Goal: Transaction & Acquisition: Book appointment/travel/reservation

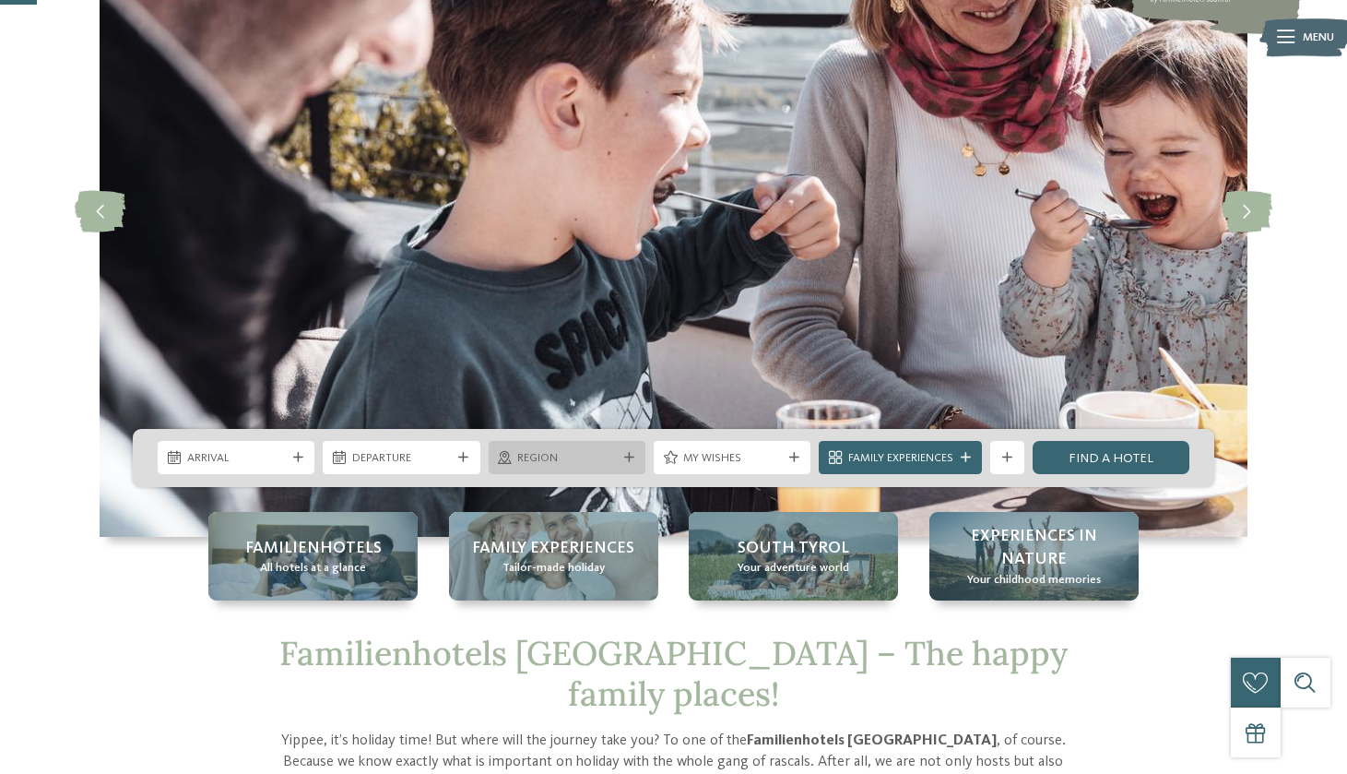
click at [585, 457] on span "Region" at bounding box center [566, 458] width 99 height 17
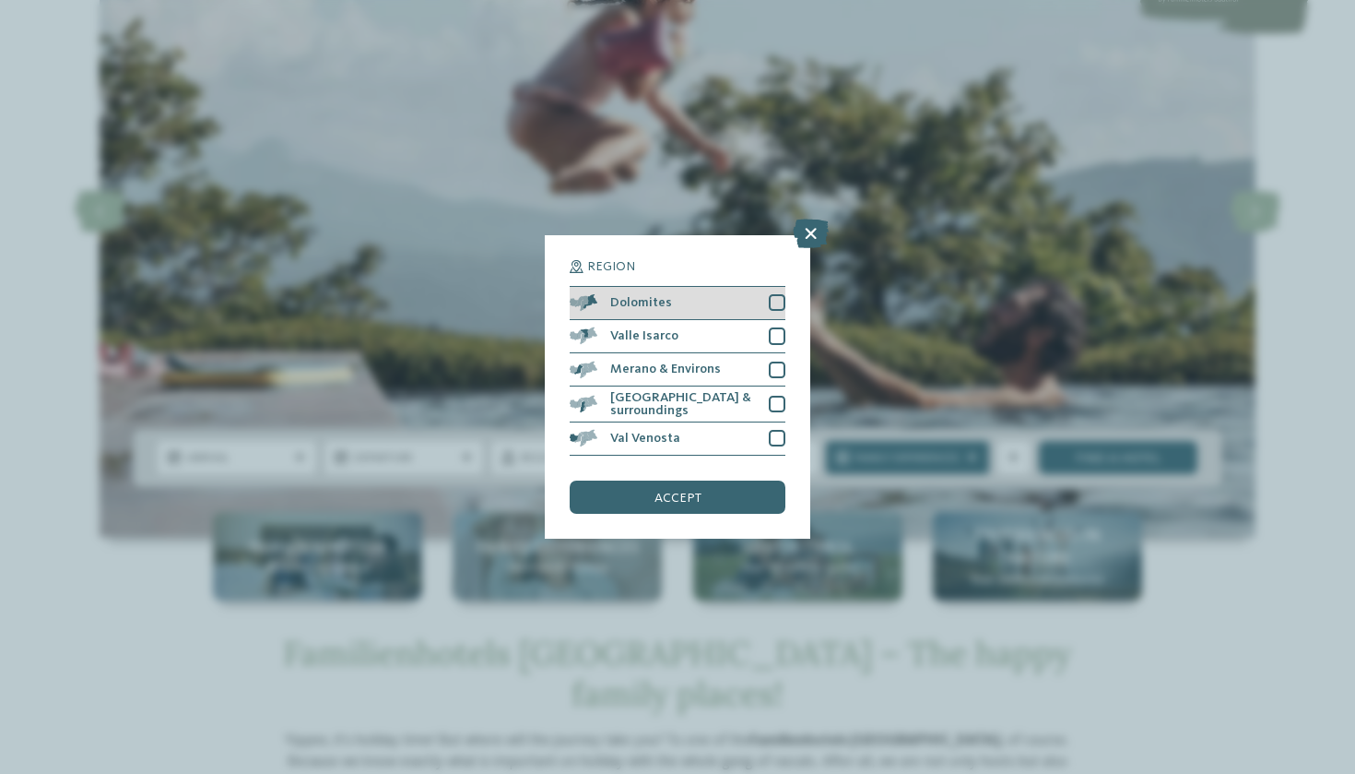
click at [777, 294] on div at bounding box center [777, 302] width 17 height 17
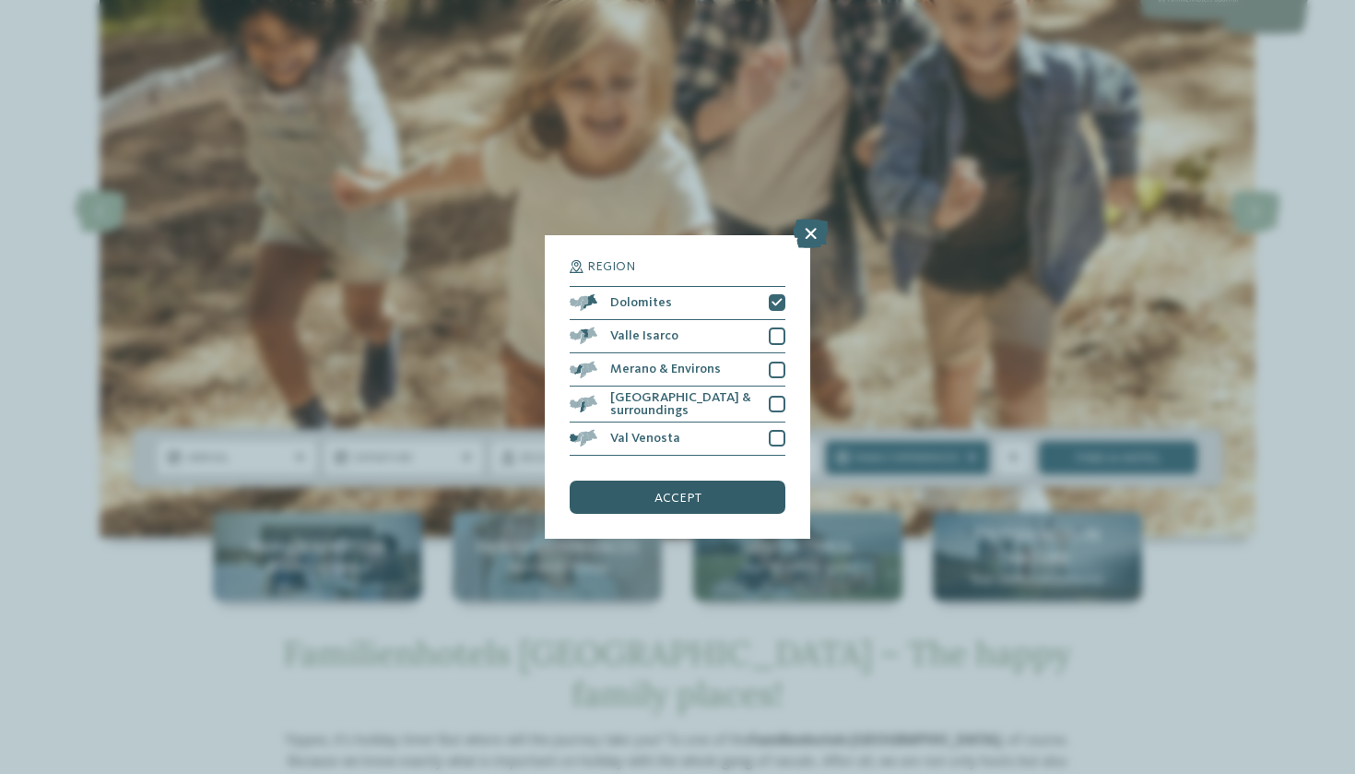
click at [681, 491] on span "accept" at bounding box center [678, 497] width 47 height 13
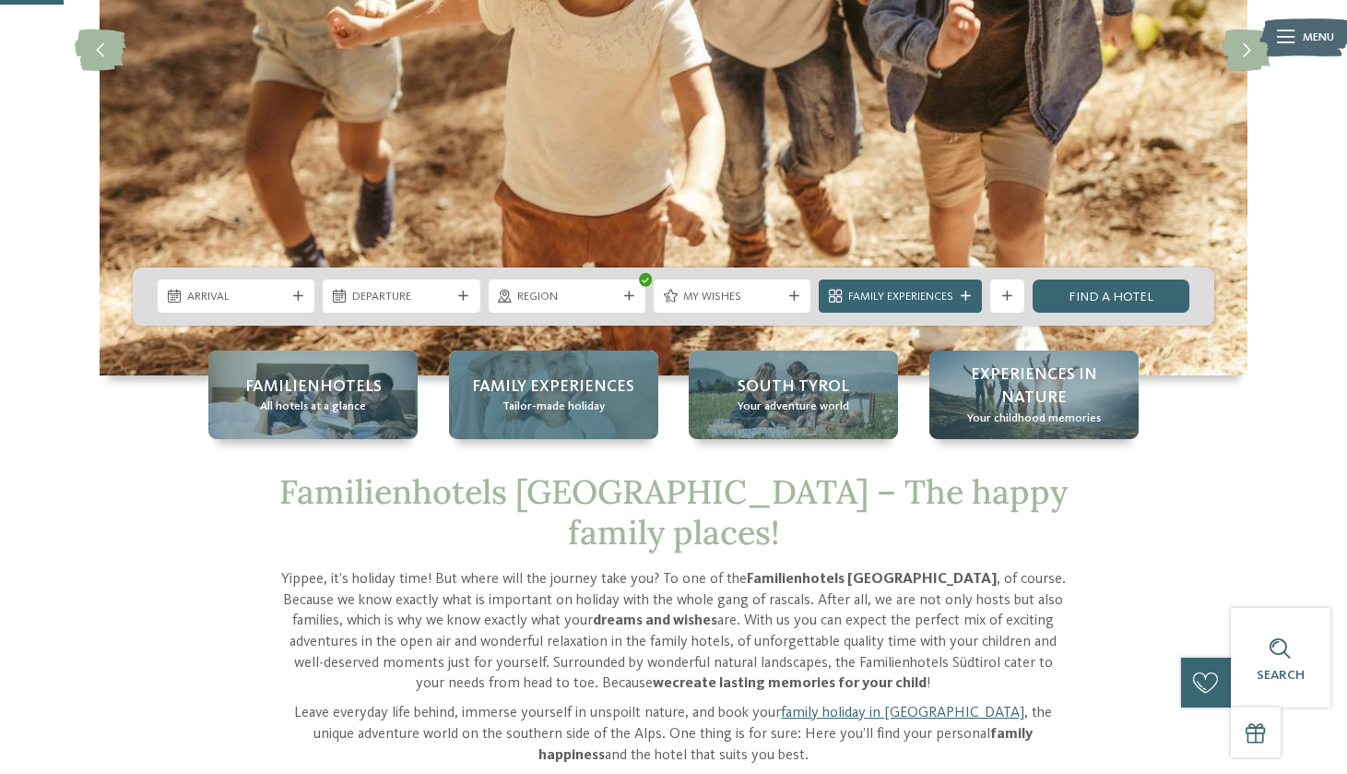
scroll to position [357, 0]
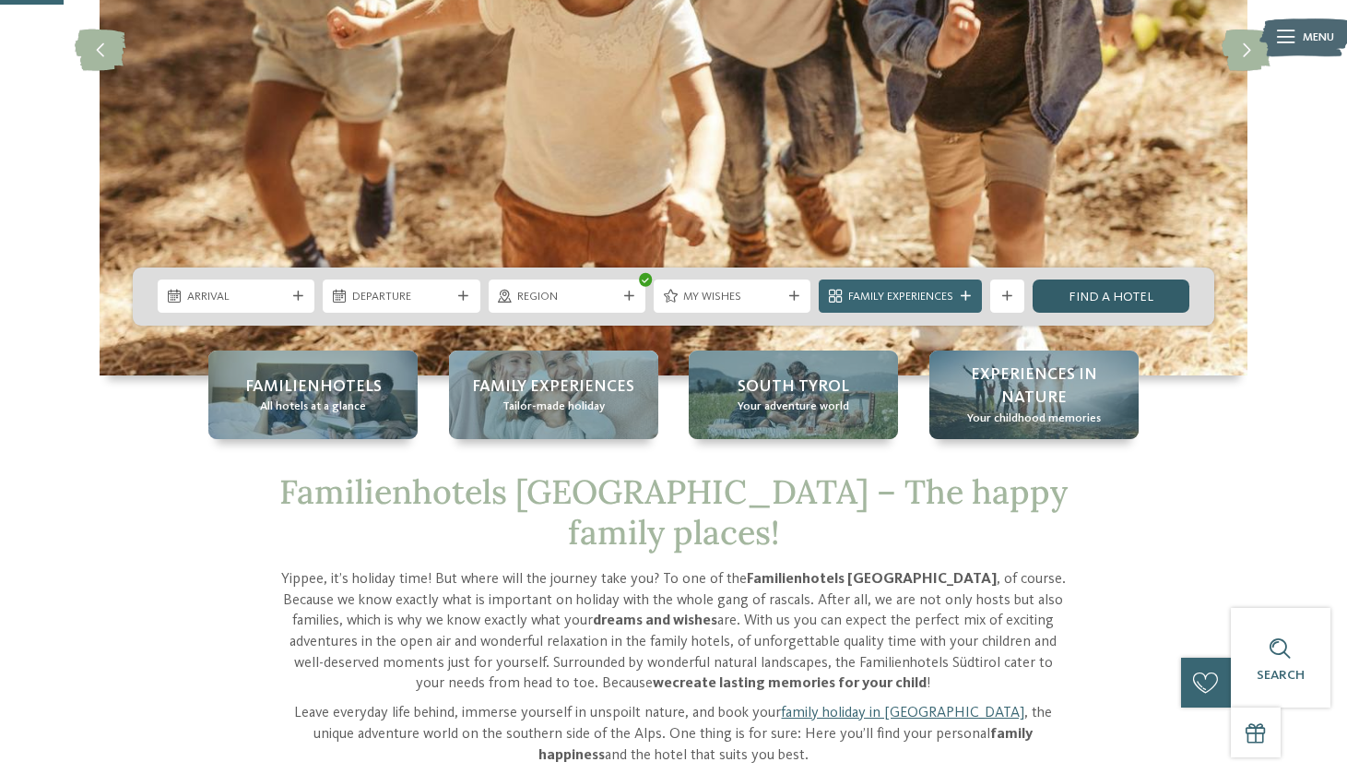
click at [1148, 296] on link "Find a hotel" at bounding box center [1111, 295] width 157 height 33
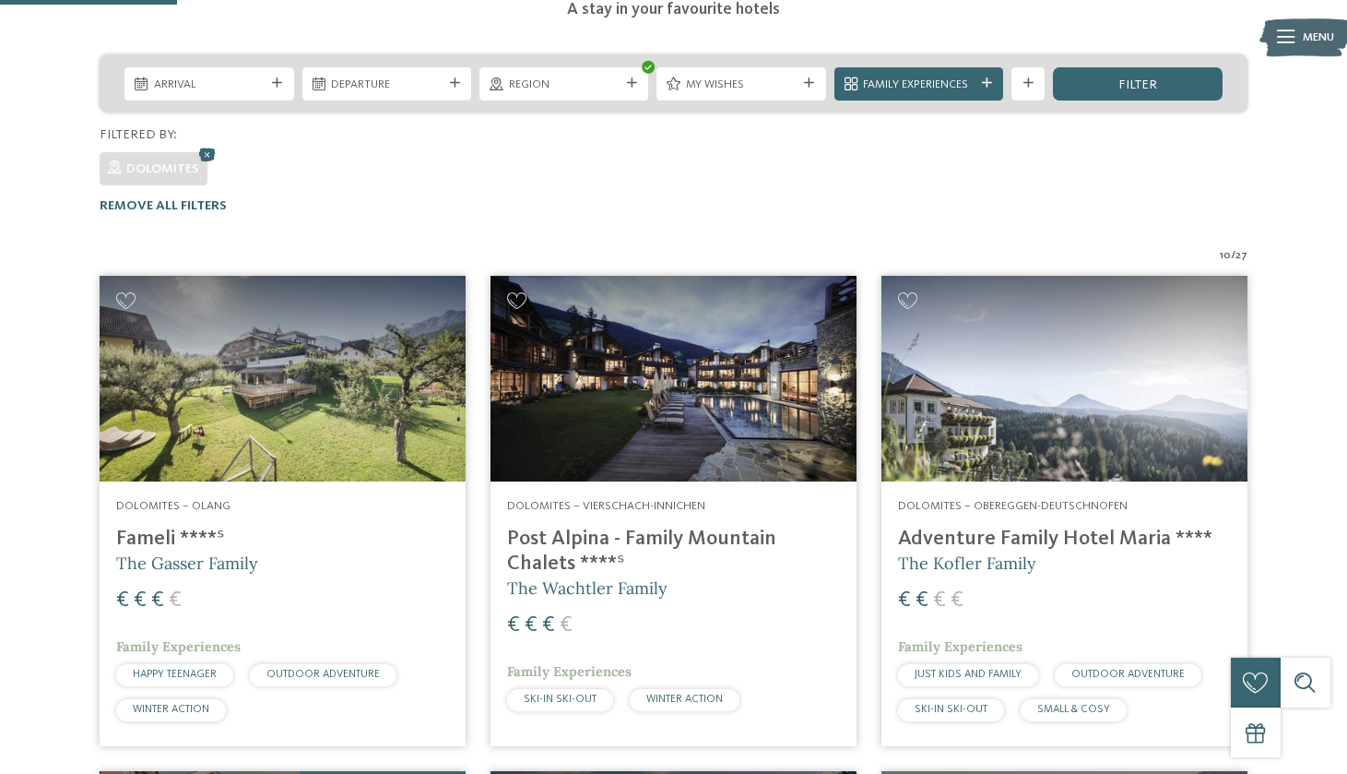
scroll to position [338, 0]
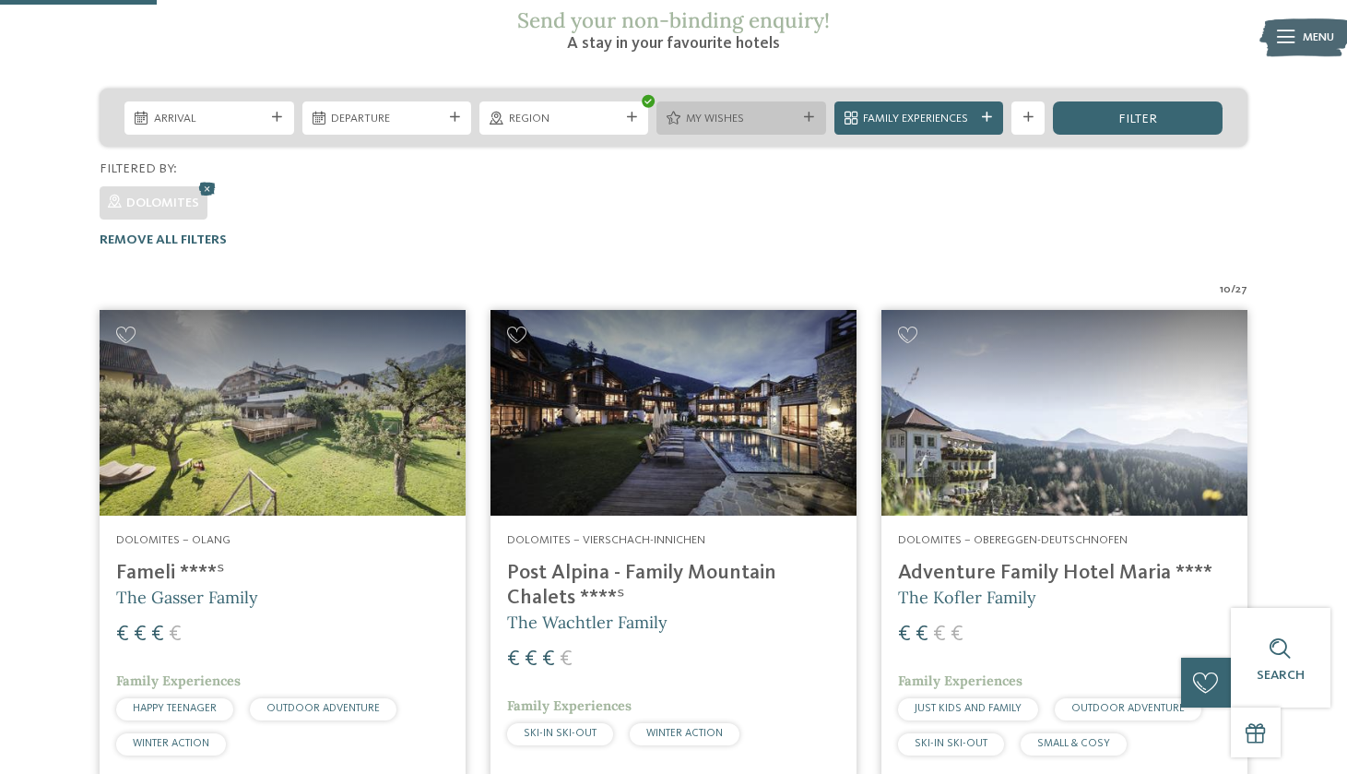
click at [813, 112] on icon at bounding box center [809, 117] width 10 height 10
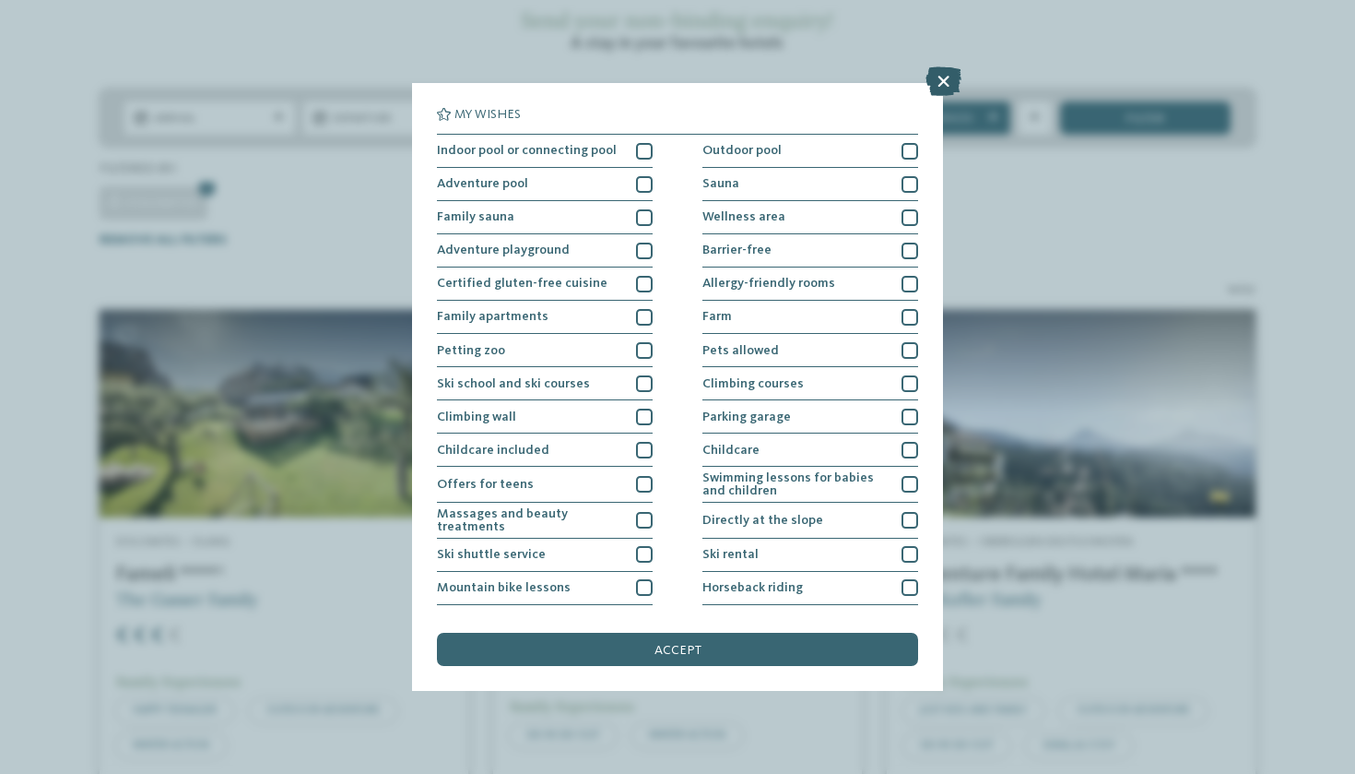
click at [947, 81] on icon at bounding box center [944, 81] width 36 height 30
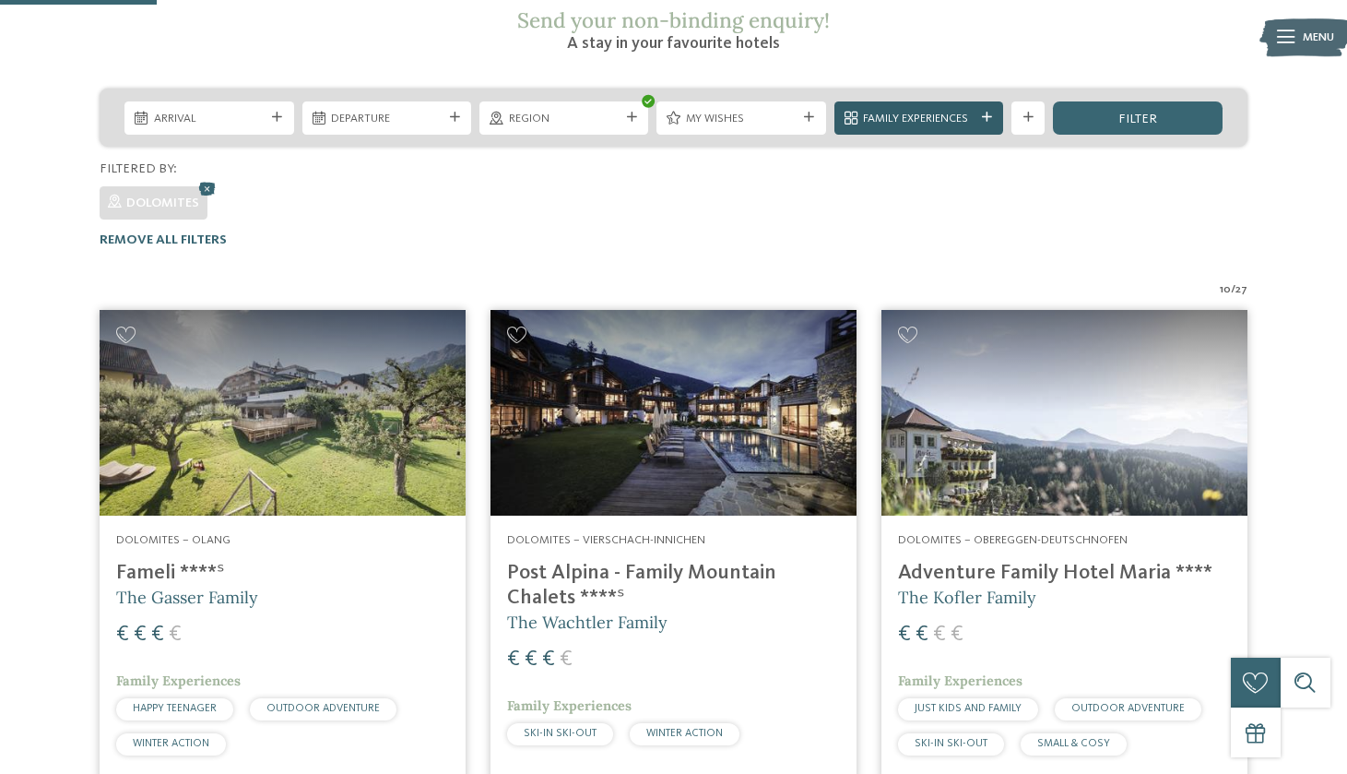
click at [942, 111] on span "Family Experiences" at bounding box center [918, 119] width 111 height 17
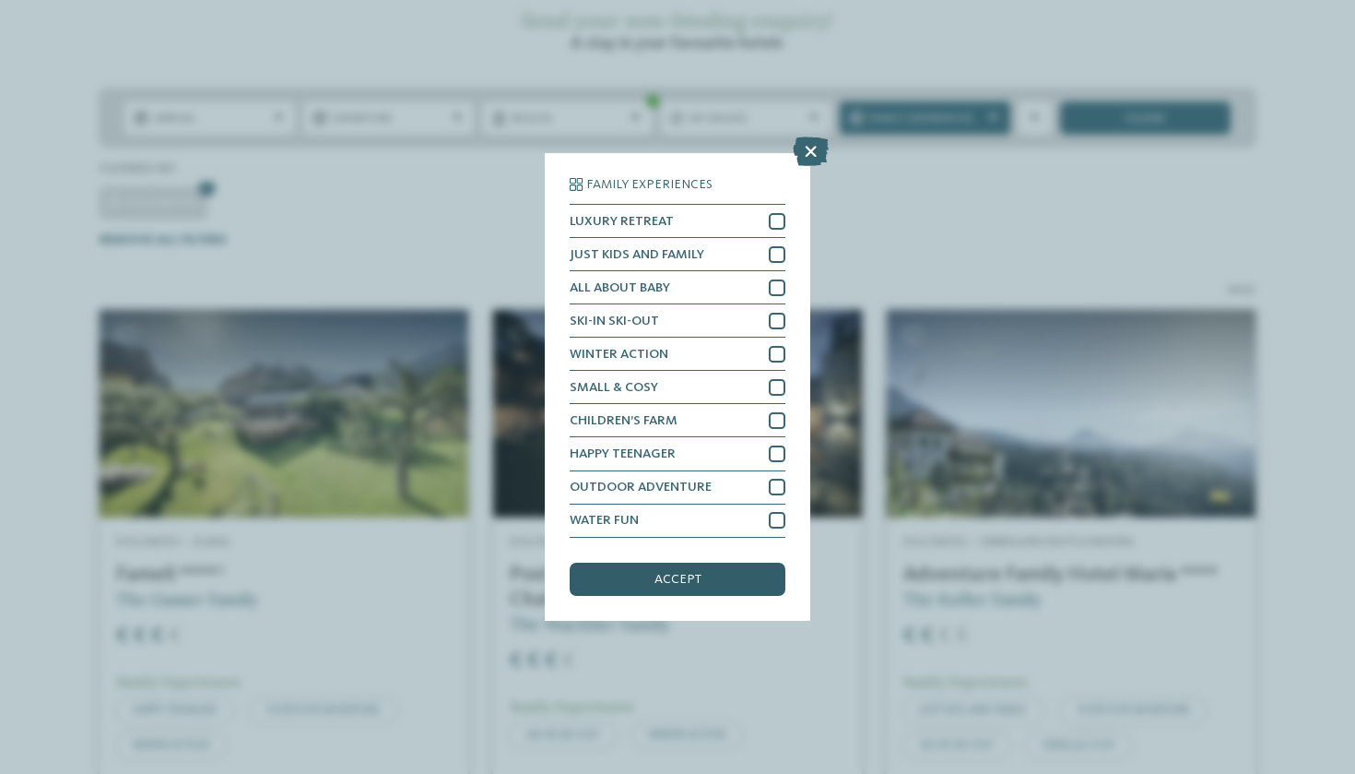
click at [736, 562] on div "accept" at bounding box center [678, 578] width 216 height 33
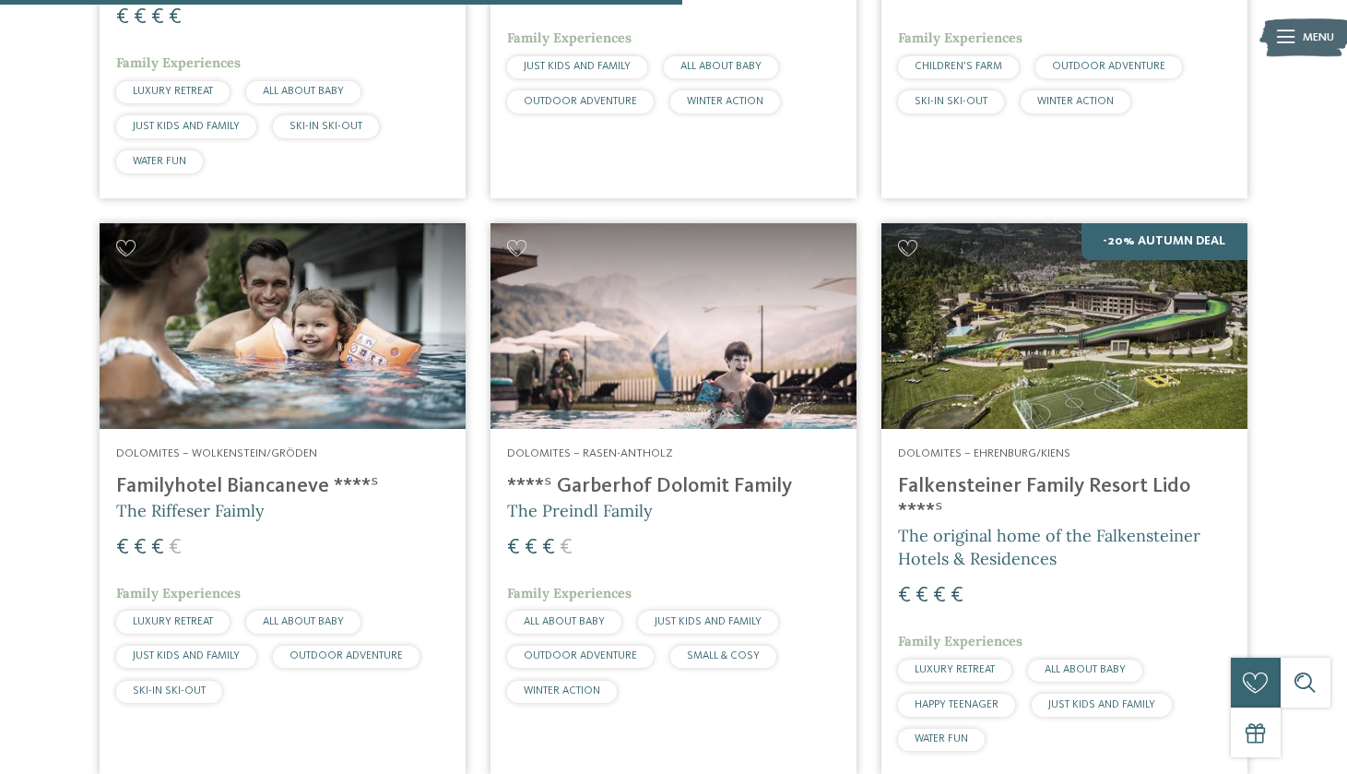
scroll to position [1473, 0]
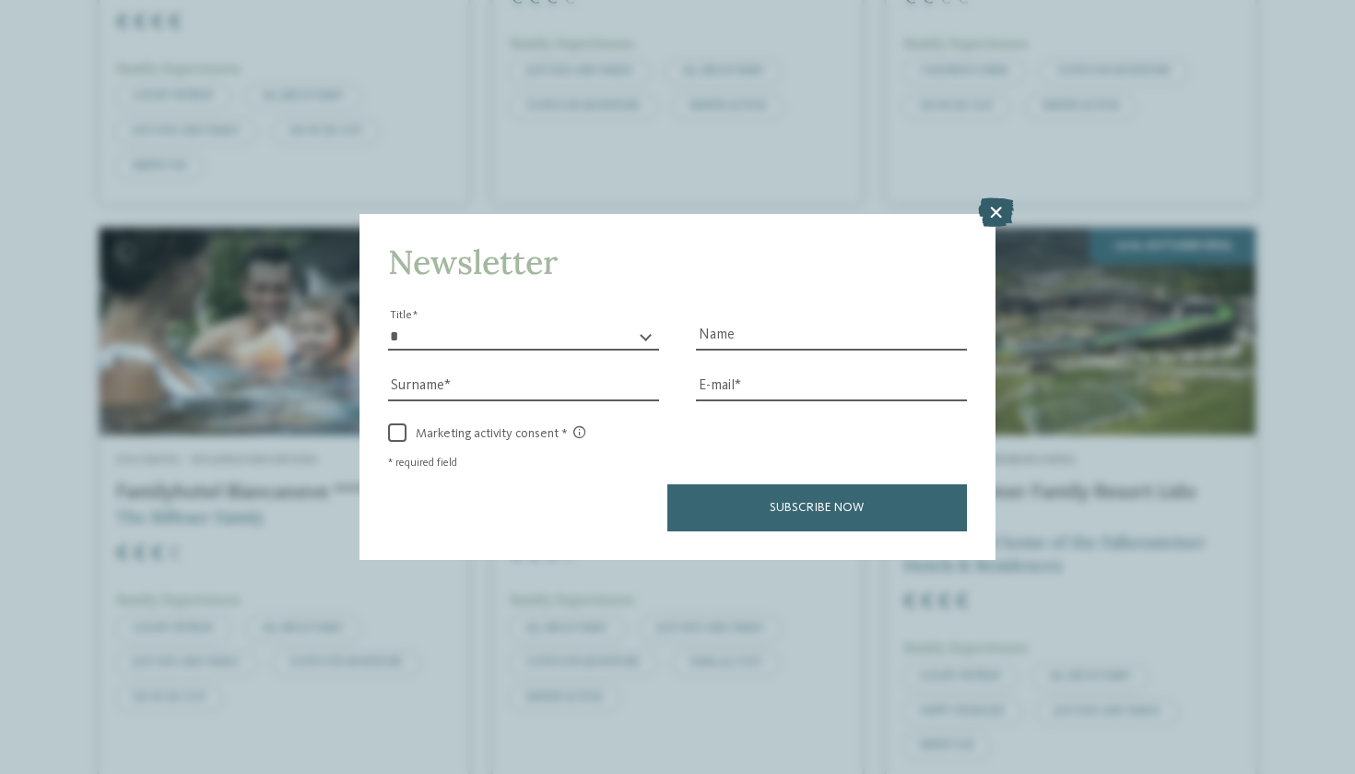
click at [988, 197] on icon at bounding box center [996, 212] width 36 height 30
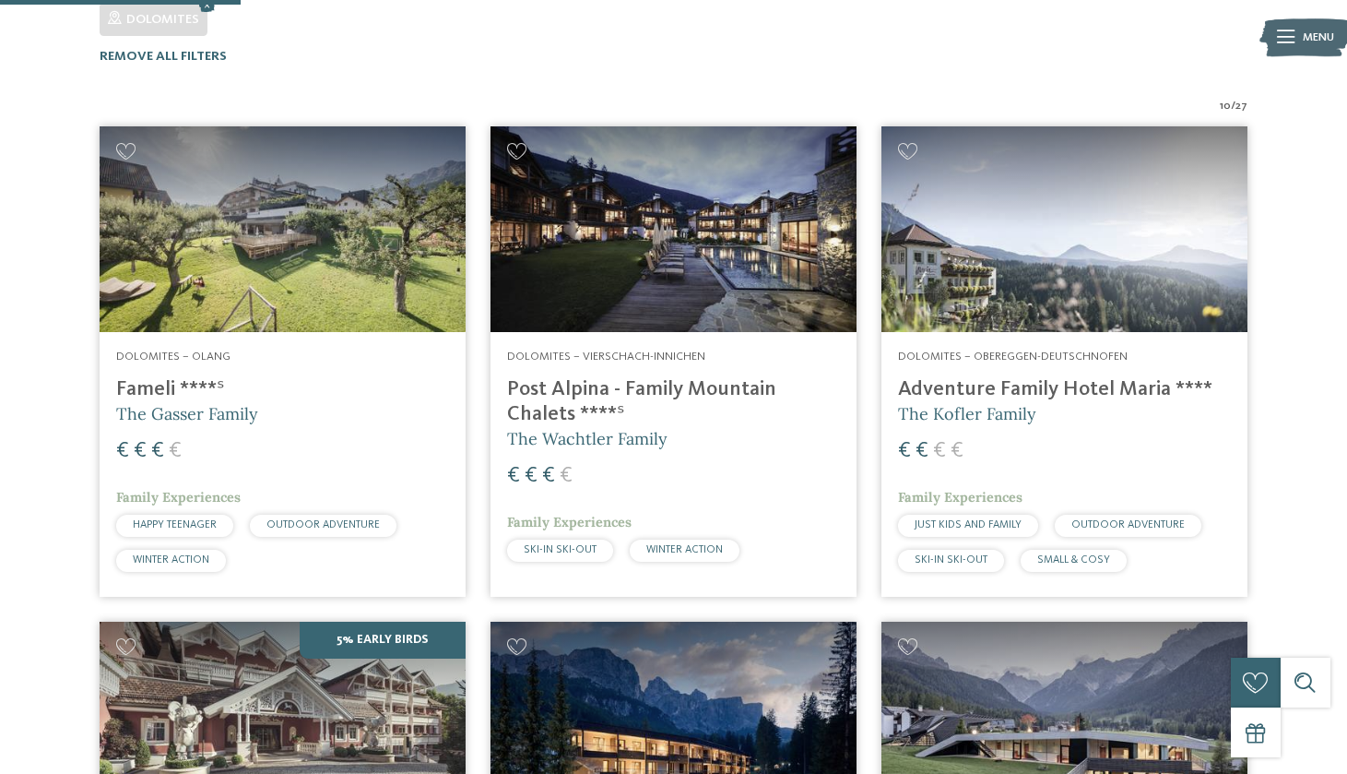
scroll to position [518, 0]
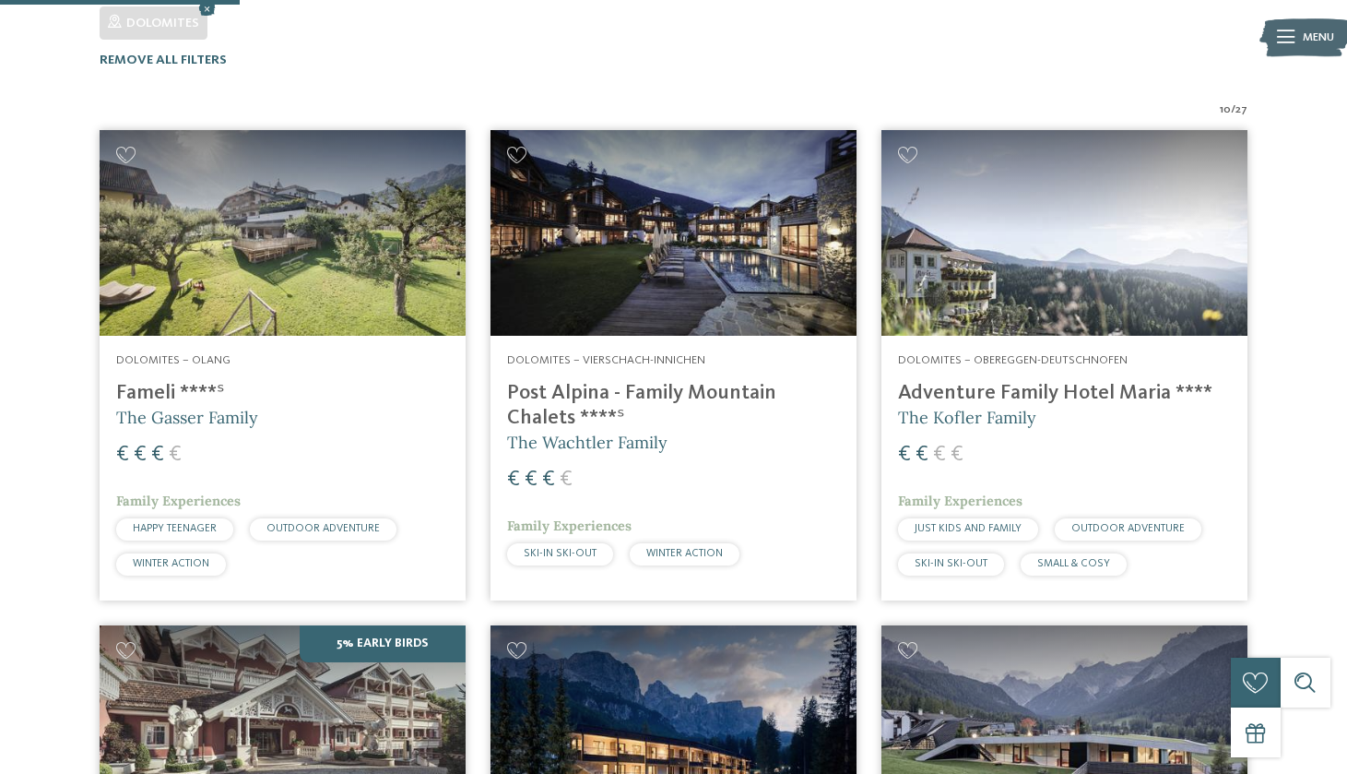
click at [1017, 215] on img at bounding box center [1065, 233] width 366 height 206
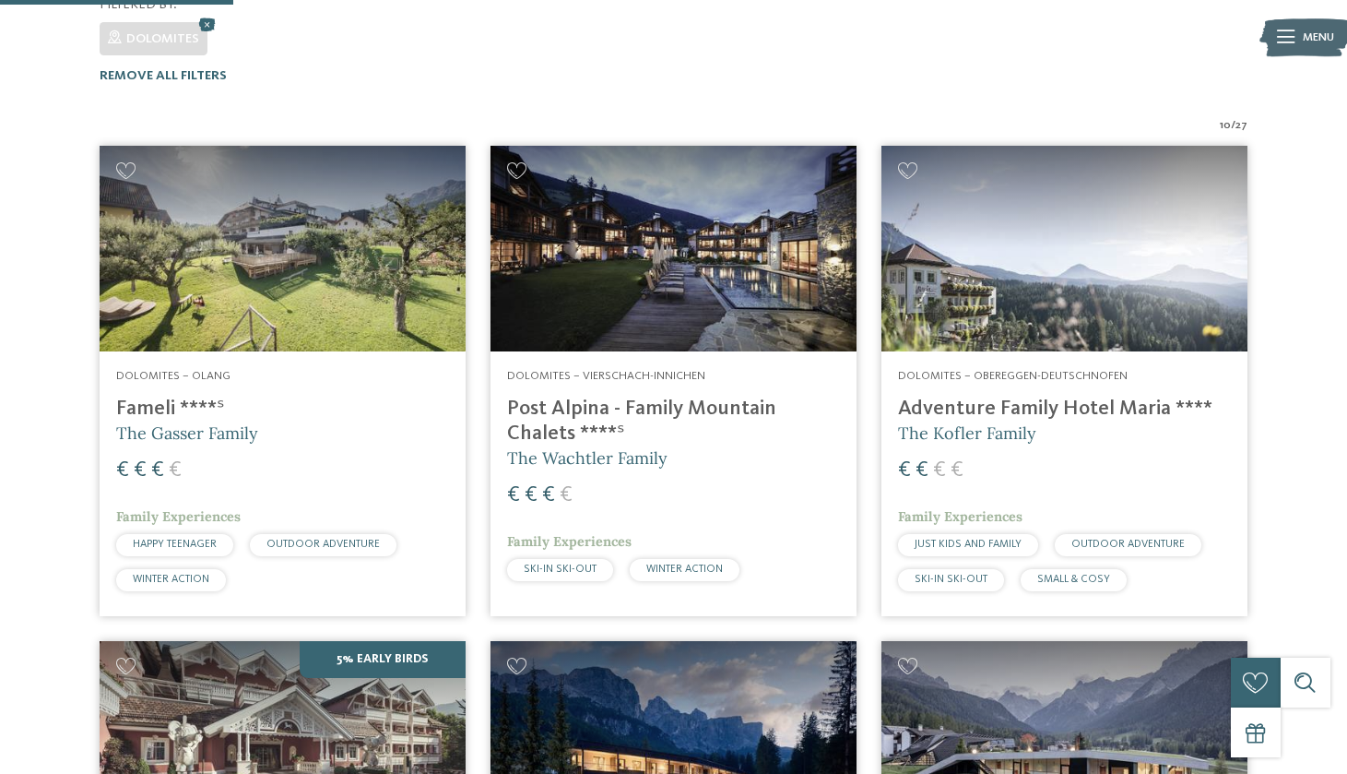
scroll to position [506, 0]
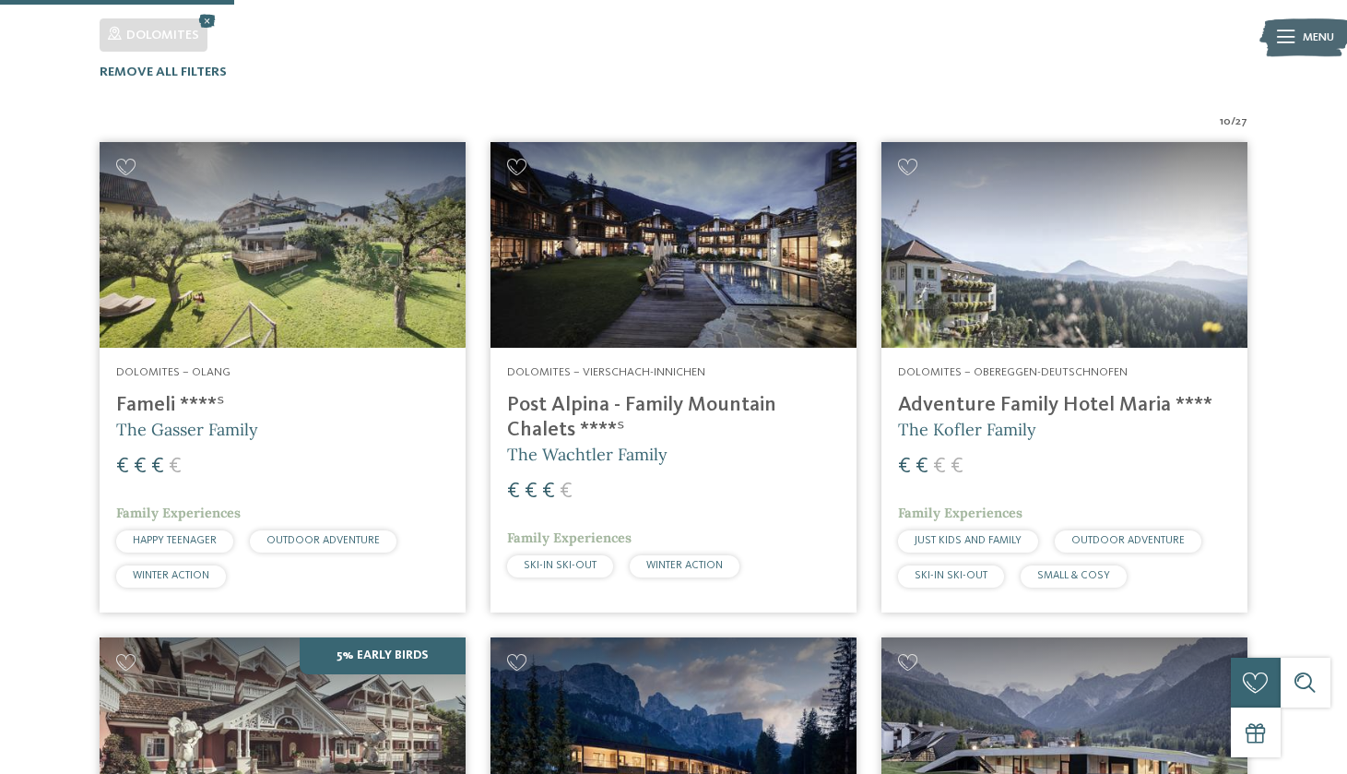
click at [185, 393] on h4 "Fameli ****ˢ" at bounding box center [282, 405] width 333 height 25
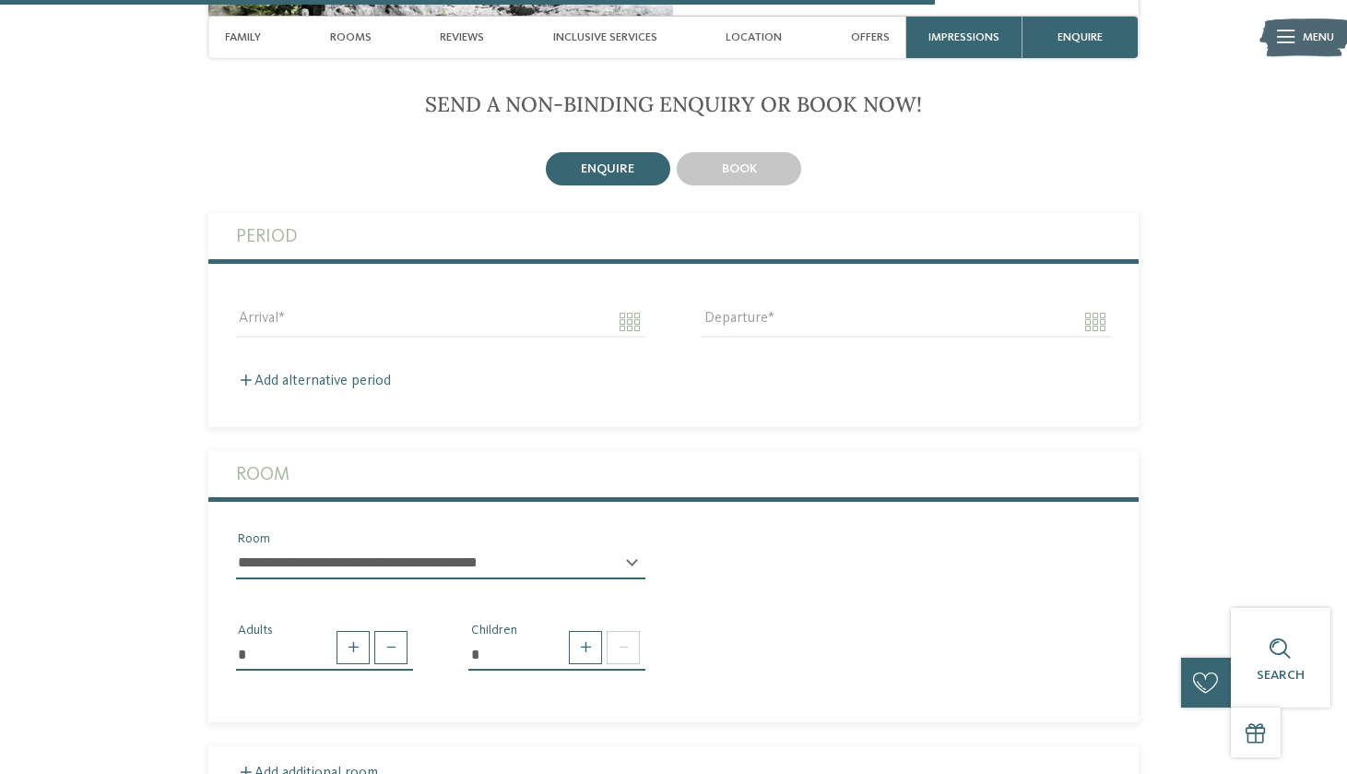
scroll to position [3460, 0]
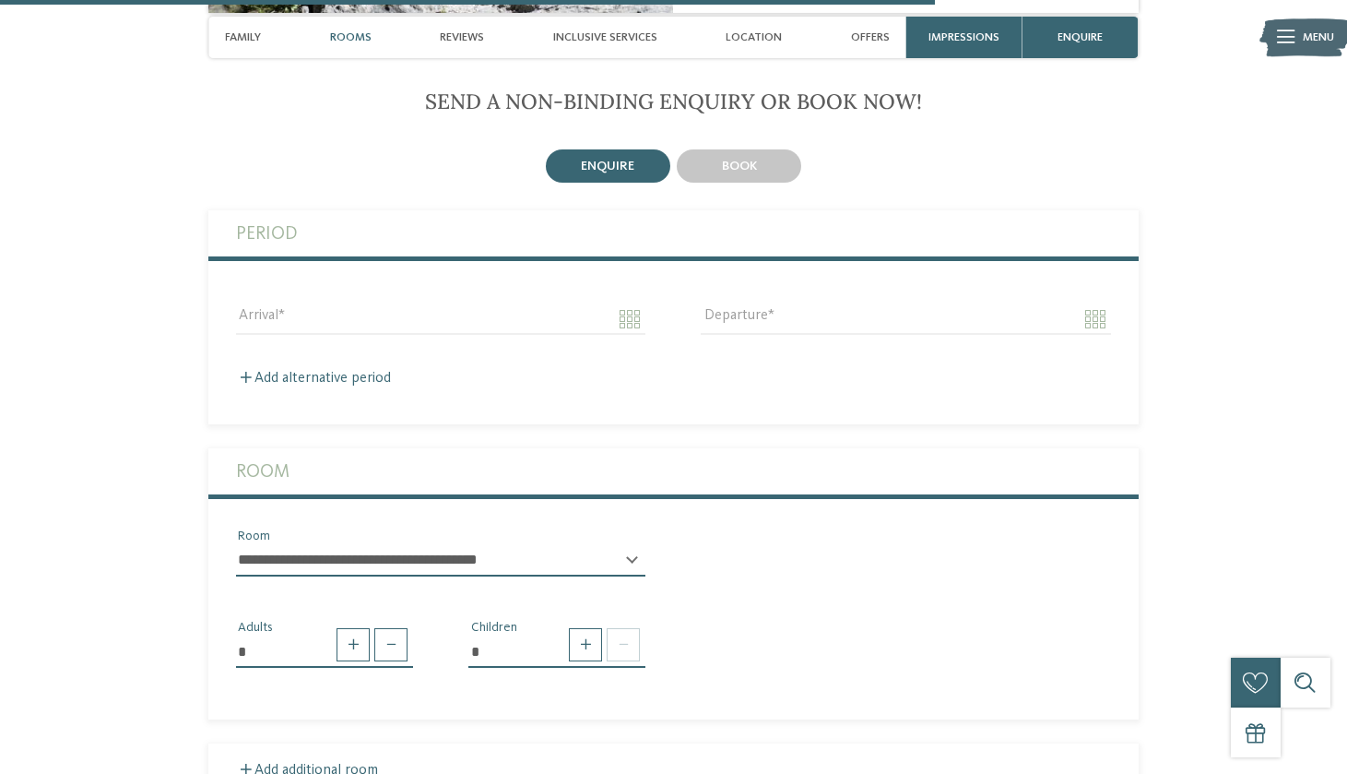
click at [345, 37] on span "Rooms" at bounding box center [350, 37] width 41 height 14
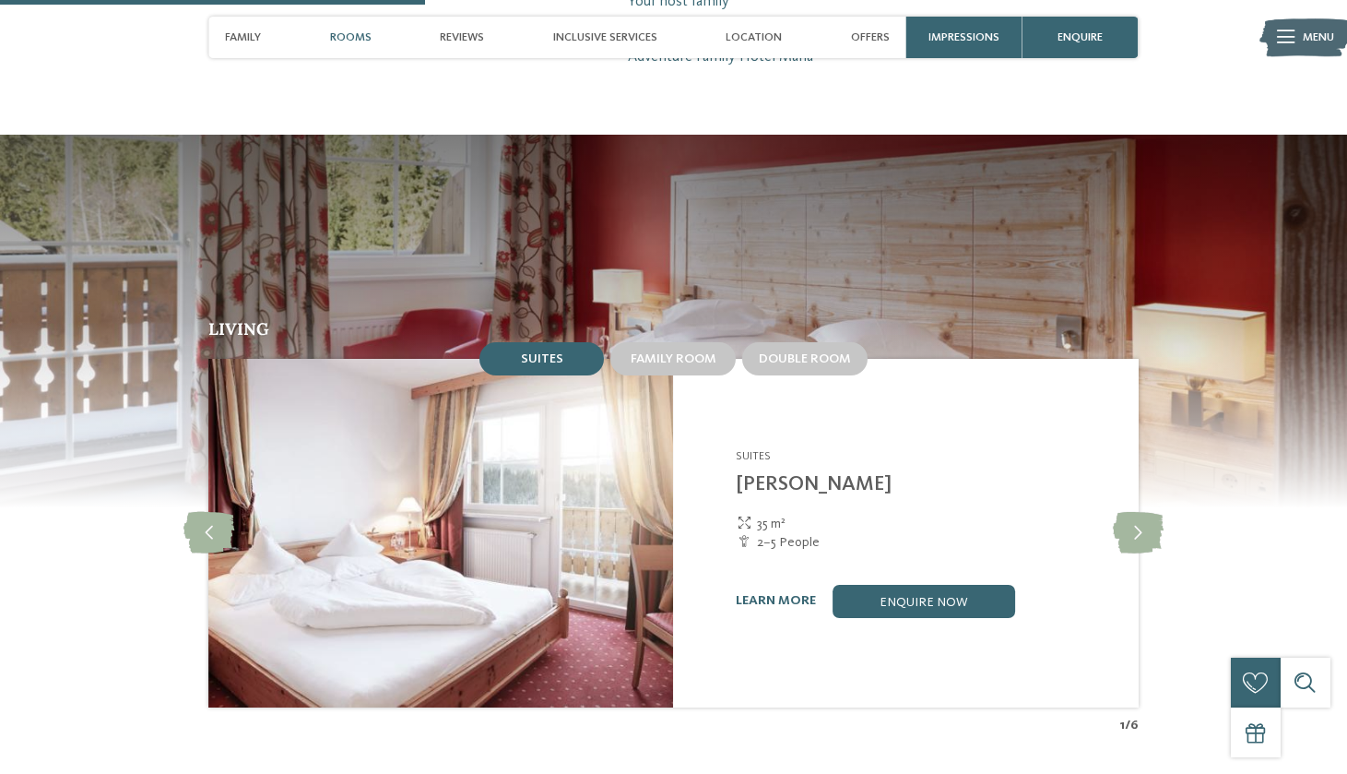
scroll to position [1431, 0]
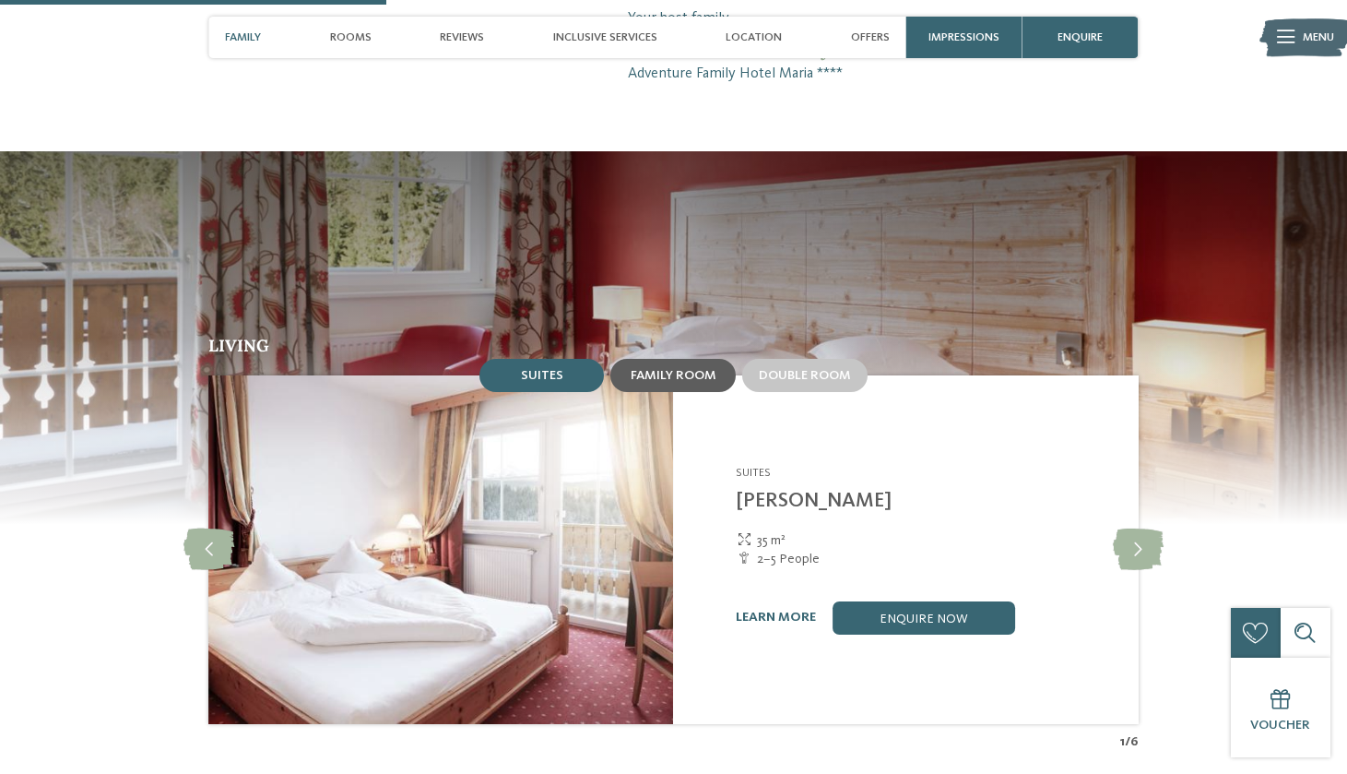
click at [677, 369] on span "Family room" at bounding box center [674, 375] width 86 height 13
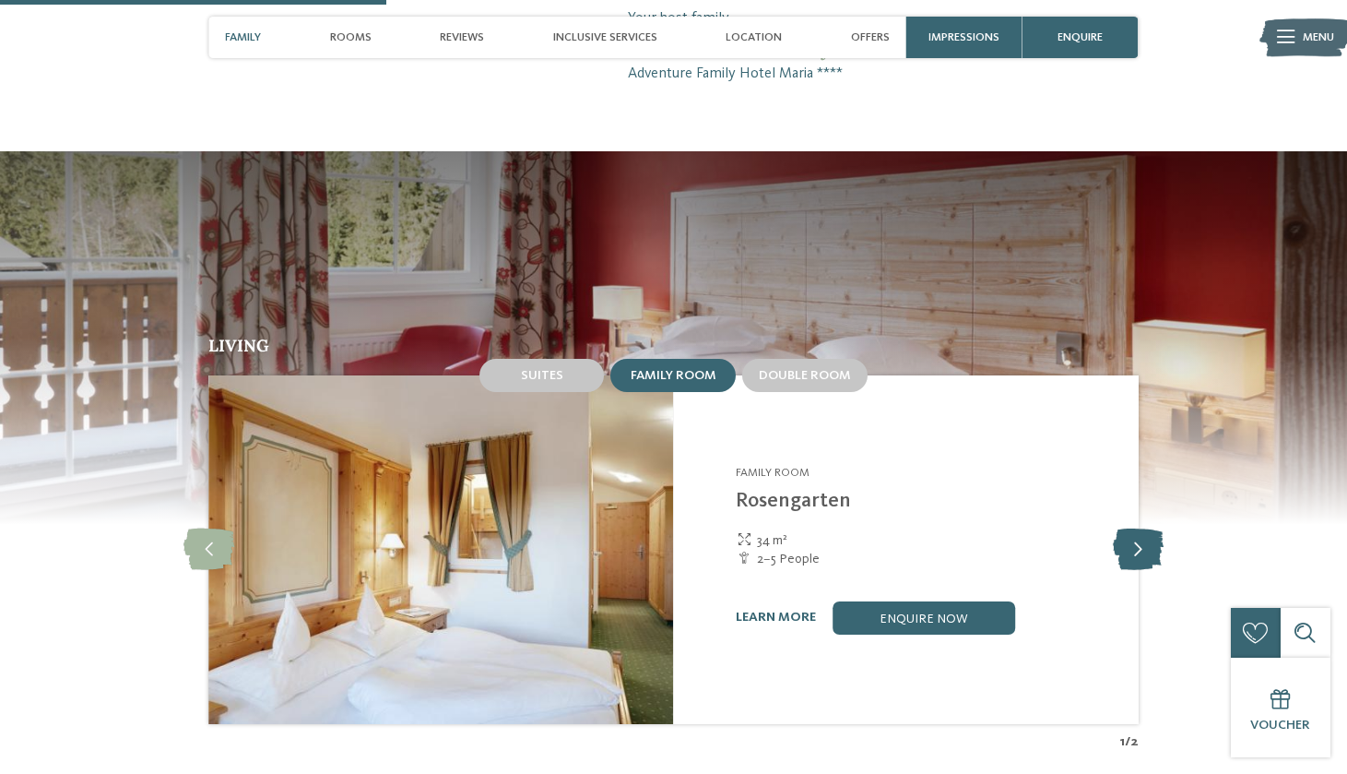
click at [1152, 528] on icon at bounding box center [1138, 548] width 51 height 41
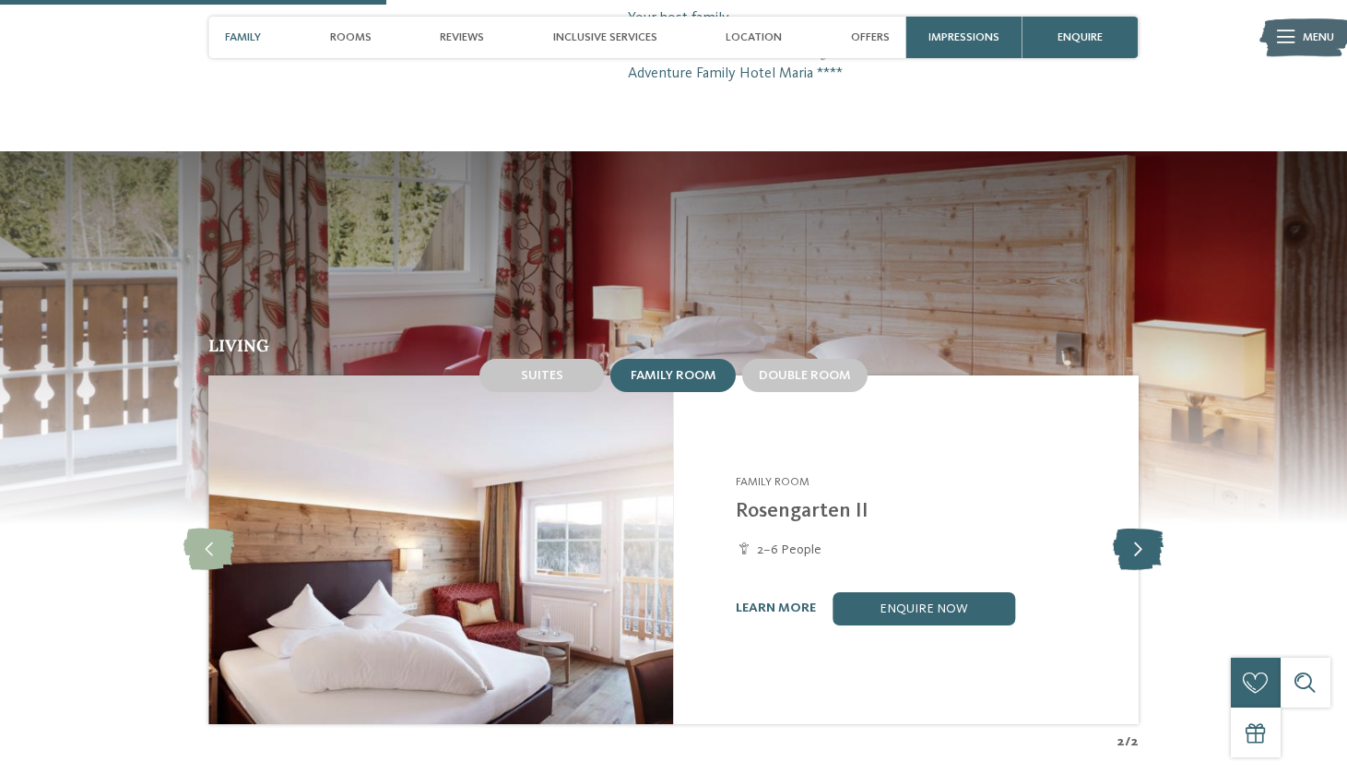
click at [1152, 528] on icon at bounding box center [1138, 548] width 51 height 41
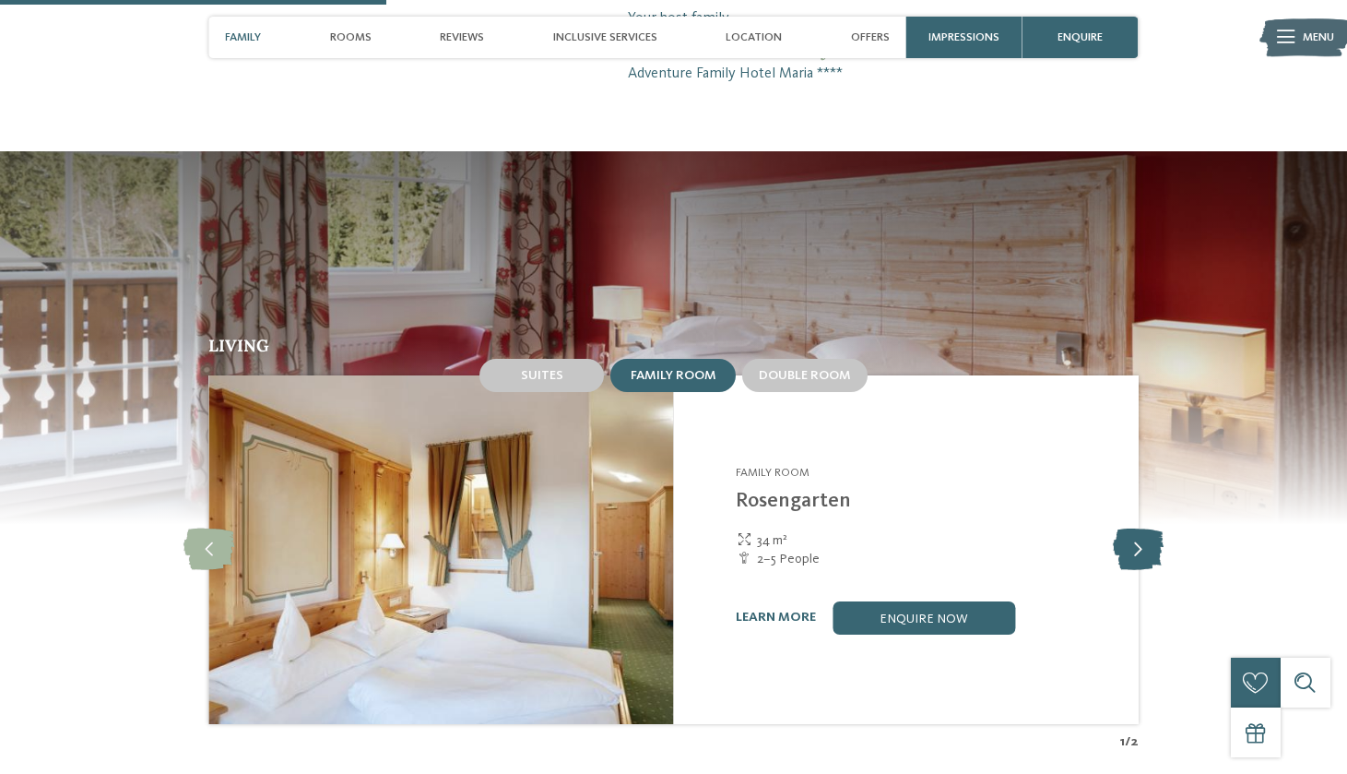
click at [1152, 528] on icon at bounding box center [1138, 548] width 51 height 41
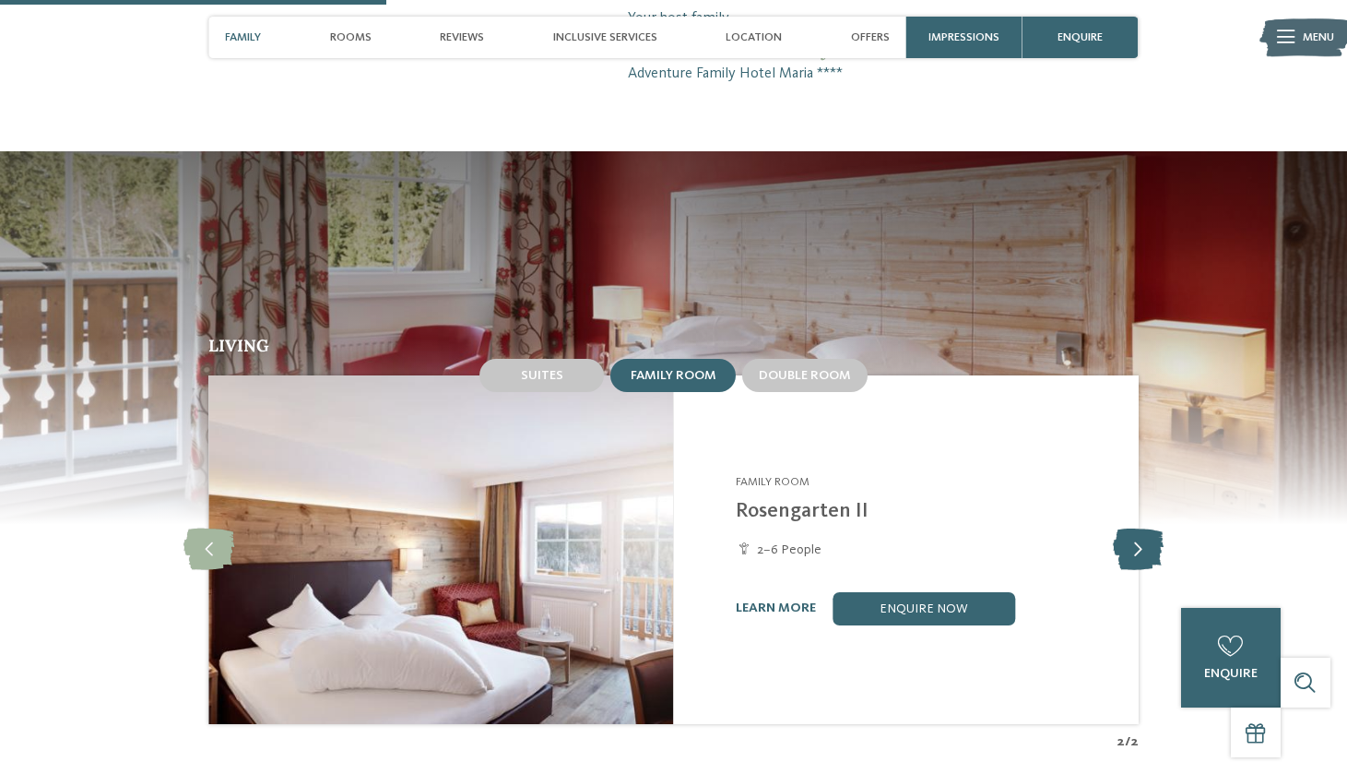
click at [1152, 528] on icon at bounding box center [1138, 548] width 51 height 41
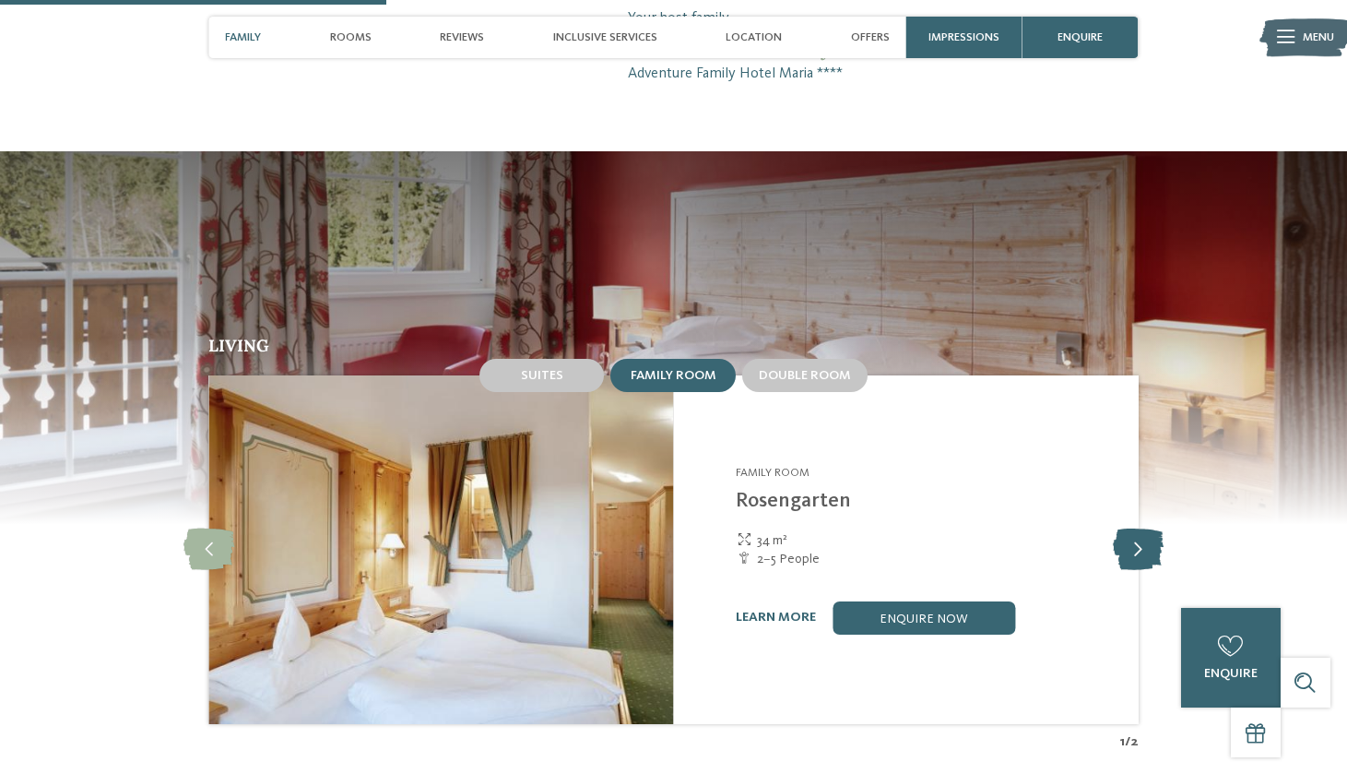
click at [1152, 528] on icon at bounding box center [1138, 548] width 51 height 41
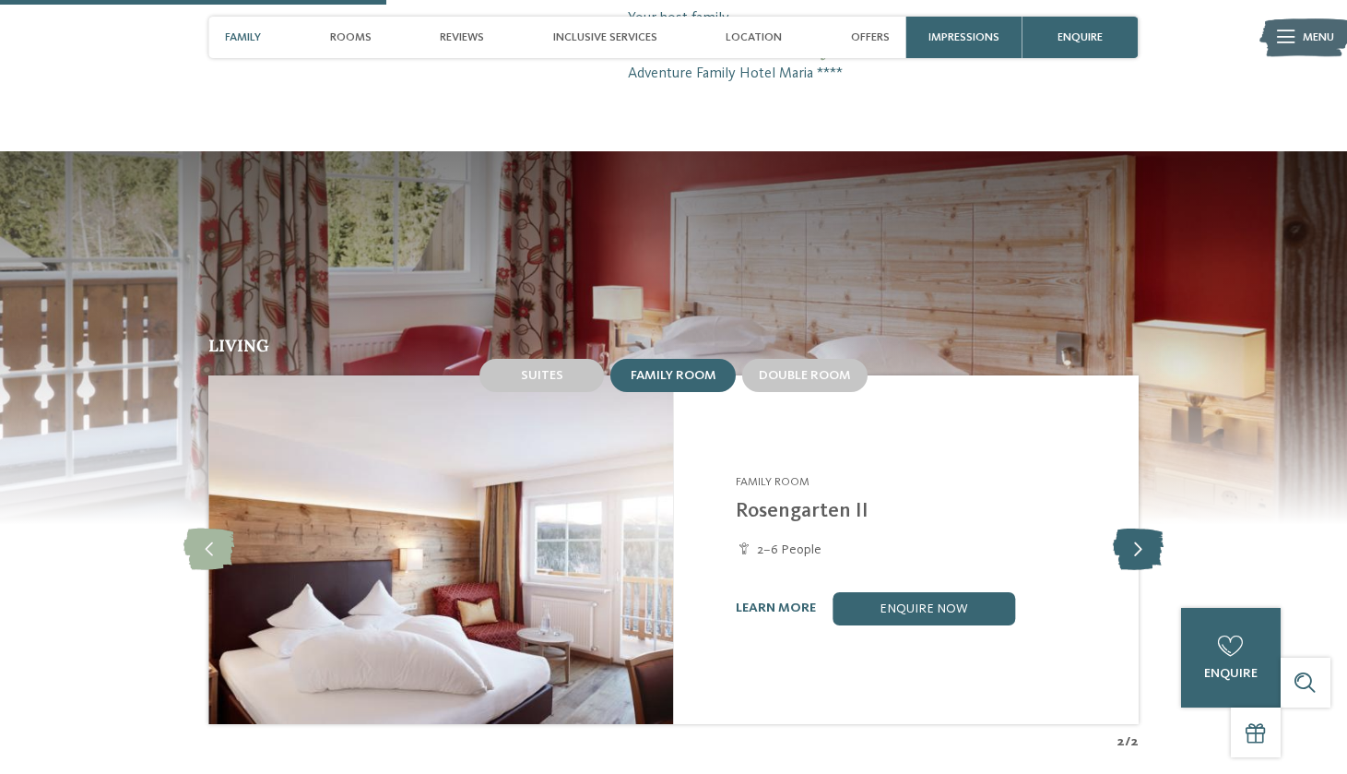
click at [1152, 528] on icon at bounding box center [1138, 548] width 51 height 41
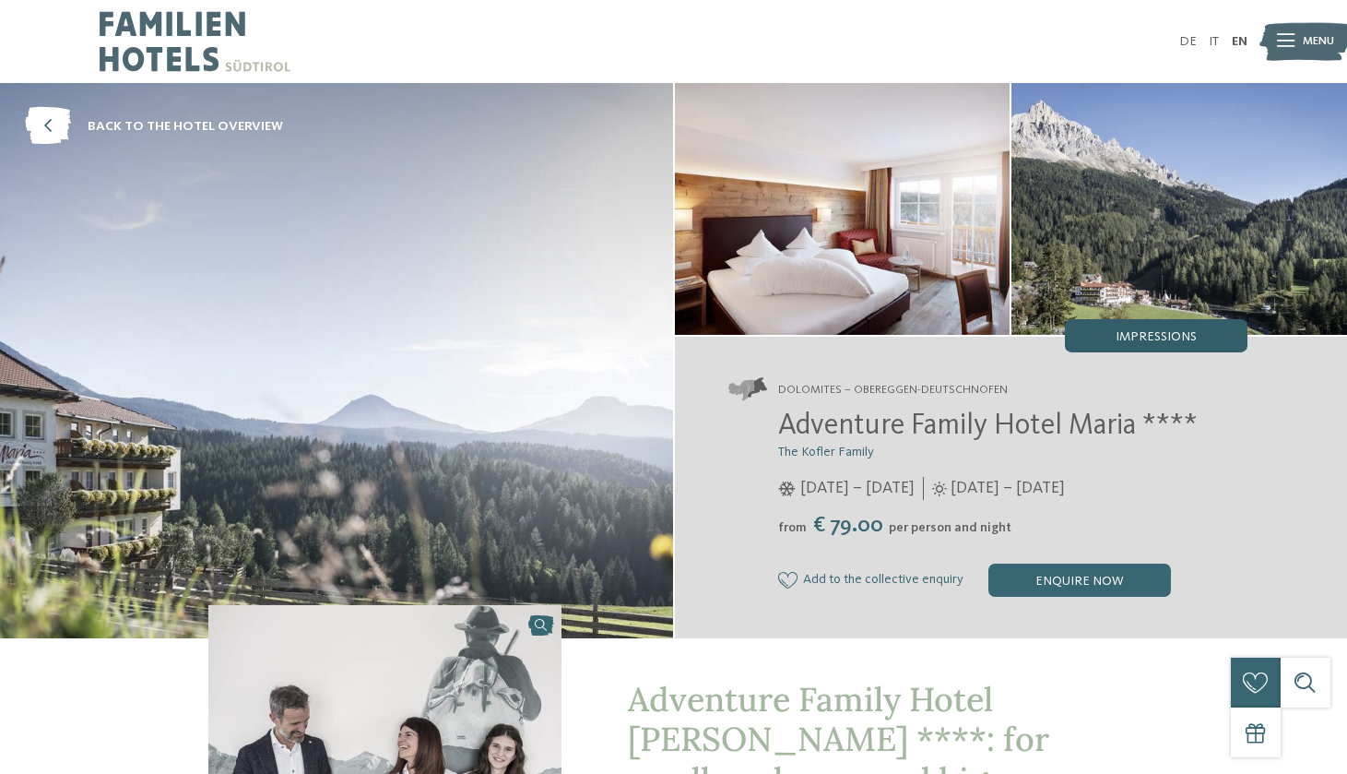
scroll to position [0, 0]
drag, startPoint x: 858, startPoint y: 391, endPoint x: 918, endPoint y: 393, distance: 60.0
click at [918, 393] on span "Dolomites – Obereggen-Deutschnofen" at bounding box center [893, 390] width 230 height 17
click at [1001, 393] on span "Dolomites – Obereggen-Deutschnofen" at bounding box center [893, 390] width 230 height 17
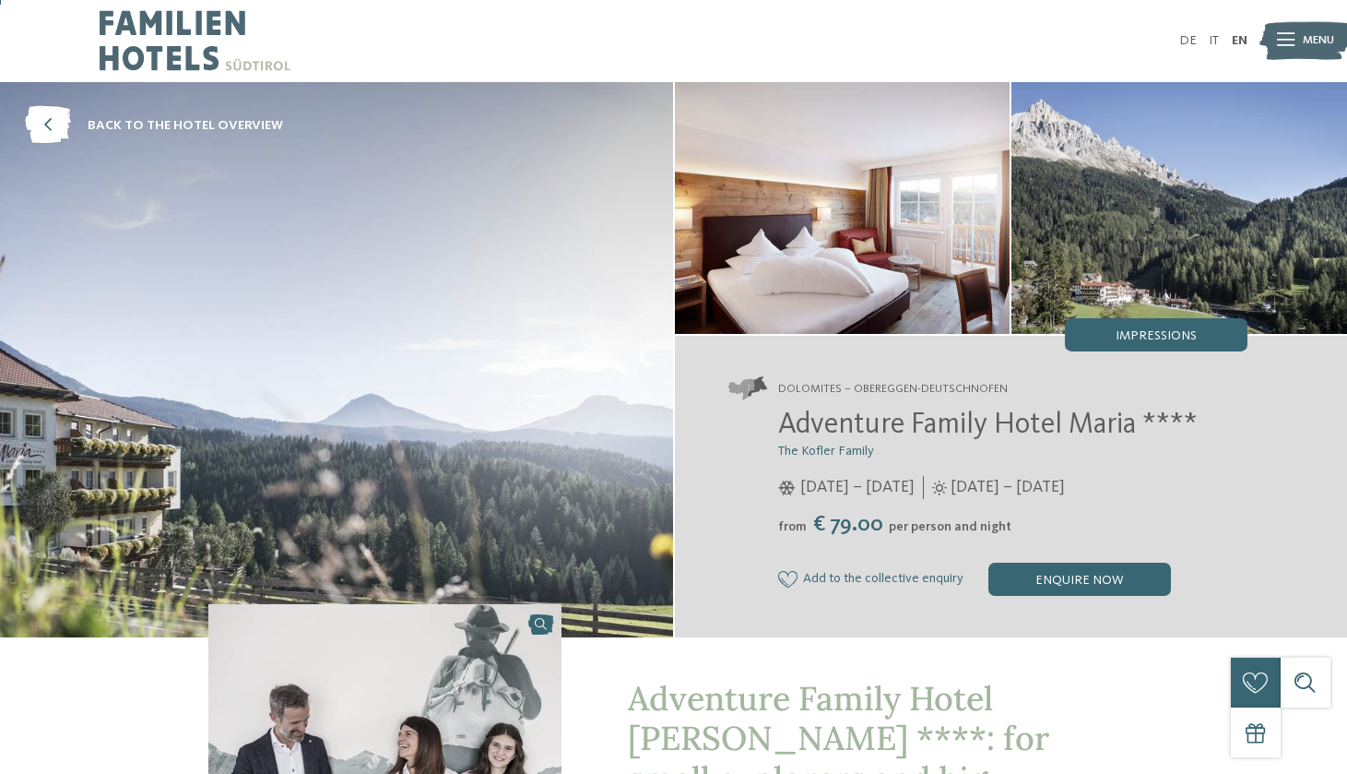
click at [1133, 333] on span "Impressions" at bounding box center [1156, 335] width 81 height 13
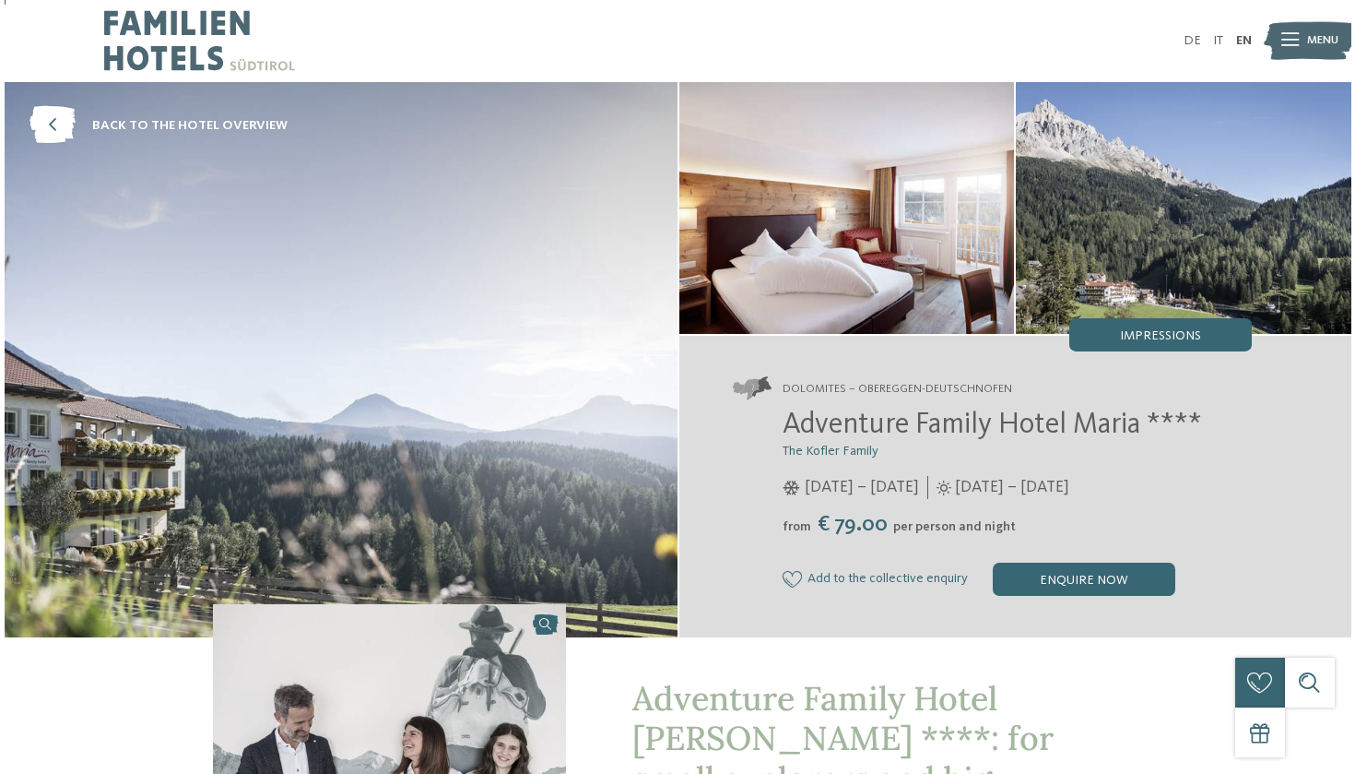
scroll to position [0, 1]
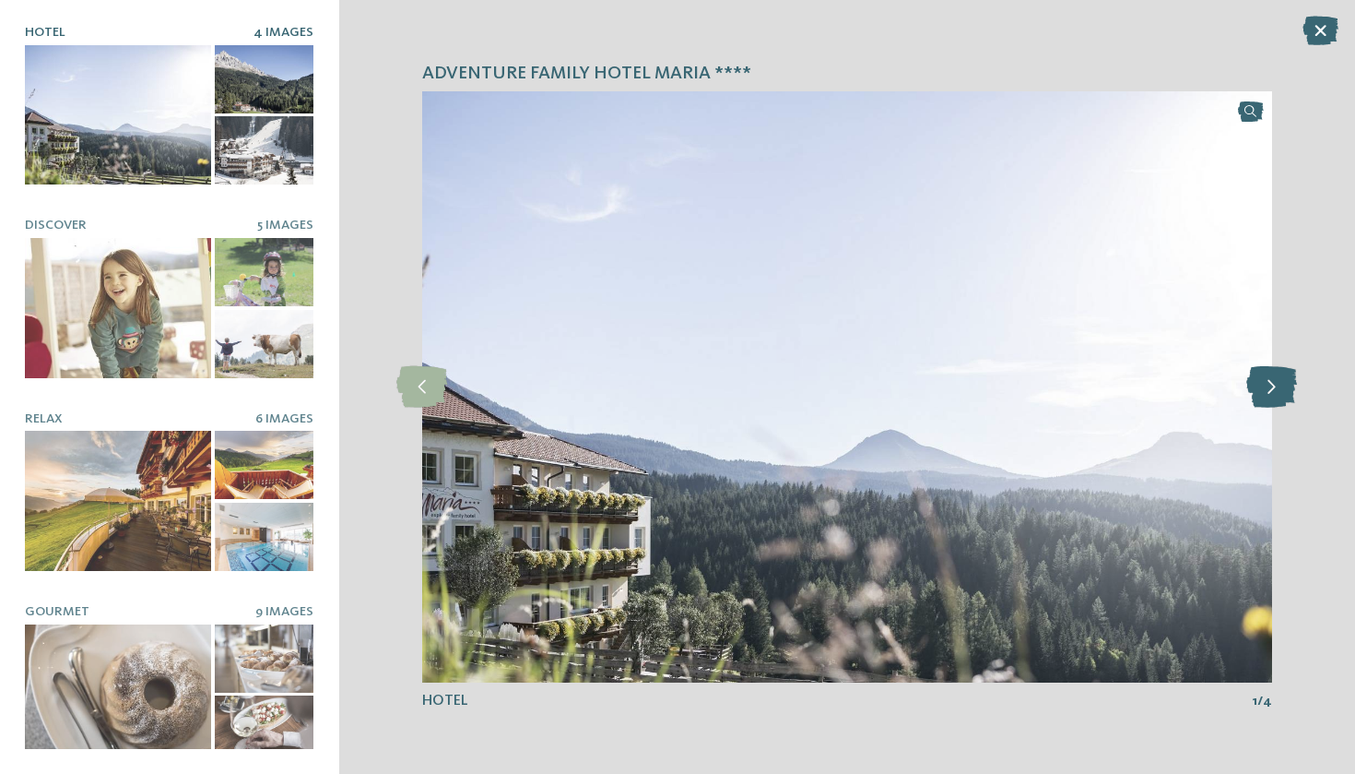
click at [1269, 385] on icon at bounding box center [1272, 386] width 51 height 41
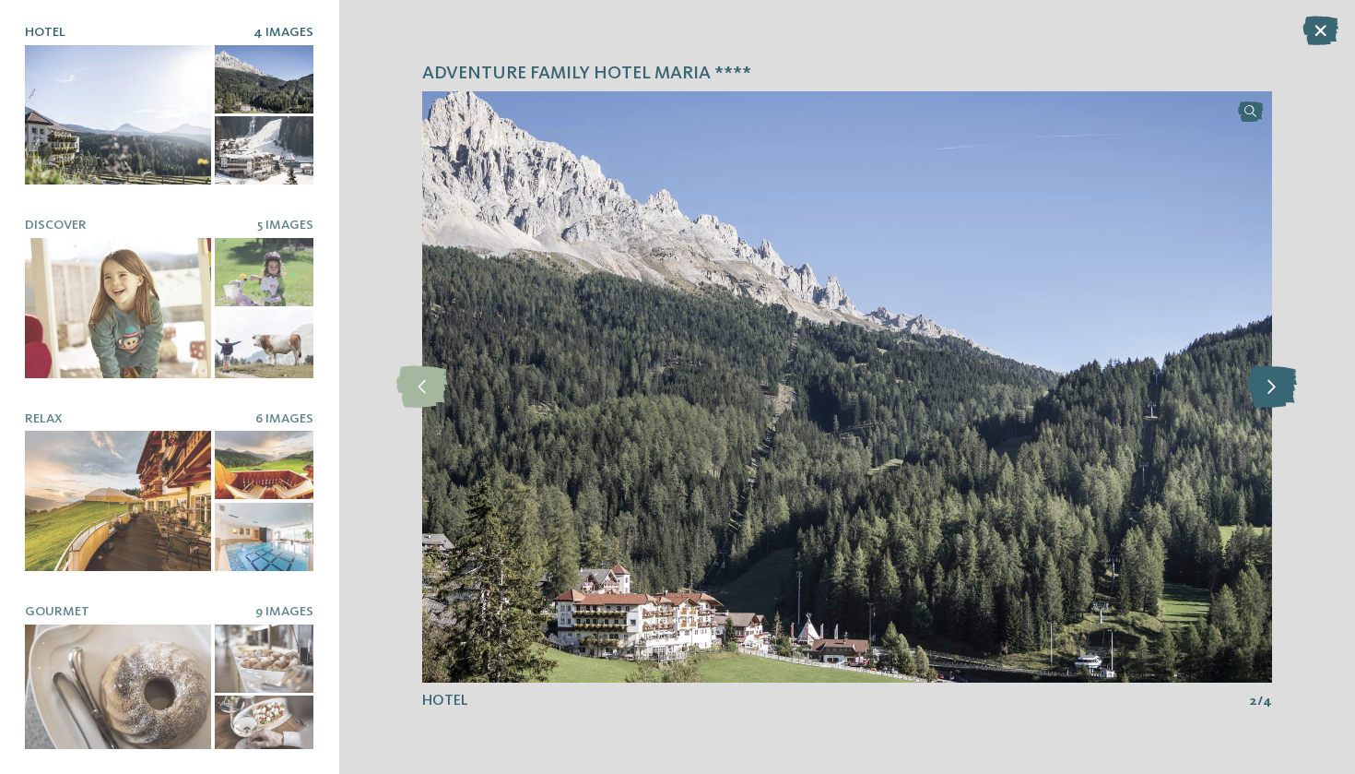
click at [1269, 385] on icon at bounding box center [1272, 386] width 51 height 41
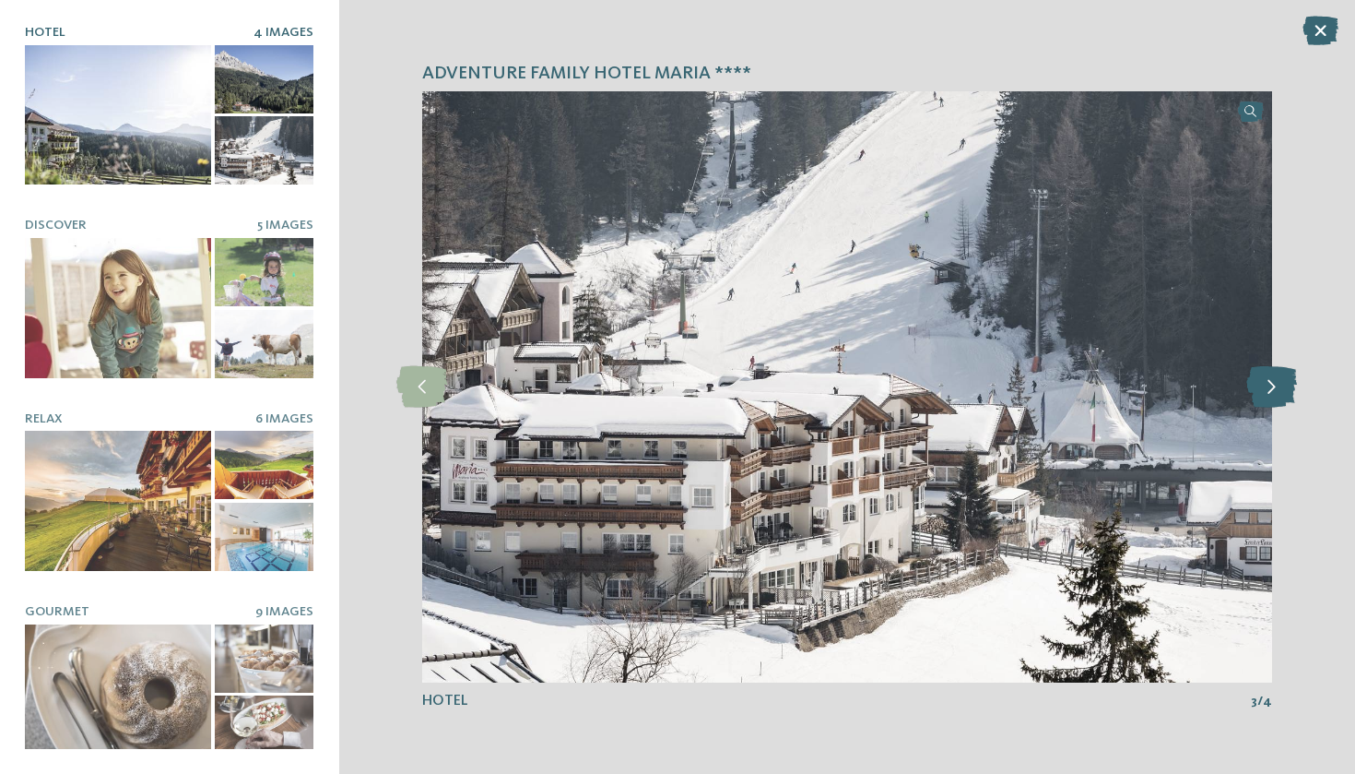
click at [1269, 385] on icon at bounding box center [1272, 386] width 51 height 41
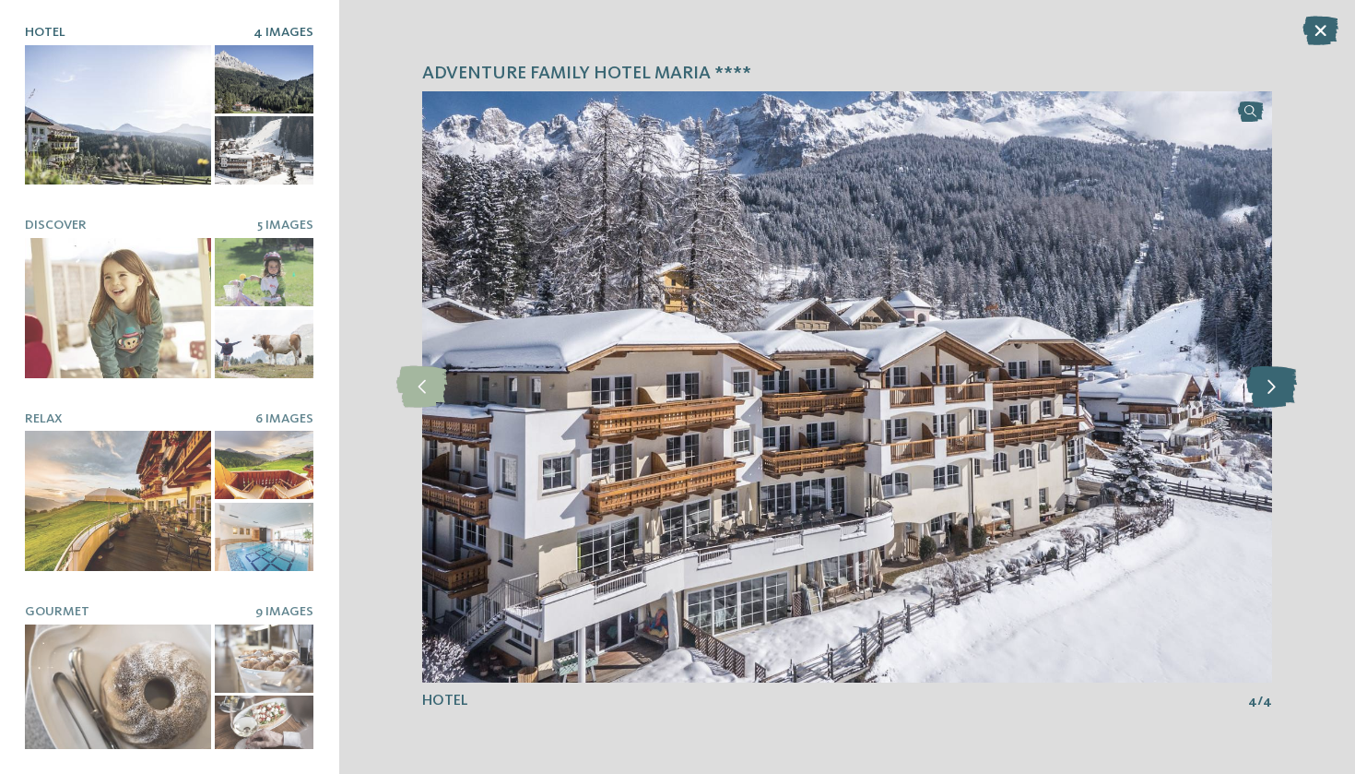
click at [1269, 385] on icon at bounding box center [1272, 386] width 51 height 41
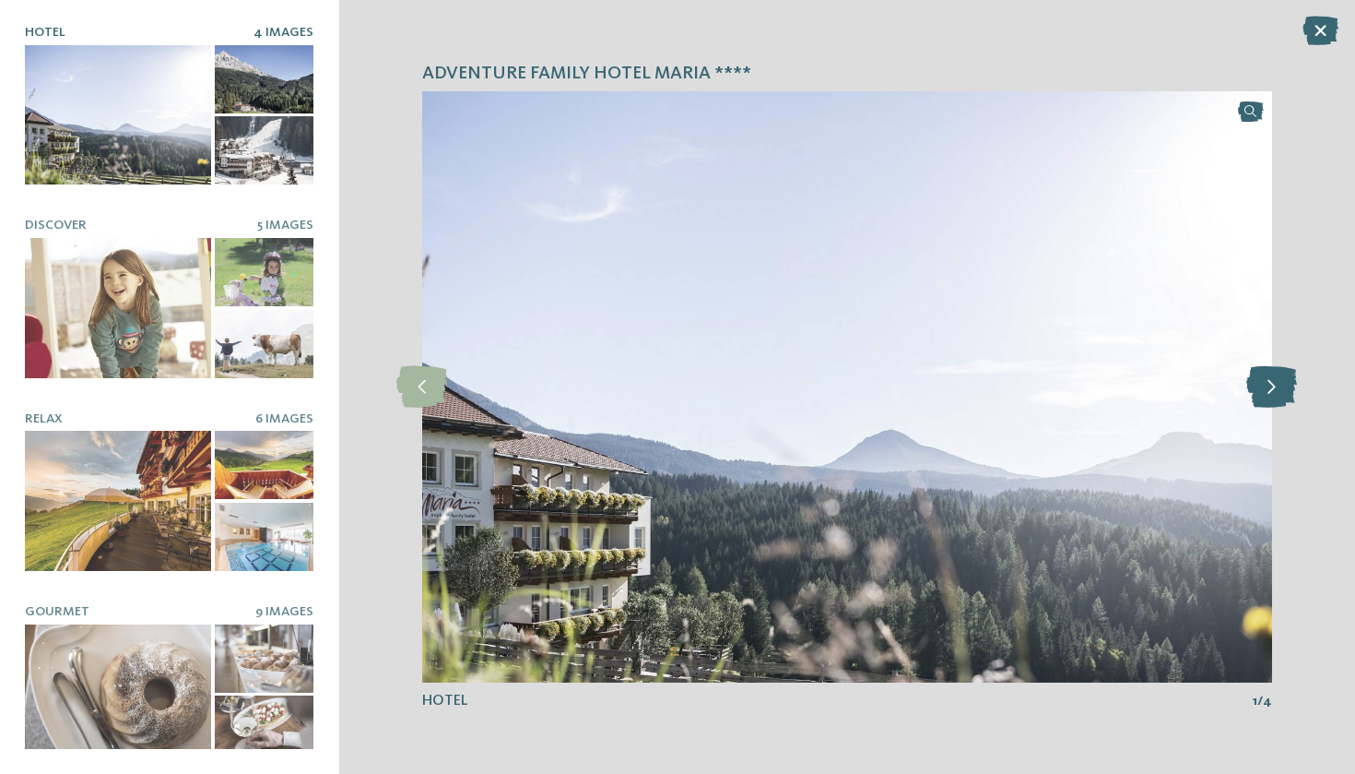
click at [1269, 385] on icon at bounding box center [1272, 386] width 51 height 41
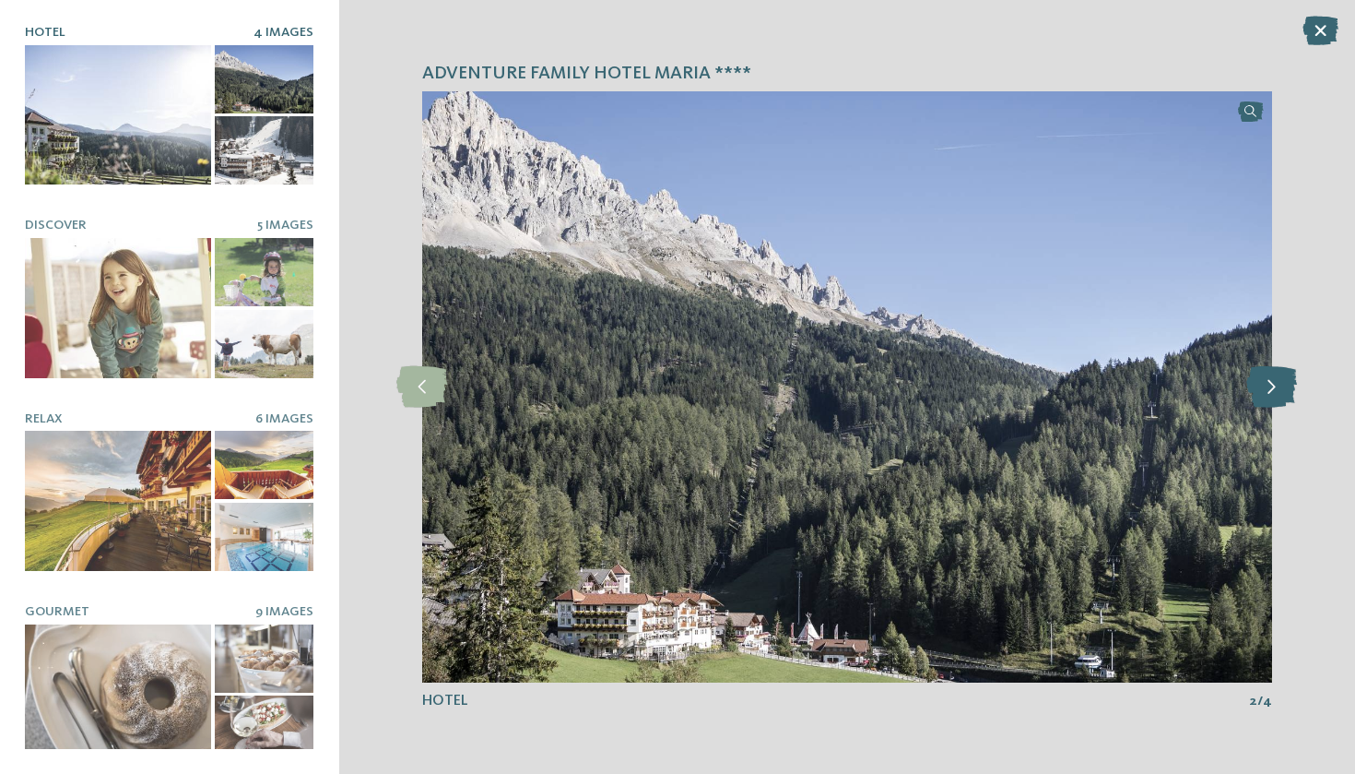
click at [1269, 385] on icon at bounding box center [1272, 386] width 51 height 41
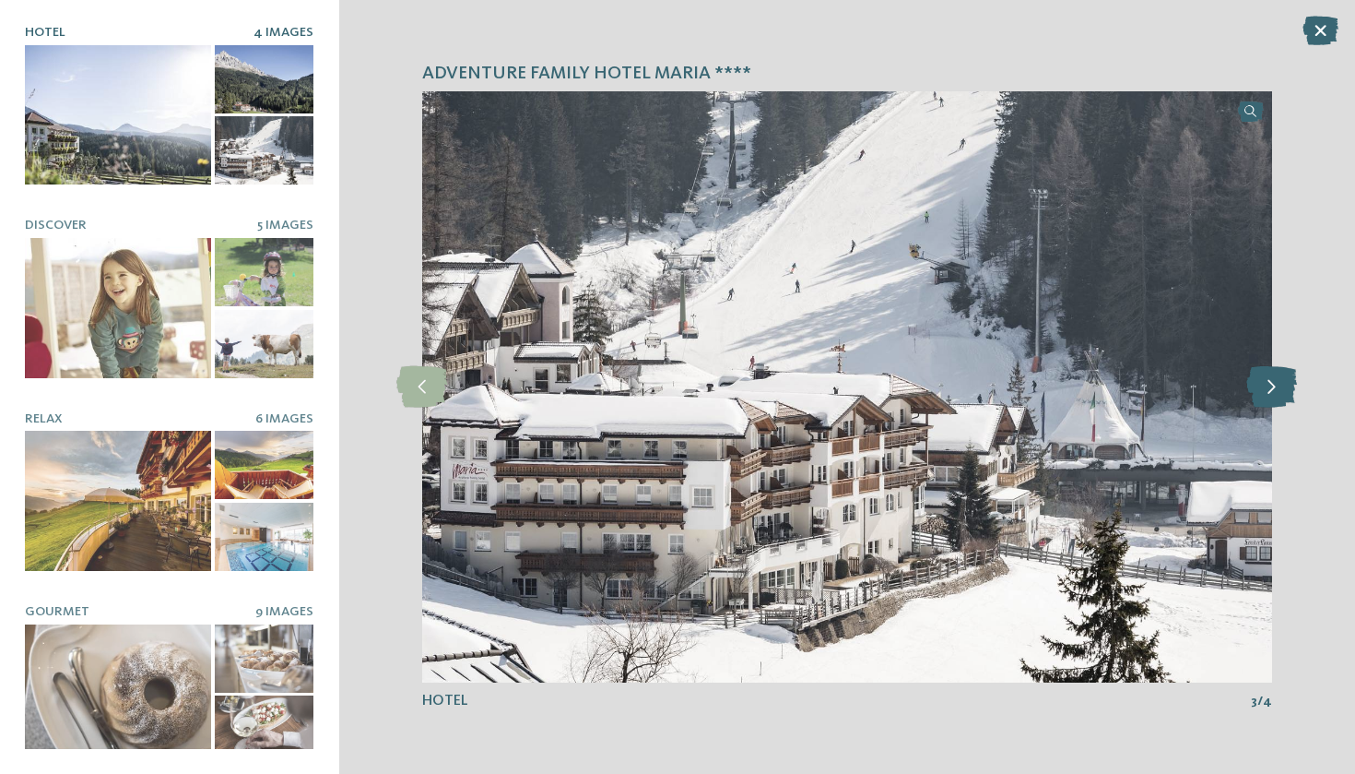
click at [1269, 385] on icon at bounding box center [1272, 386] width 51 height 41
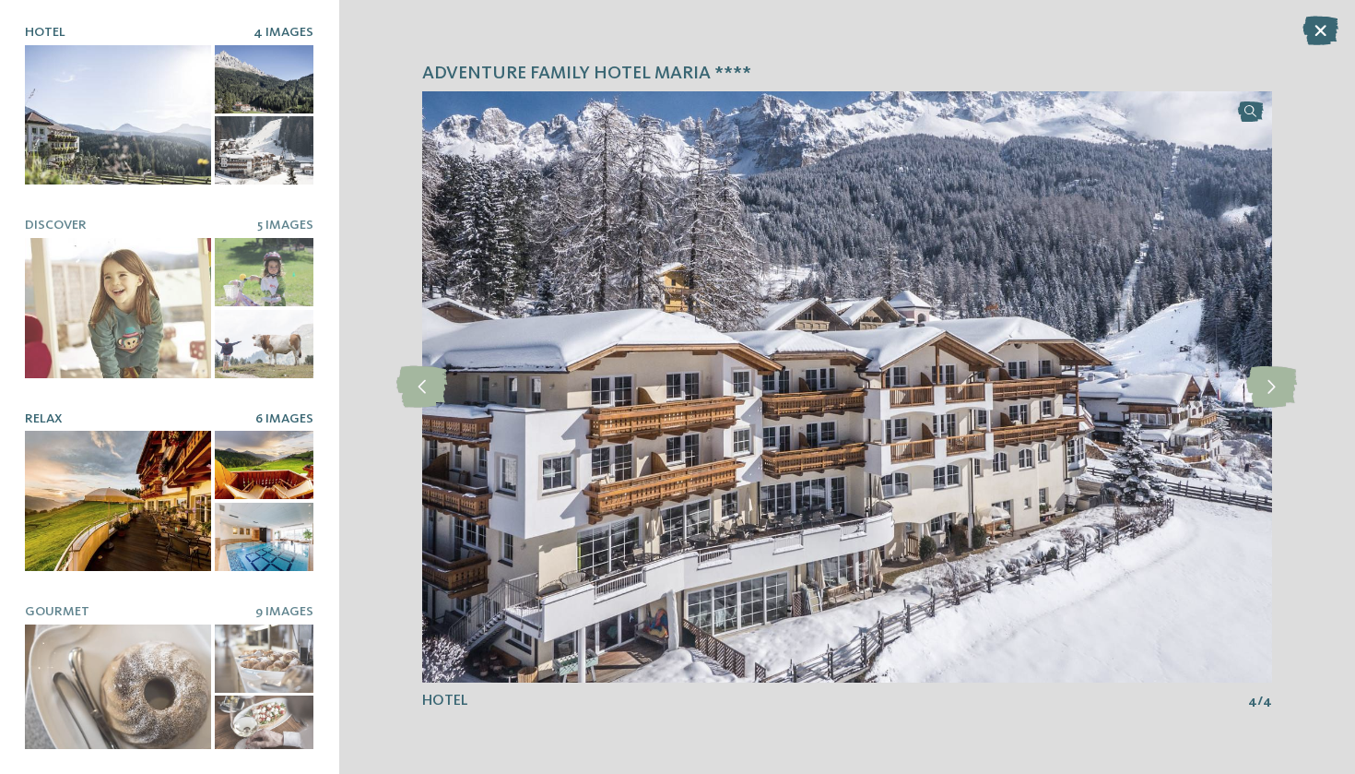
click at [112, 527] on div at bounding box center [118, 500] width 186 height 139
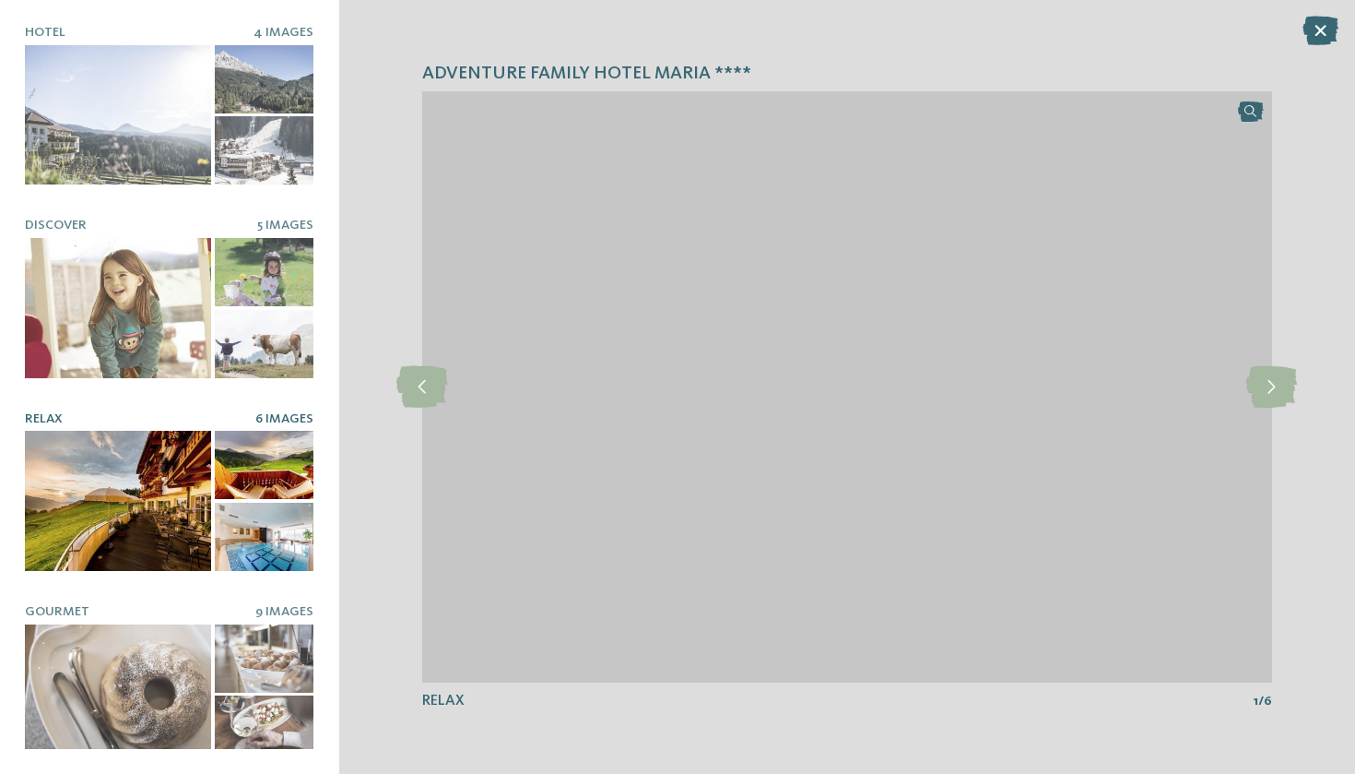
scroll to position [2, 0]
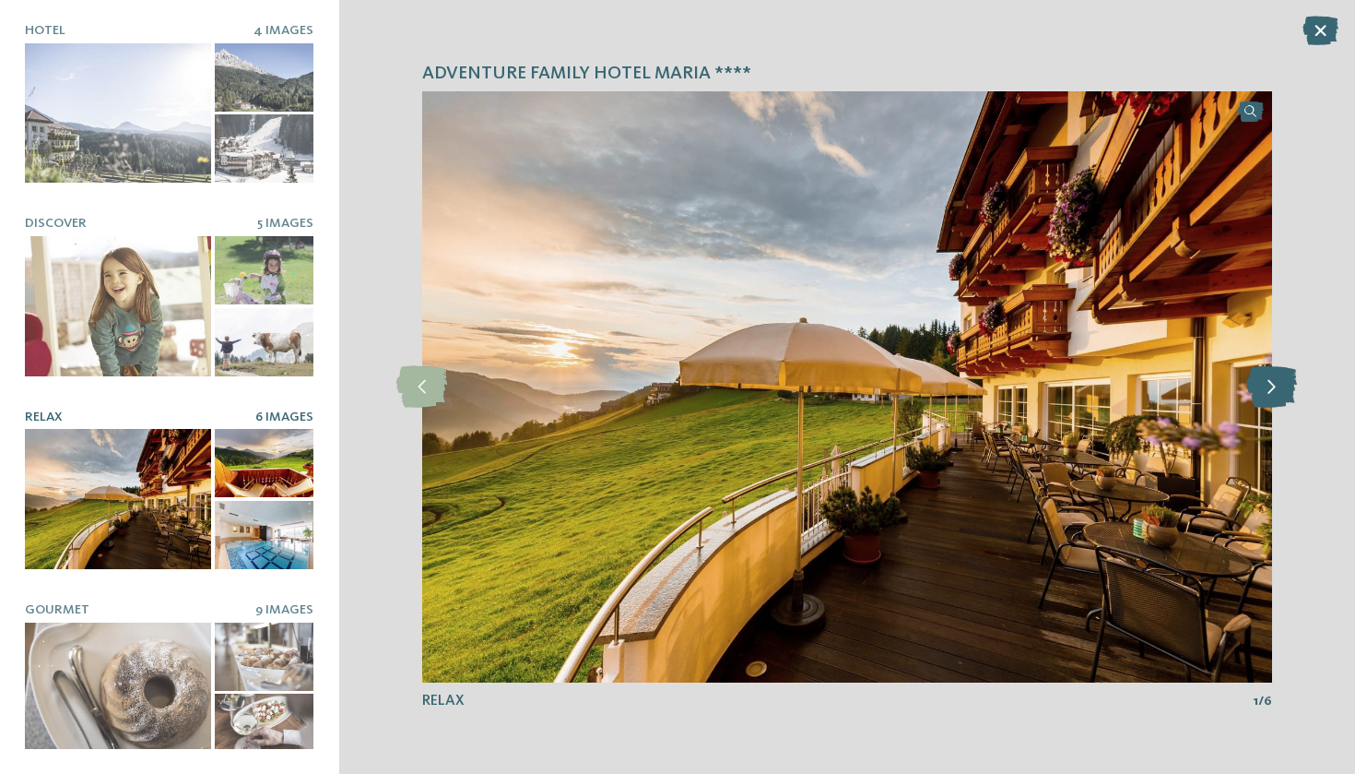
click at [1287, 383] on icon at bounding box center [1272, 386] width 51 height 41
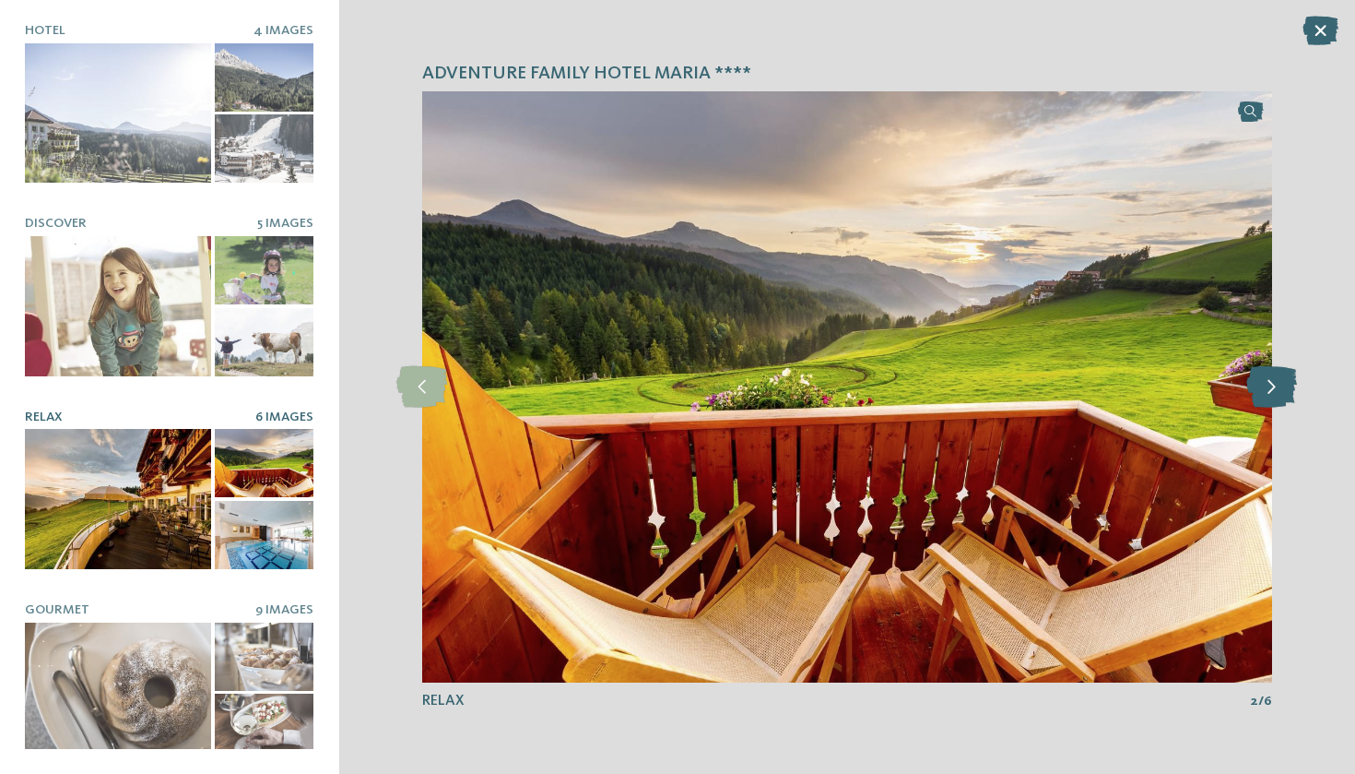
click at [1287, 383] on icon at bounding box center [1272, 386] width 51 height 41
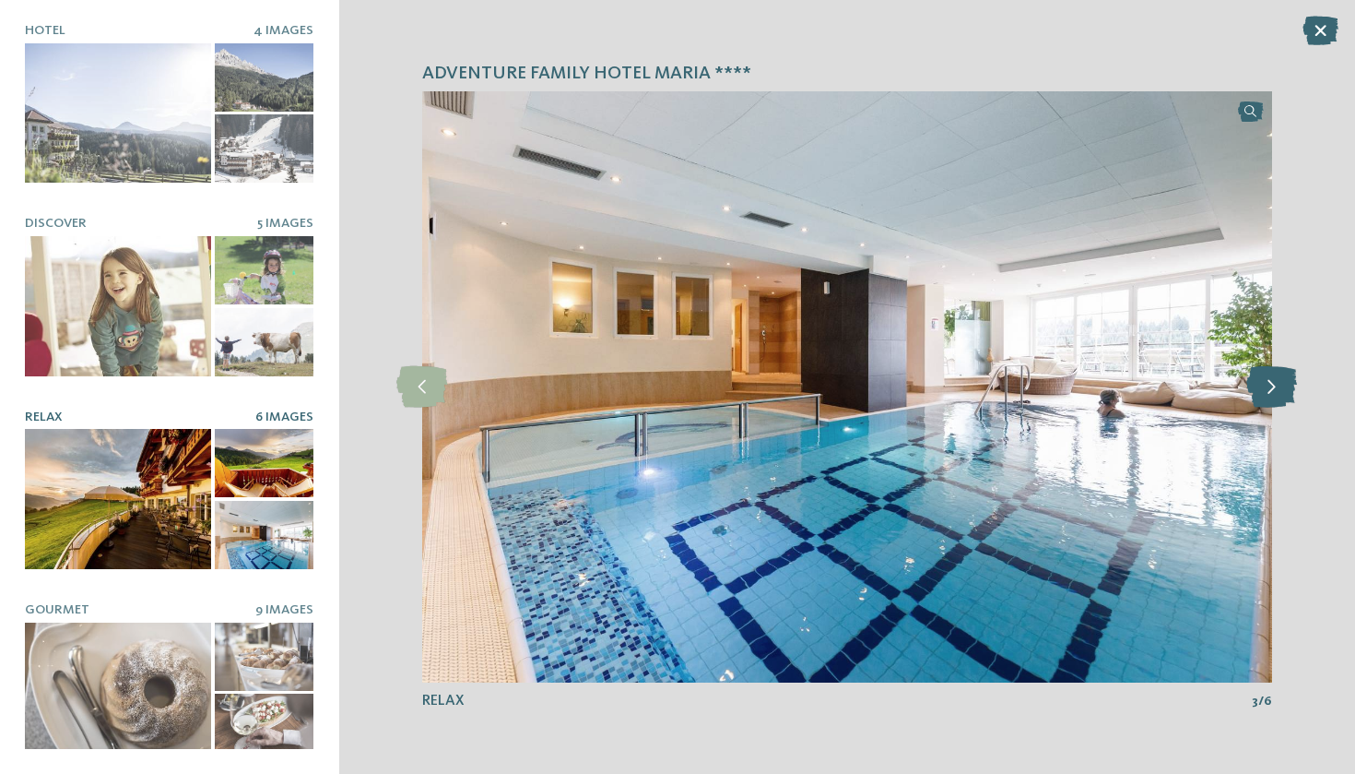
click at [1287, 383] on icon at bounding box center [1272, 386] width 51 height 41
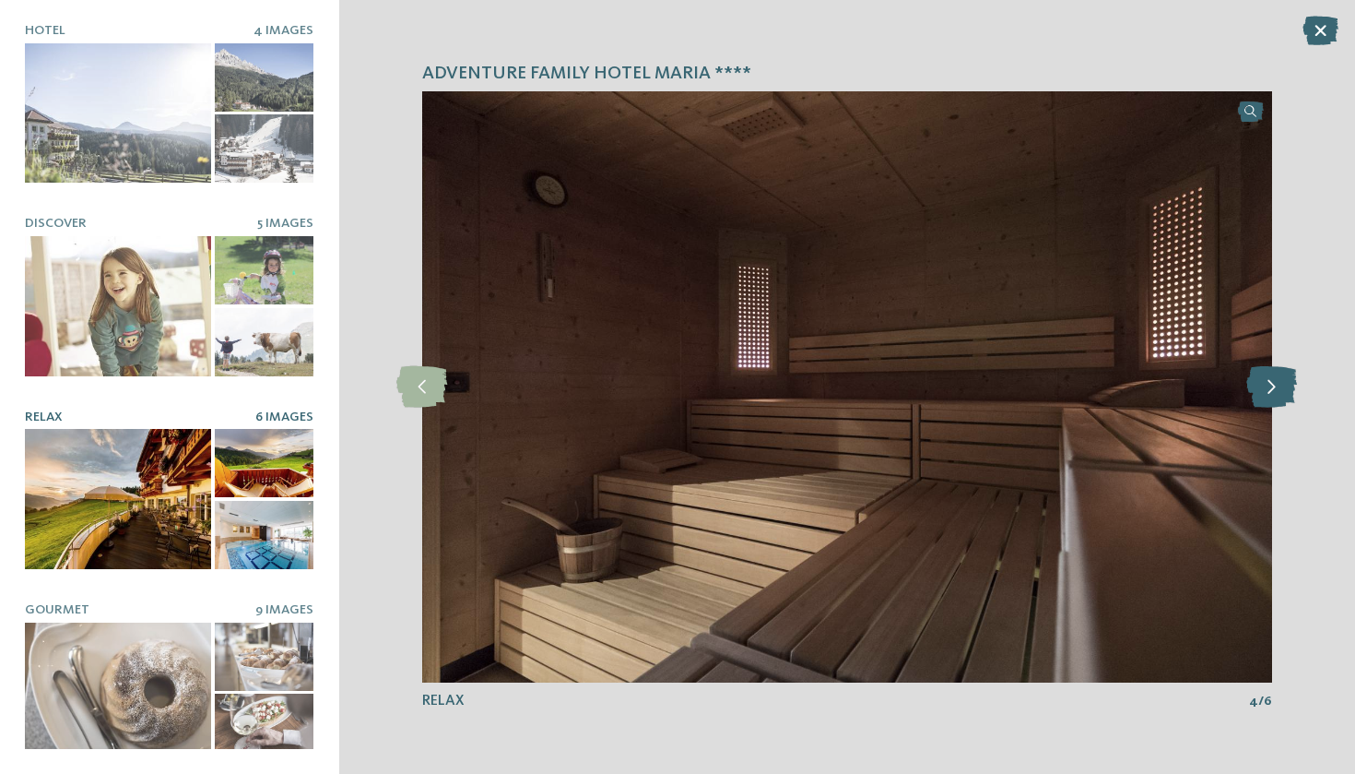
click at [1287, 383] on icon at bounding box center [1272, 386] width 51 height 41
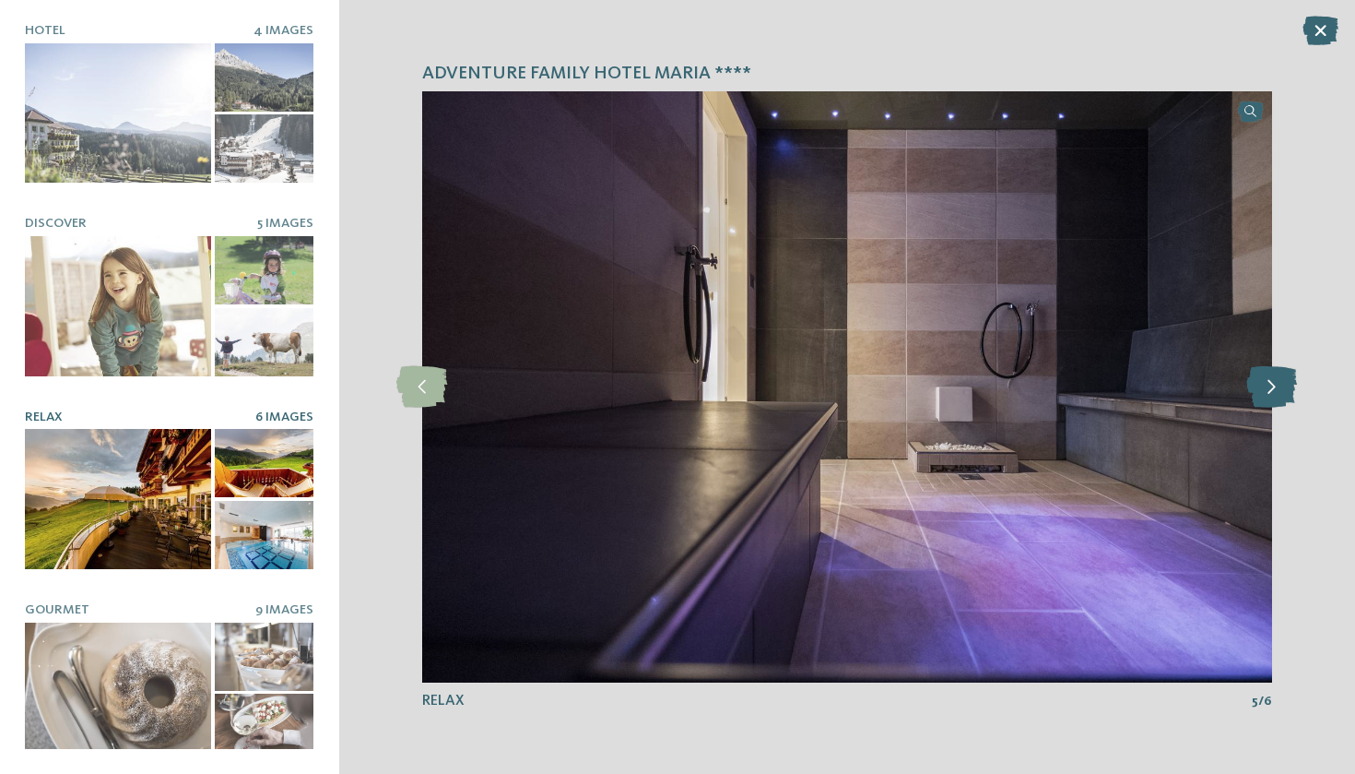
click at [1287, 383] on icon at bounding box center [1272, 386] width 51 height 41
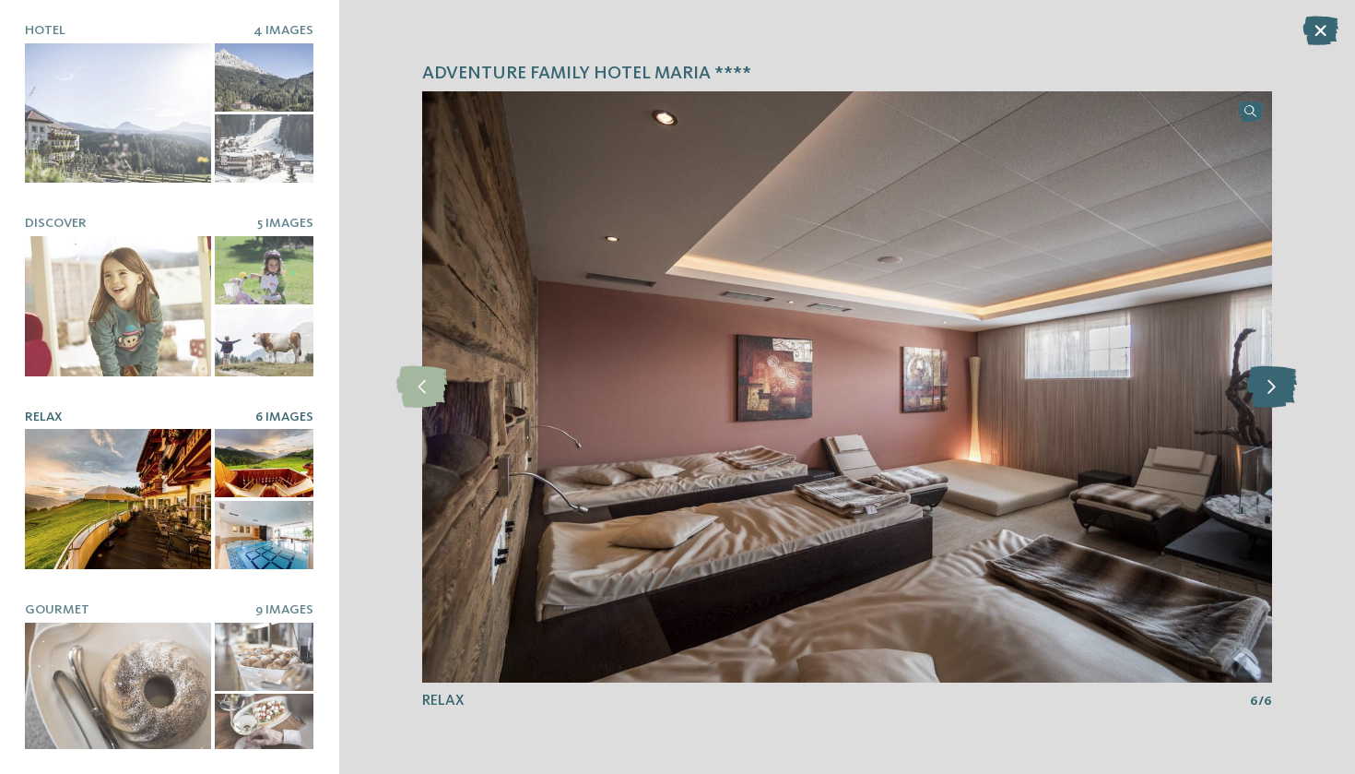
click at [1287, 383] on icon at bounding box center [1272, 386] width 51 height 41
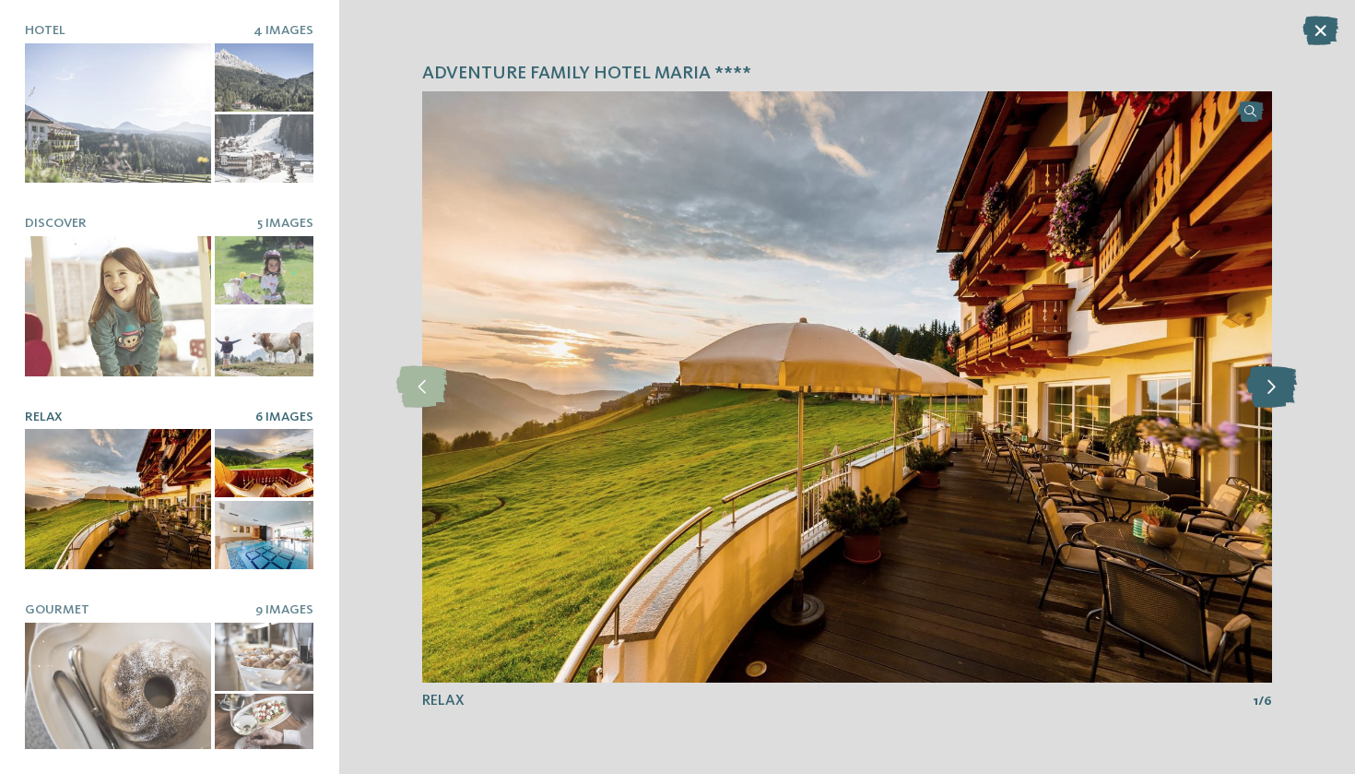
click at [1287, 383] on icon at bounding box center [1272, 386] width 51 height 41
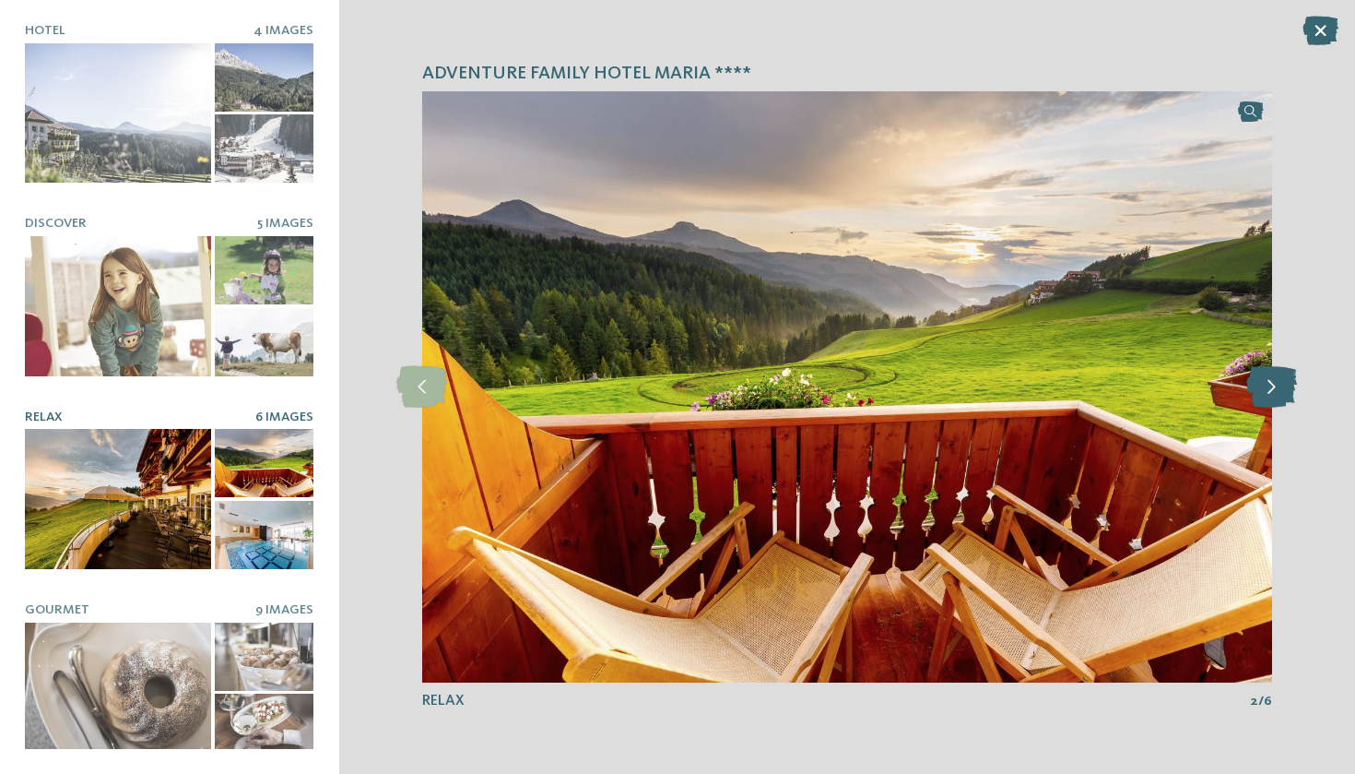
click at [1287, 383] on icon at bounding box center [1272, 386] width 51 height 41
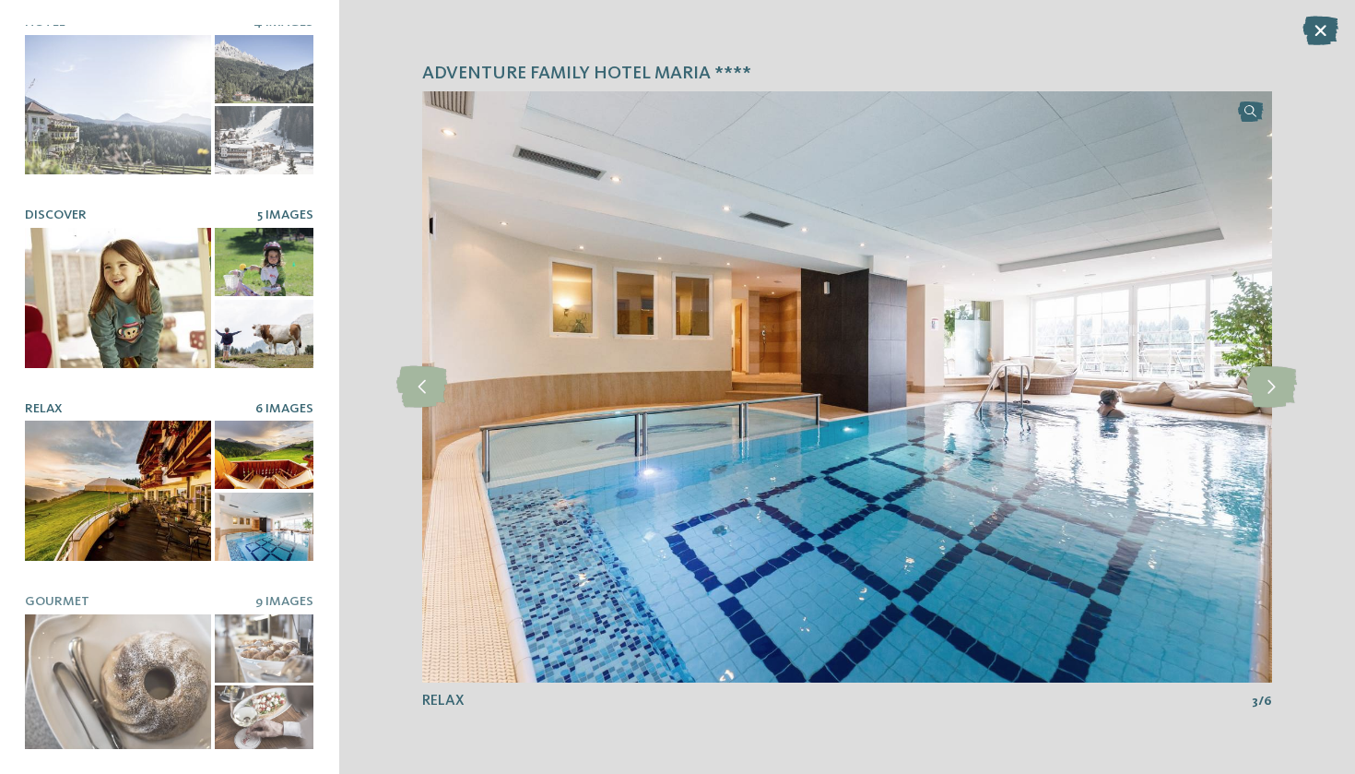
scroll to position [10, 0]
click at [88, 269] on div at bounding box center [118, 297] width 186 height 139
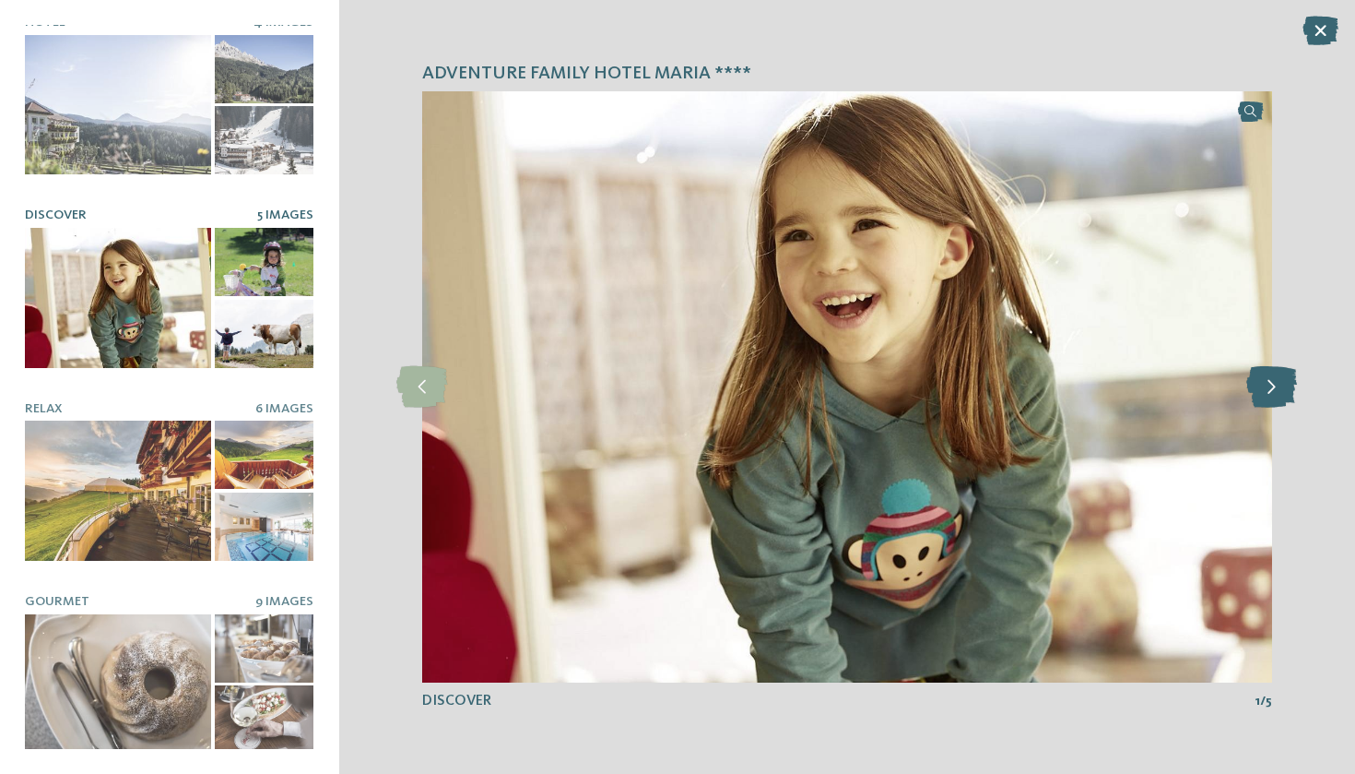
click at [1264, 380] on icon at bounding box center [1272, 386] width 51 height 41
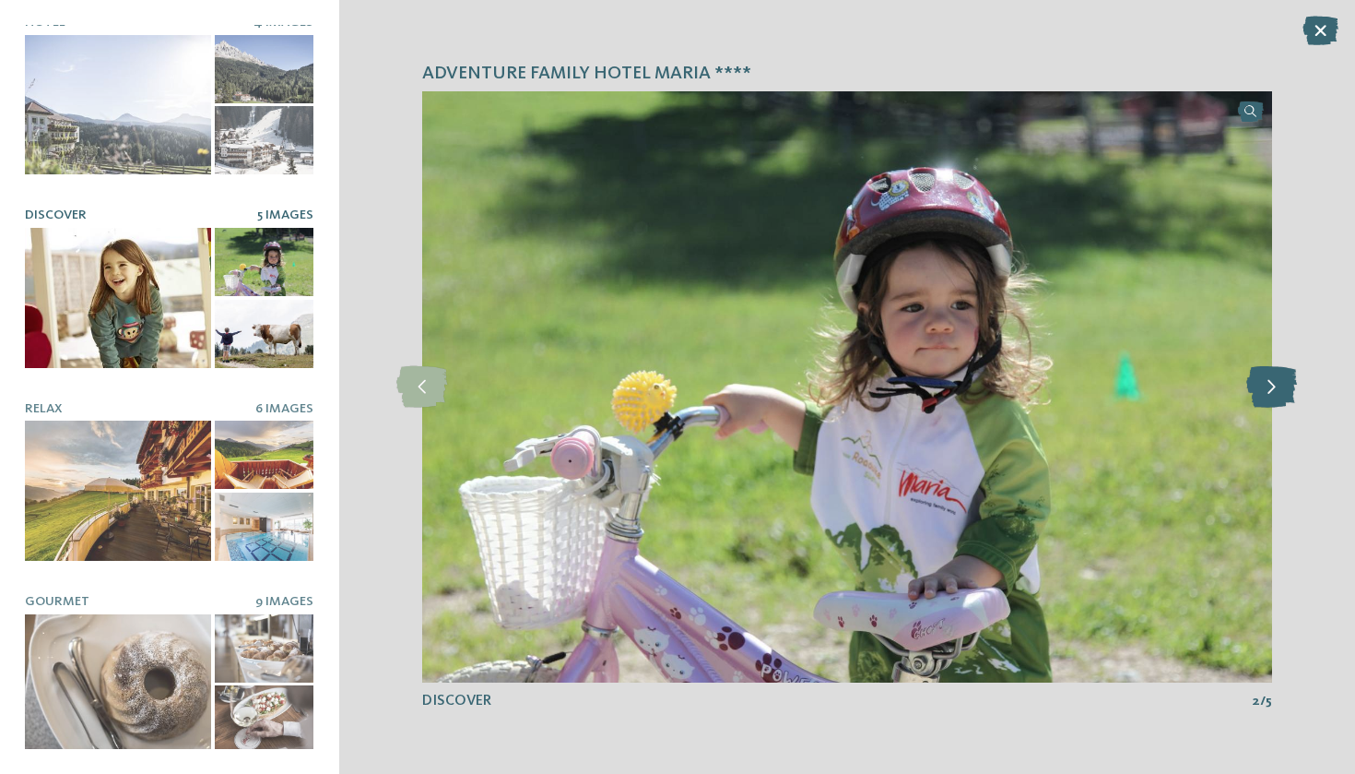
click at [1264, 380] on icon at bounding box center [1272, 386] width 51 height 41
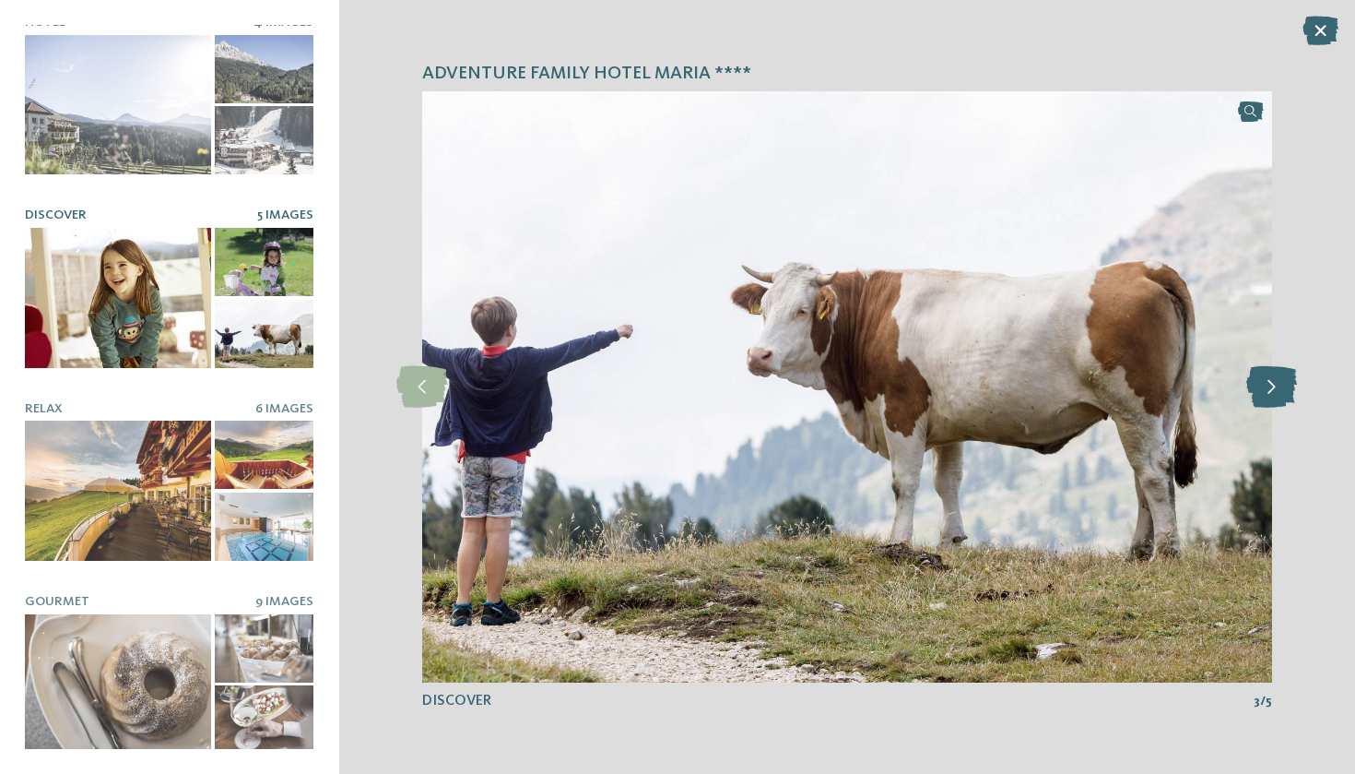
click at [1264, 380] on icon at bounding box center [1272, 386] width 51 height 41
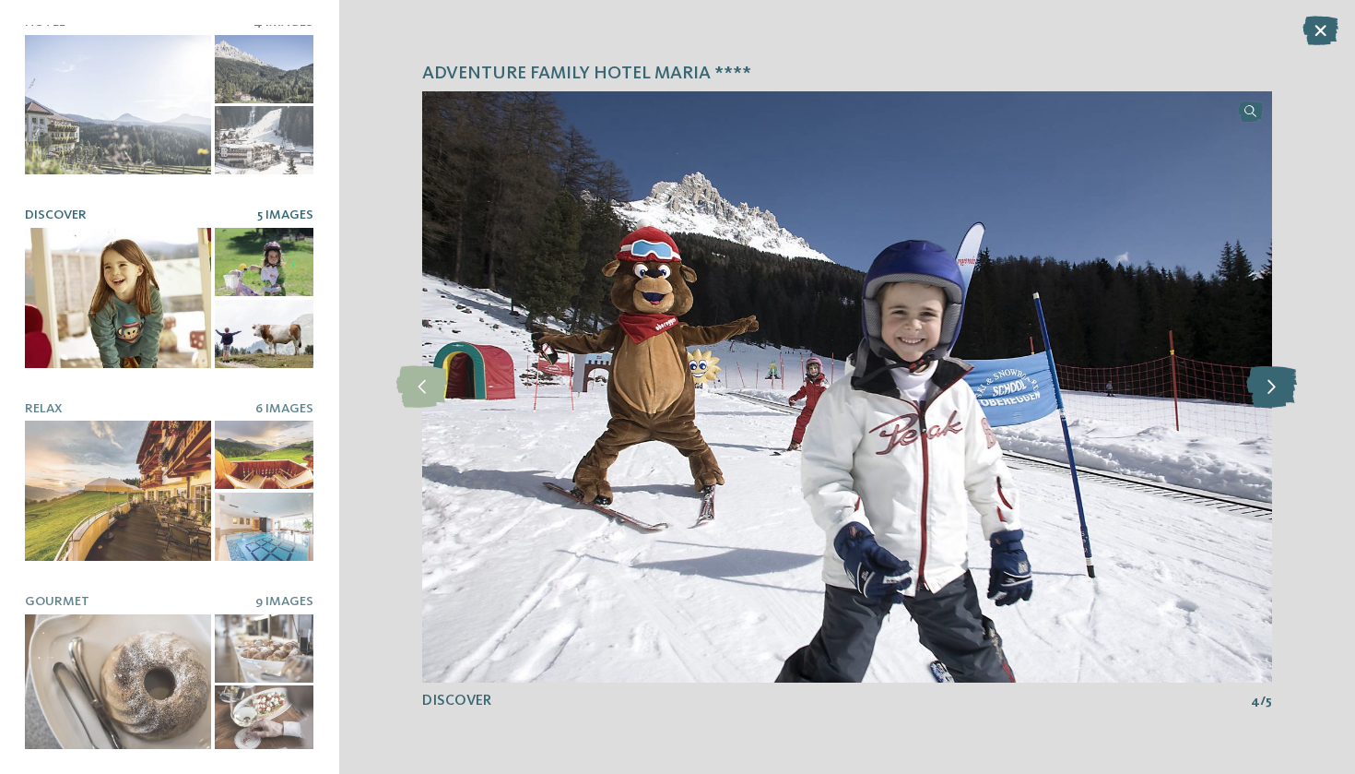
click at [1264, 380] on icon at bounding box center [1272, 386] width 51 height 41
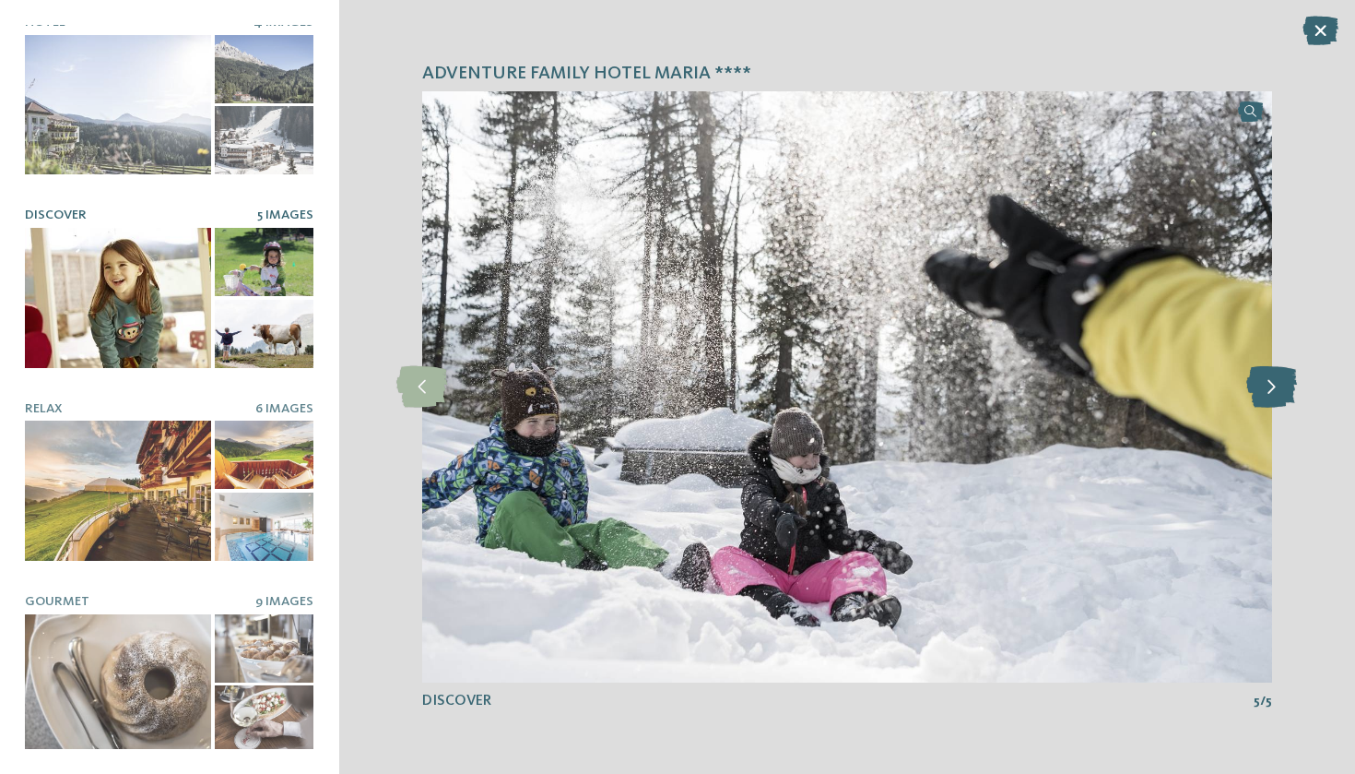
click at [1264, 380] on icon at bounding box center [1272, 386] width 51 height 41
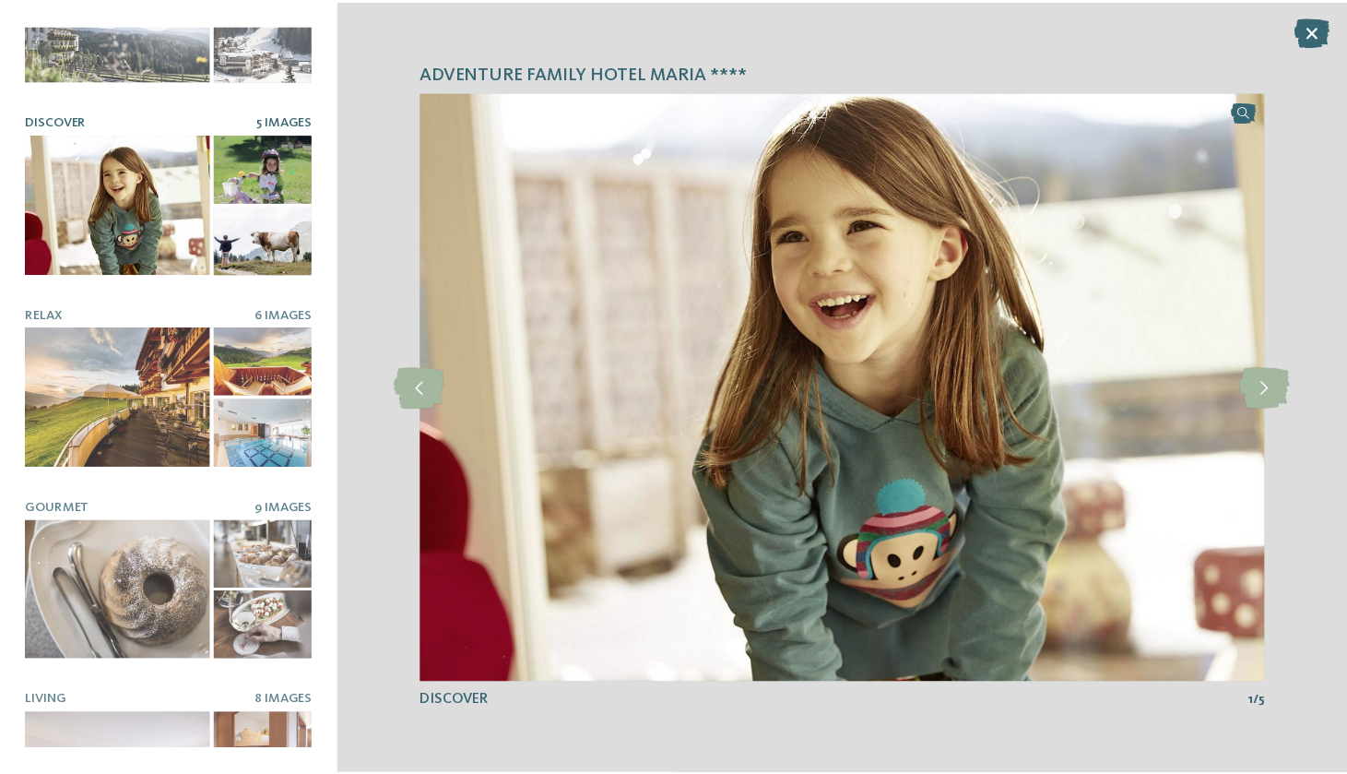
scroll to position [132, 0]
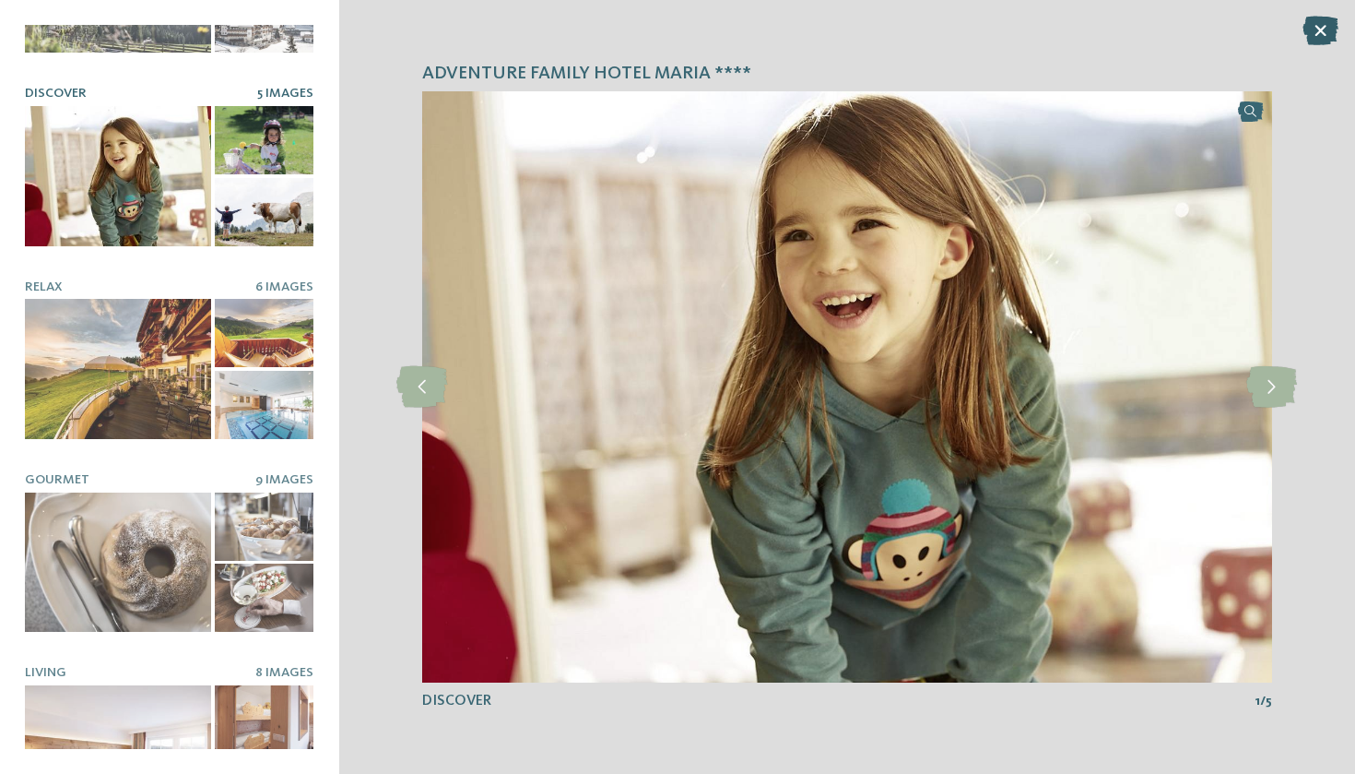
click at [1336, 29] on icon at bounding box center [1321, 31] width 36 height 30
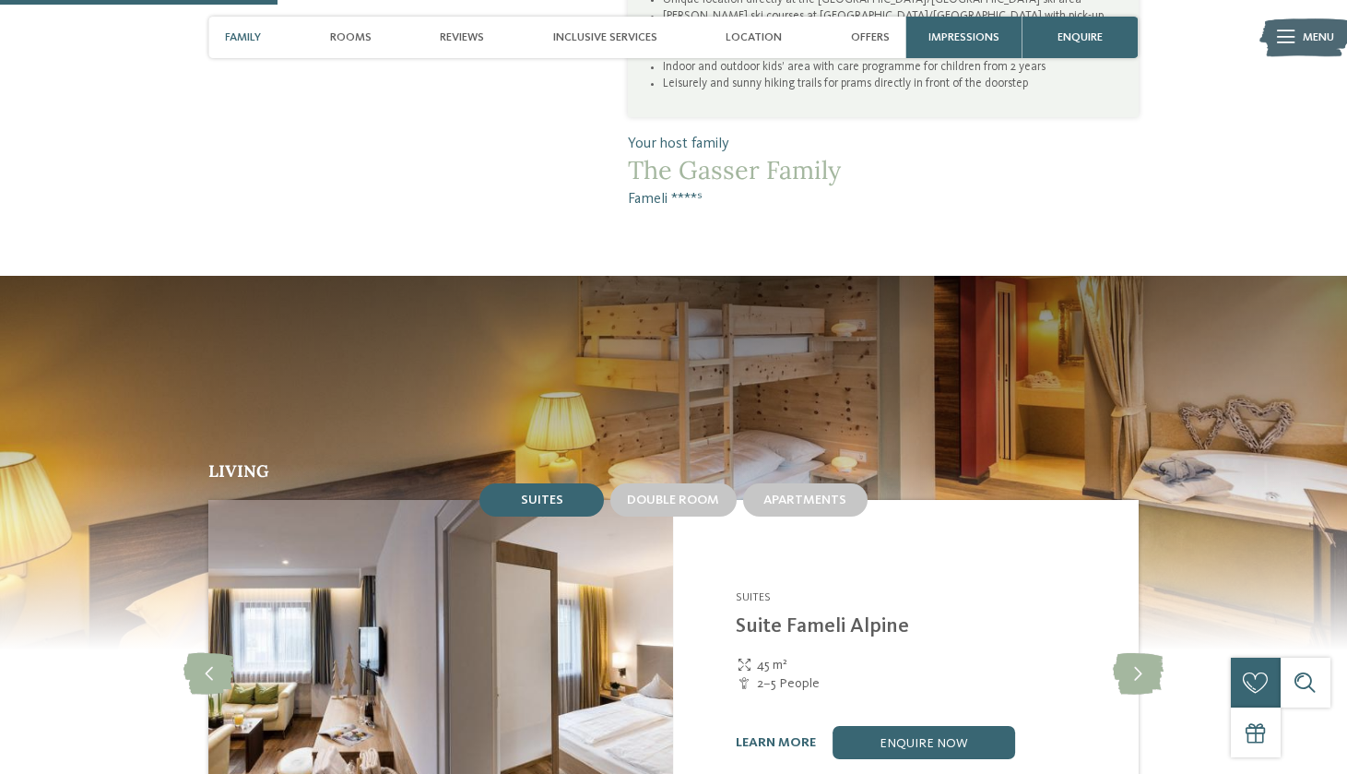
scroll to position [1366, 0]
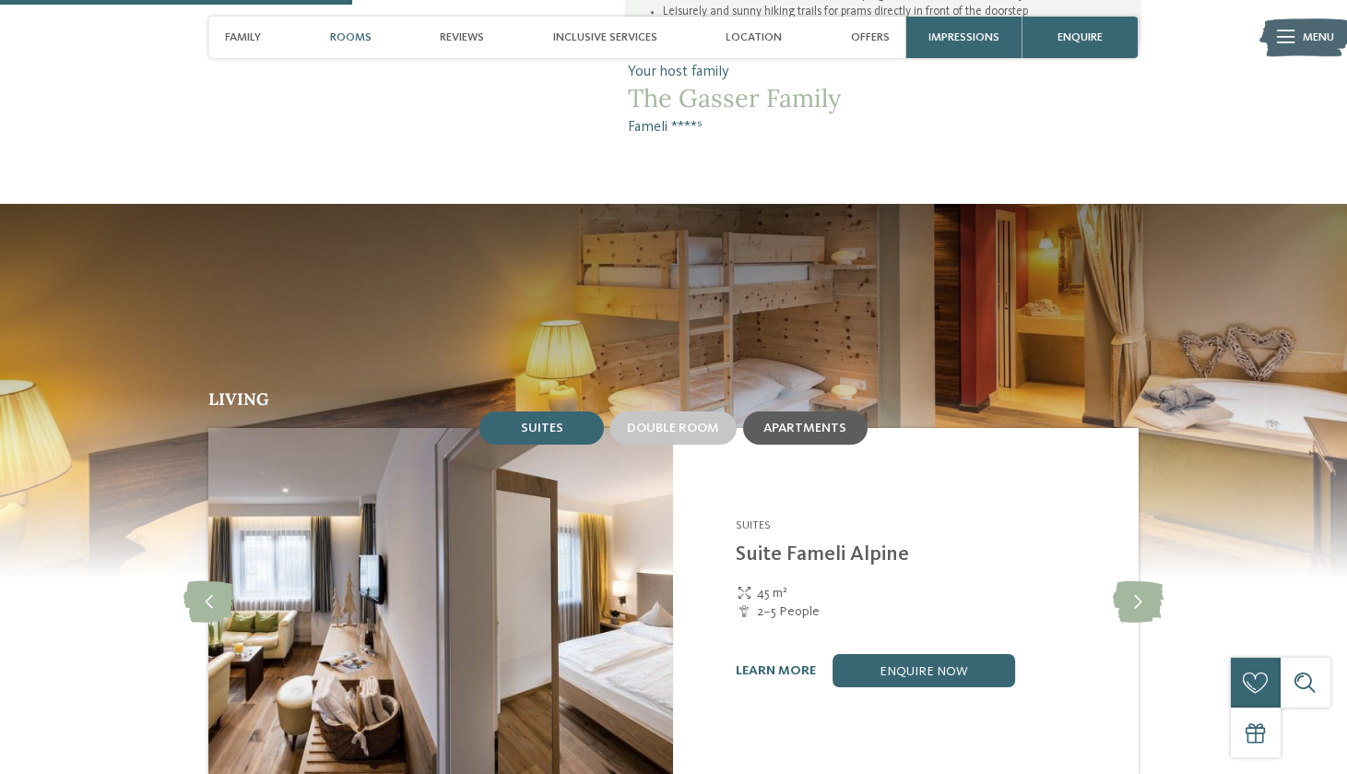
click at [805, 421] on span "Apartments" at bounding box center [804, 427] width 83 height 13
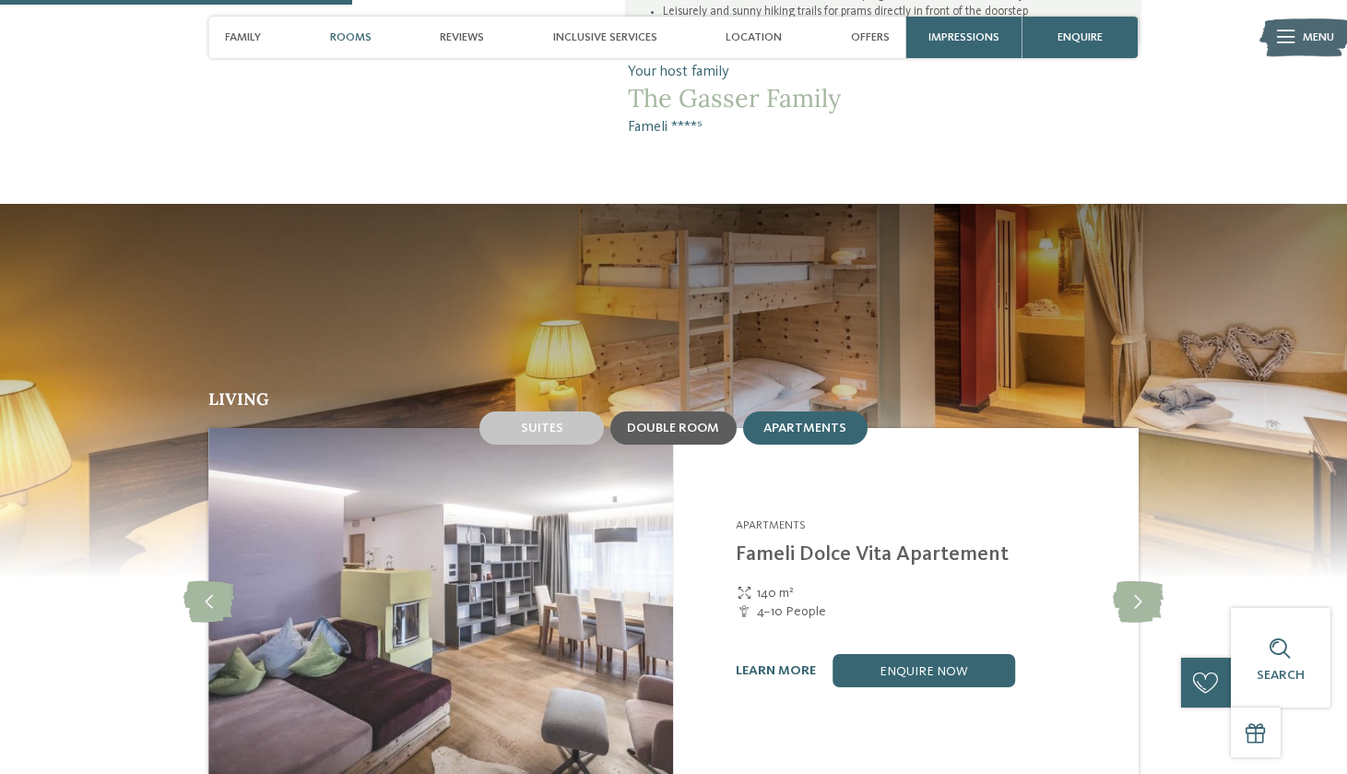
click at [704, 411] on div "Double room" at bounding box center [672, 427] width 125 height 33
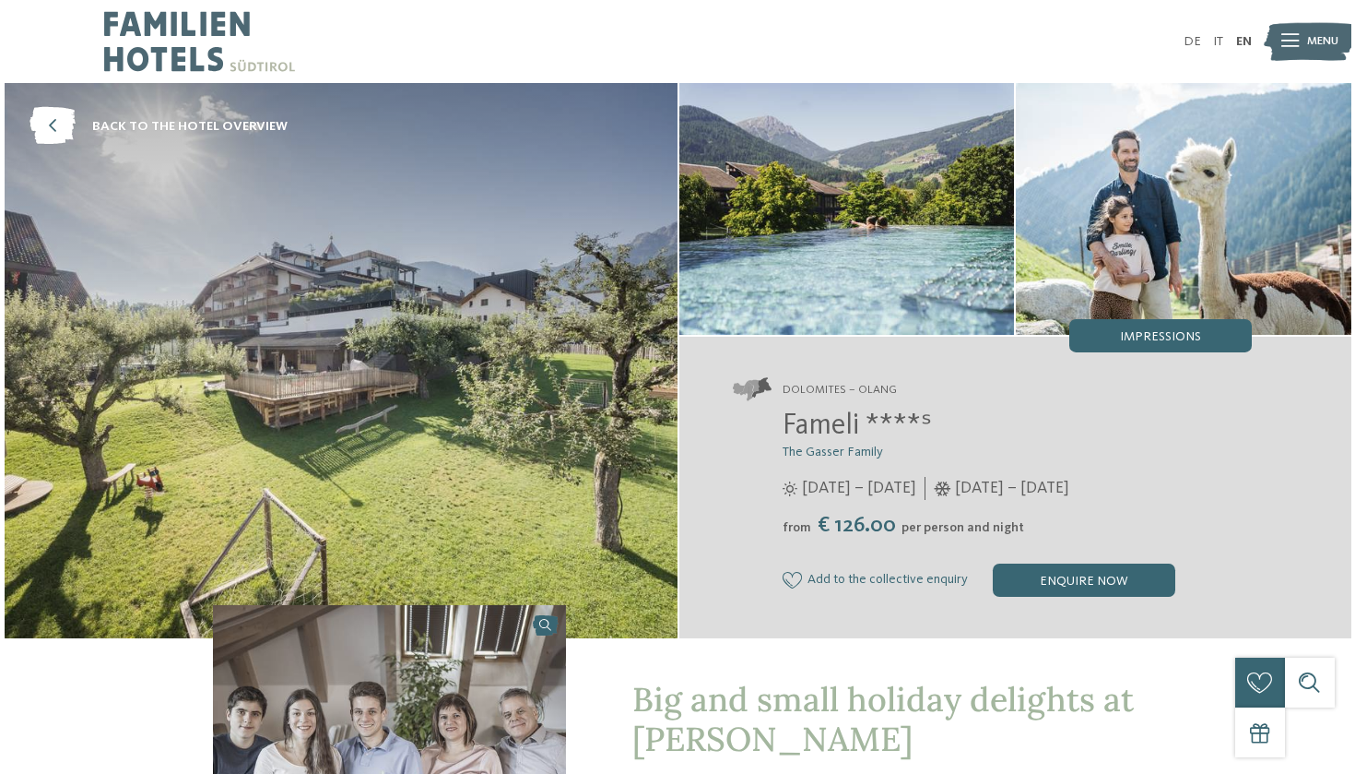
scroll to position [0, 0]
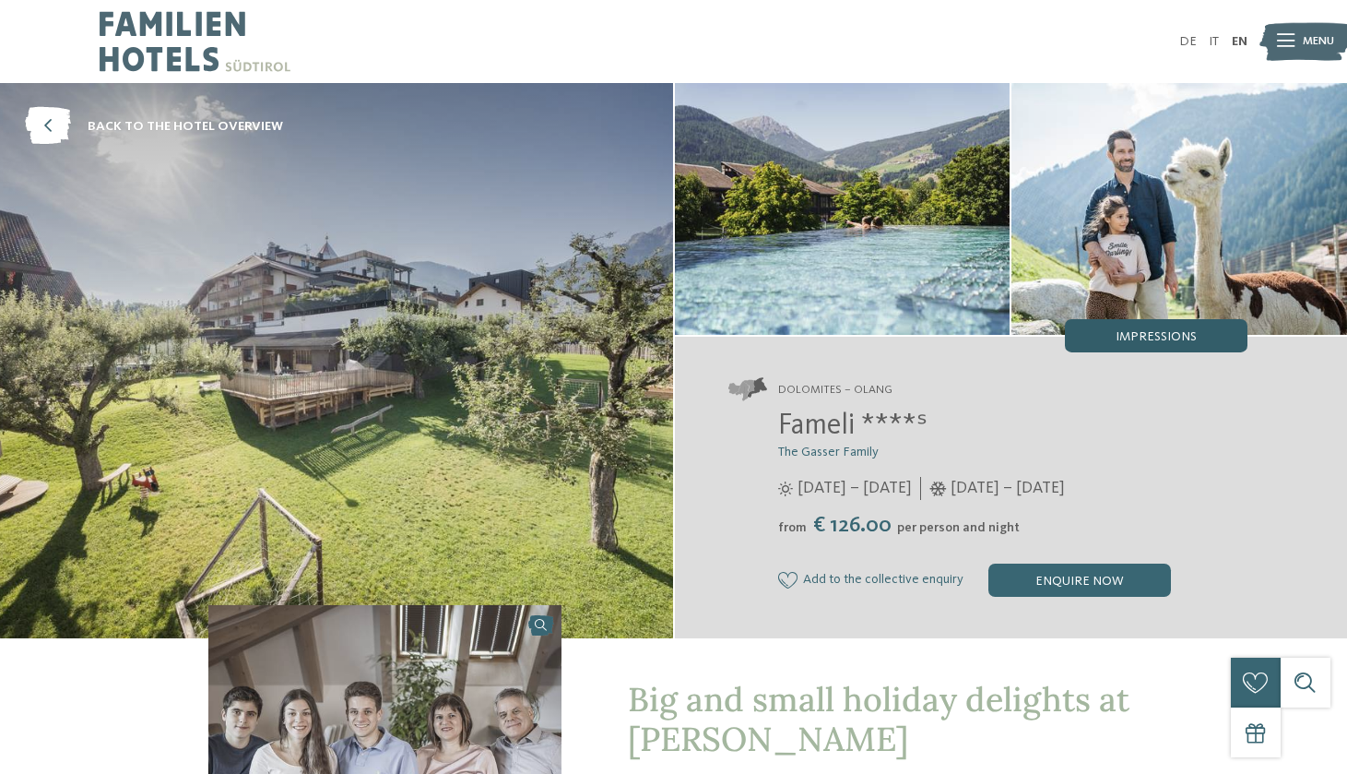
click at [1180, 337] on span "Impressions" at bounding box center [1156, 336] width 81 height 13
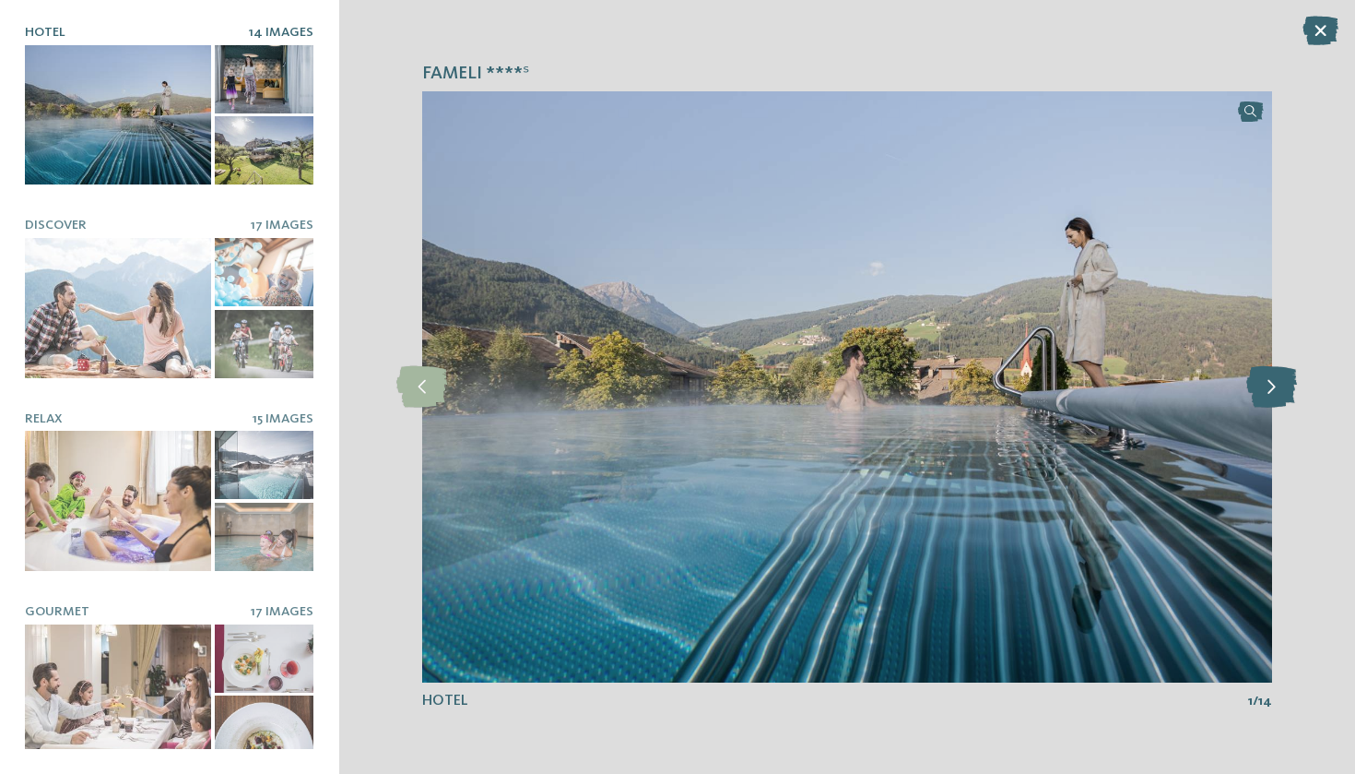
click at [1255, 380] on icon at bounding box center [1272, 386] width 51 height 41
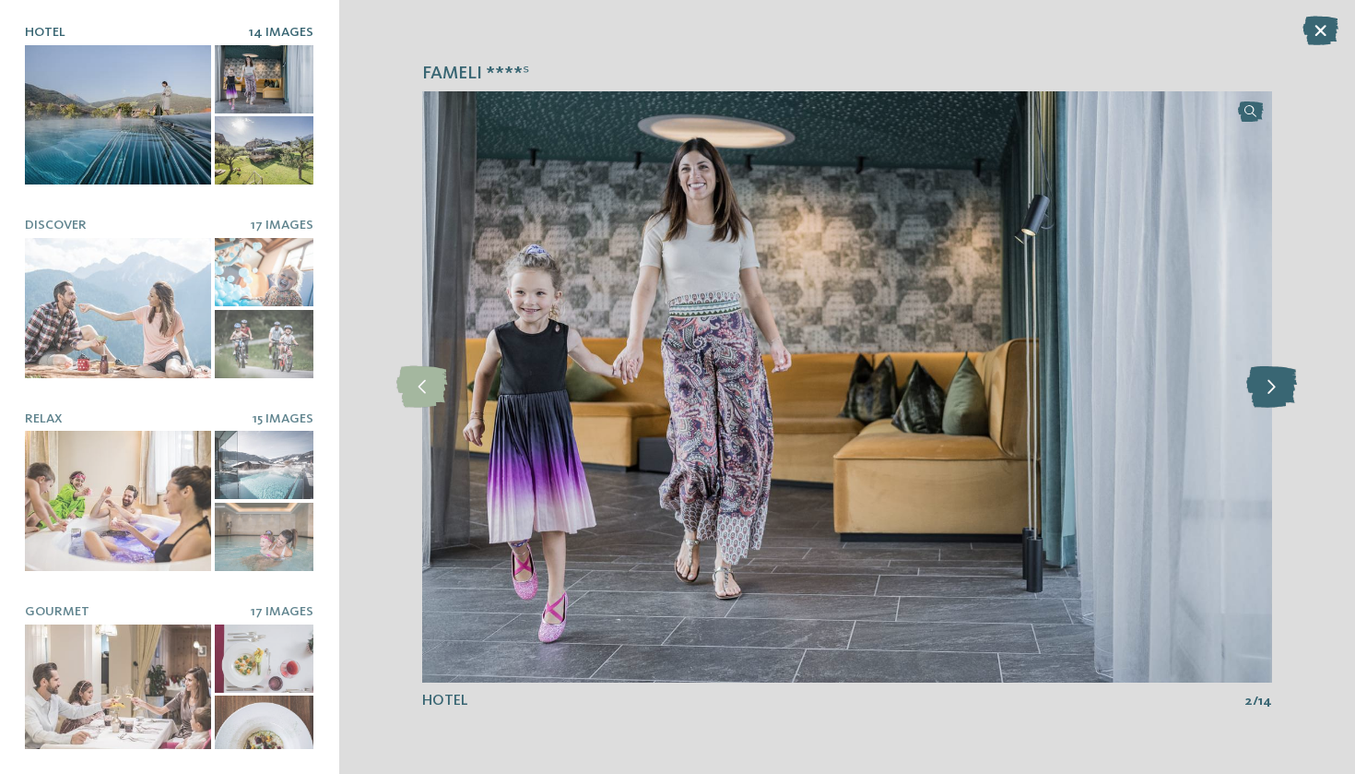
click at [1263, 385] on icon at bounding box center [1272, 386] width 51 height 41
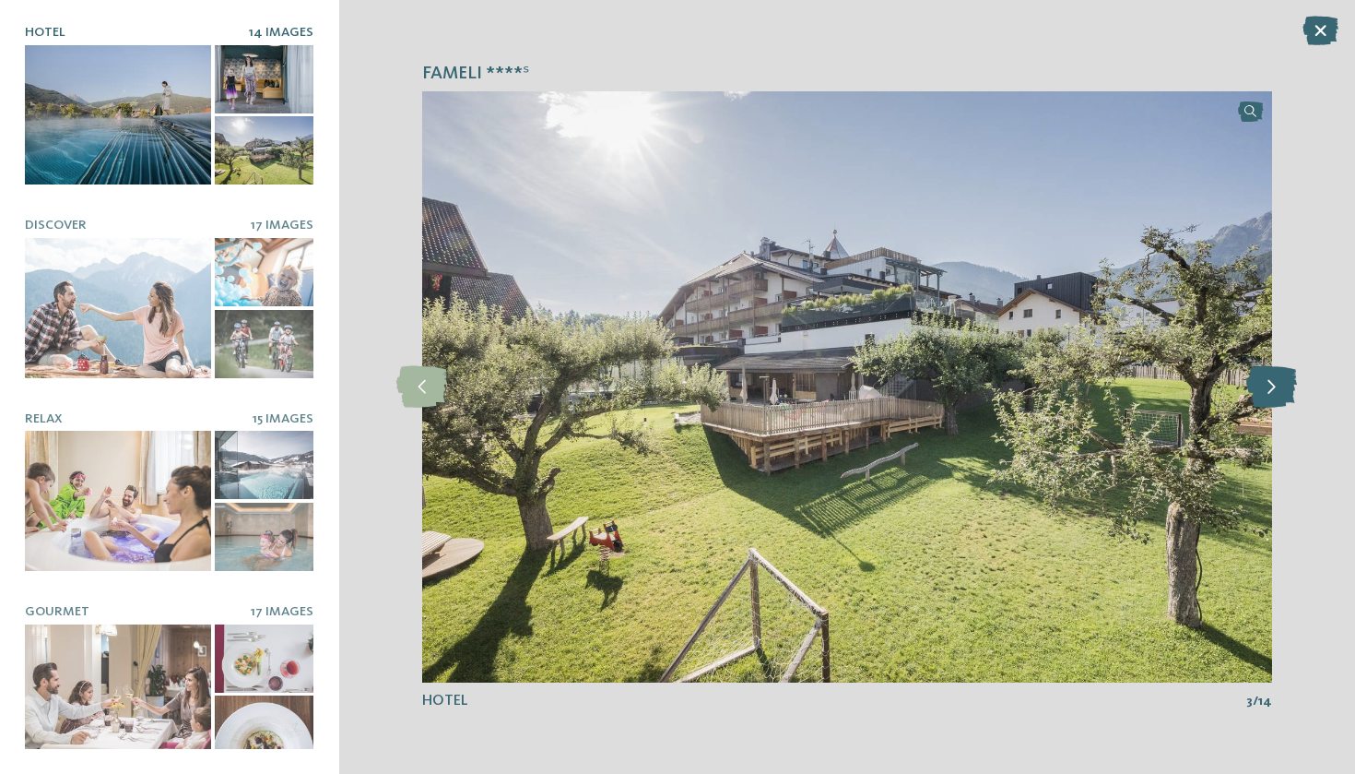
click at [1272, 393] on icon at bounding box center [1272, 386] width 51 height 41
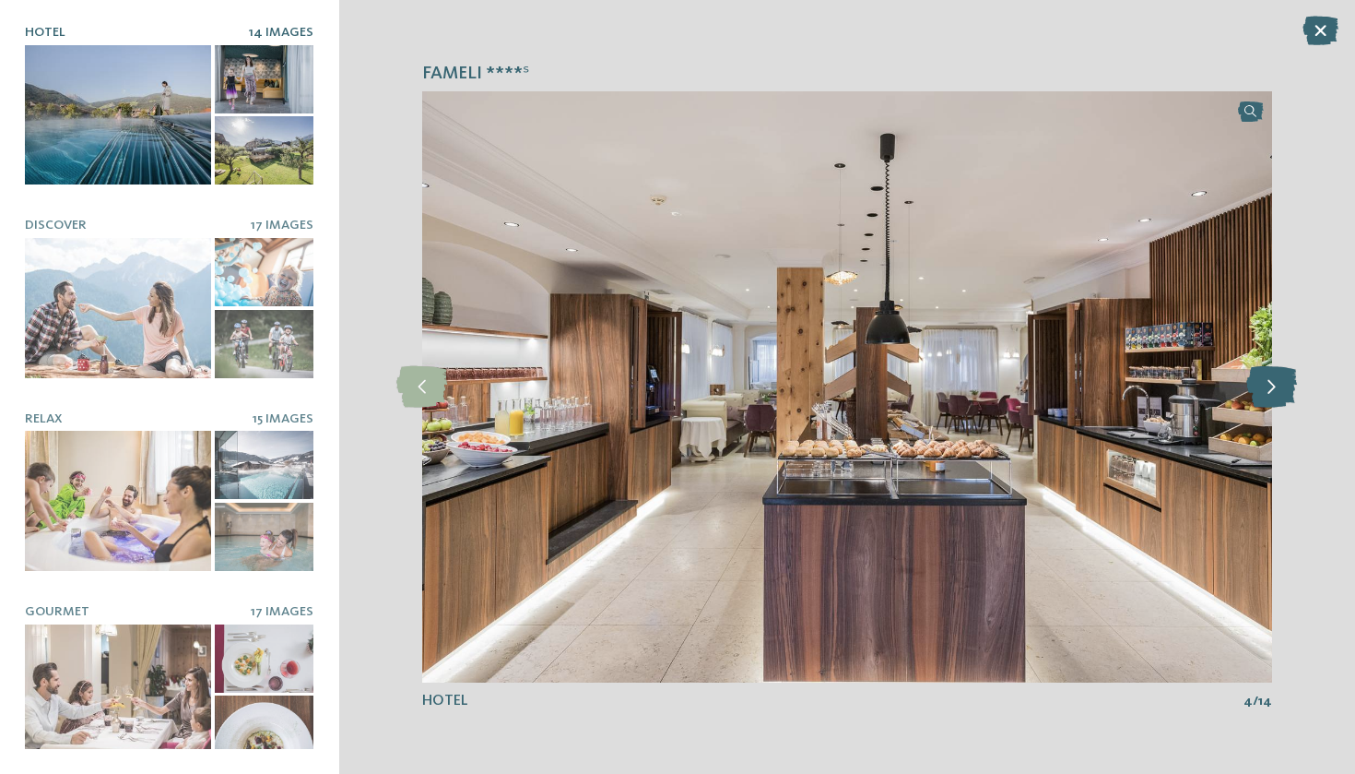
click at [1272, 393] on icon at bounding box center [1272, 386] width 51 height 41
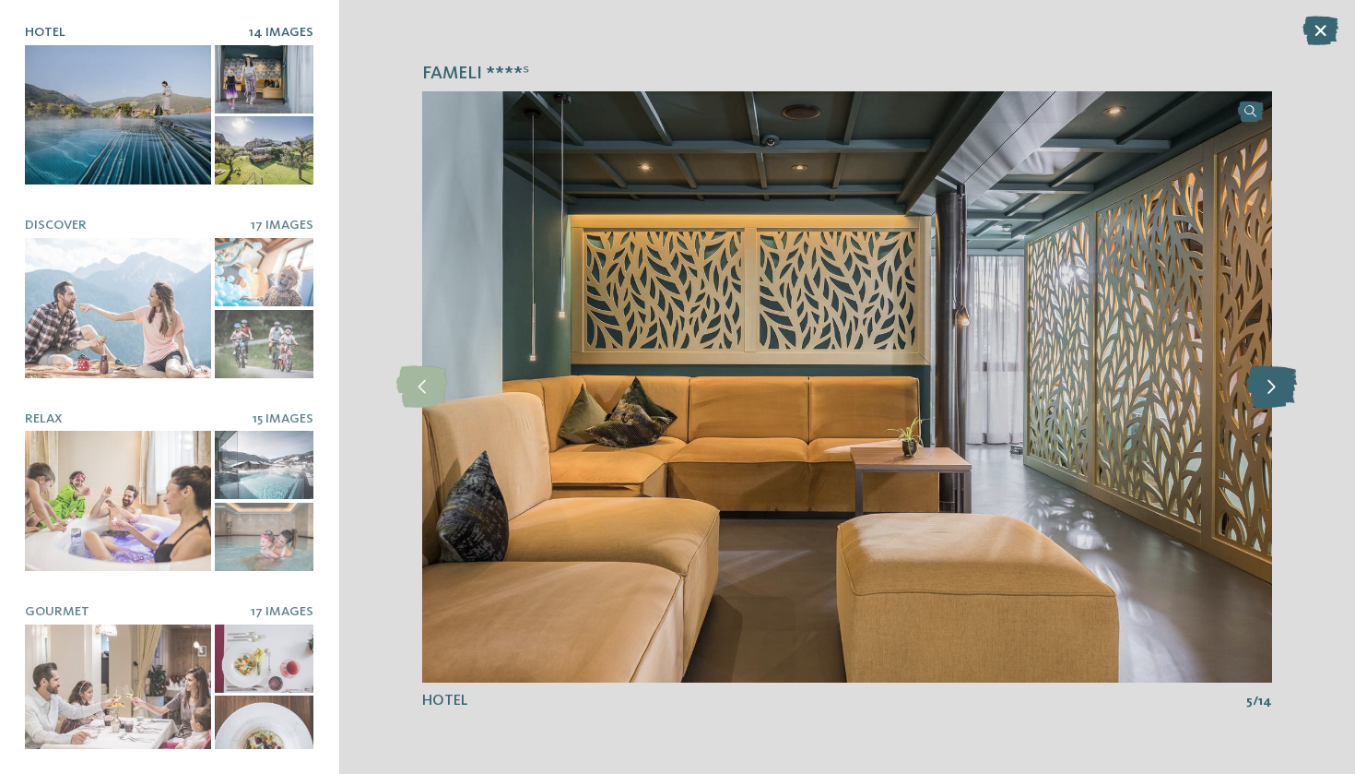
click at [1272, 393] on icon at bounding box center [1272, 386] width 51 height 41
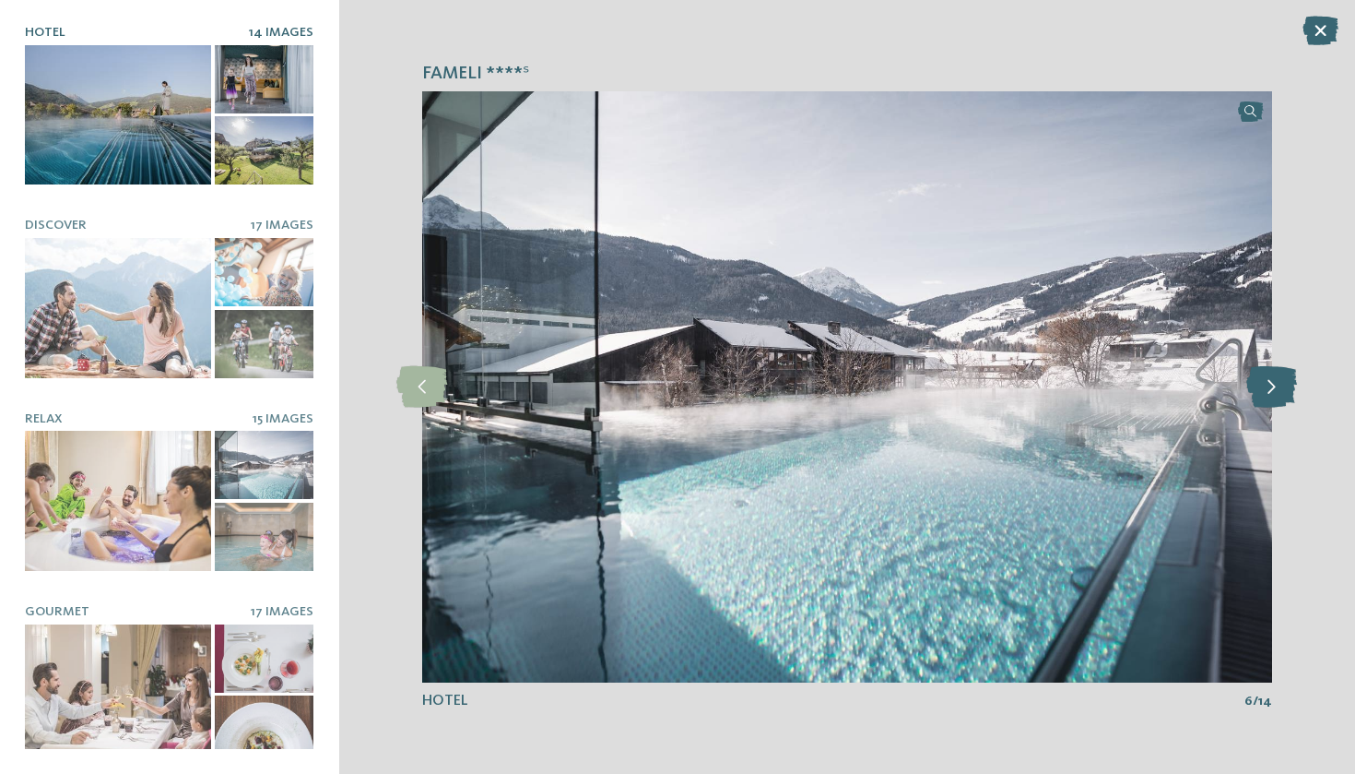
click at [1272, 393] on icon at bounding box center [1272, 386] width 51 height 41
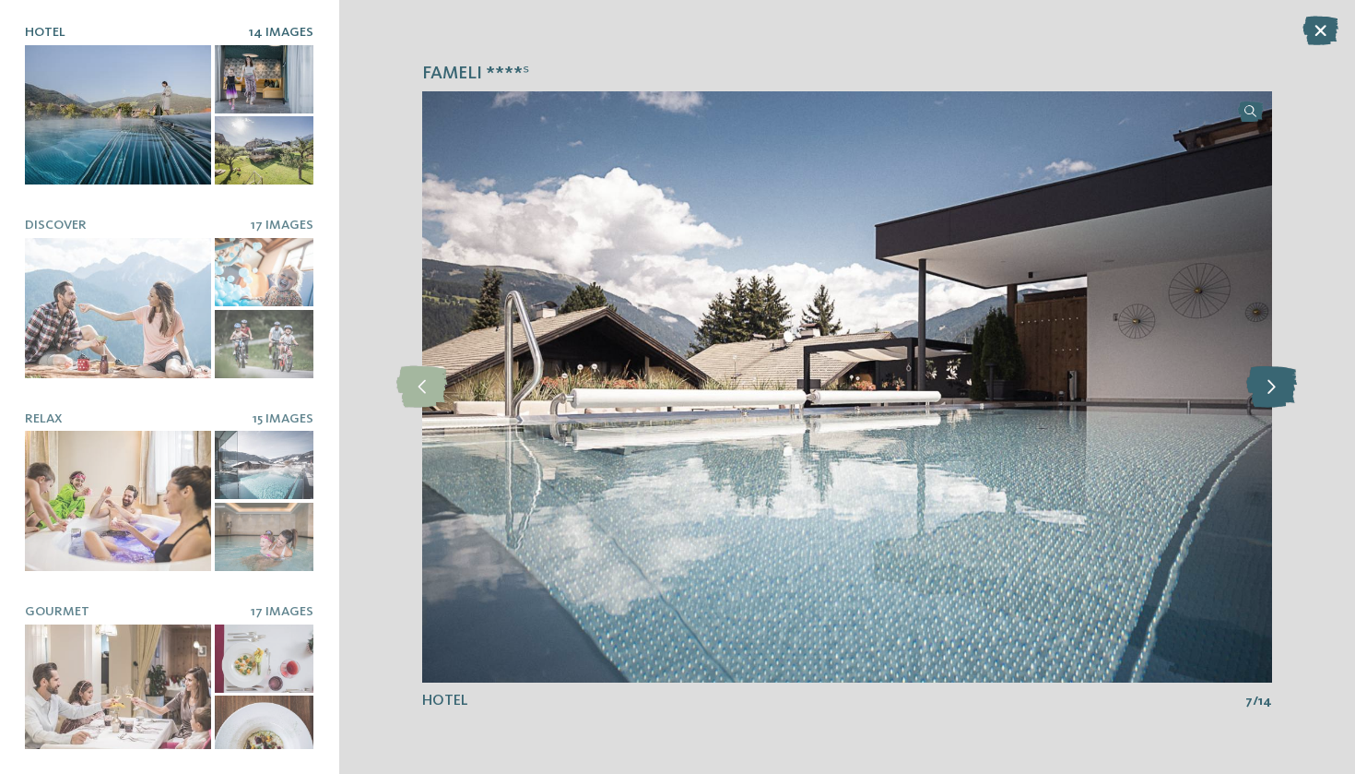
click at [1272, 393] on icon at bounding box center [1272, 386] width 51 height 41
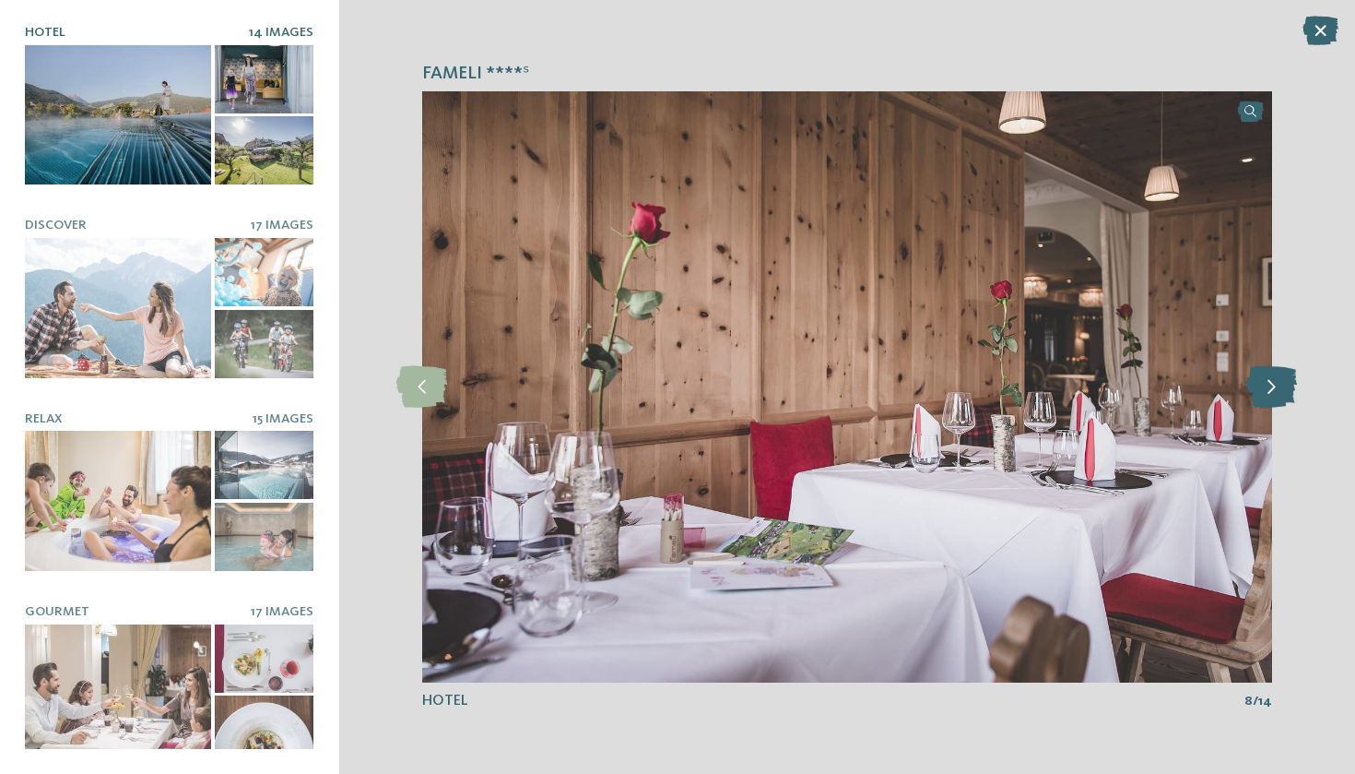
click at [1272, 393] on icon at bounding box center [1272, 386] width 51 height 41
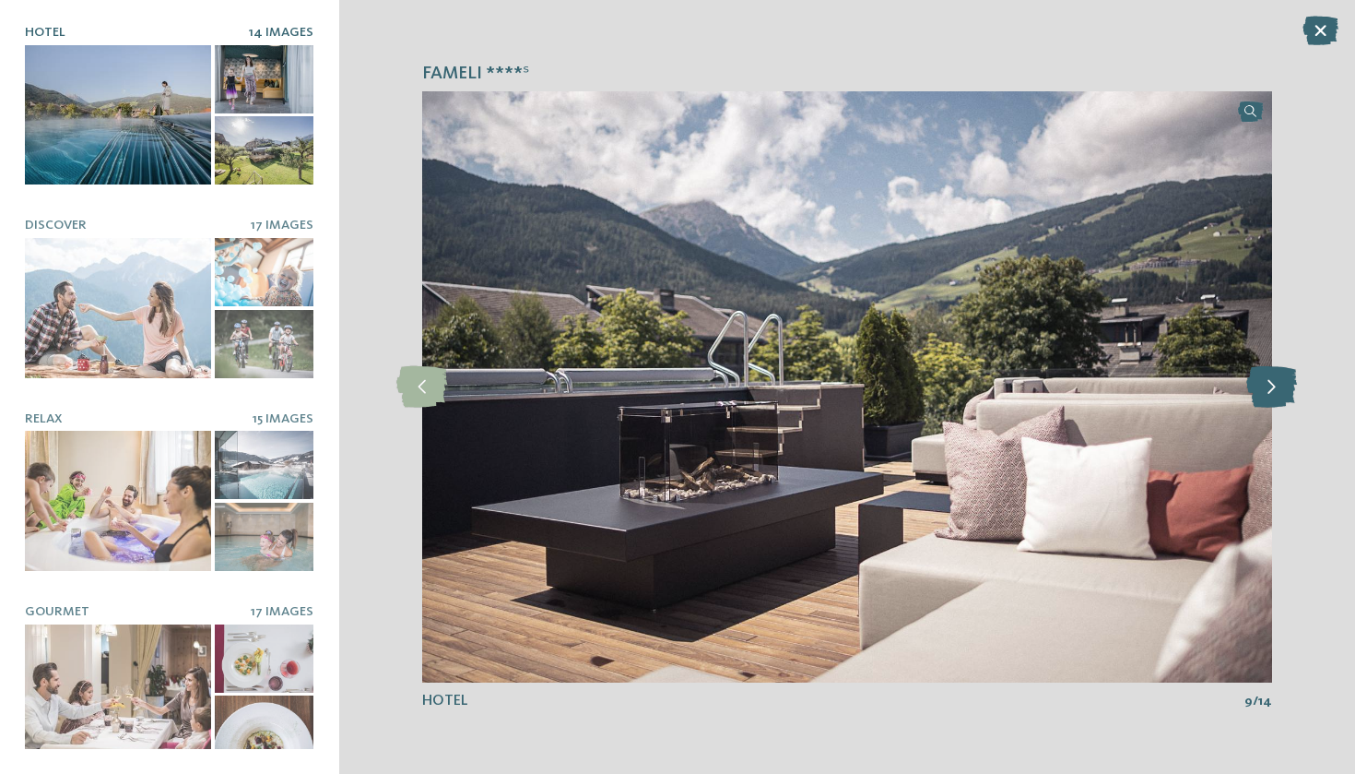
click at [1272, 393] on icon at bounding box center [1272, 386] width 51 height 41
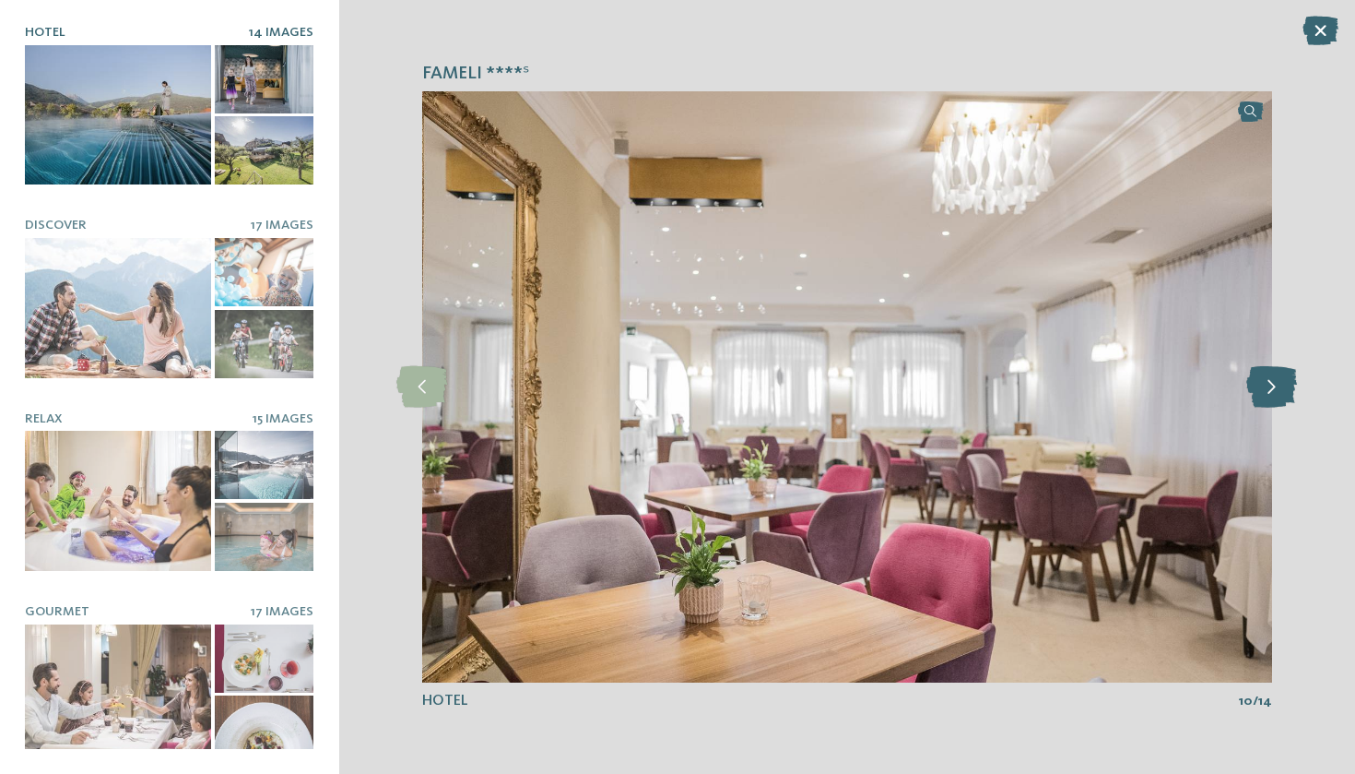
click at [1272, 393] on icon at bounding box center [1272, 386] width 51 height 41
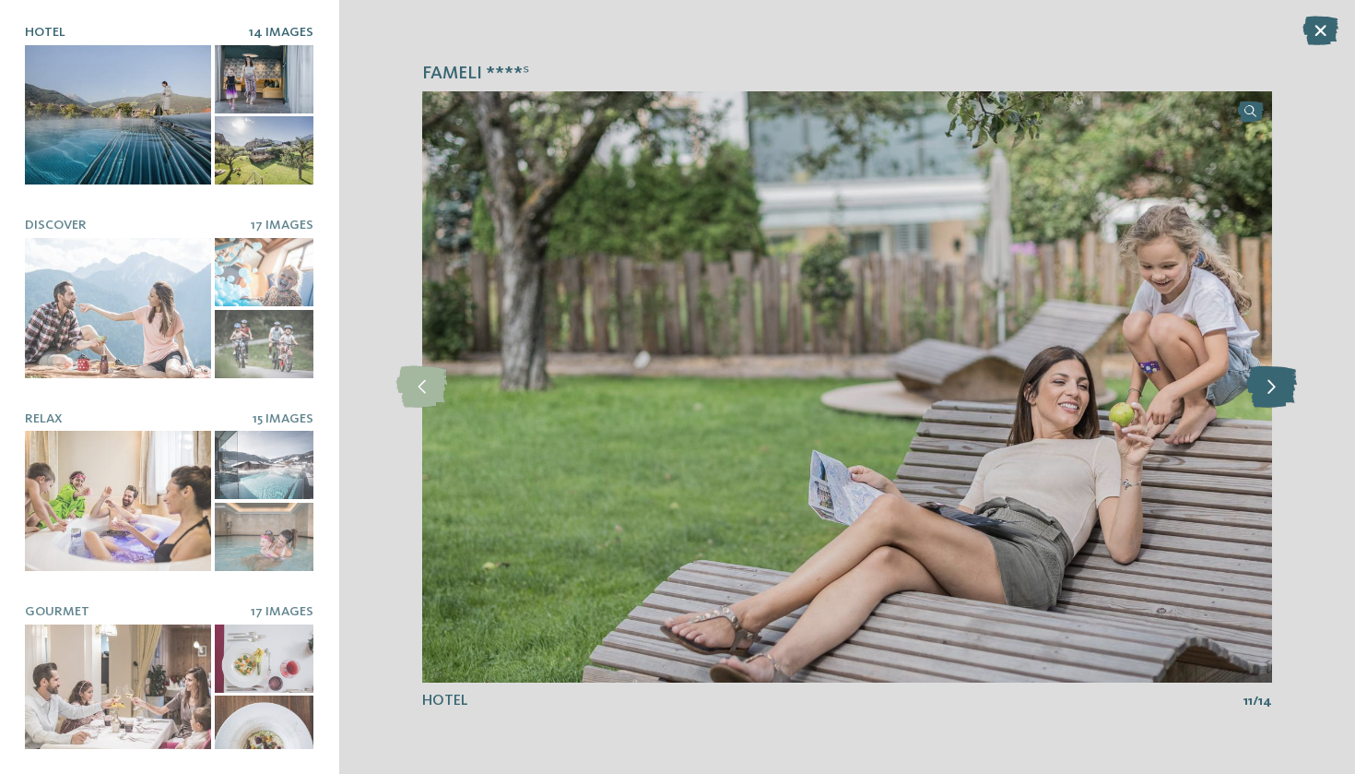
click at [1272, 393] on icon at bounding box center [1272, 386] width 51 height 41
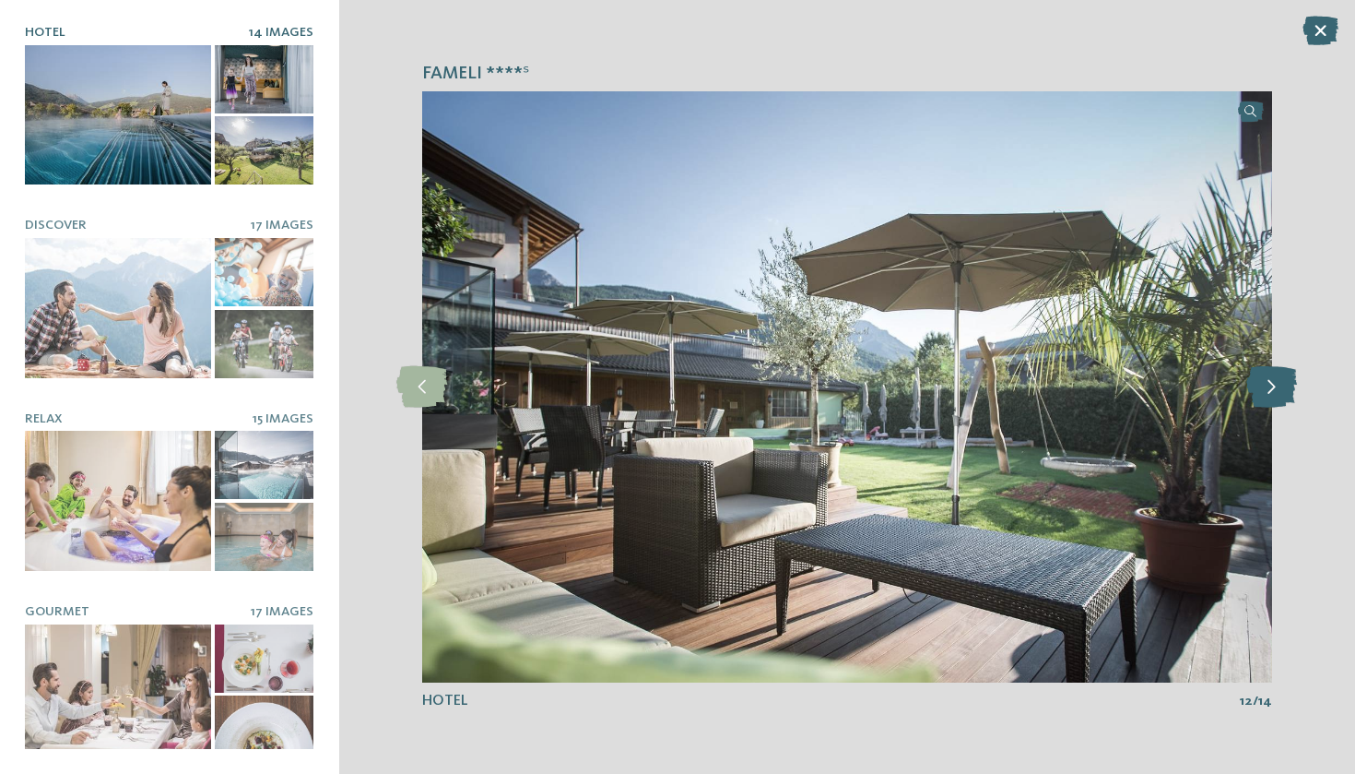
click at [1272, 393] on icon at bounding box center [1272, 386] width 51 height 41
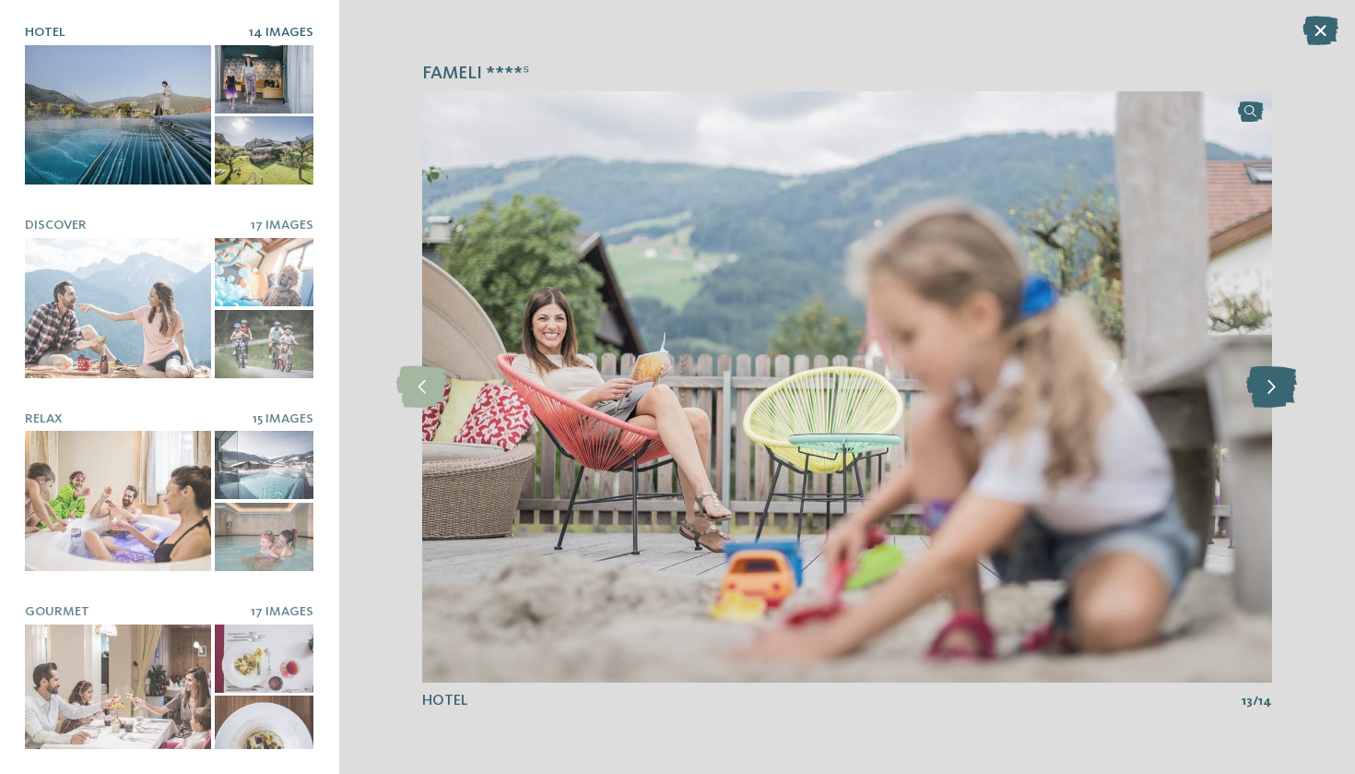
click at [1272, 393] on icon at bounding box center [1272, 386] width 51 height 41
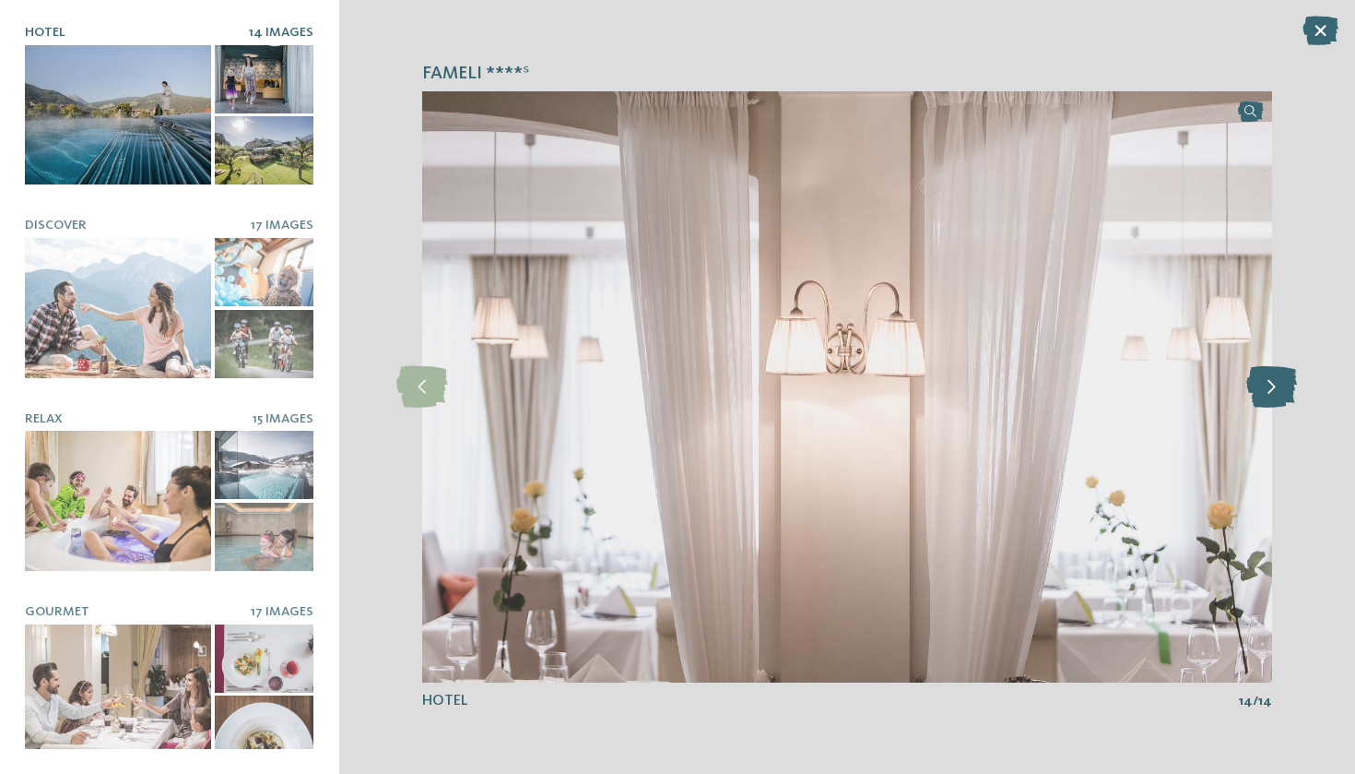
click at [1272, 393] on icon at bounding box center [1272, 386] width 51 height 41
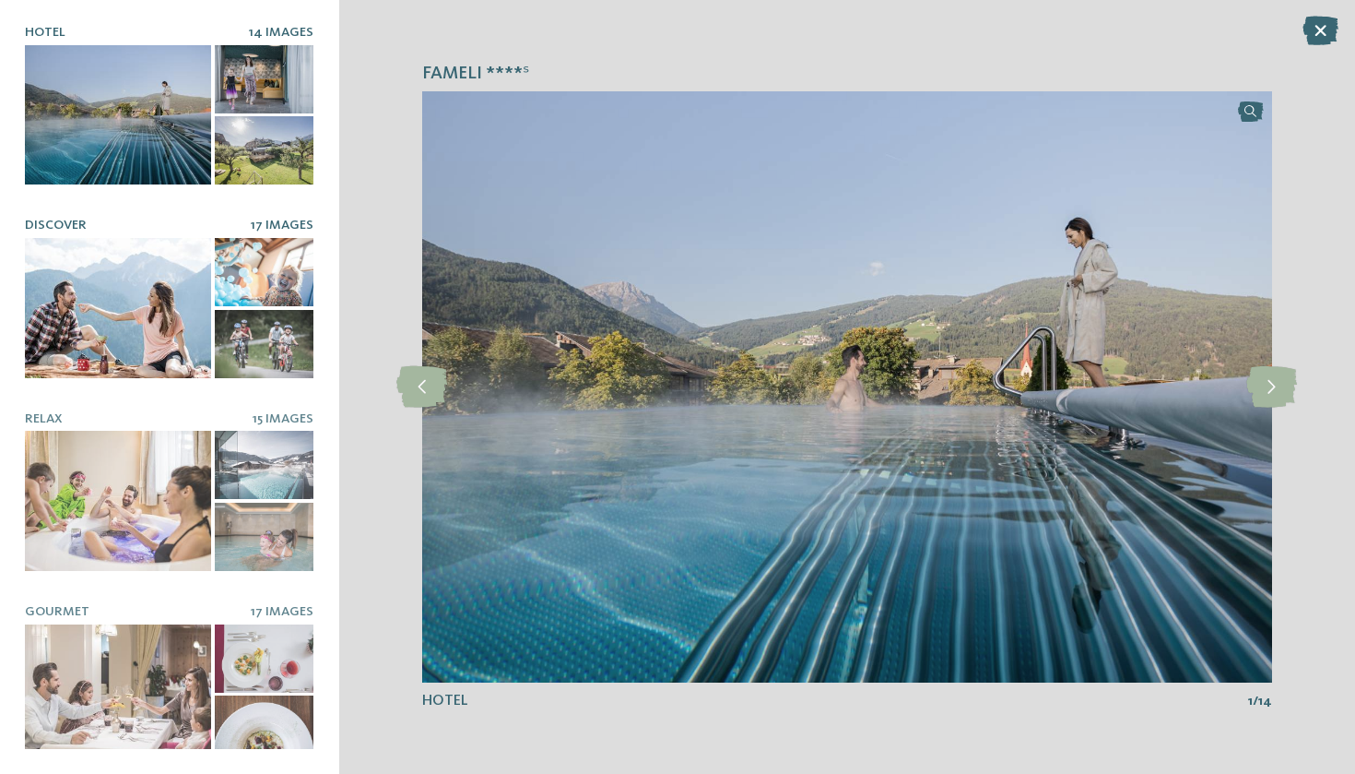
click at [138, 324] on div at bounding box center [118, 307] width 186 height 139
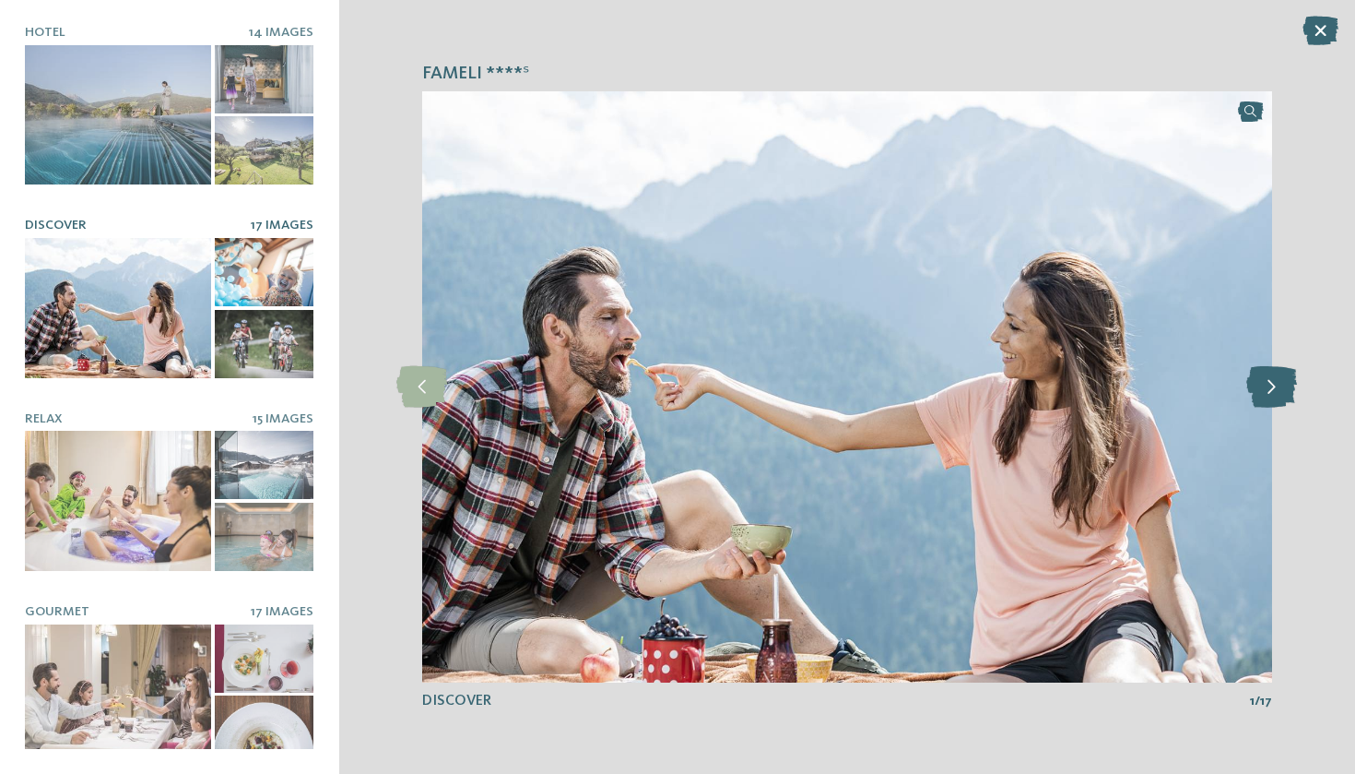
click at [1291, 399] on icon at bounding box center [1272, 386] width 51 height 41
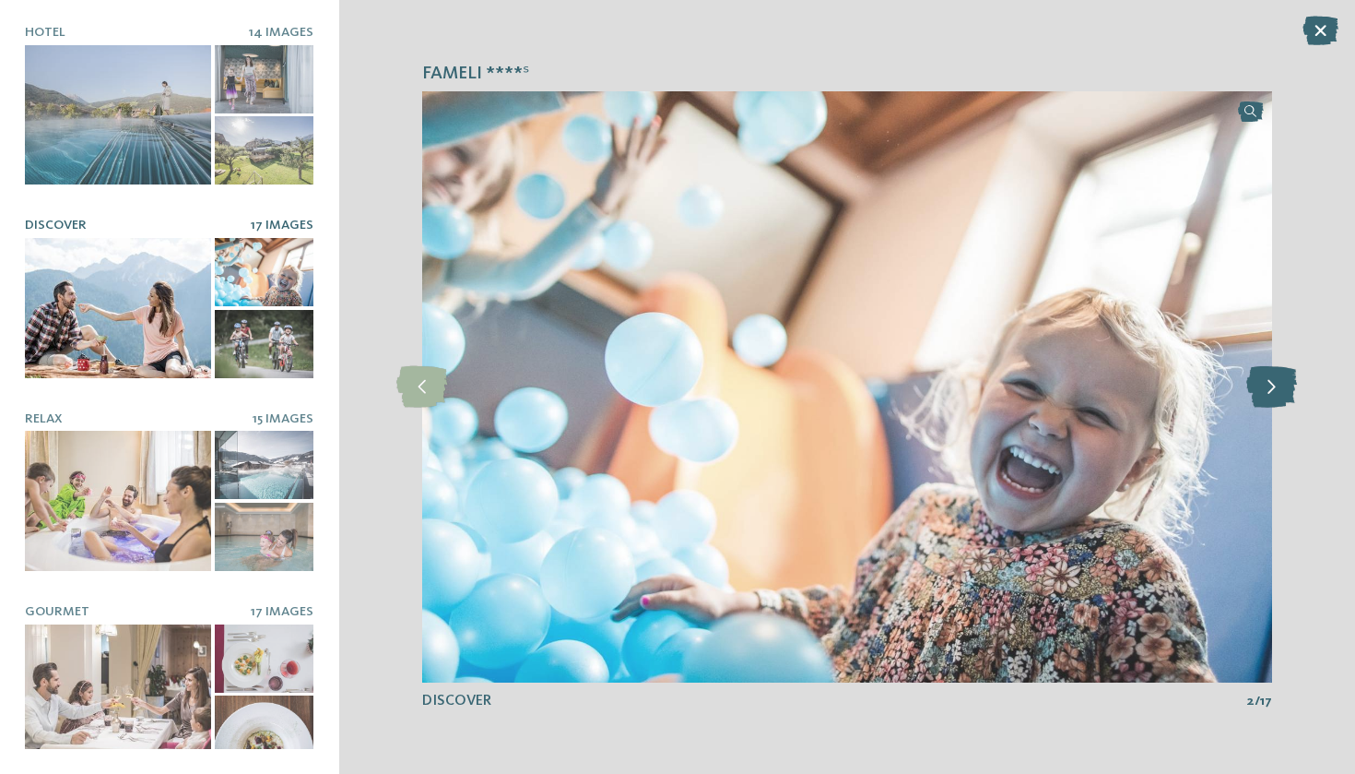
click at [1291, 399] on icon at bounding box center [1272, 386] width 51 height 41
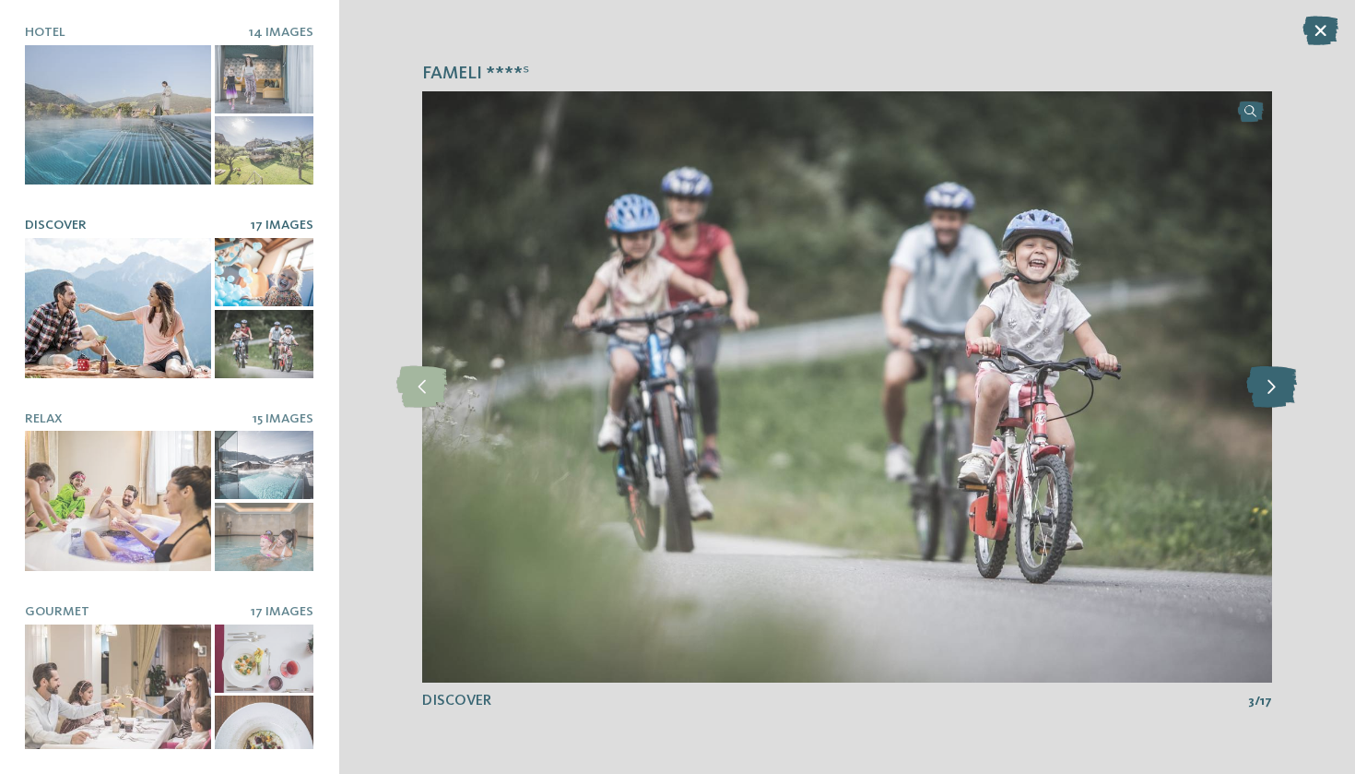
click at [1291, 399] on icon at bounding box center [1272, 386] width 51 height 41
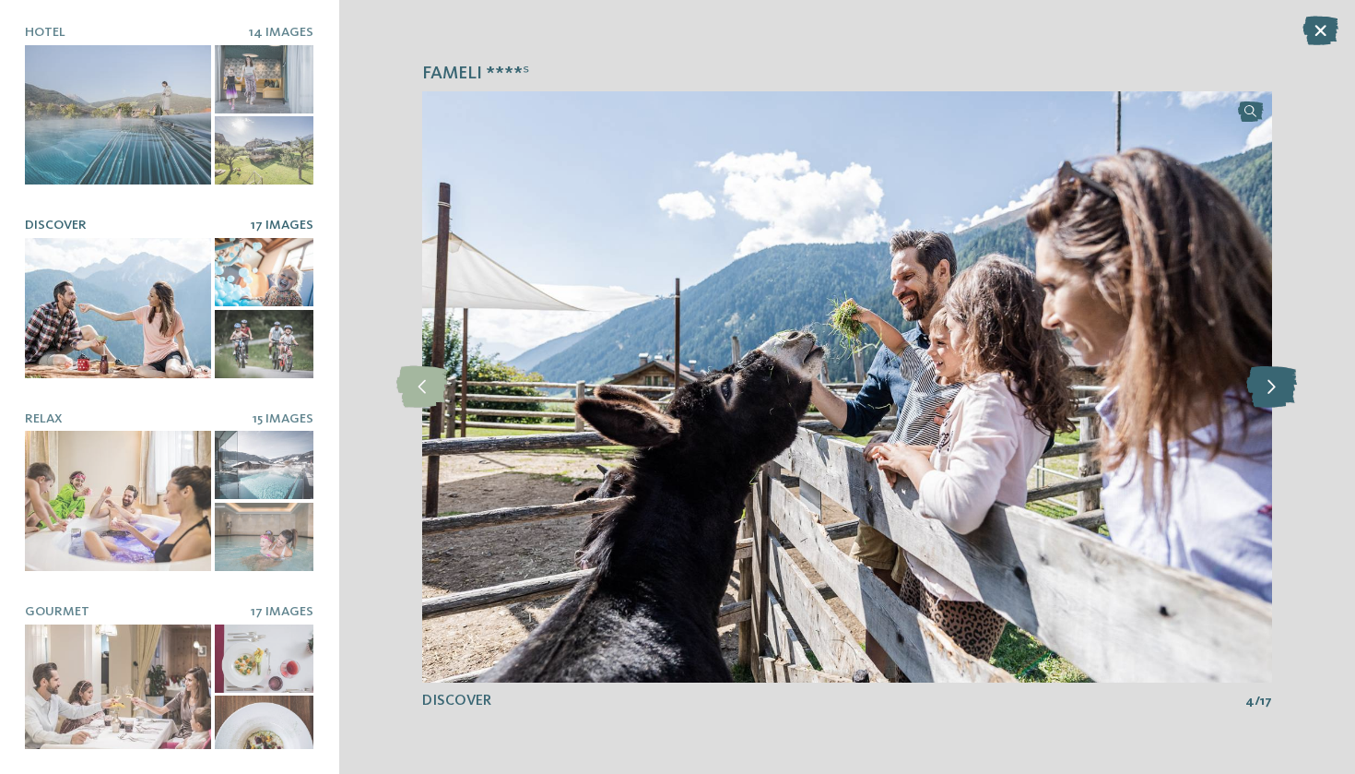
click at [1291, 399] on icon at bounding box center [1272, 386] width 51 height 41
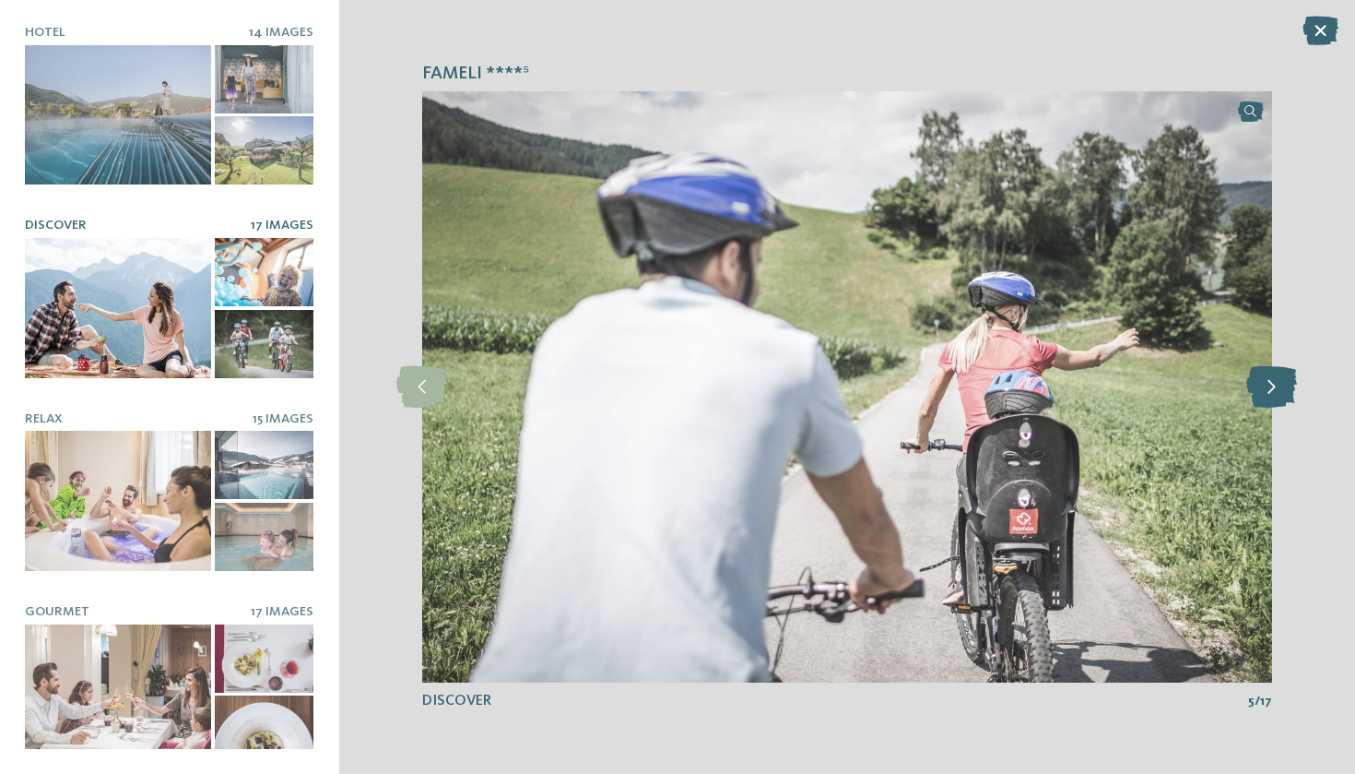
click at [1291, 399] on icon at bounding box center [1272, 386] width 51 height 41
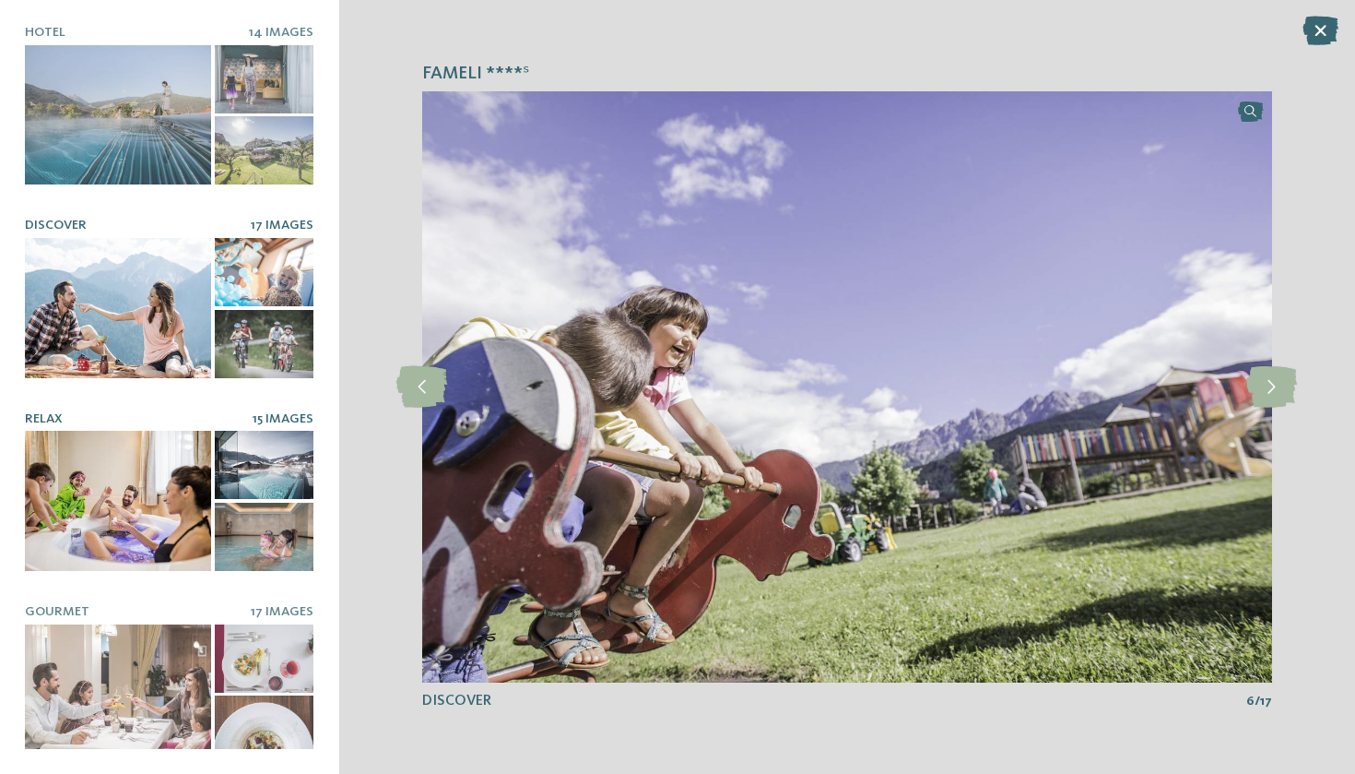
click at [103, 486] on div at bounding box center [118, 500] width 186 height 139
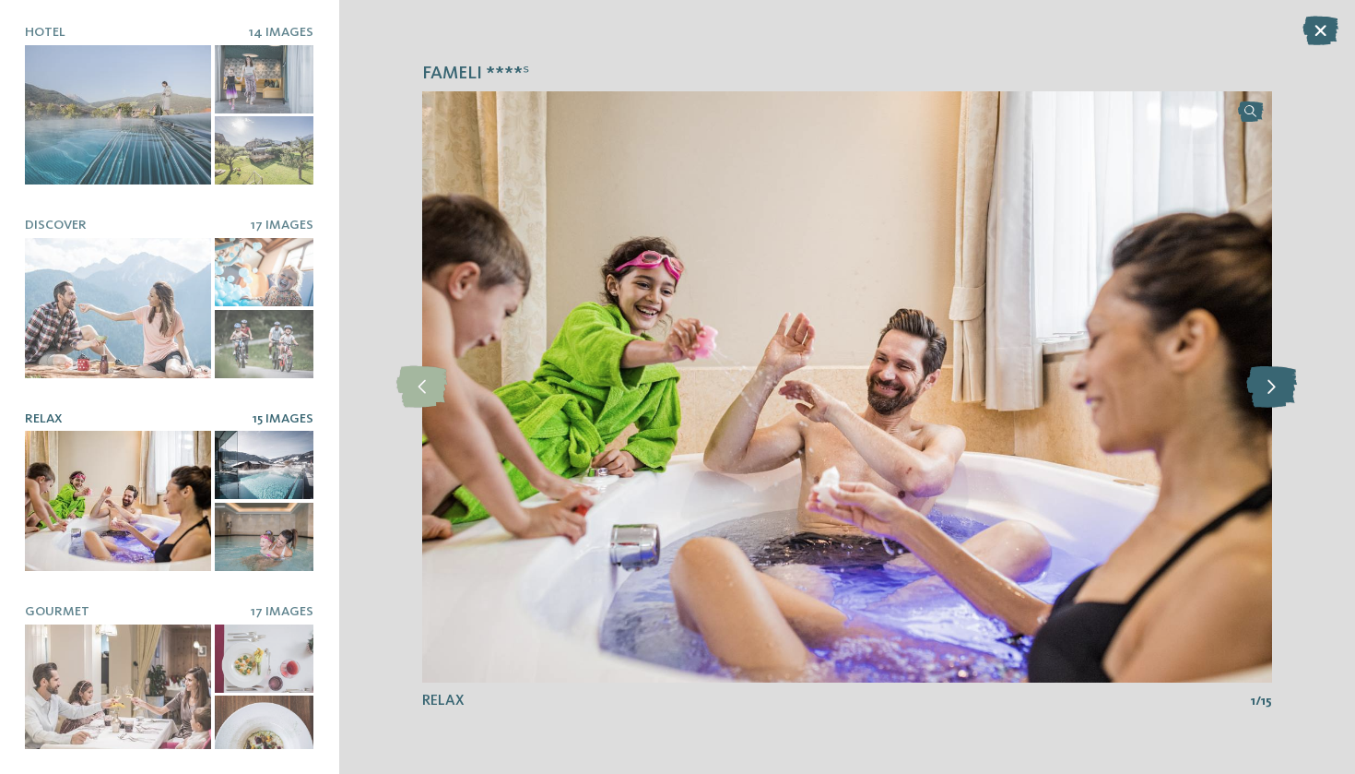
click at [1273, 402] on icon at bounding box center [1272, 386] width 51 height 41
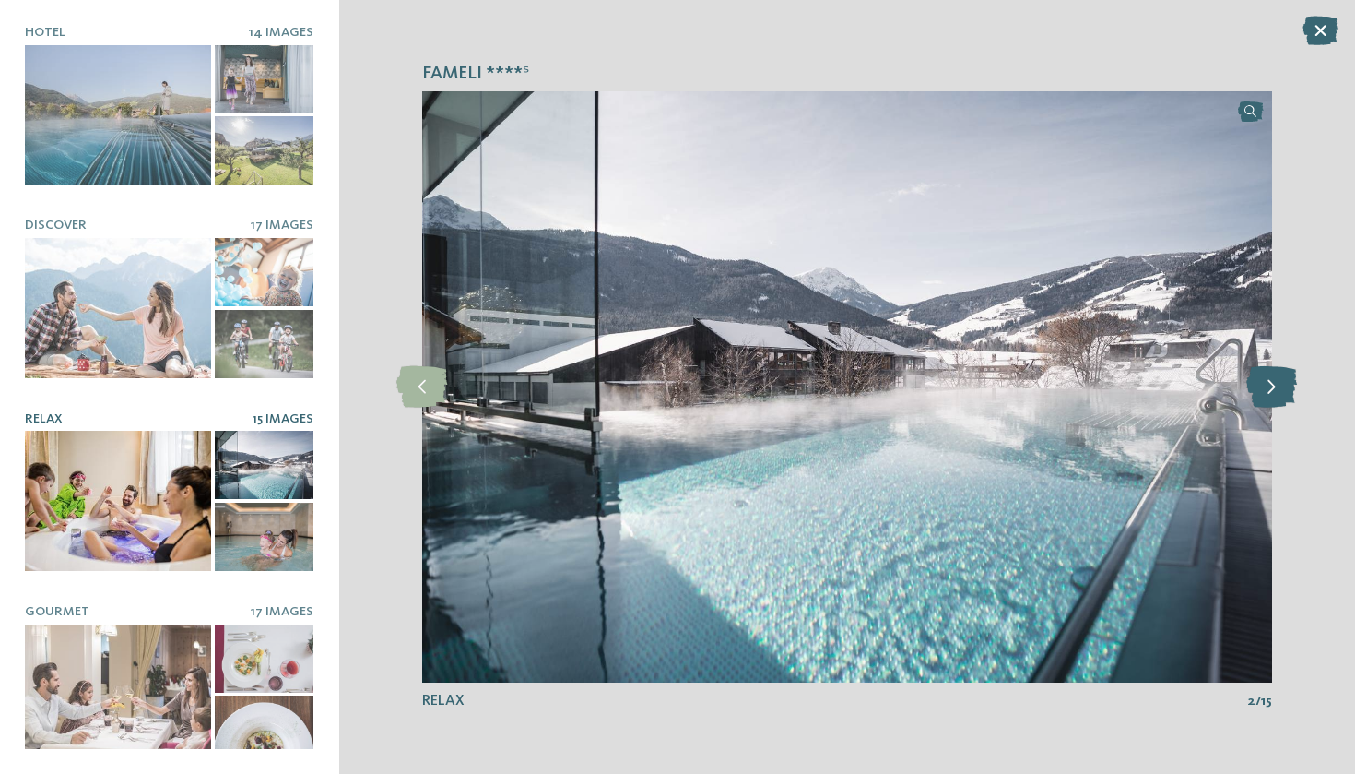
click at [1273, 402] on icon at bounding box center [1272, 386] width 51 height 41
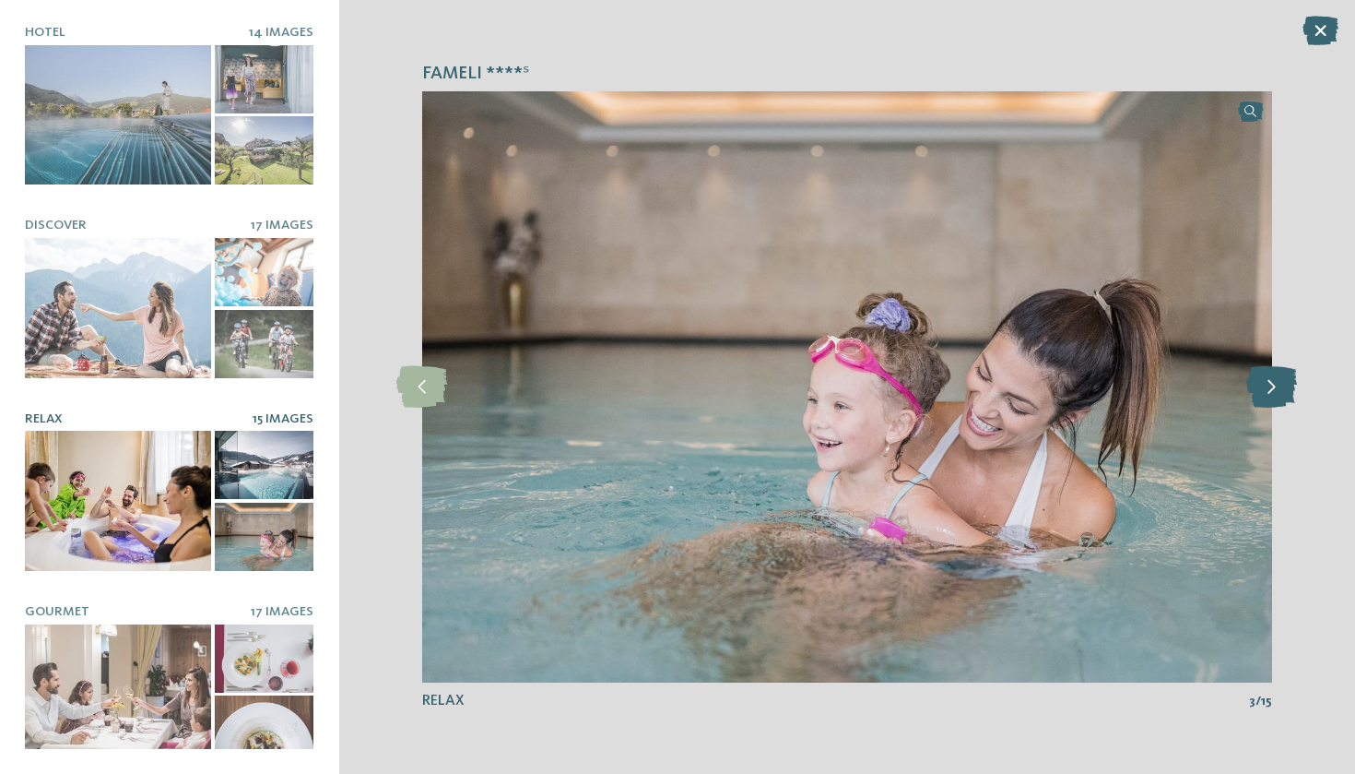
click at [1273, 402] on icon at bounding box center [1272, 386] width 51 height 41
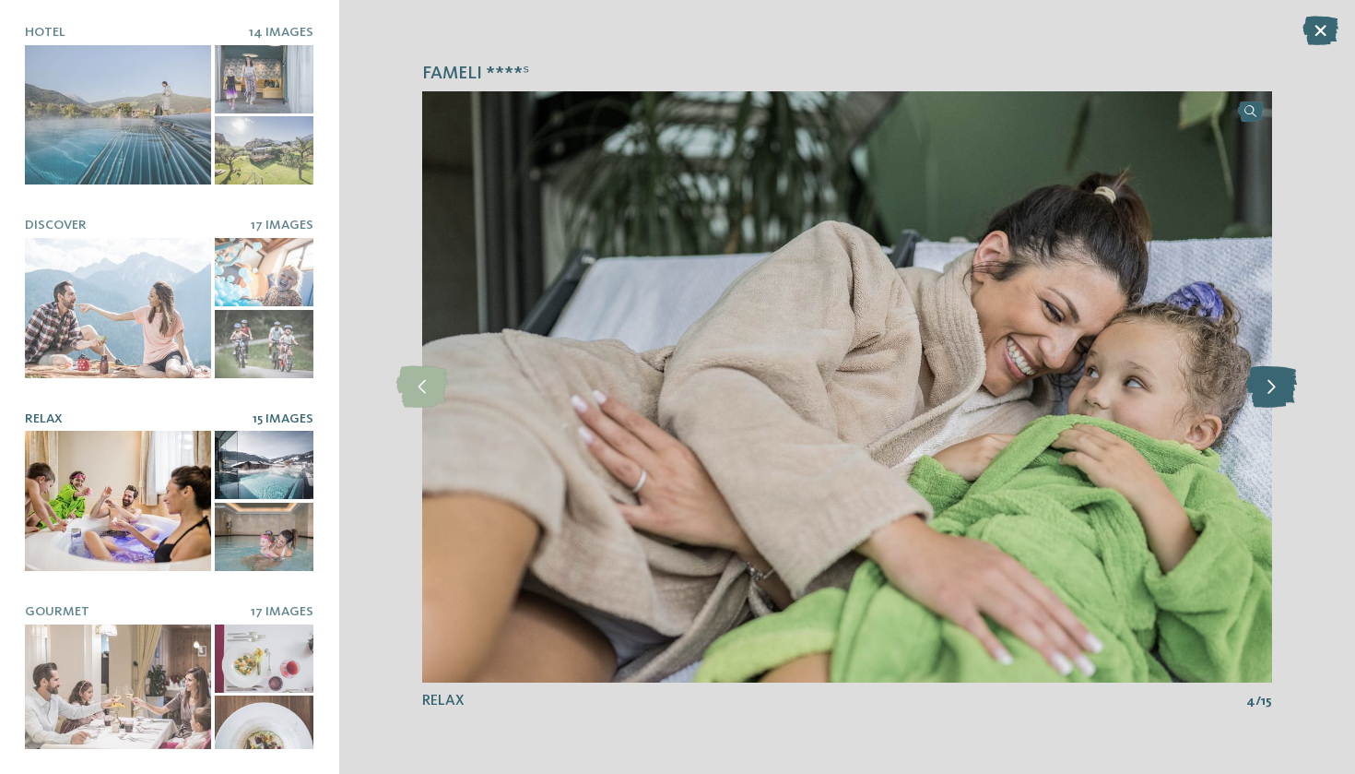
click at [1273, 402] on icon at bounding box center [1272, 386] width 51 height 41
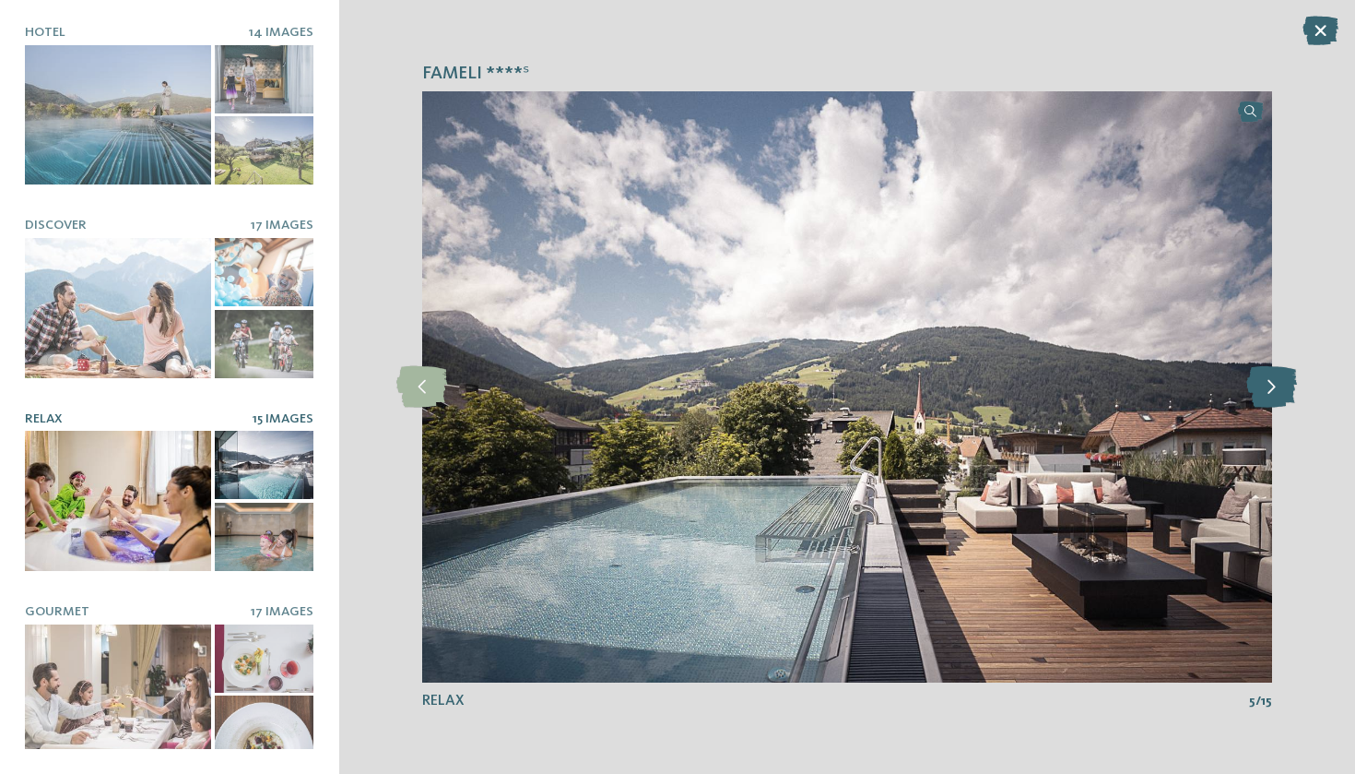
click at [1273, 402] on icon at bounding box center [1272, 386] width 51 height 41
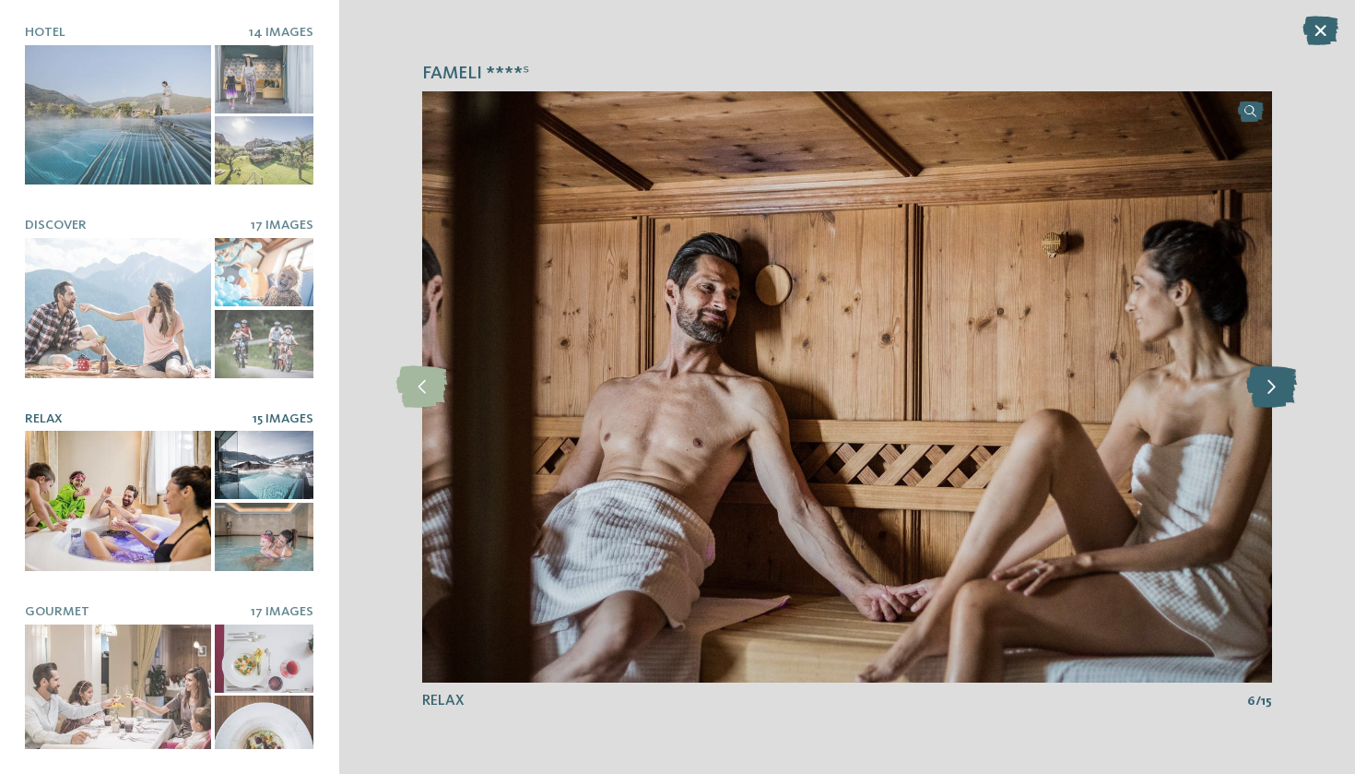
click at [1273, 402] on icon at bounding box center [1272, 386] width 51 height 41
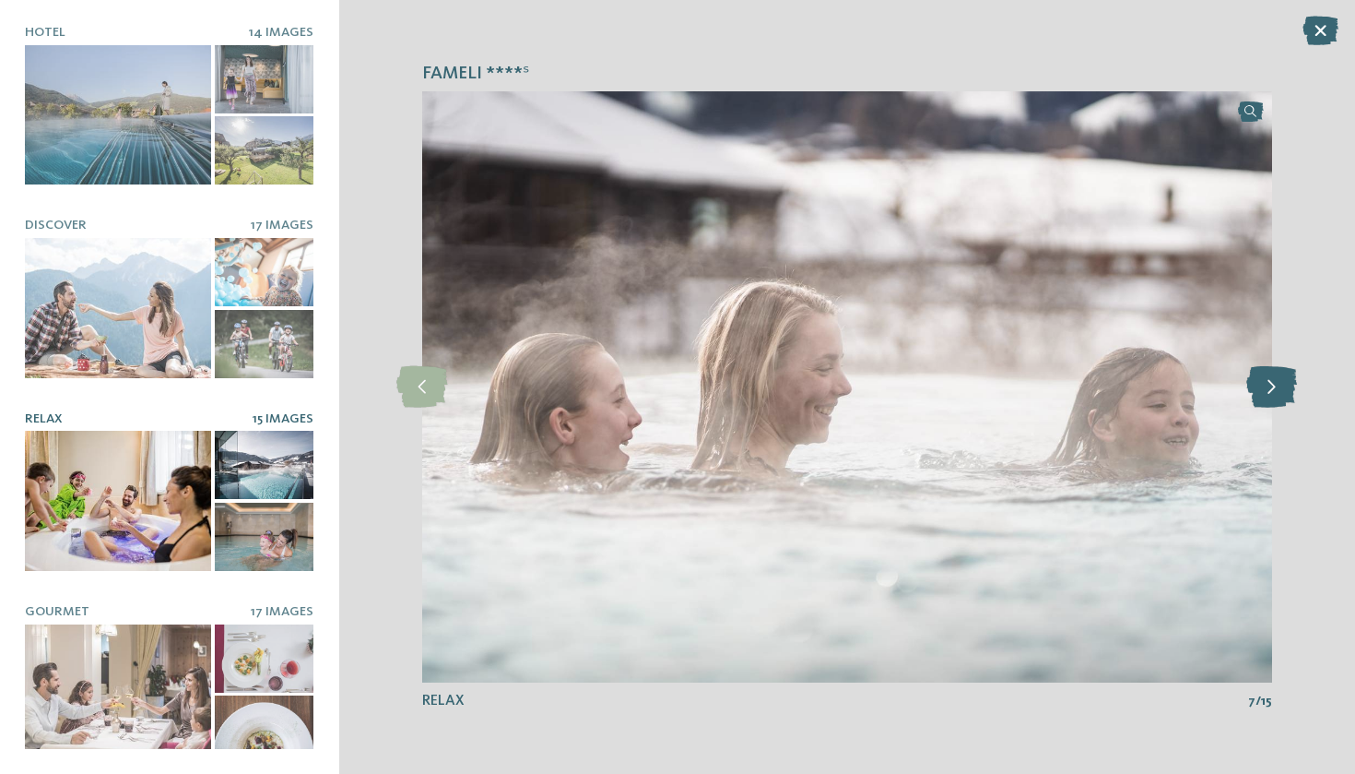
click at [1273, 402] on icon at bounding box center [1272, 386] width 51 height 41
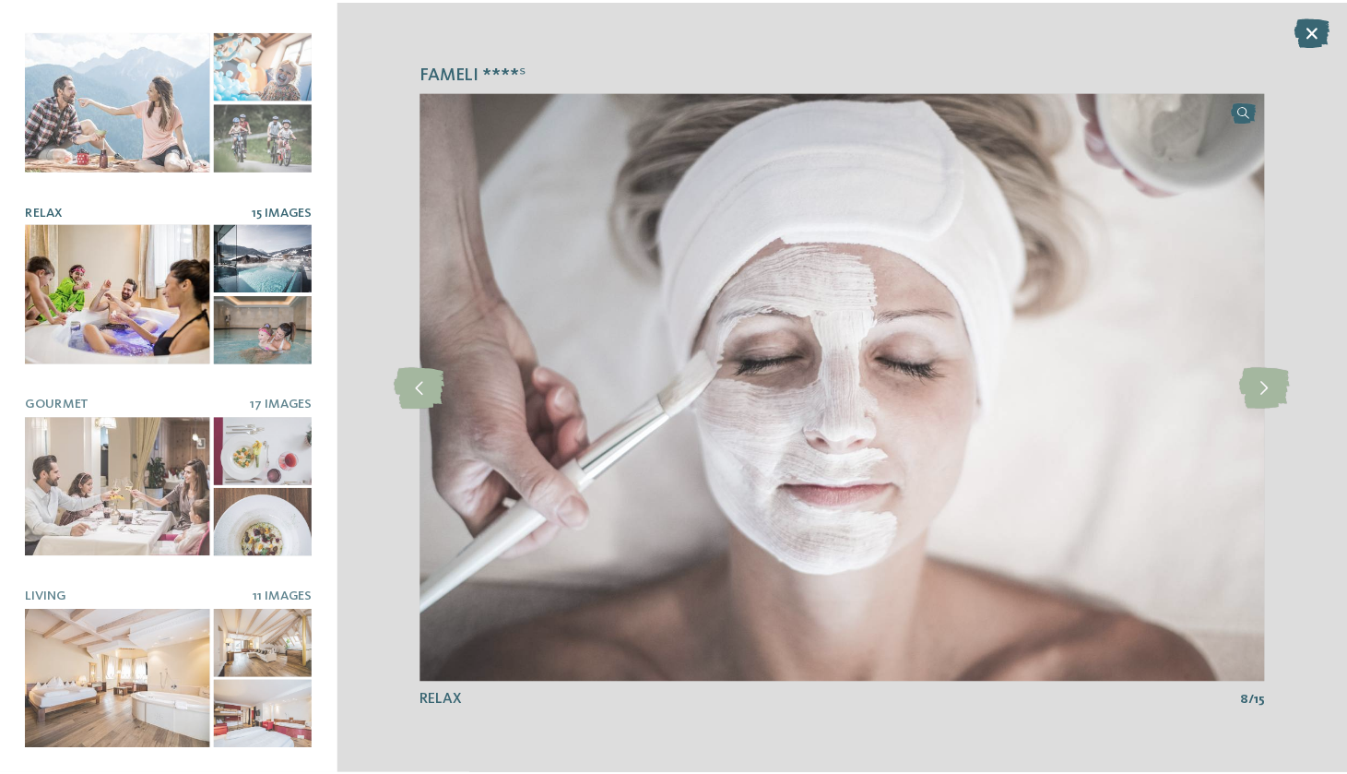
scroll to position [207, 0]
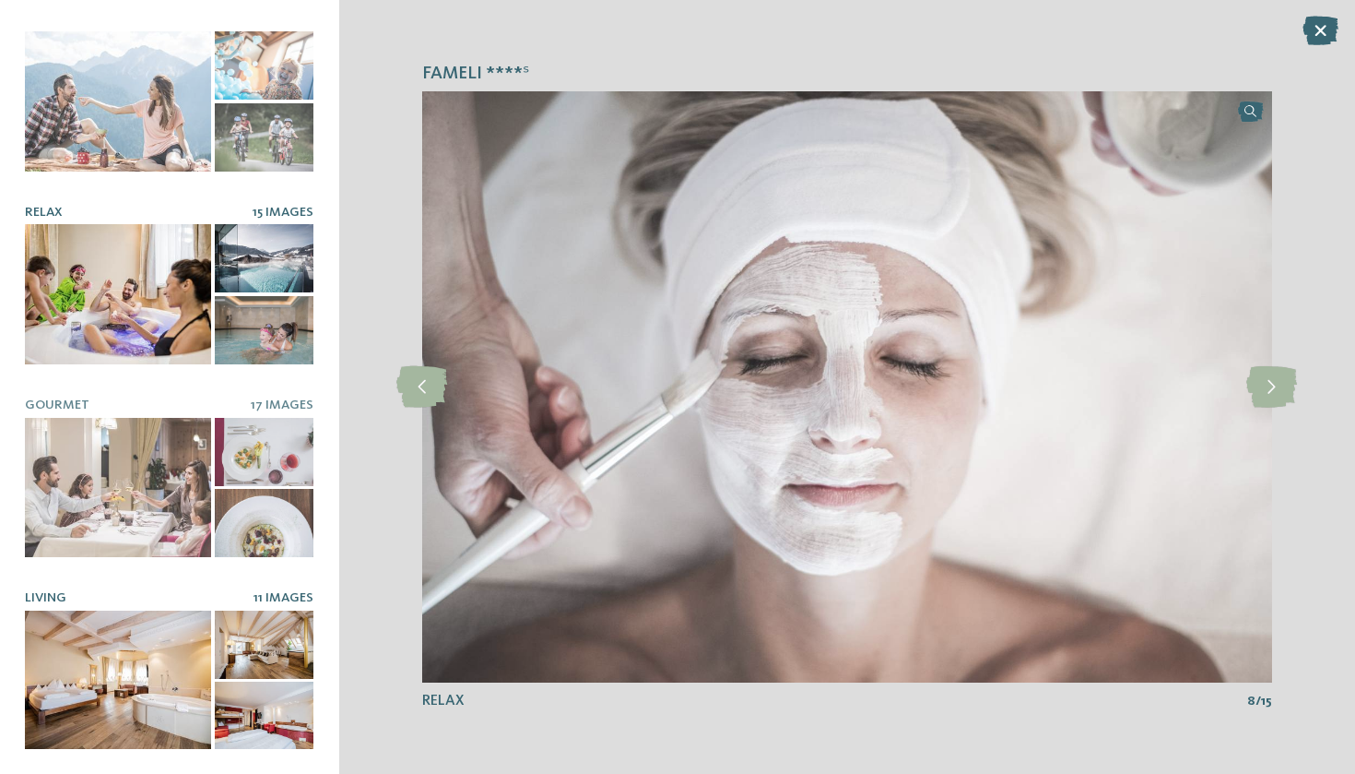
click at [63, 690] on div at bounding box center [118, 679] width 186 height 139
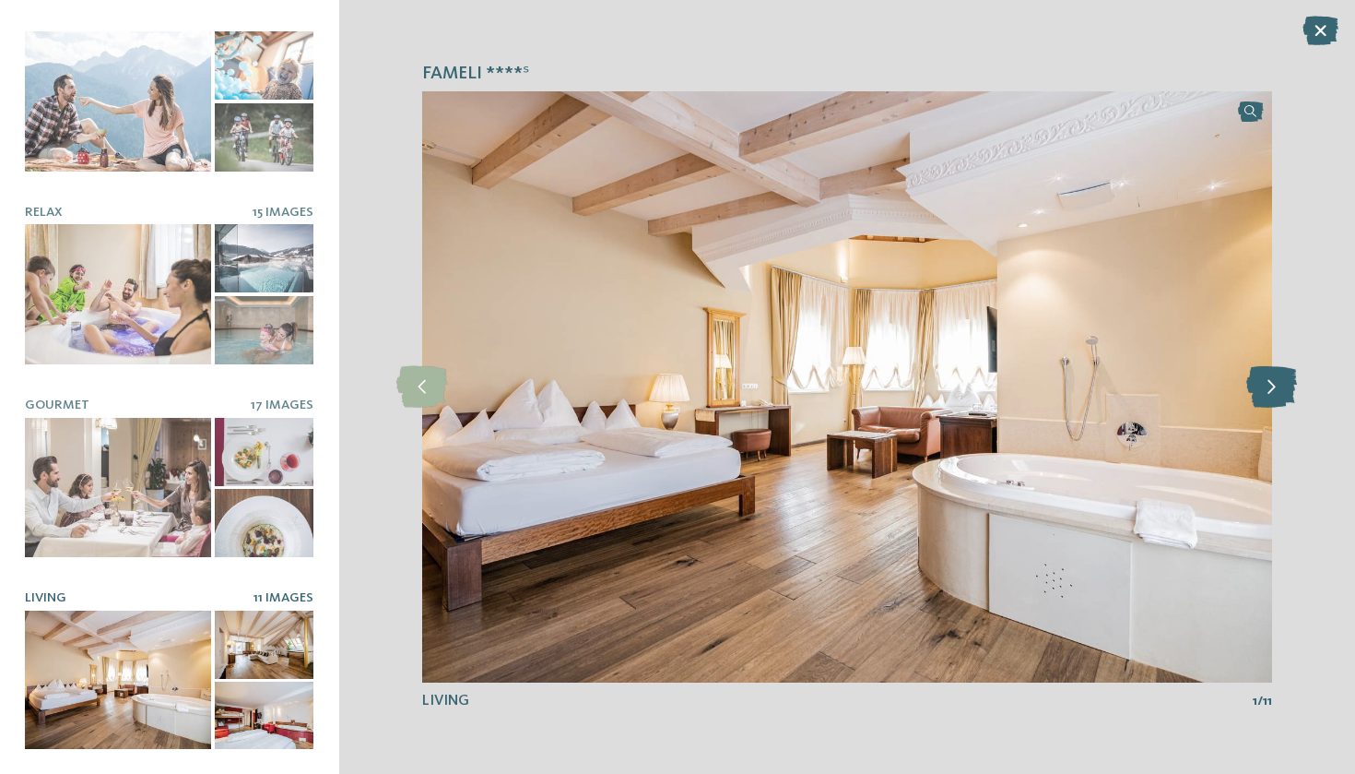
click at [1278, 386] on icon at bounding box center [1272, 386] width 51 height 41
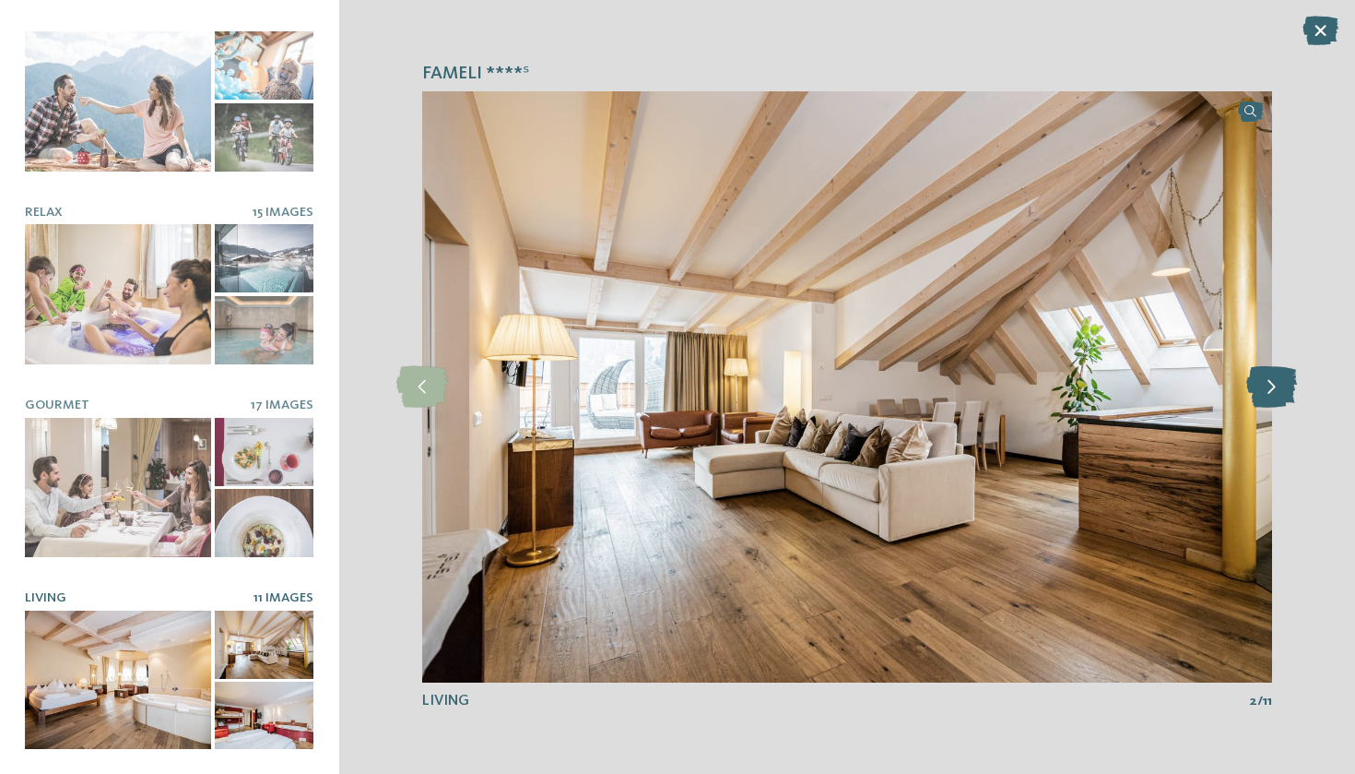
click at [1278, 386] on icon at bounding box center [1272, 386] width 51 height 41
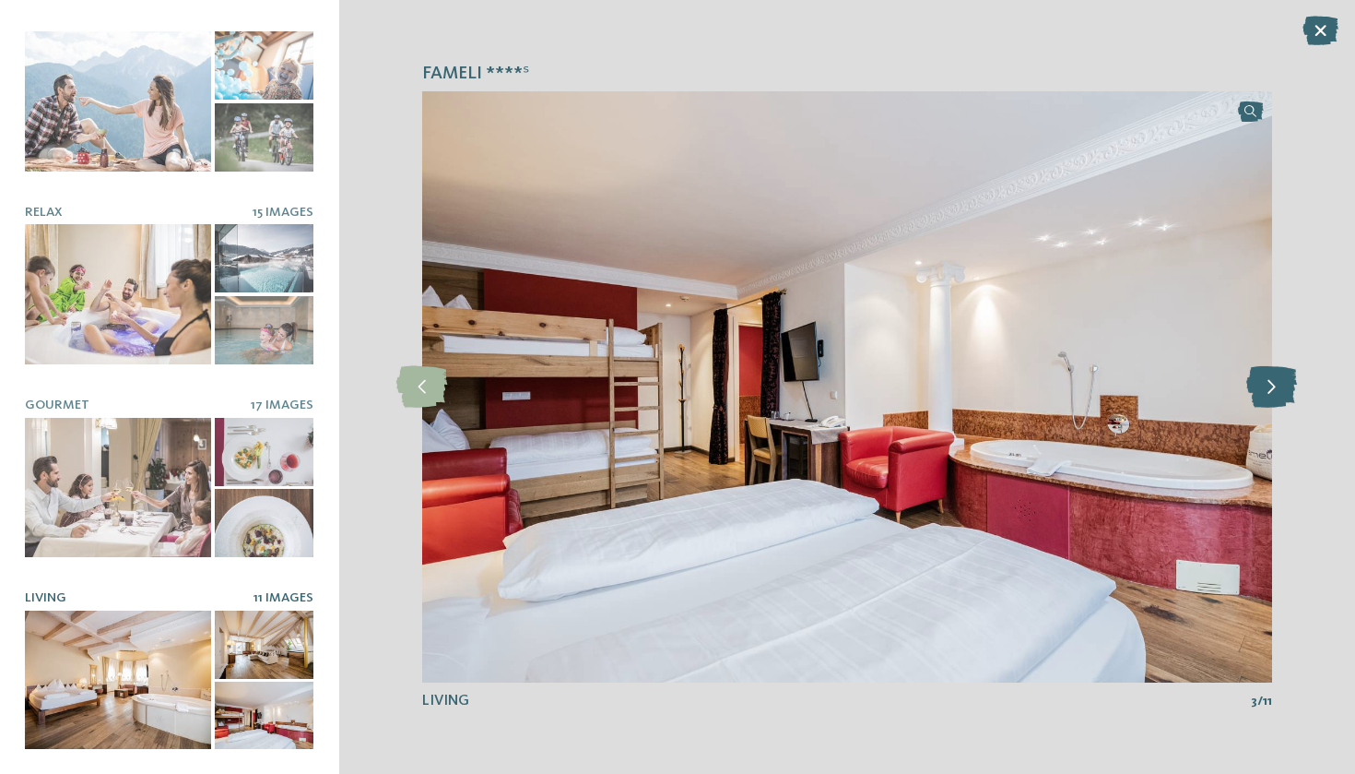
click at [1278, 386] on icon at bounding box center [1272, 386] width 51 height 41
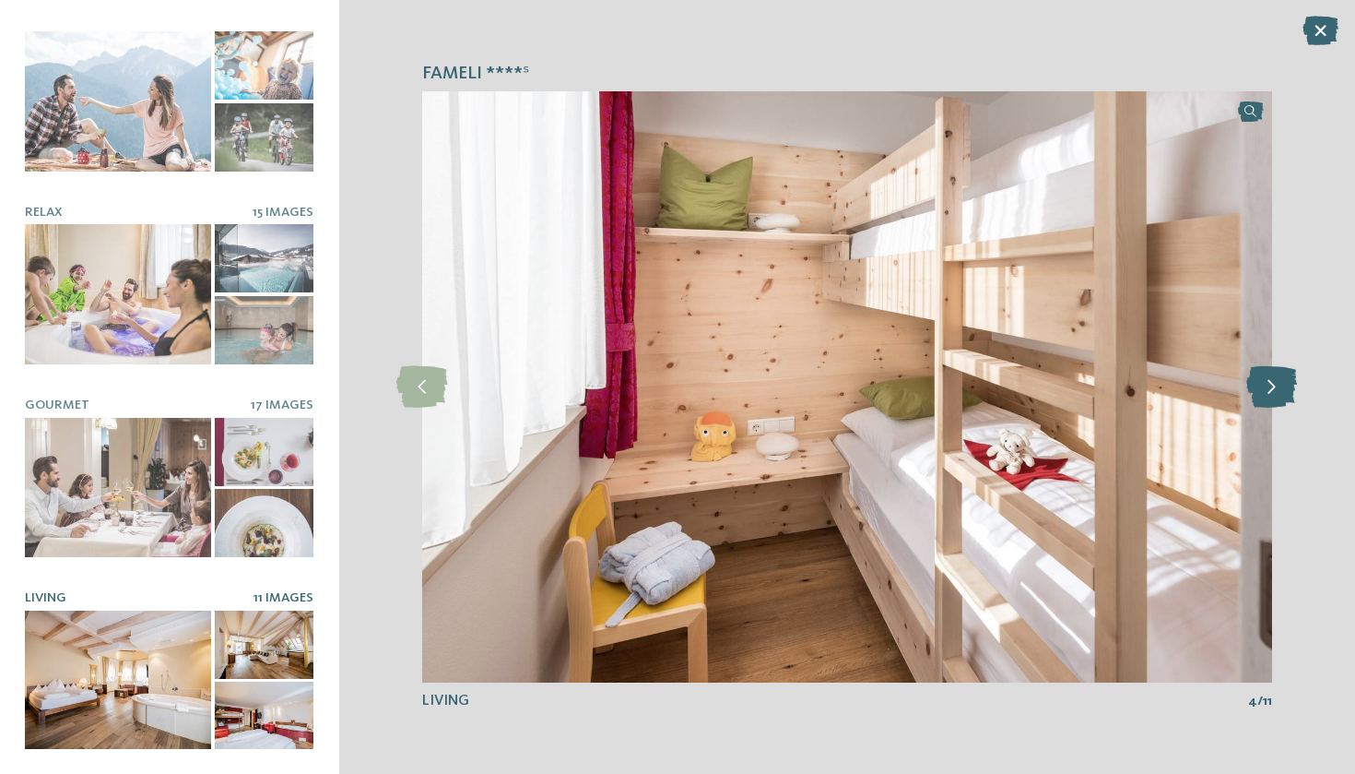
click at [1278, 386] on icon at bounding box center [1272, 386] width 51 height 41
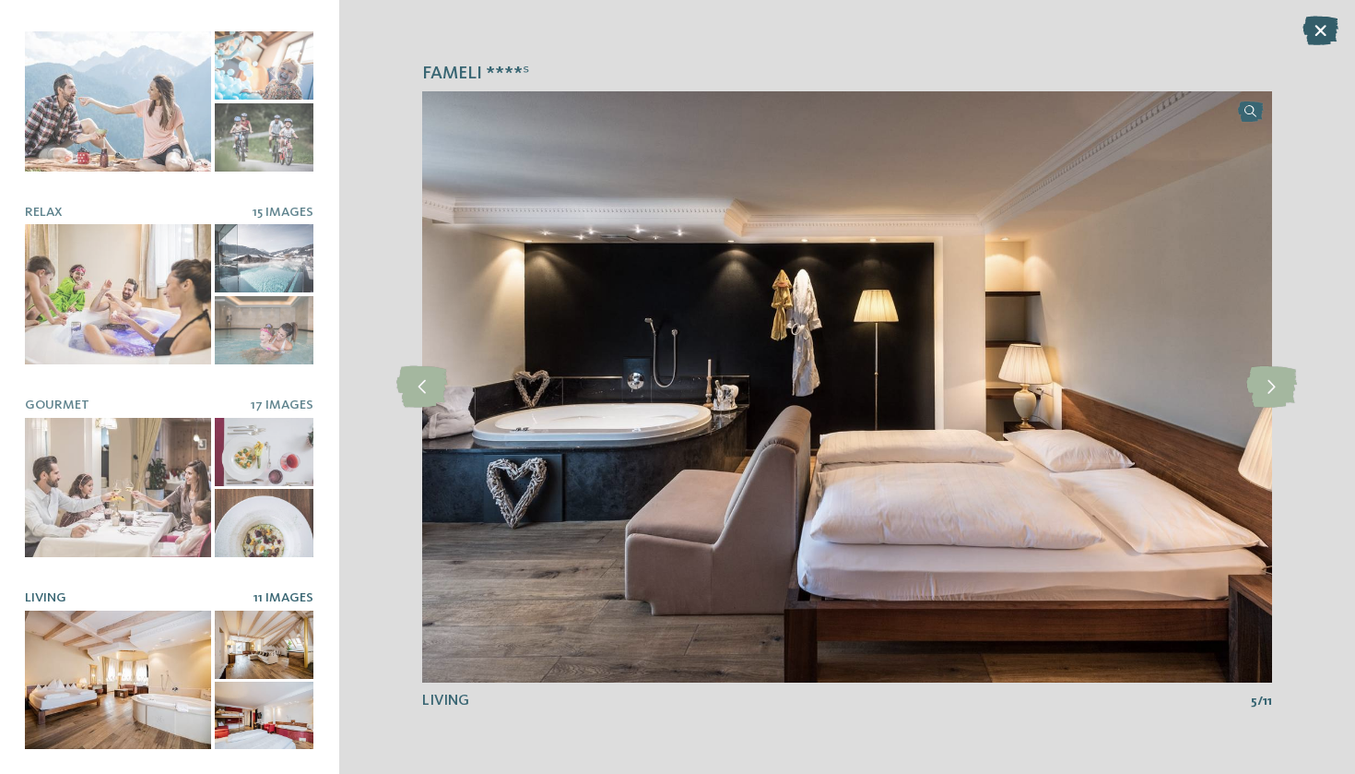
click at [1324, 37] on icon at bounding box center [1321, 31] width 36 height 30
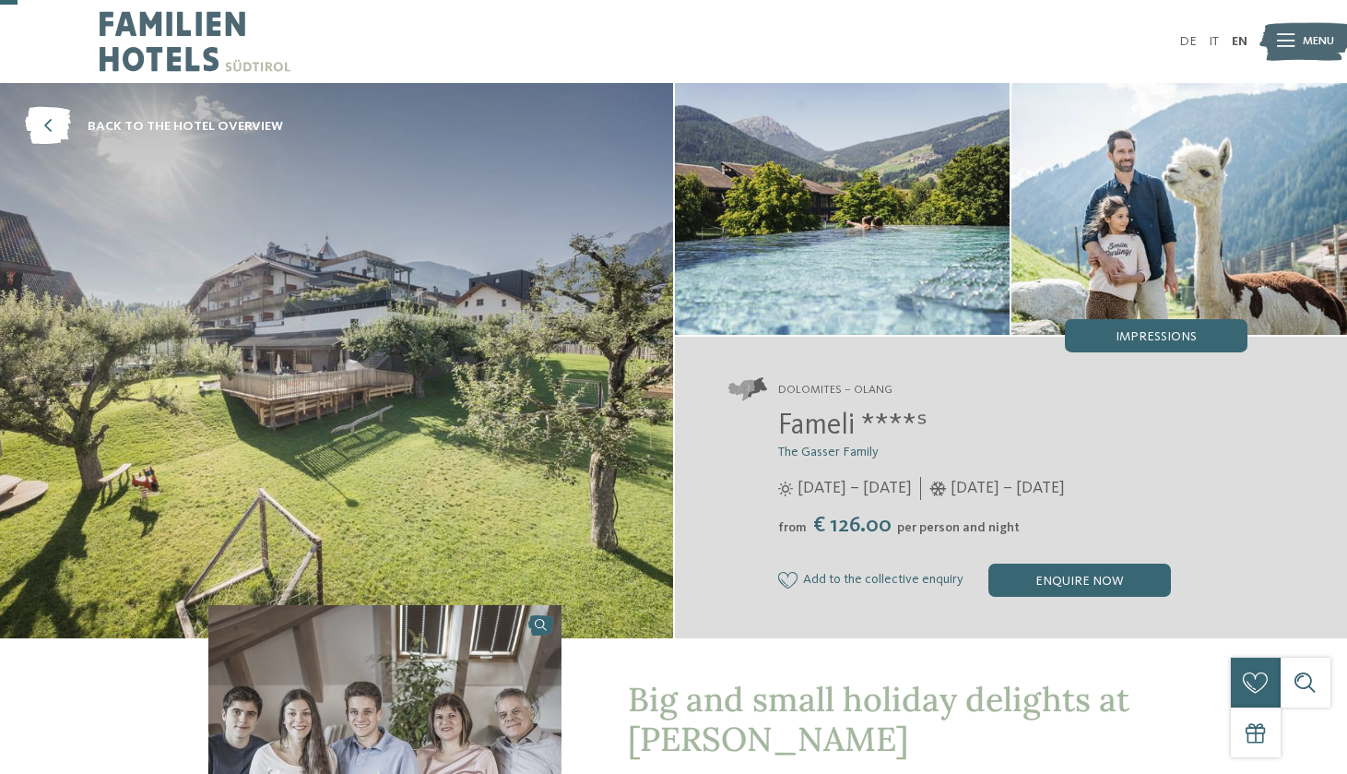
scroll to position [0, 0]
click at [39, 114] on icon at bounding box center [48, 127] width 46 height 38
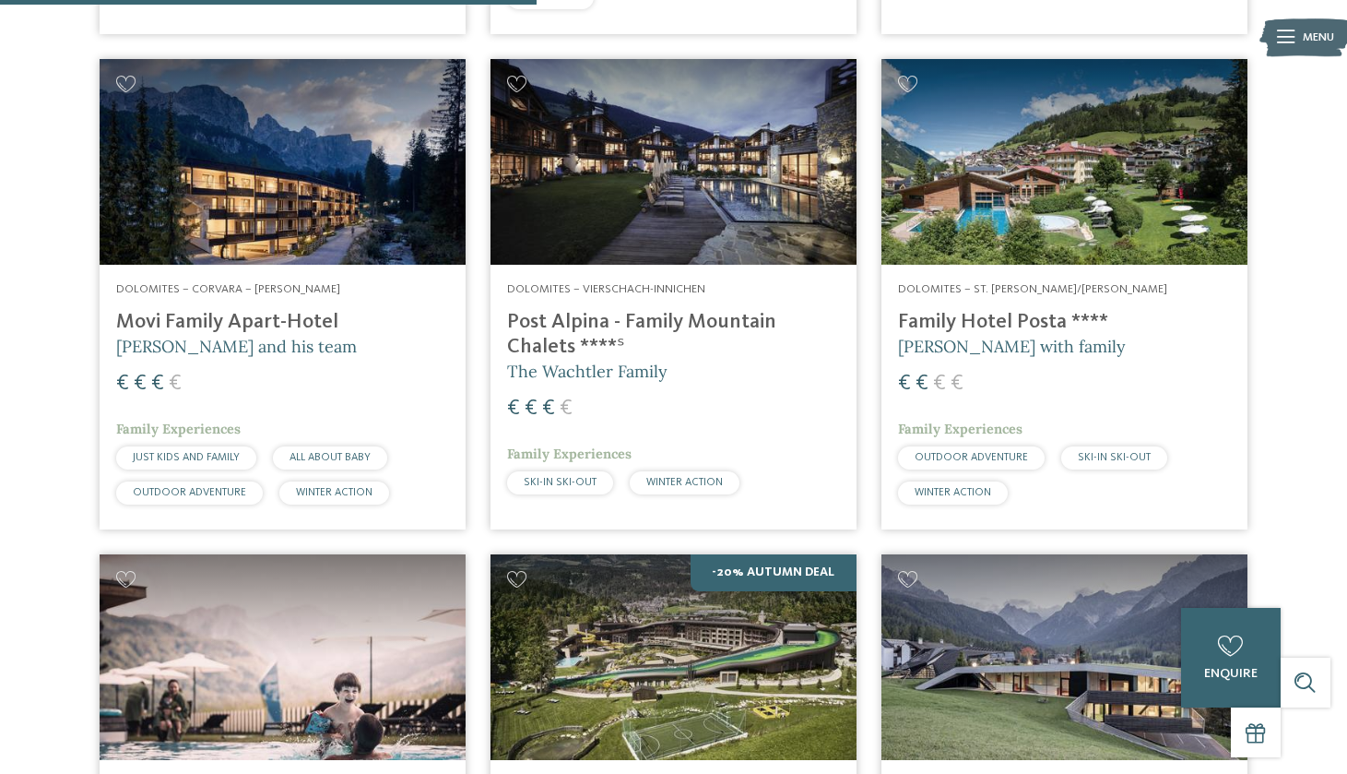
scroll to position [1128, 0]
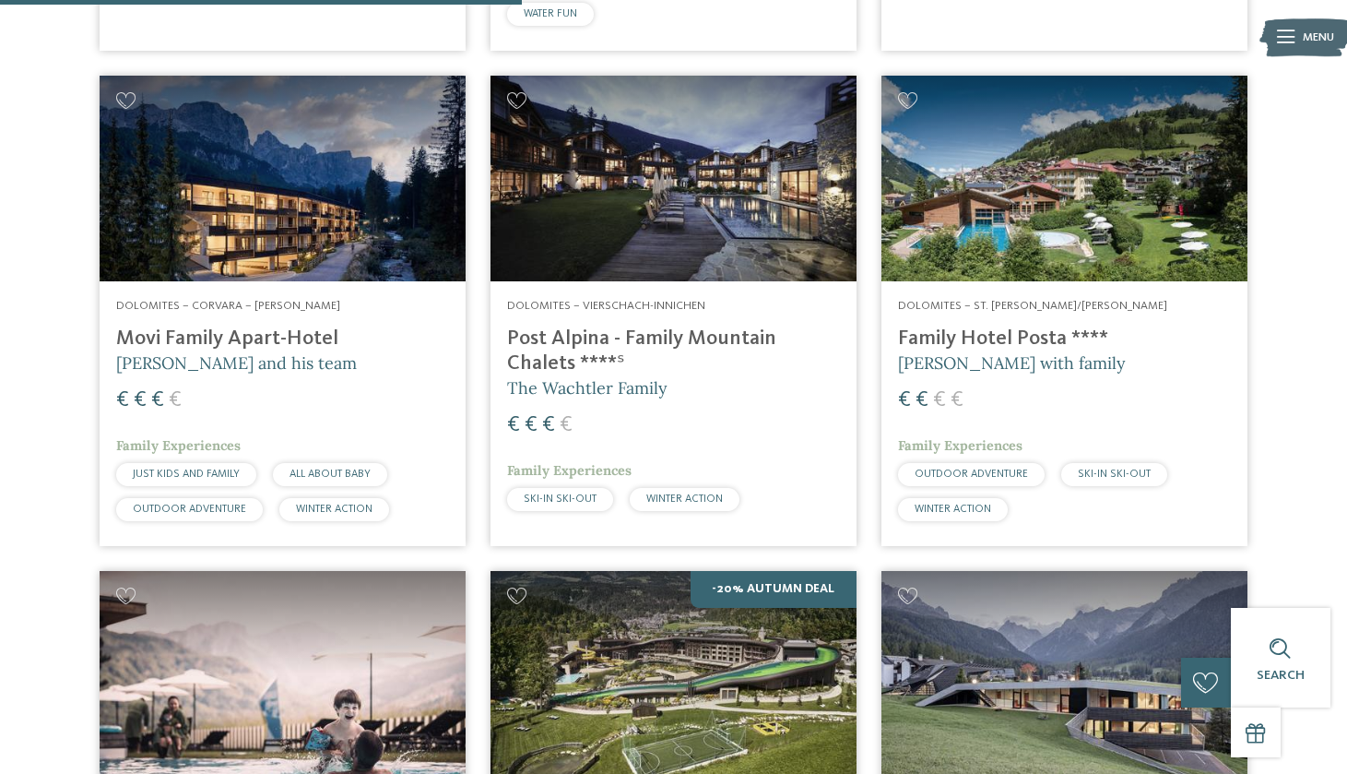
click at [213, 326] on h4 "Movi Family Apart-Hotel" at bounding box center [282, 338] width 333 height 25
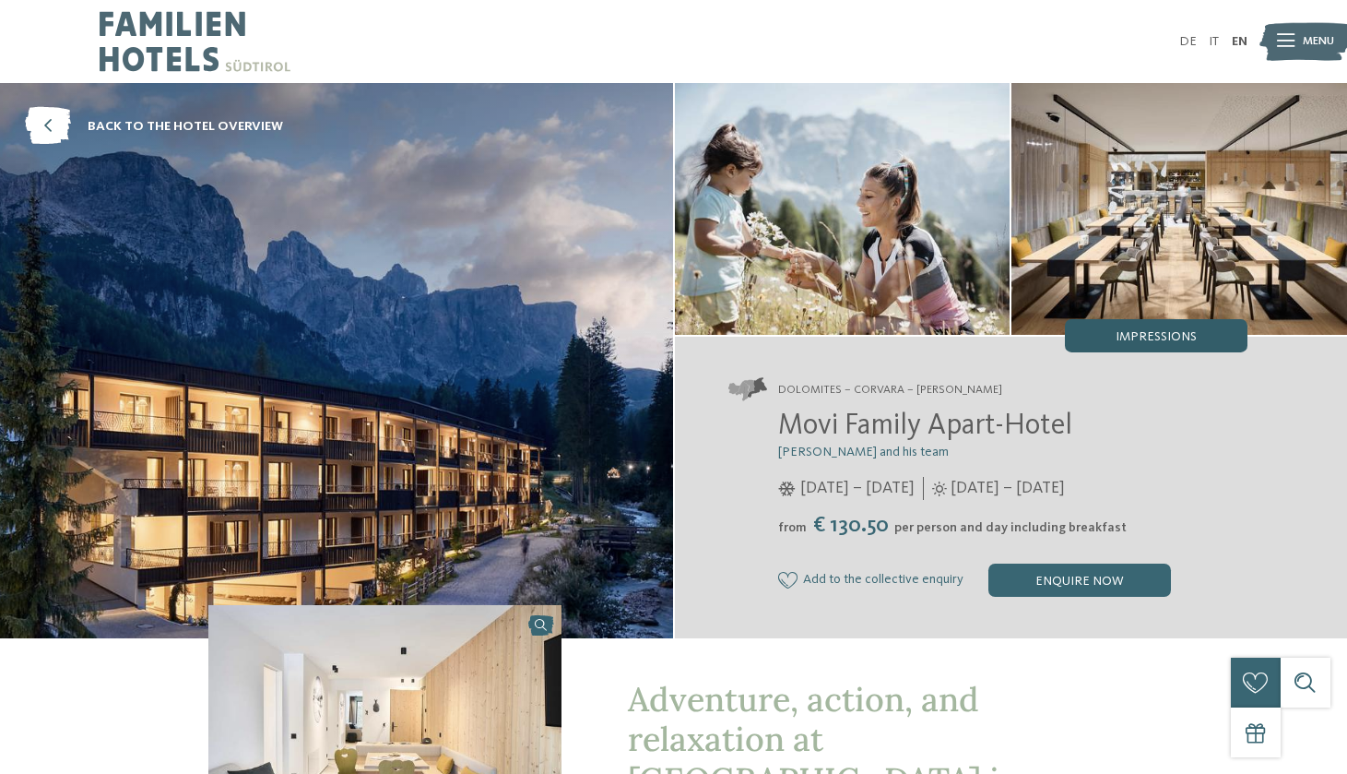
click at [1123, 339] on span "Impressions" at bounding box center [1156, 336] width 81 height 13
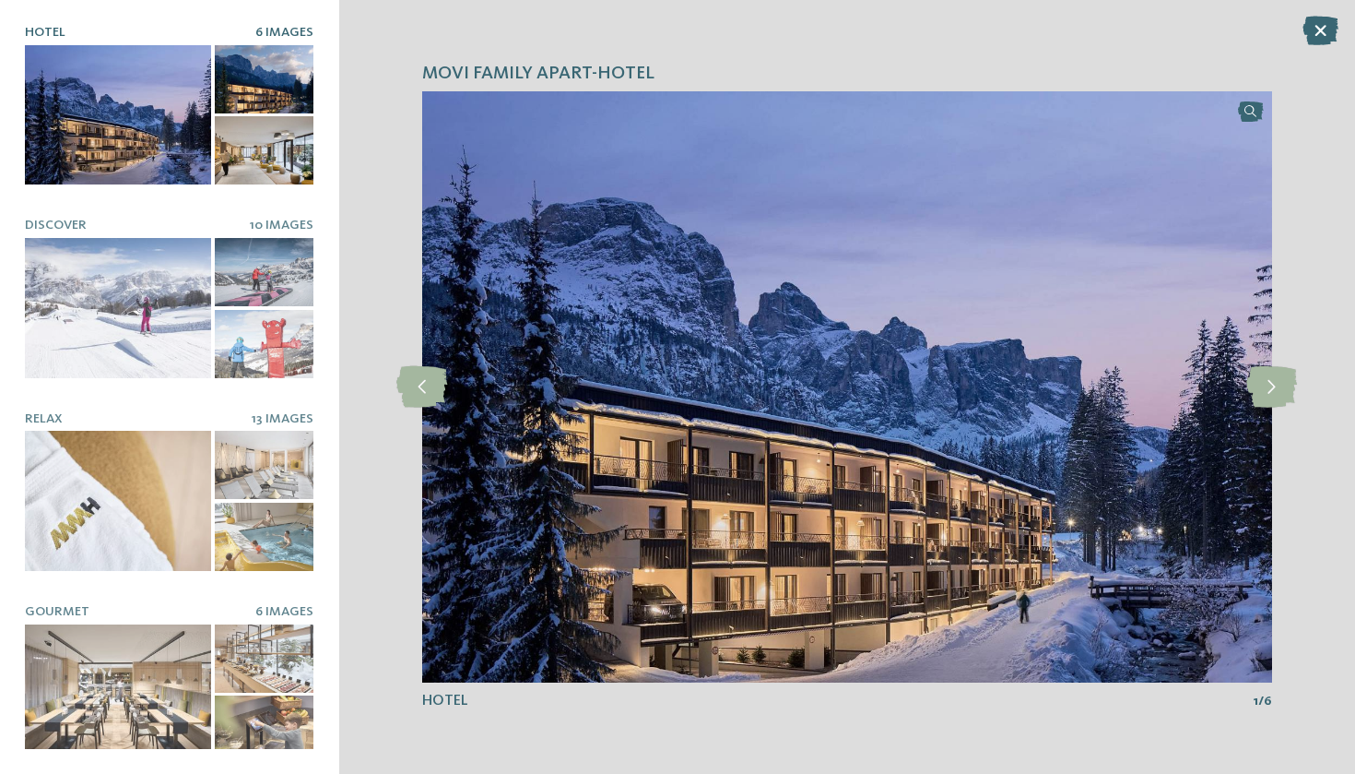
click at [185, 159] on div at bounding box center [118, 114] width 186 height 139
click at [1257, 387] on icon at bounding box center [1272, 386] width 51 height 41
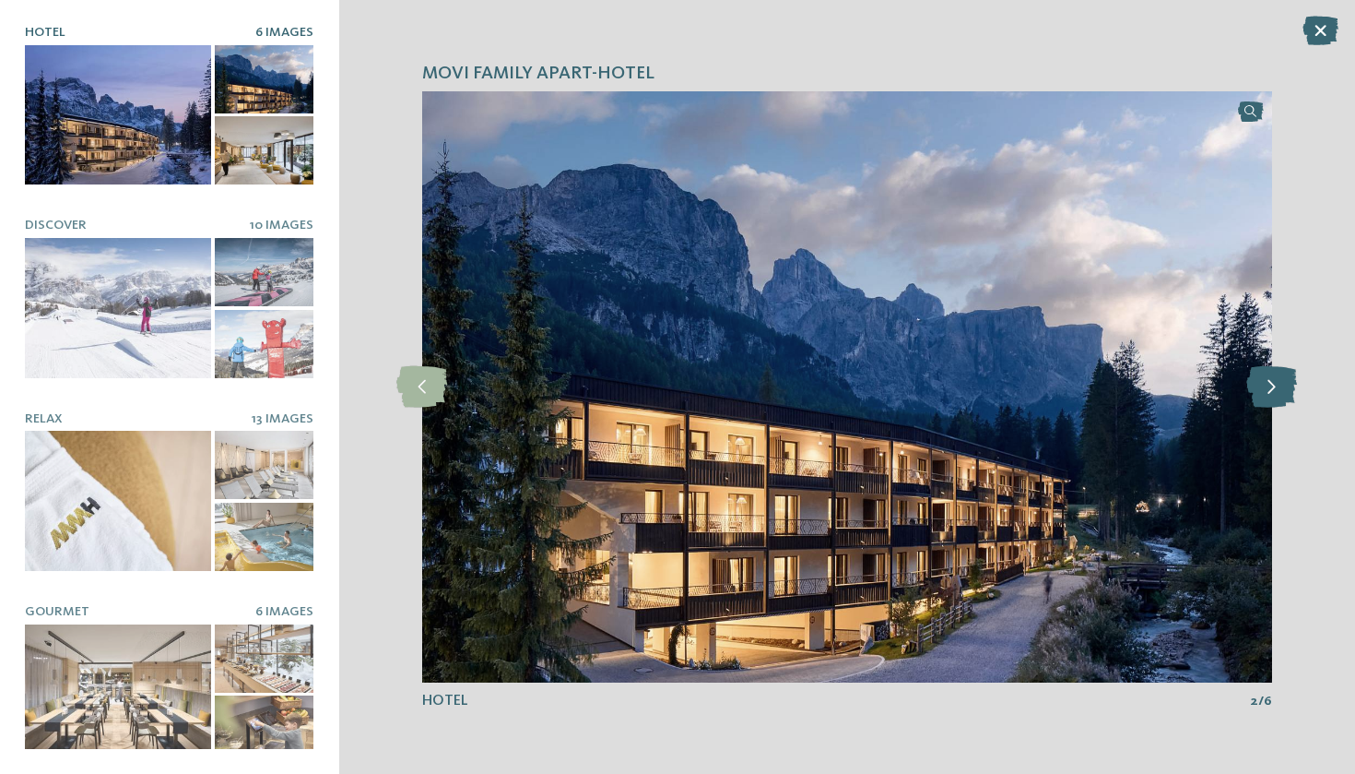
click at [1255, 387] on icon at bounding box center [1272, 386] width 51 height 41
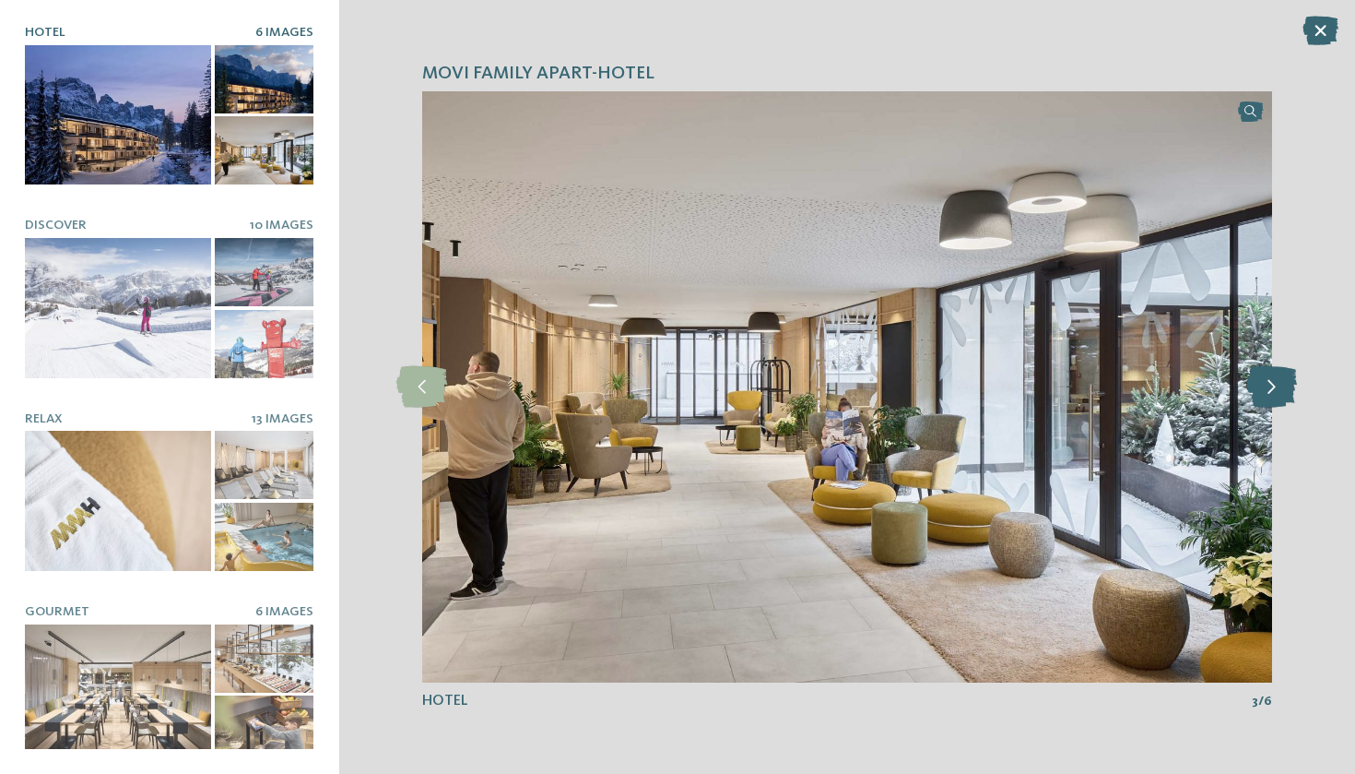
click at [1255, 387] on icon at bounding box center [1272, 386] width 51 height 41
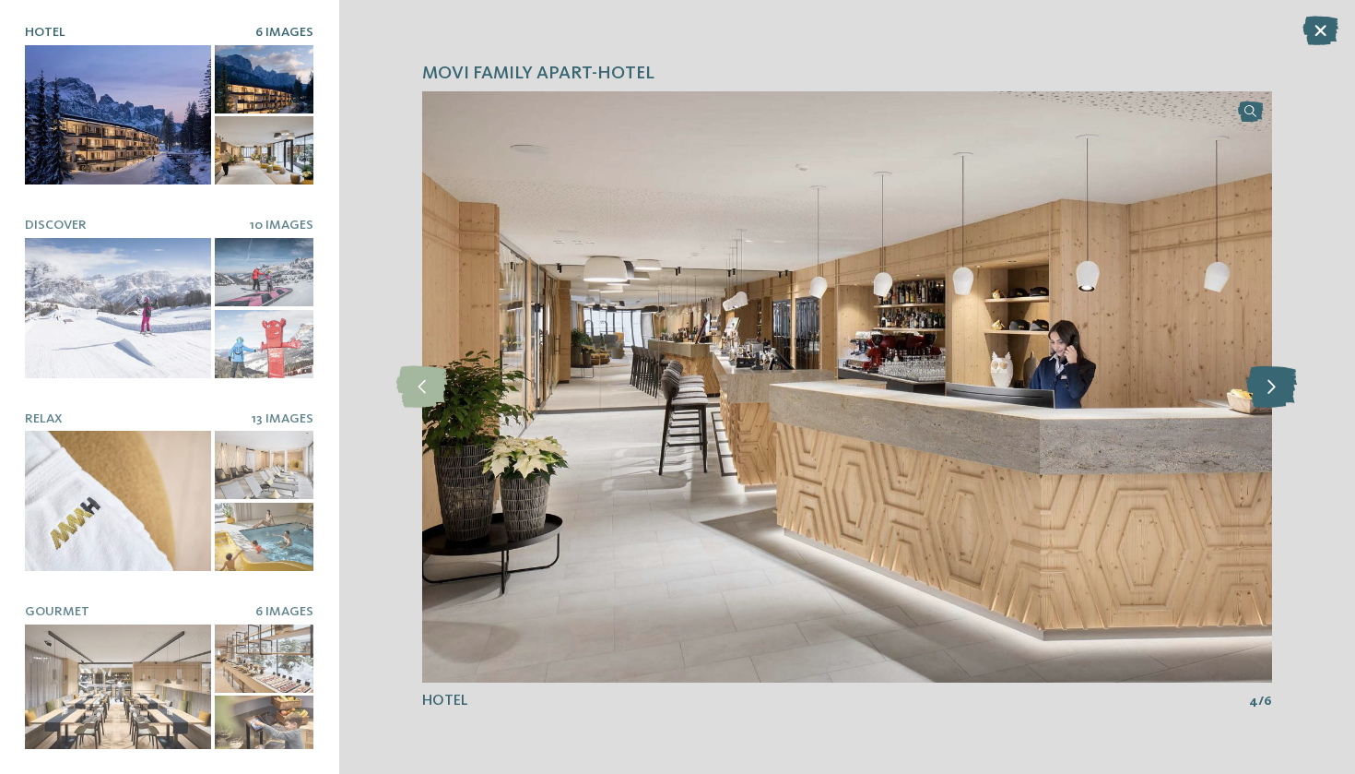
click at [1255, 387] on icon at bounding box center [1272, 386] width 51 height 41
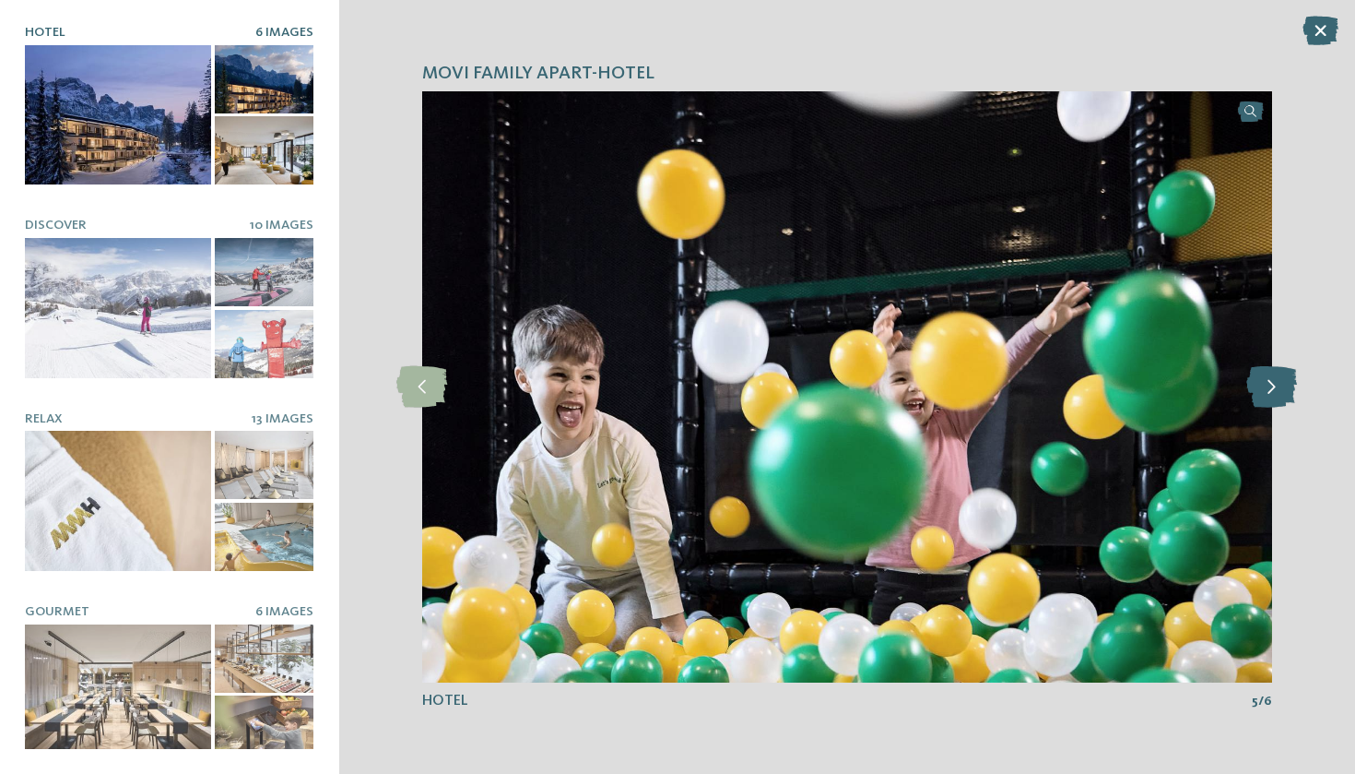
click at [1255, 387] on icon at bounding box center [1272, 386] width 51 height 41
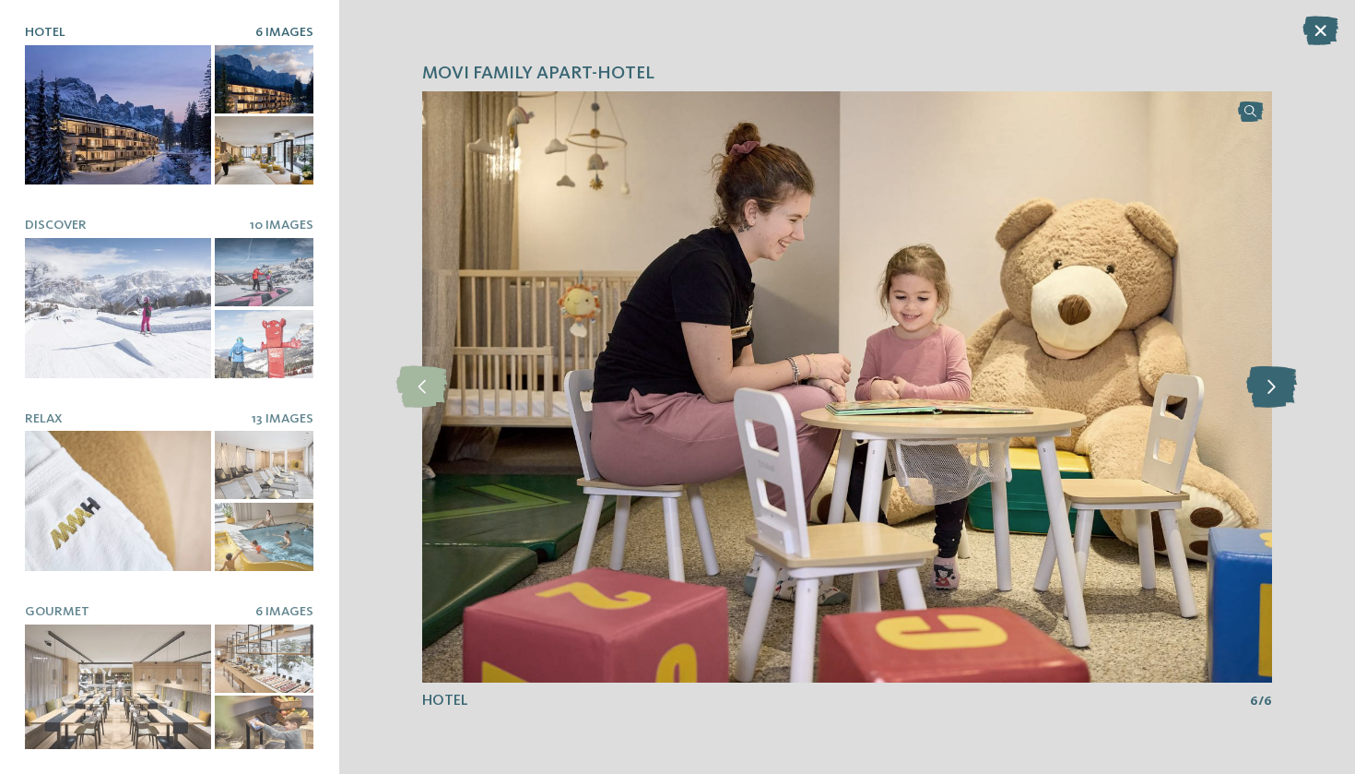
click at [1255, 387] on icon at bounding box center [1272, 386] width 51 height 41
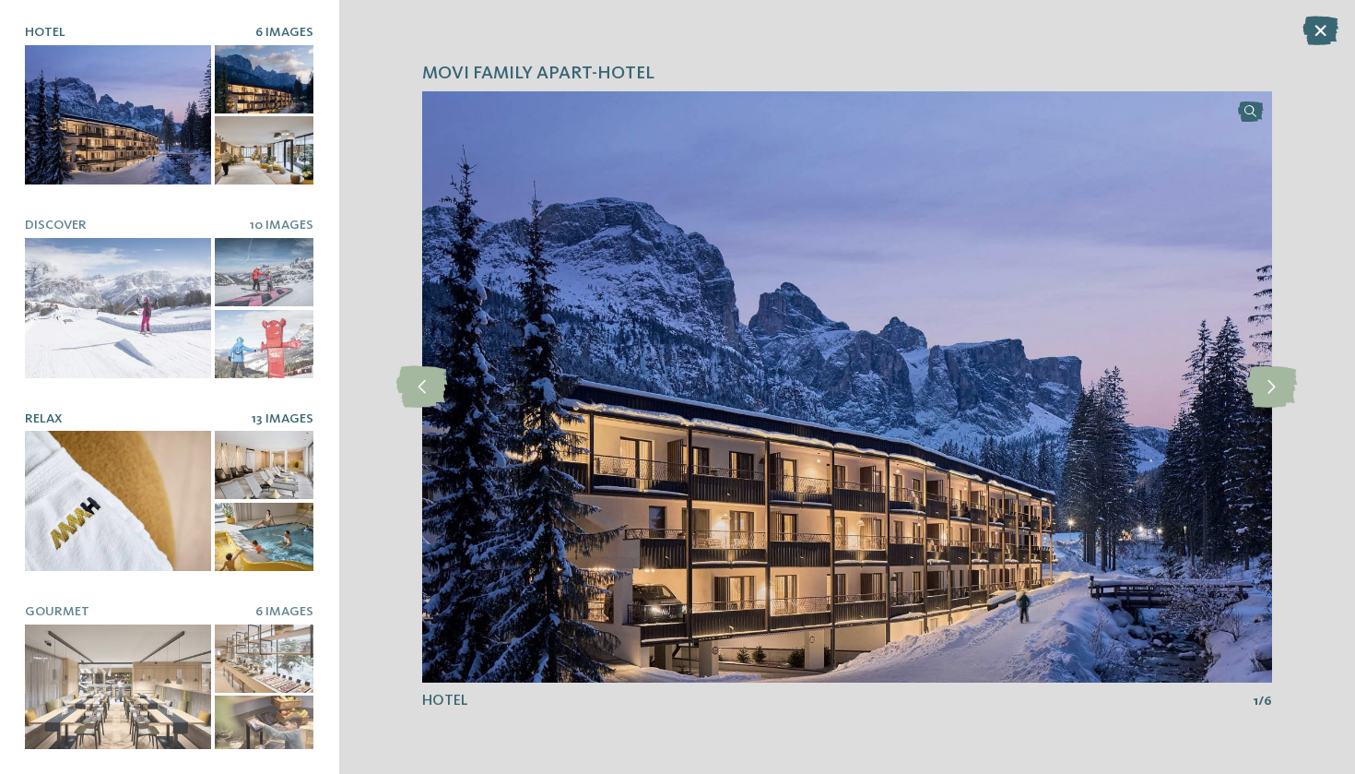
click at [136, 481] on div at bounding box center [118, 500] width 186 height 139
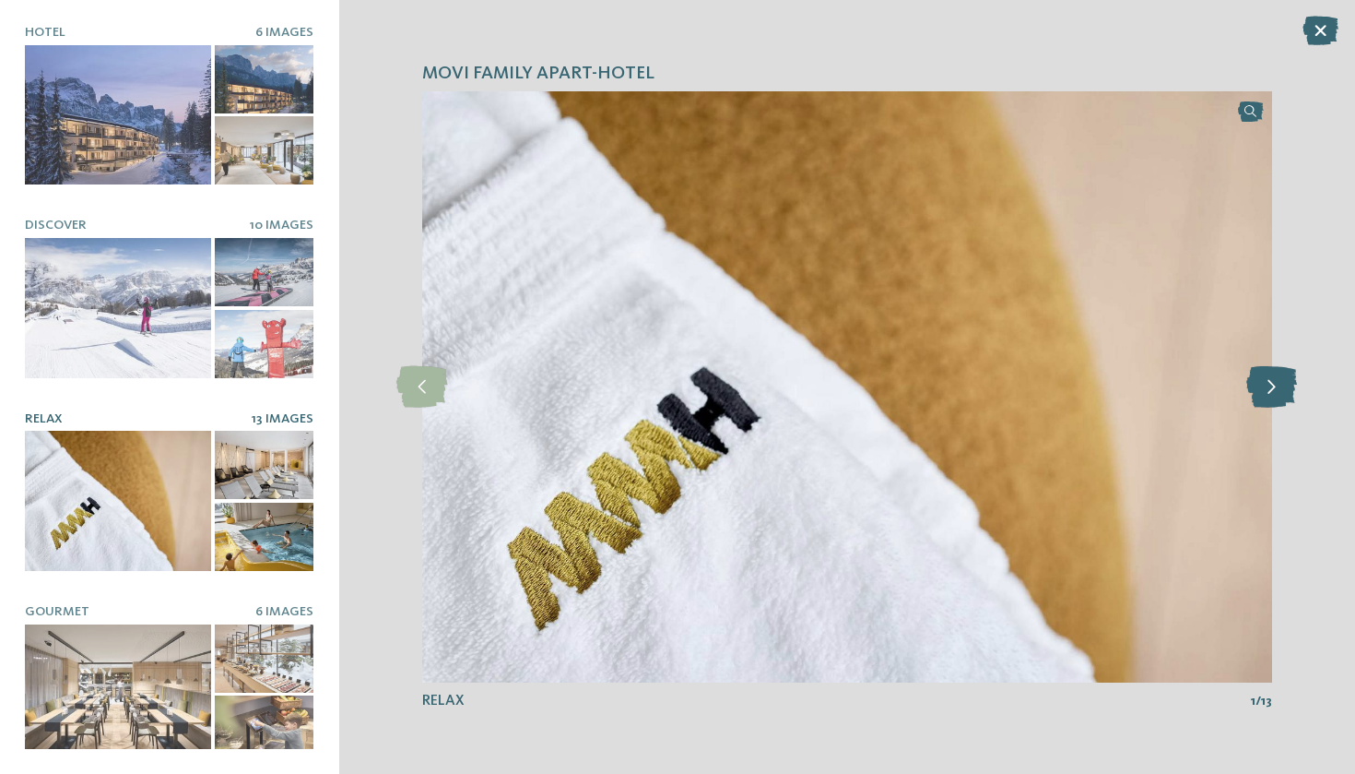
click at [1274, 389] on icon at bounding box center [1272, 386] width 51 height 41
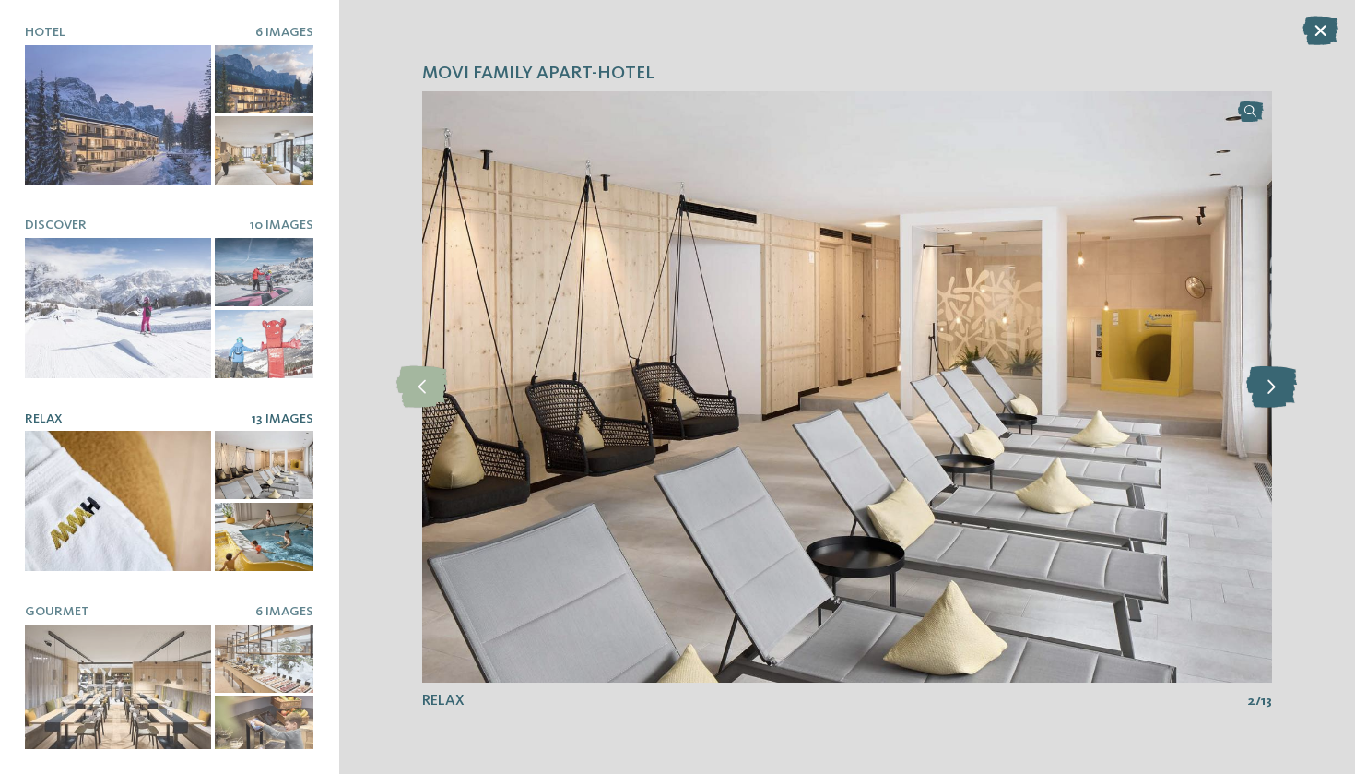
click at [1274, 389] on icon at bounding box center [1272, 386] width 51 height 41
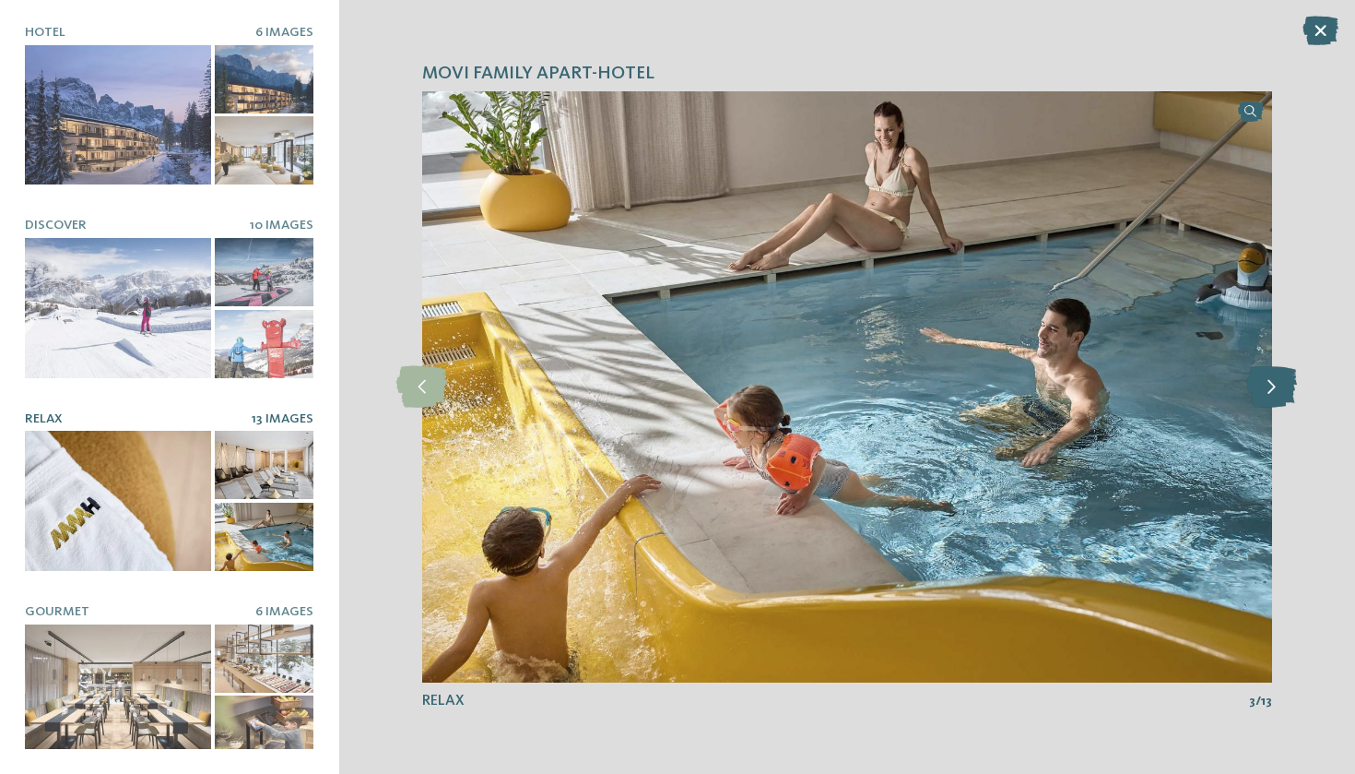
click at [1274, 389] on icon at bounding box center [1272, 386] width 51 height 41
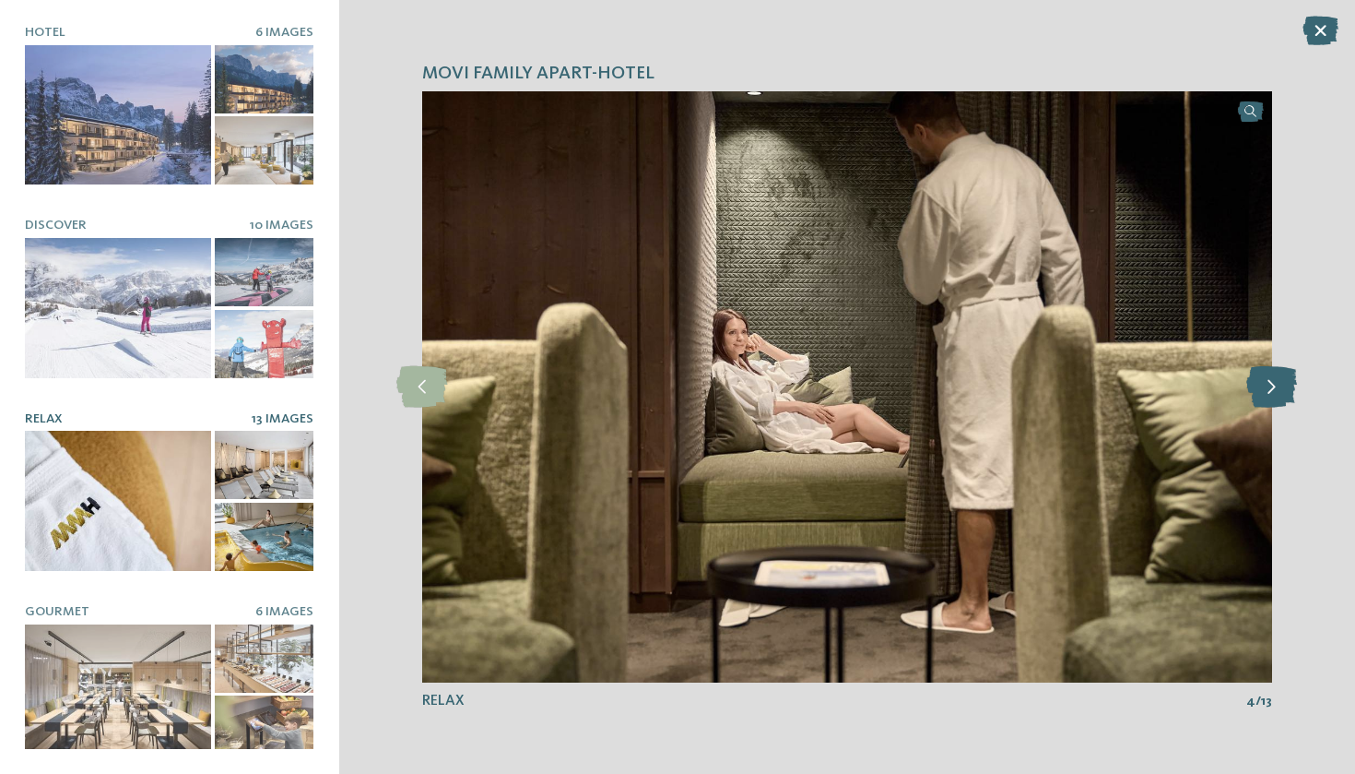
click at [1274, 389] on icon at bounding box center [1272, 386] width 51 height 41
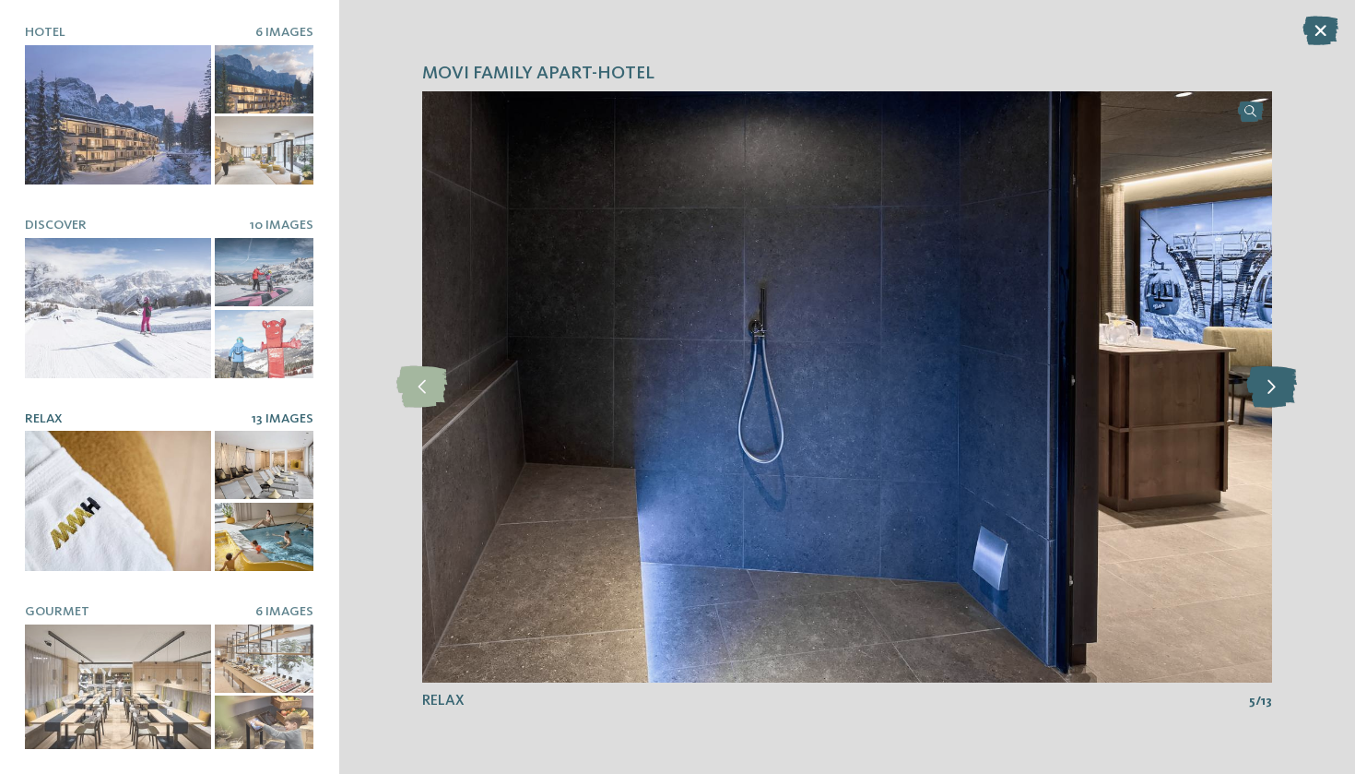
click at [1274, 389] on icon at bounding box center [1272, 386] width 51 height 41
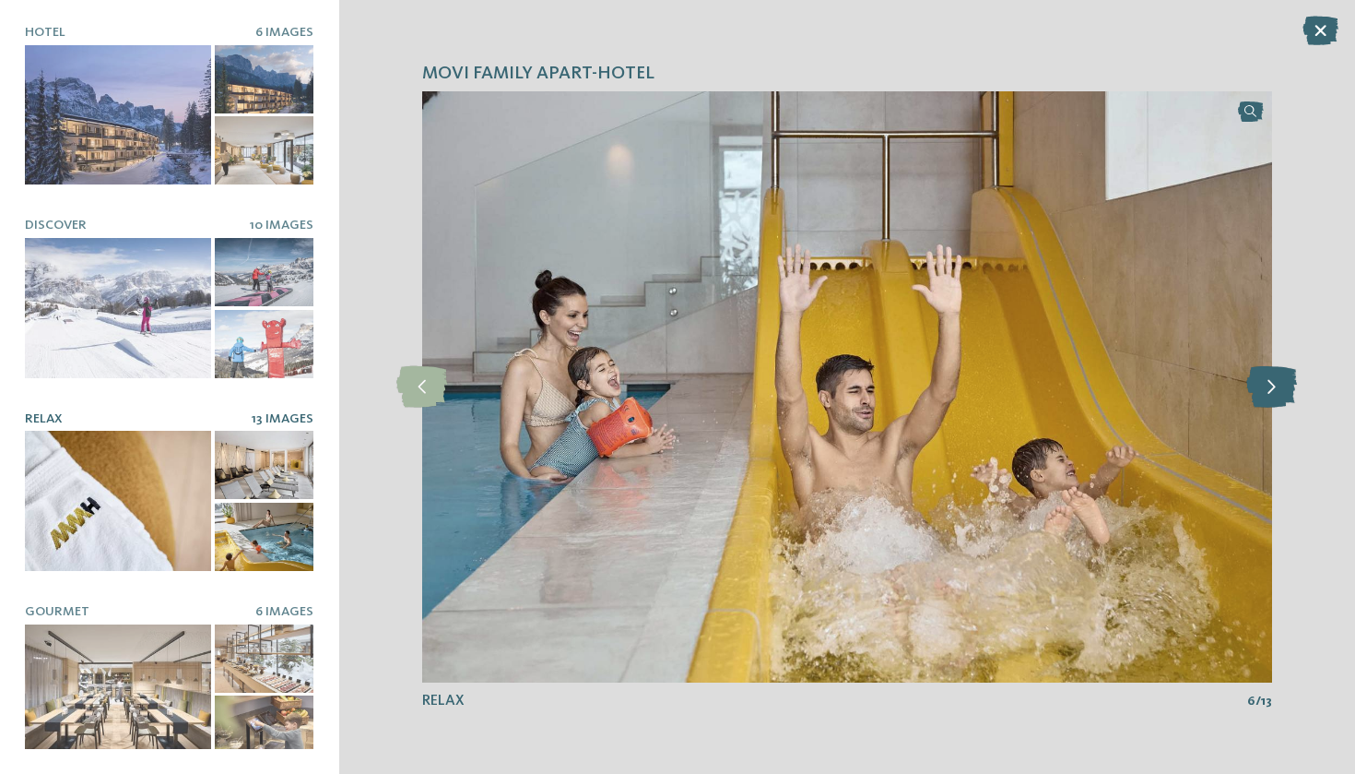
click at [1274, 389] on icon at bounding box center [1272, 386] width 51 height 41
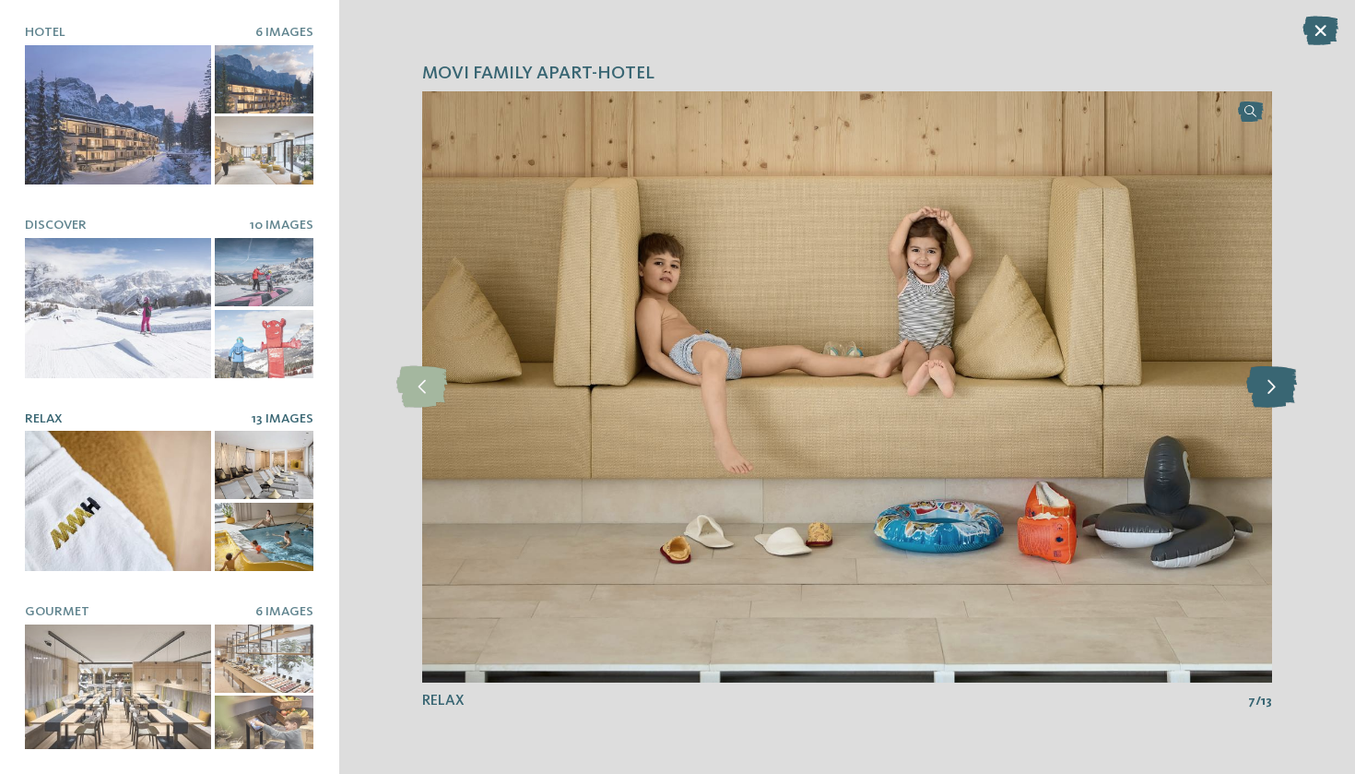
click at [1274, 389] on icon at bounding box center [1272, 386] width 51 height 41
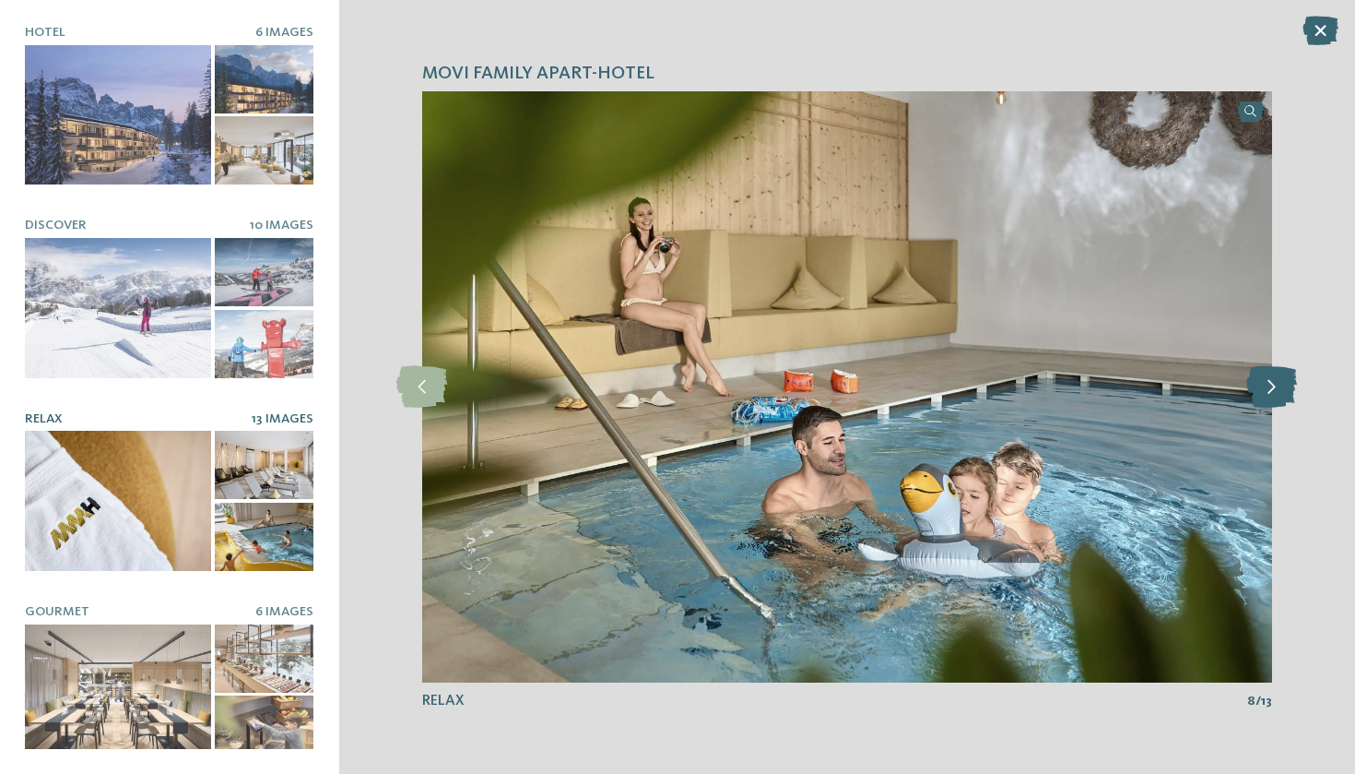
click at [1274, 389] on icon at bounding box center [1272, 386] width 51 height 41
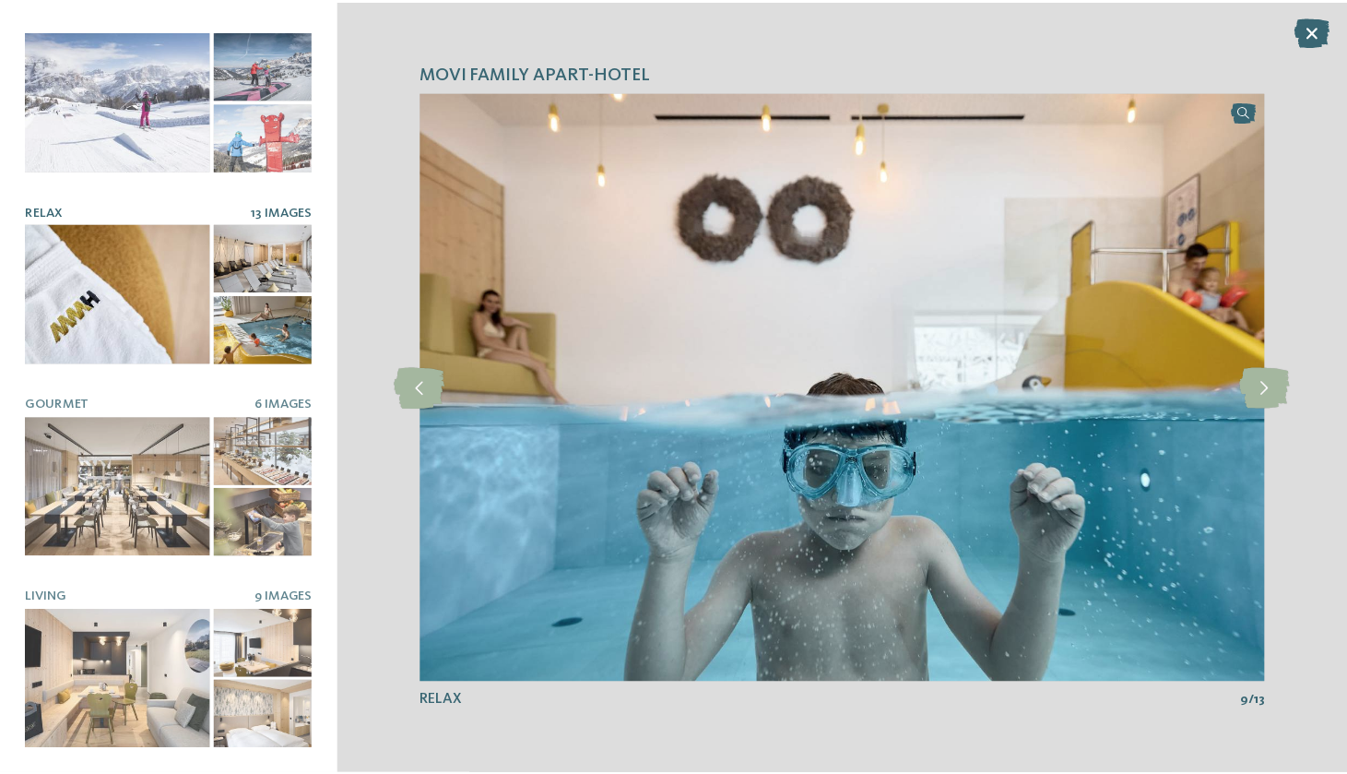
scroll to position [207, 0]
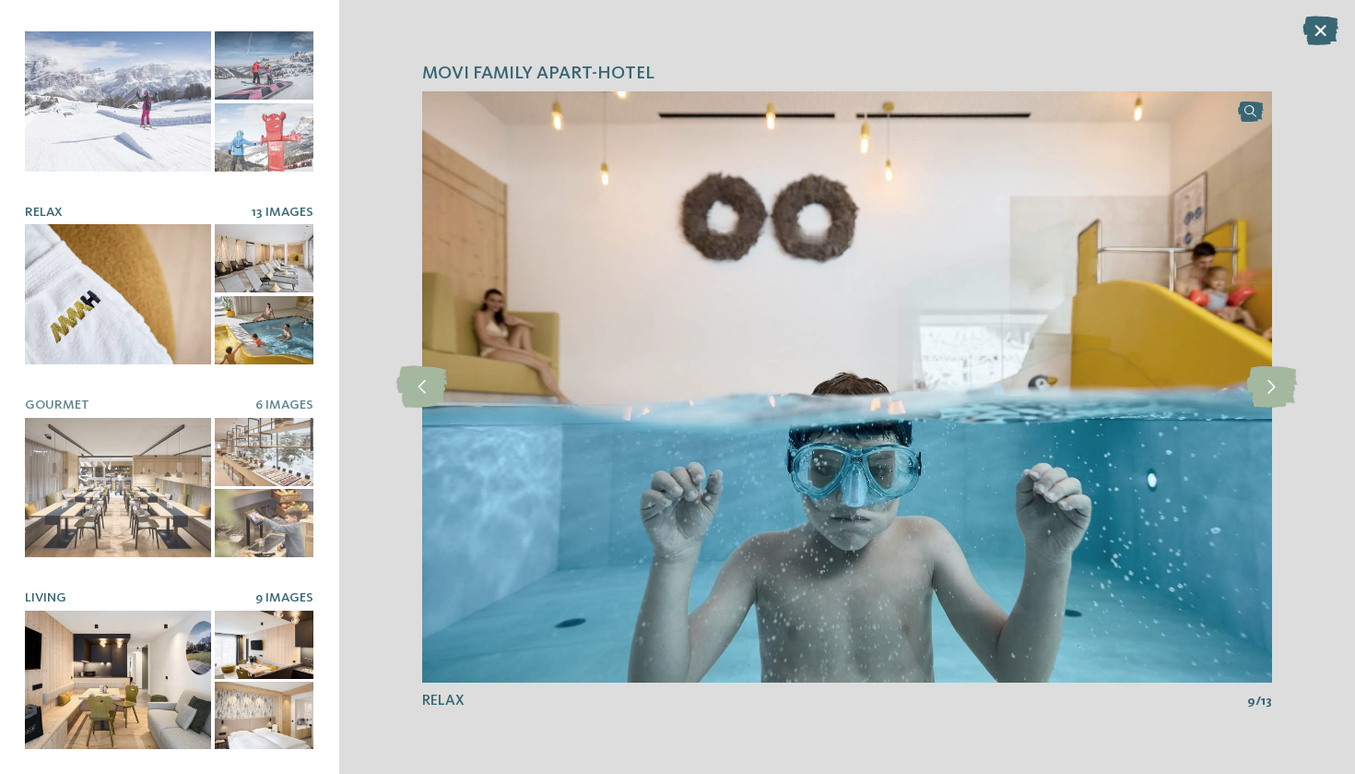
click at [146, 660] on div at bounding box center [118, 679] width 186 height 139
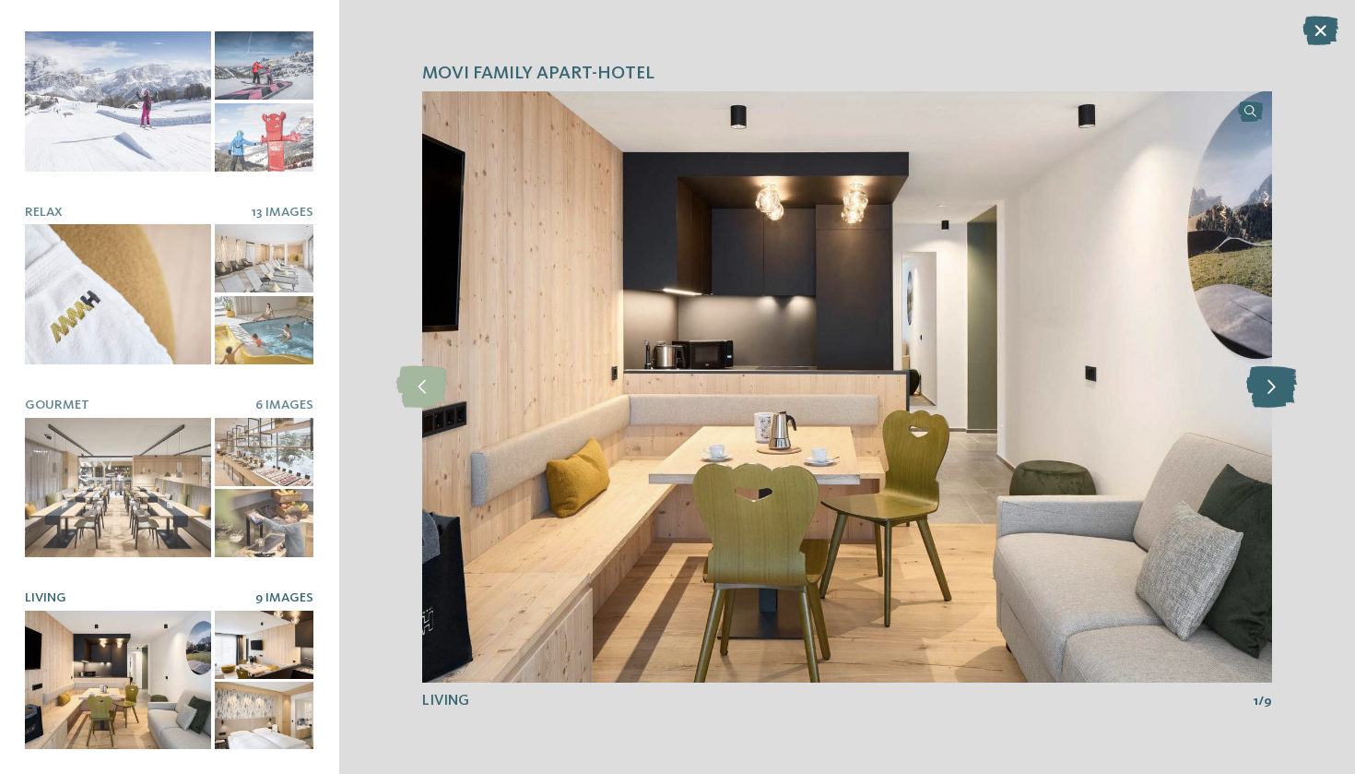
click at [1263, 388] on icon at bounding box center [1272, 386] width 51 height 41
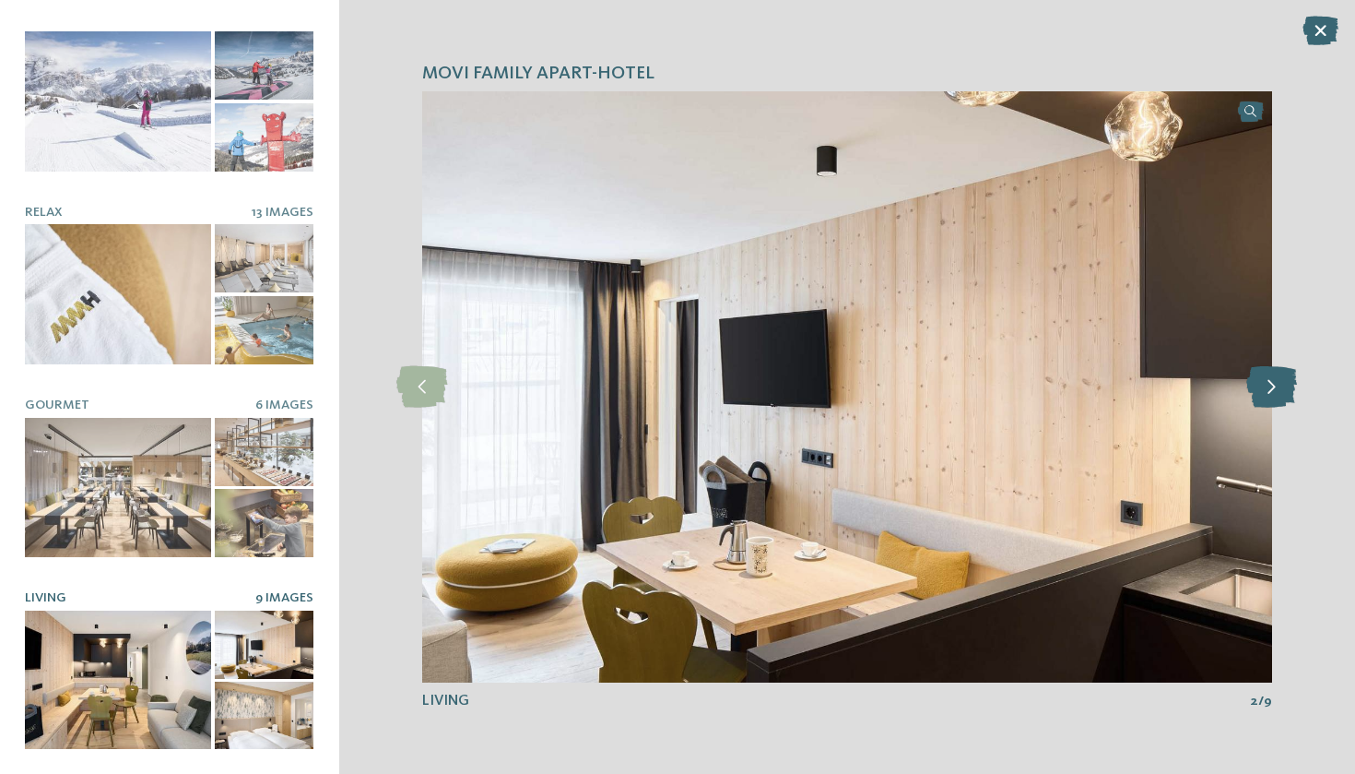
click at [1263, 388] on icon at bounding box center [1272, 386] width 51 height 41
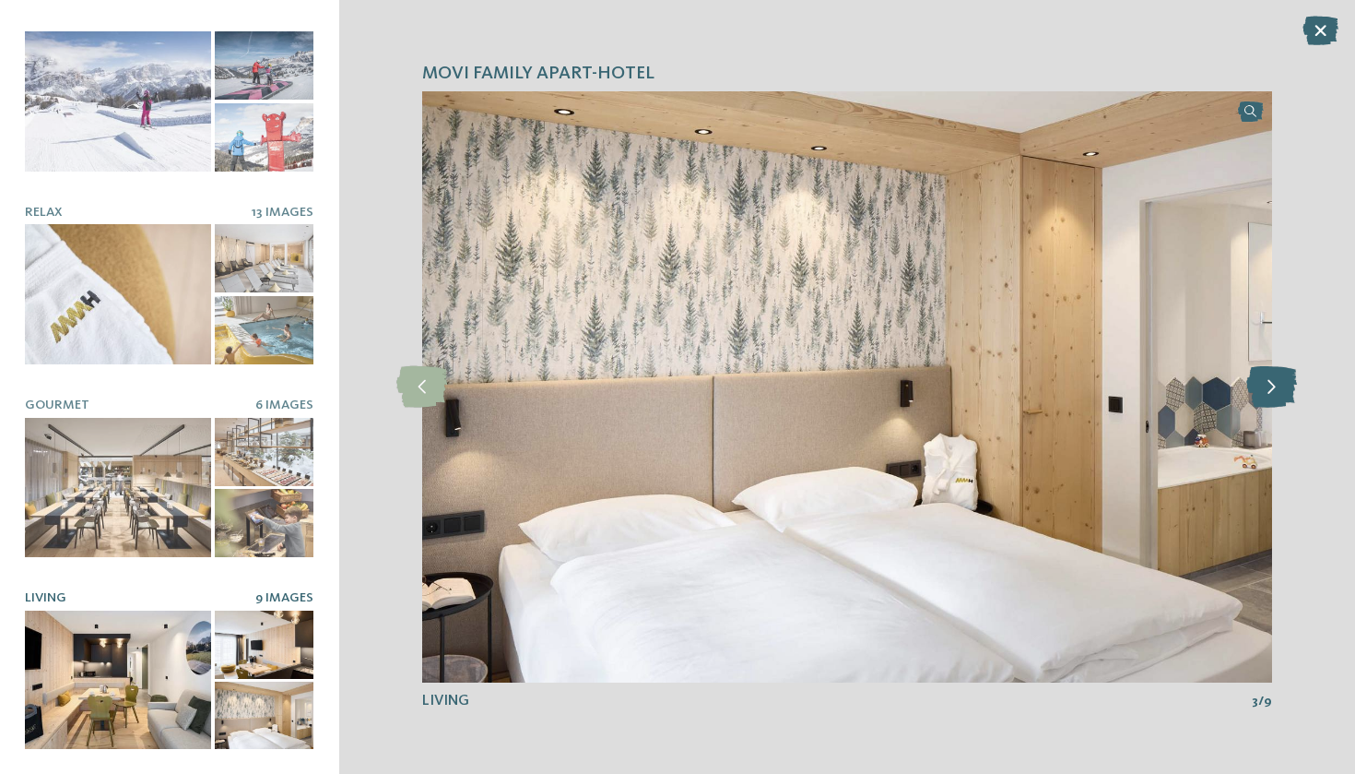
click at [1263, 388] on icon at bounding box center [1272, 386] width 51 height 41
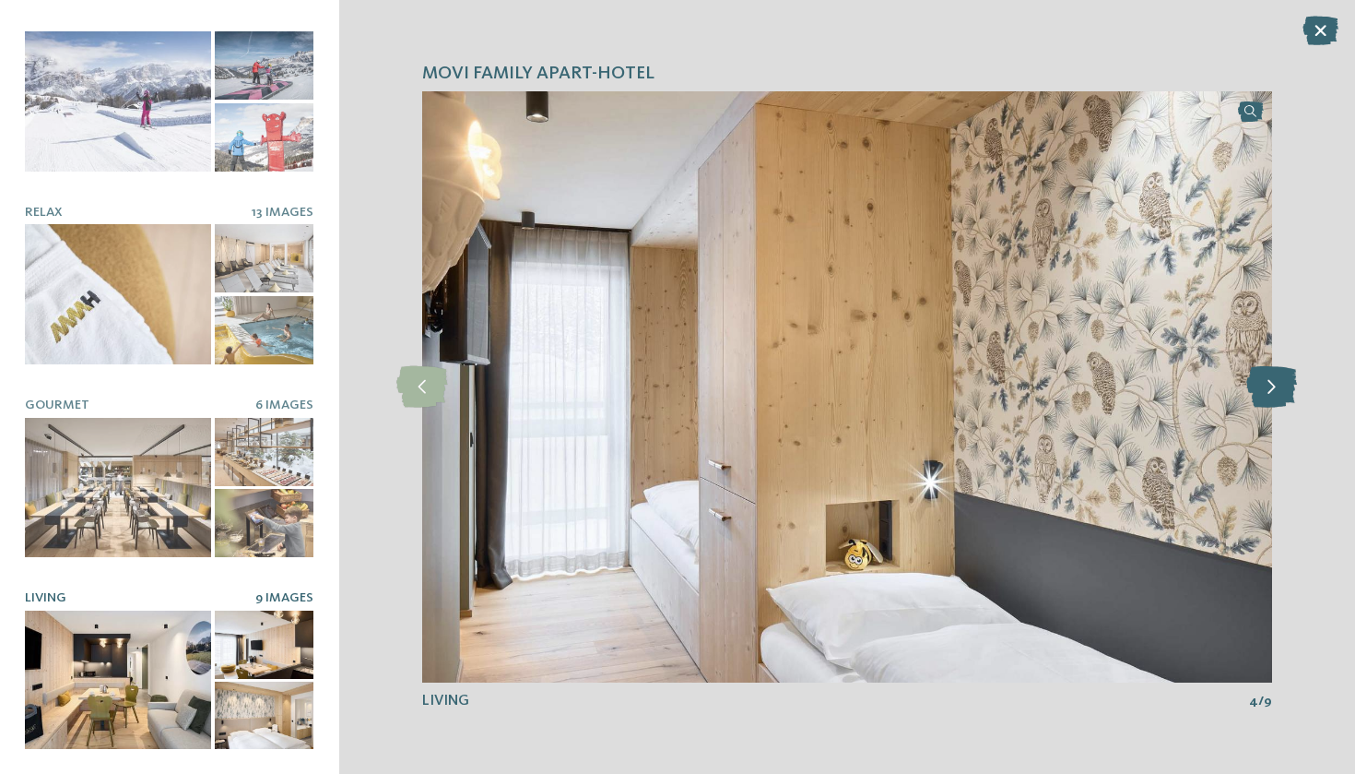
click at [1263, 388] on icon at bounding box center [1272, 386] width 51 height 41
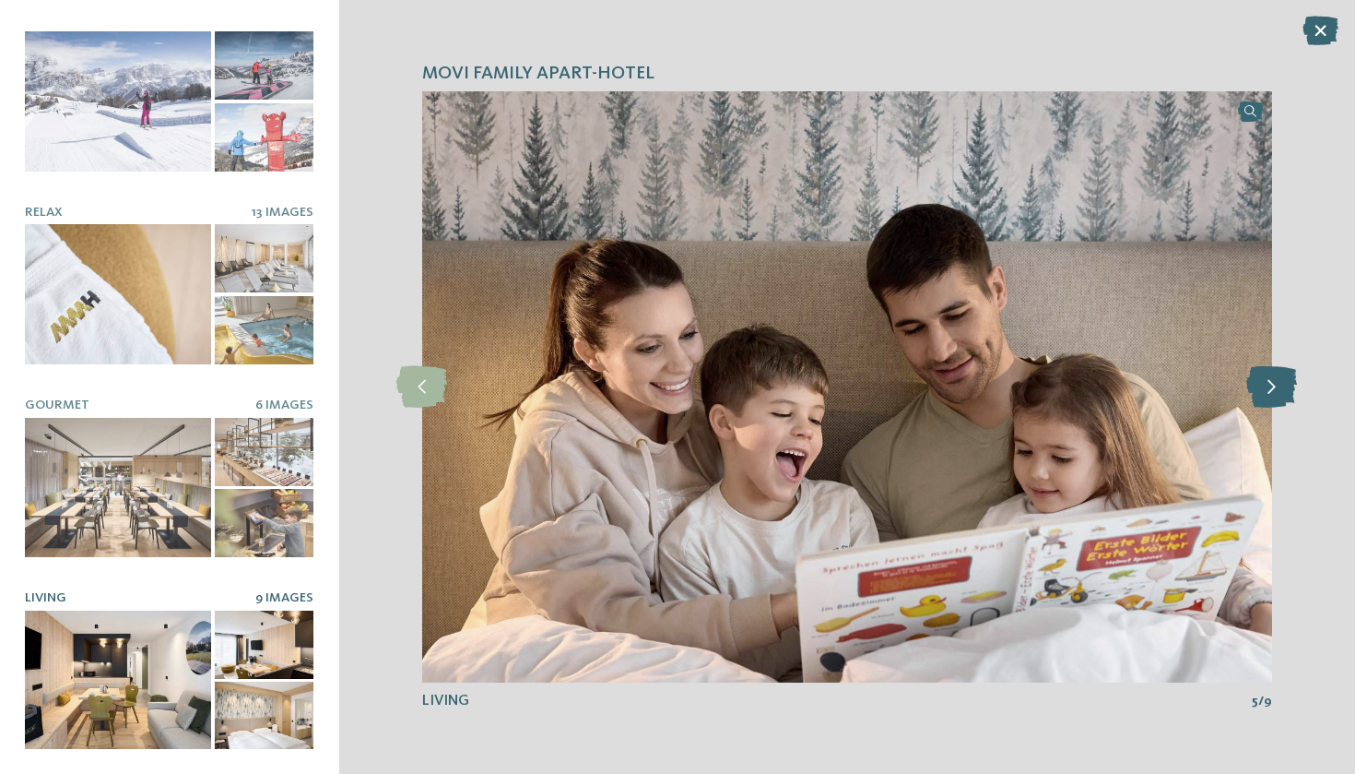
click at [1263, 388] on icon at bounding box center [1272, 386] width 51 height 41
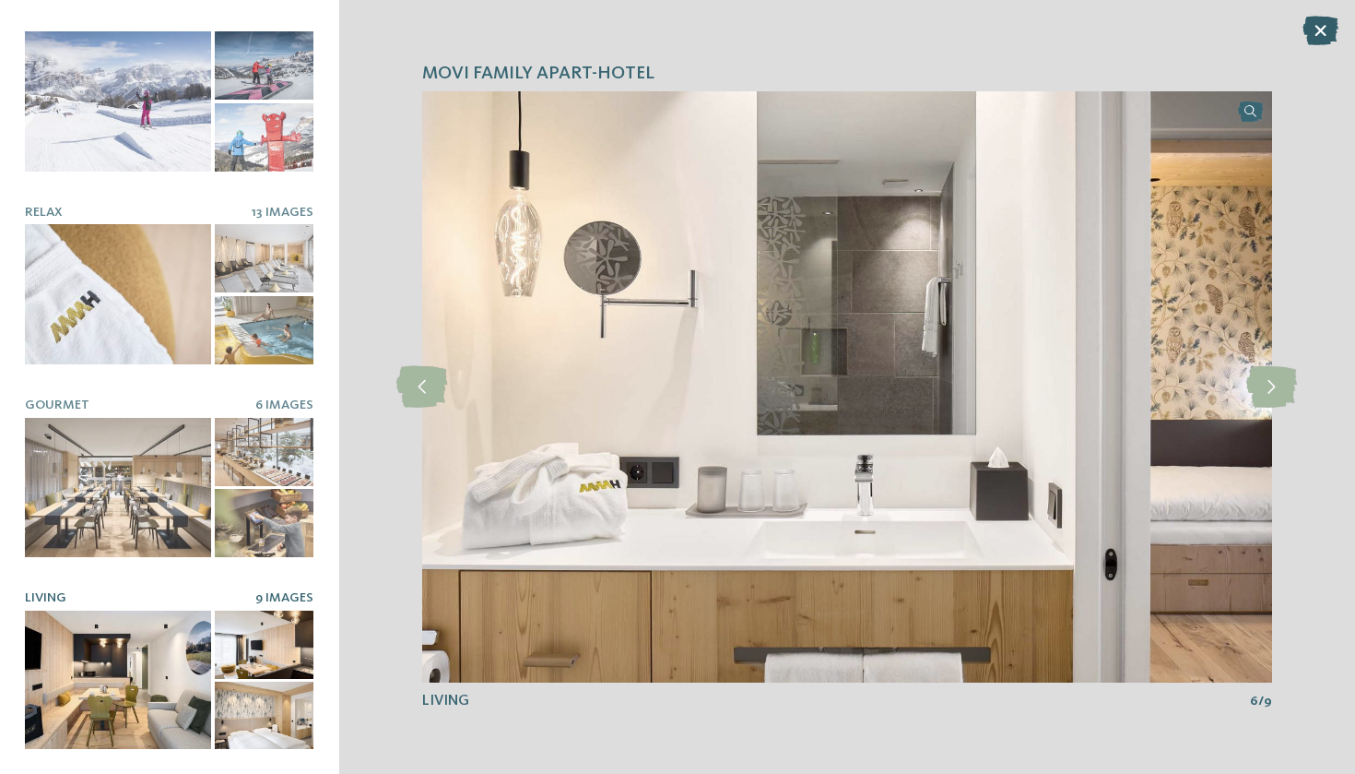
click at [1307, 35] on icon at bounding box center [1321, 31] width 36 height 30
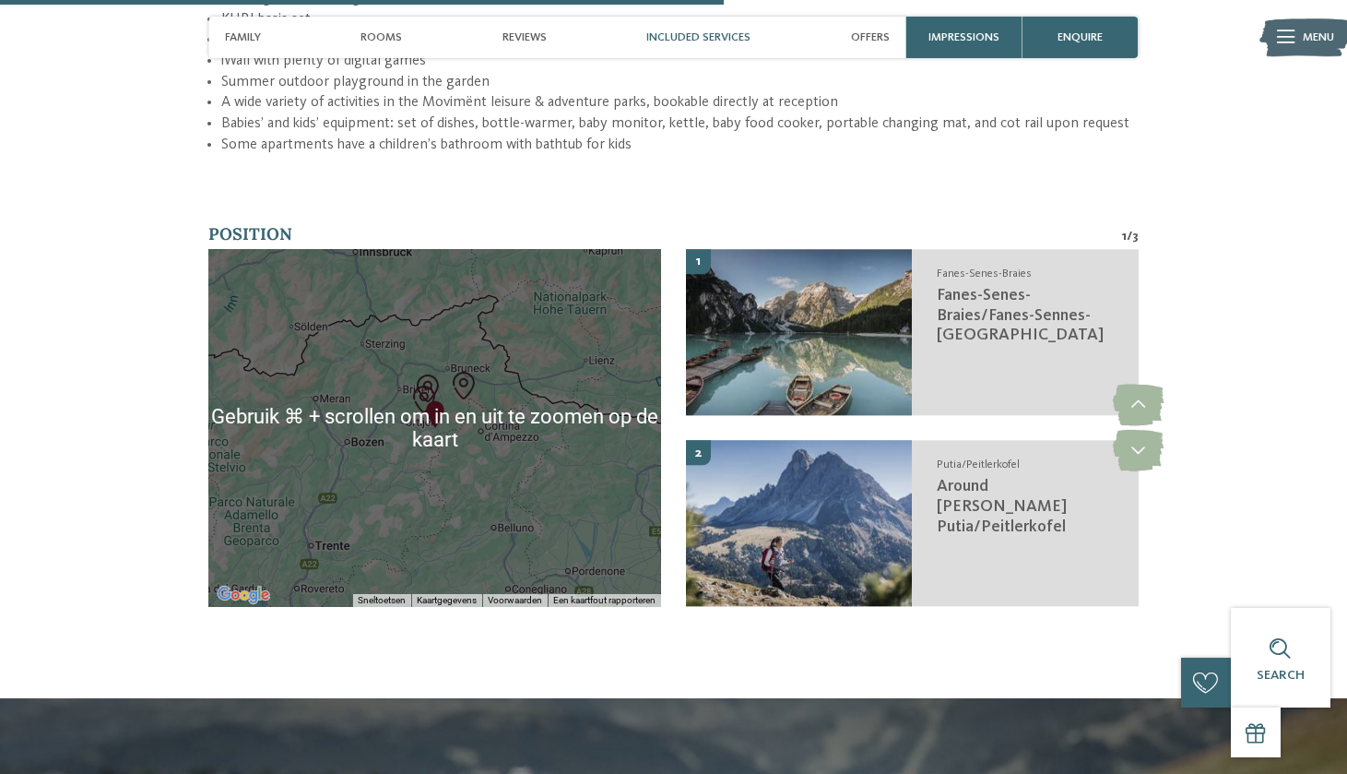
scroll to position [3108, 0]
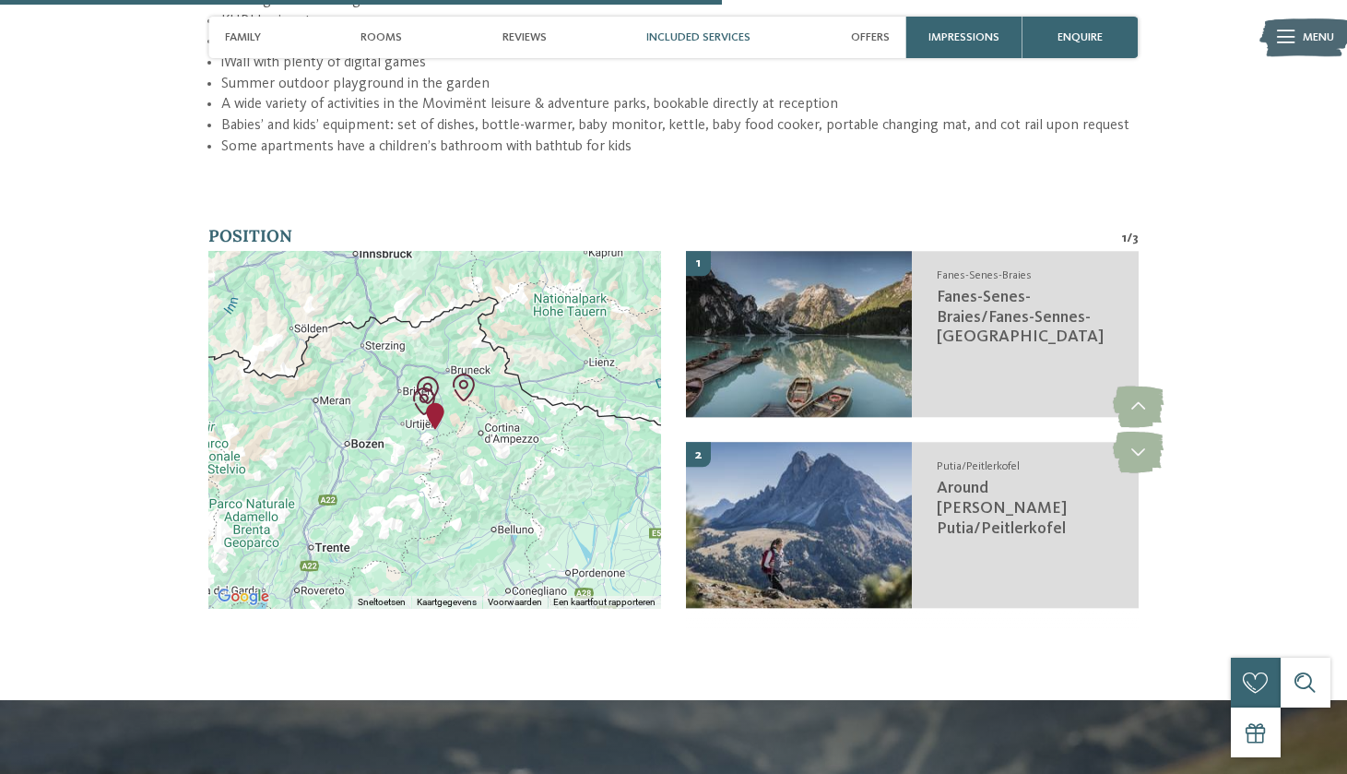
click at [477, 345] on div at bounding box center [434, 429] width 453 height 357
click at [413, 335] on div at bounding box center [434, 429] width 453 height 357
click at [515, 320] on div at bounding box center [434, 429] width 453 height 357
click at [448, 345] on div at bounding box center [434, 429] width 453 height 357
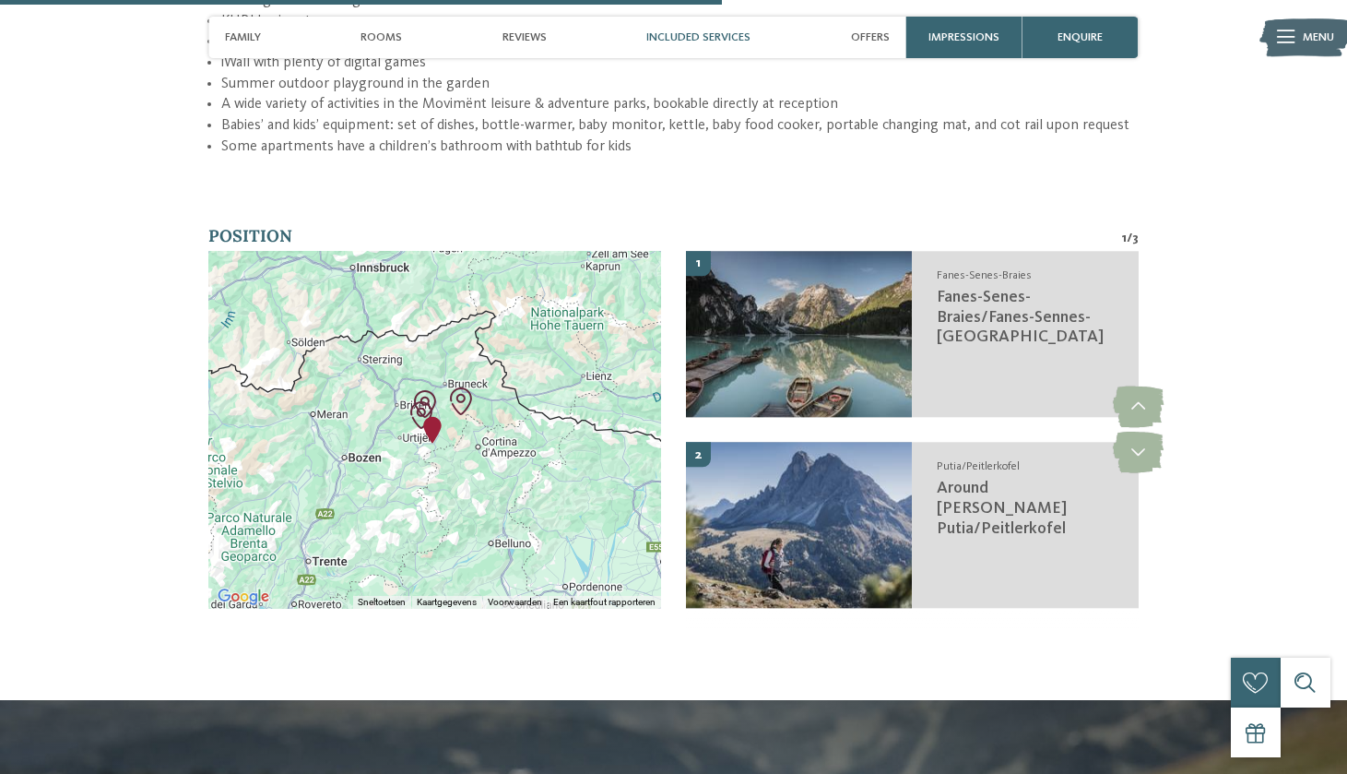
drag, startPoint x: 439, startPoint y: 318, endPoint x: 441, endPoint y: 335, distance: 16.7
click at [441, 416] on img "Movi Family Apart-Hotel" at bounding box center [433, 430] width 28 height 28
click at [504, 305] on div "Druk op de pijltoetsen om te navigeren." at bounding box center [434, 429] width 453 height 357
click at [583, 404] on div at bounding box center [434, 429] width 453 height 357
click at [401, 320] on div at bounding box center [434, 429] width 453 height 357
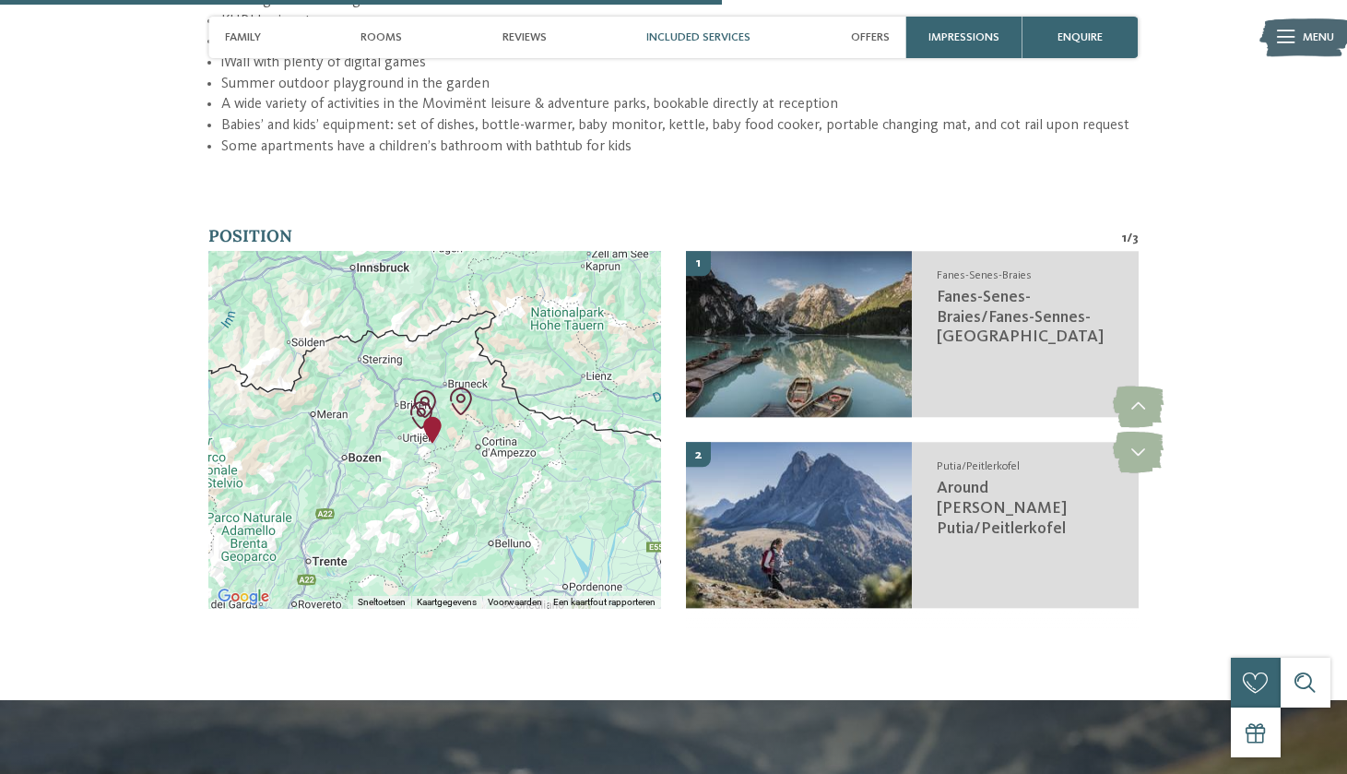
click at [402, 320] on div at bounding box center [434, 429] width 453 height 357
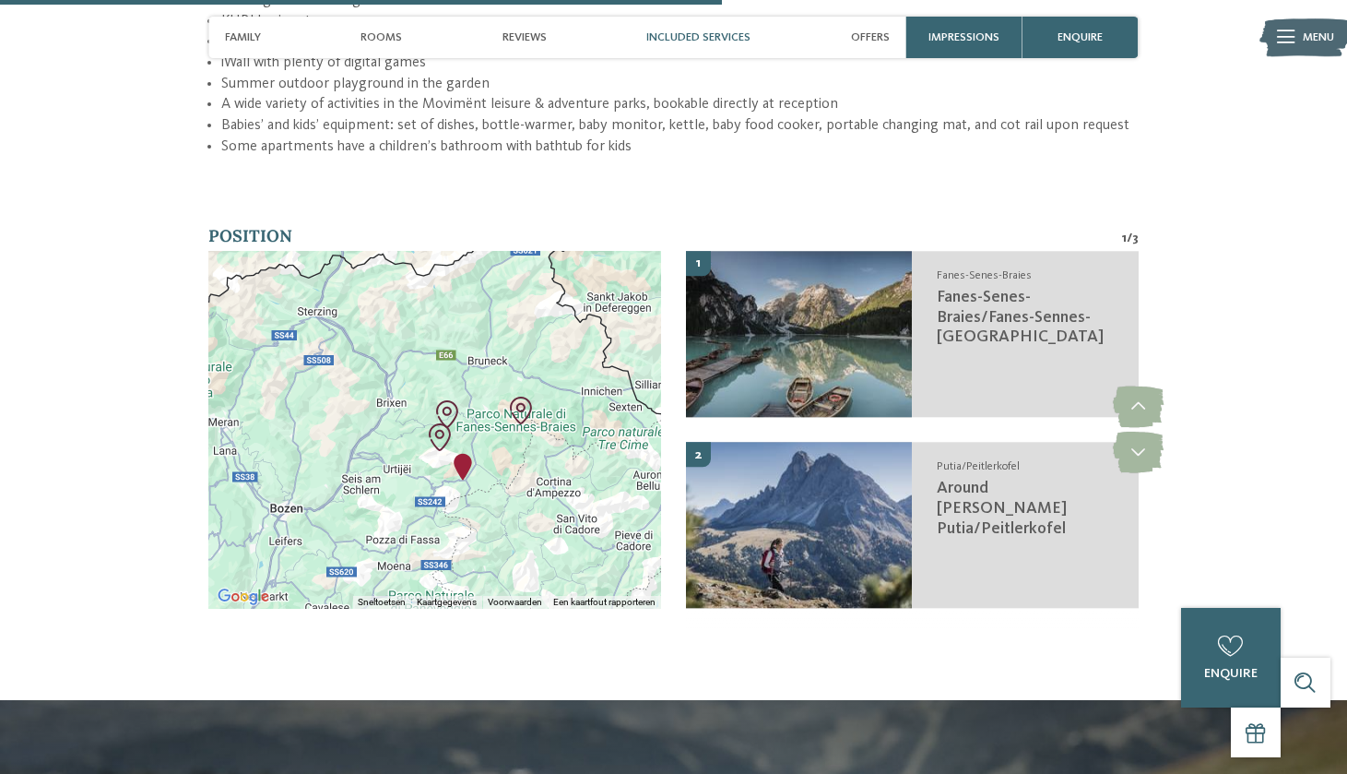
click at [402, 320] on div at bounding box center [434, 429] width 453 height 357
click at [451, 400] on img "Around Sasso Putia/Peitlerkofel" at bounding box center [447, 414] width 28 height 28
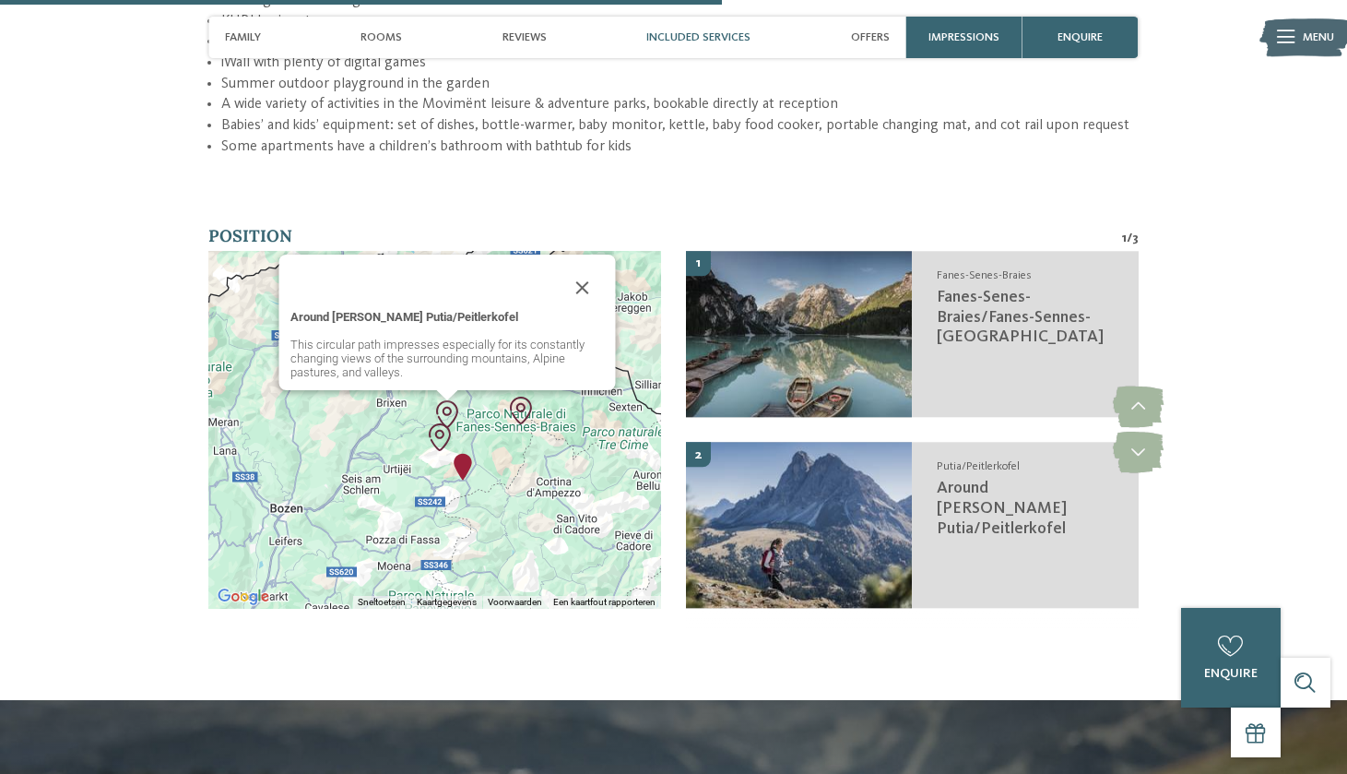
click at [451, 400] on img "Around Sasso Putia/Peitlerkofel" at bounding box center [447, 414] width 28 height 28
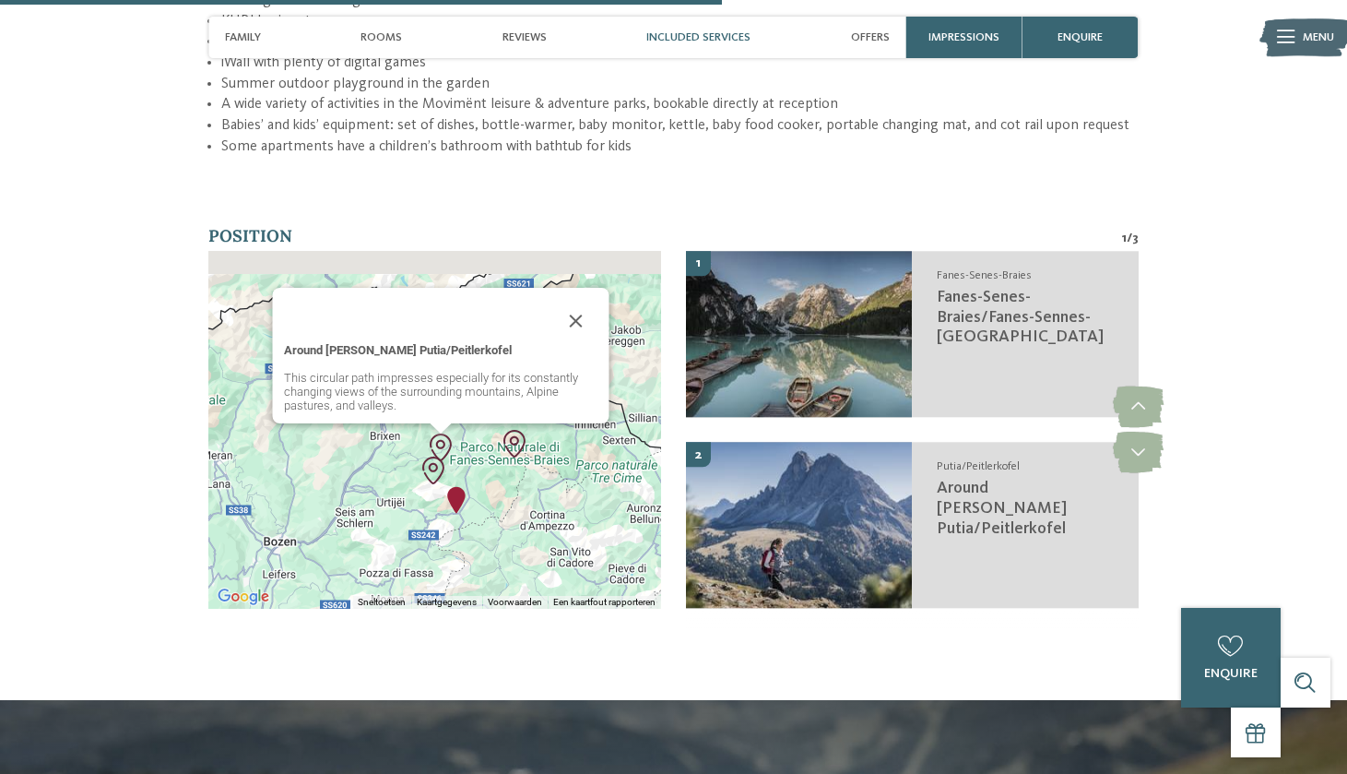
click at [451, 463] on div "Druk op de pijltoetsen om te navigeren. Around [PERSON_NAME] Putia/Peitlerkofel…" at bounding box center [655, 463] width 453 height 0
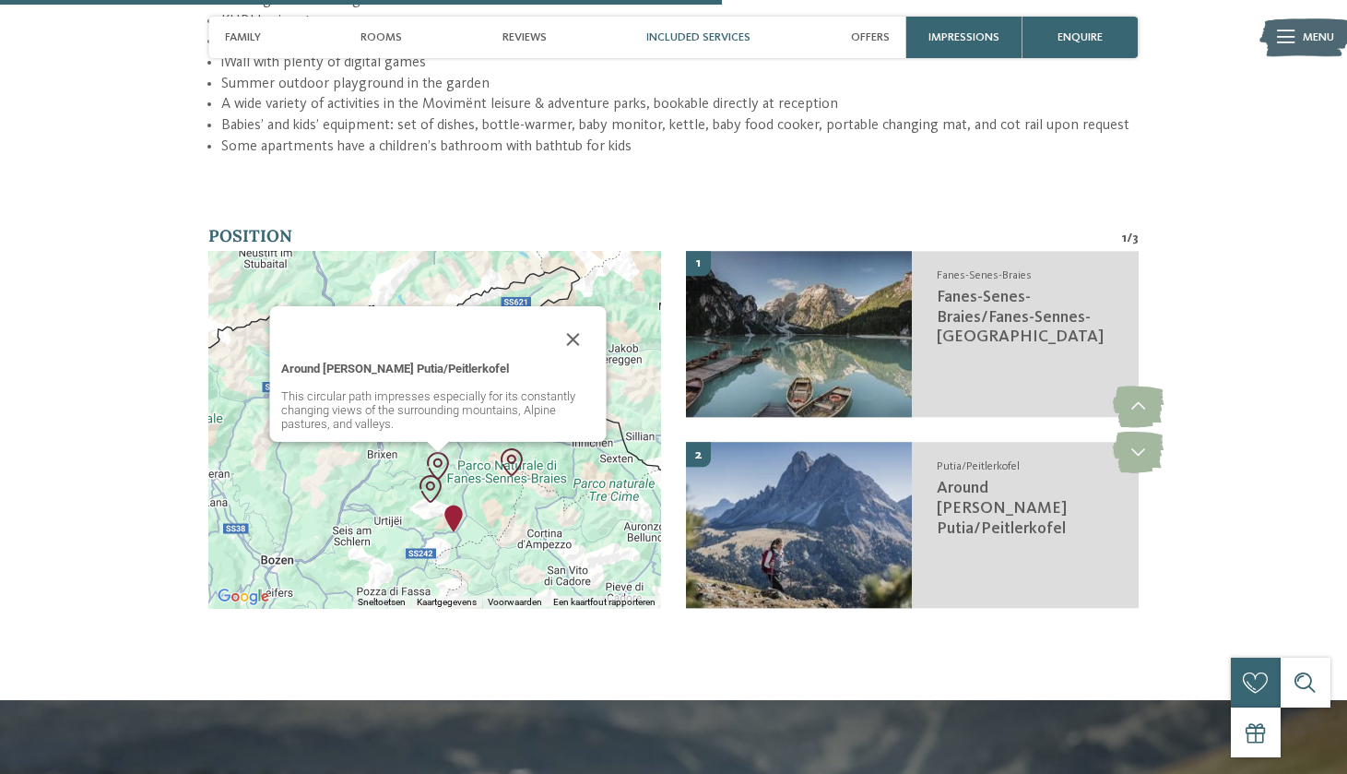
click at [517, 448] on img "Fanes-Senes-Braies/Fanes-Sennes-Prags Nature Park" at bounding box center [512, 462] width 28 height 28
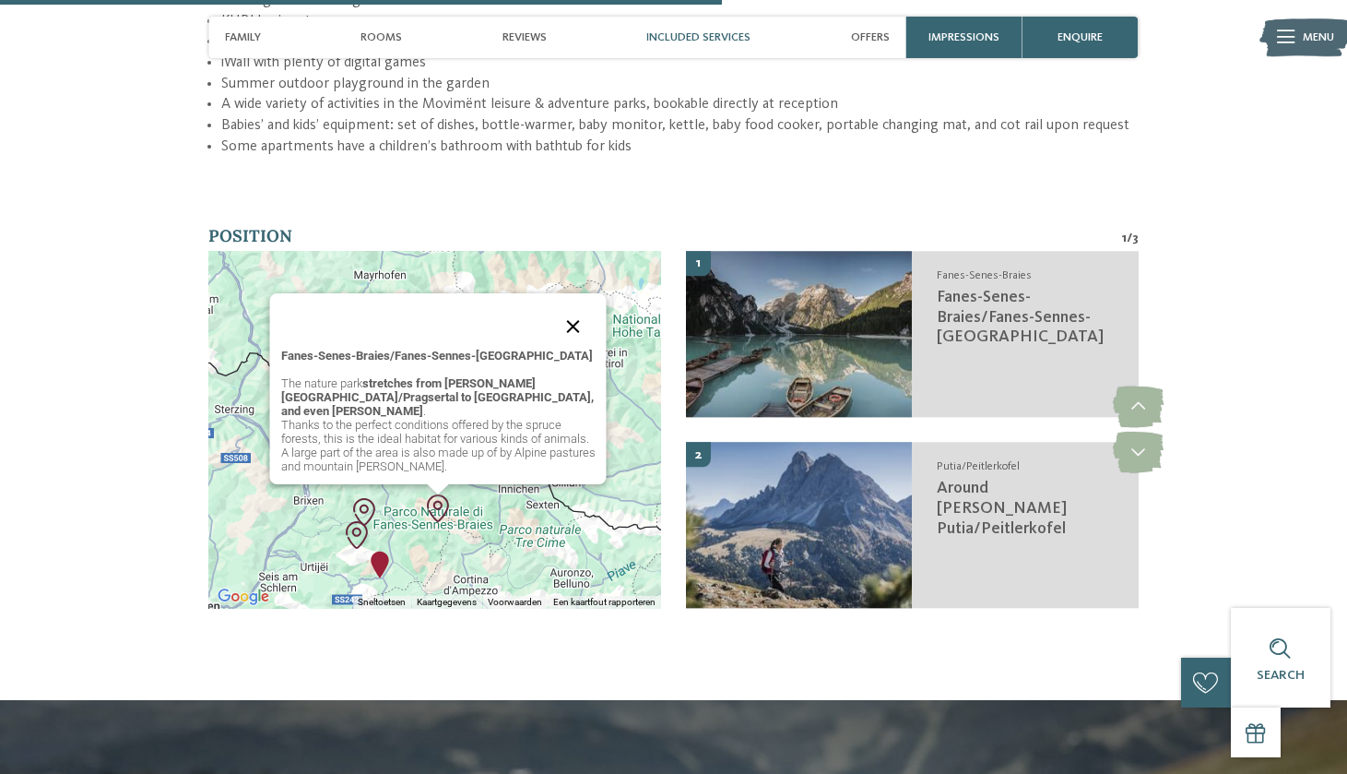
click at [573, 304] on button "Sluiten" at bounding box center [572, 326] width 44 height 44
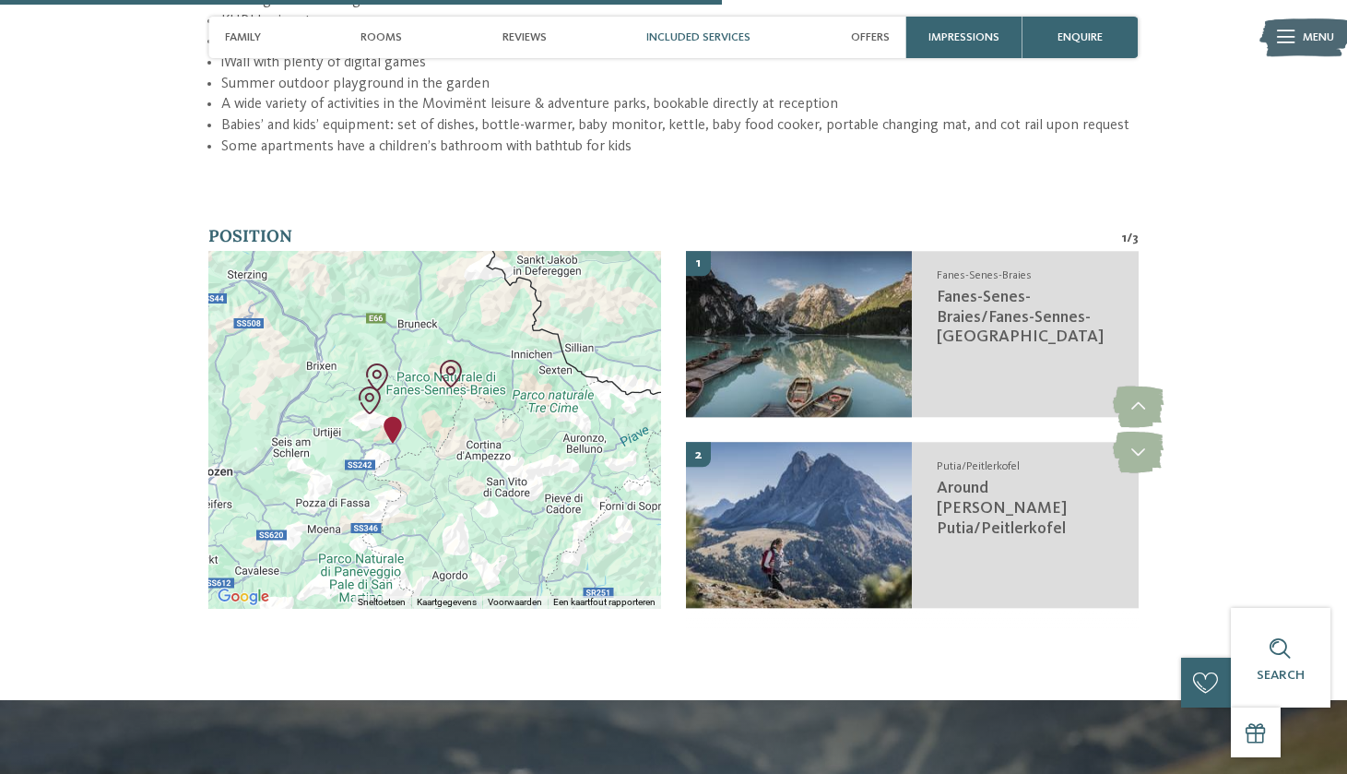
drag, startPoint x: 420, startPoint y: 454, endPoint x: 435, endPoint y: 327, distance: 127.2
click at [435, 327] on div at bounding box center [434, 429] width 453 height 357
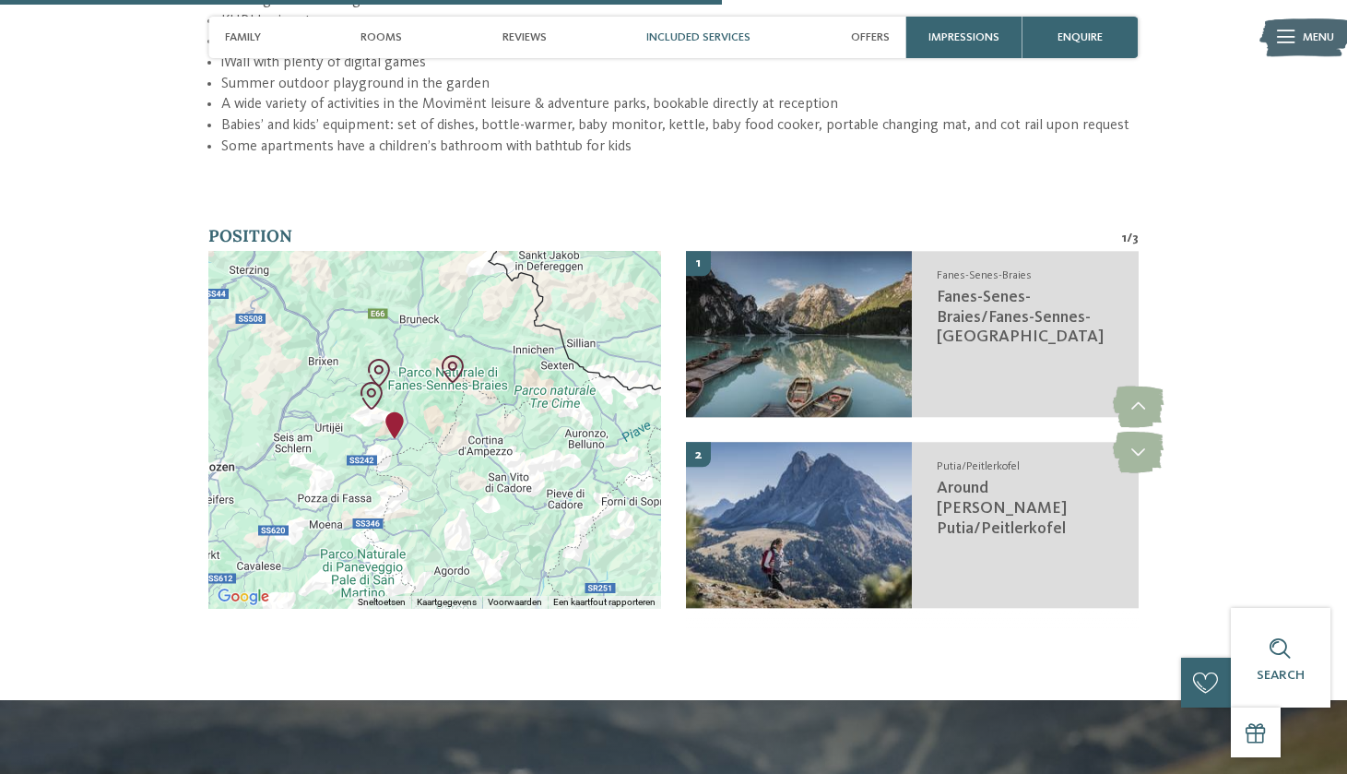
click at [396, 411] on img "Movi Family Apart-Hotel" at bounding box center [395, 425] width 28 height 28
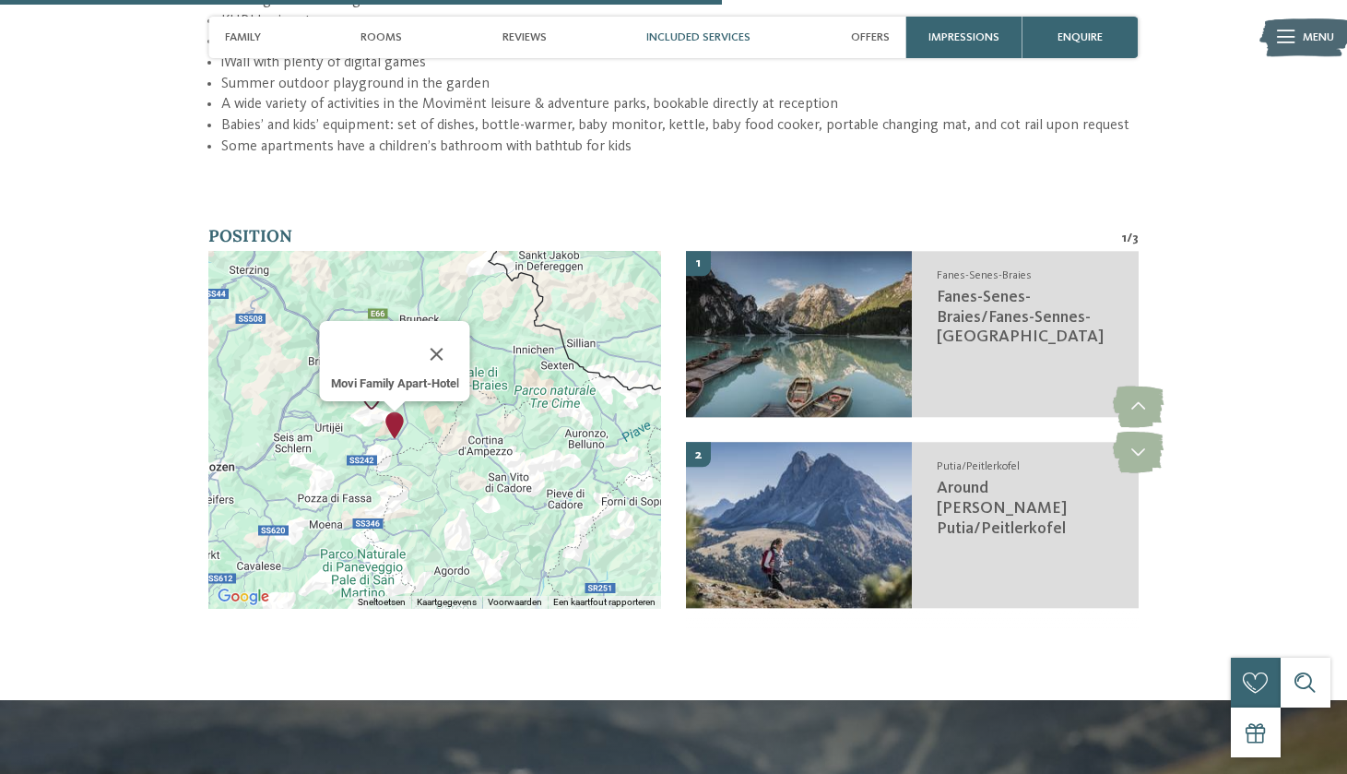
click at [343, 350] on div "Druk op de pijltoetsen om te navigeren. [GEOGRAPHIC_DATA]-Hotel" at bounding box center [434, 429] width 453 height 357
click at [371, 365] on div "Movi Family Apart-Hotel" at bounding box center [434, 429] width 453 height 357
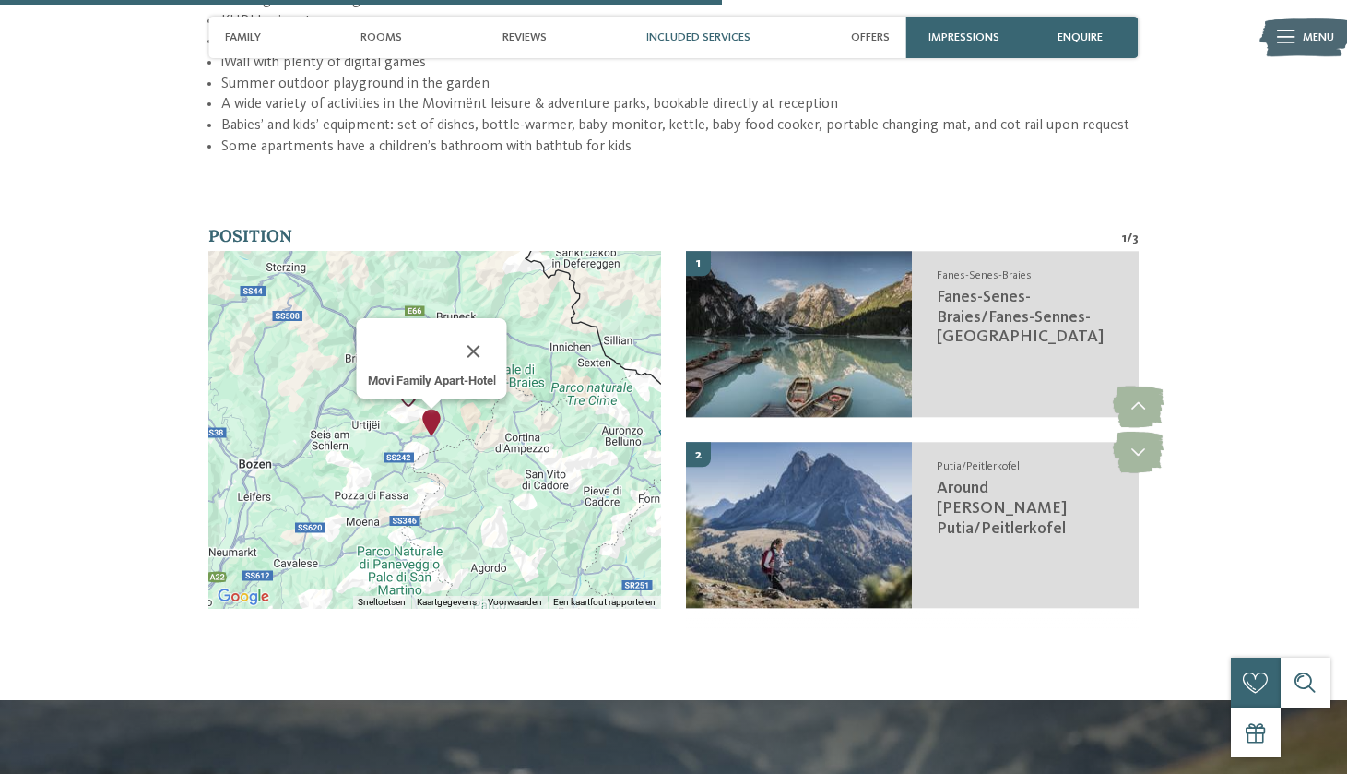
drag, startPoint x: 354, startPoint y: 355, endPoint x: 390, endPoint y: 344, distance: 37.6
click at [390, 344] on div "Movi Family Apart-Hotel" at bounding box center [434, 429] width 453 height 357
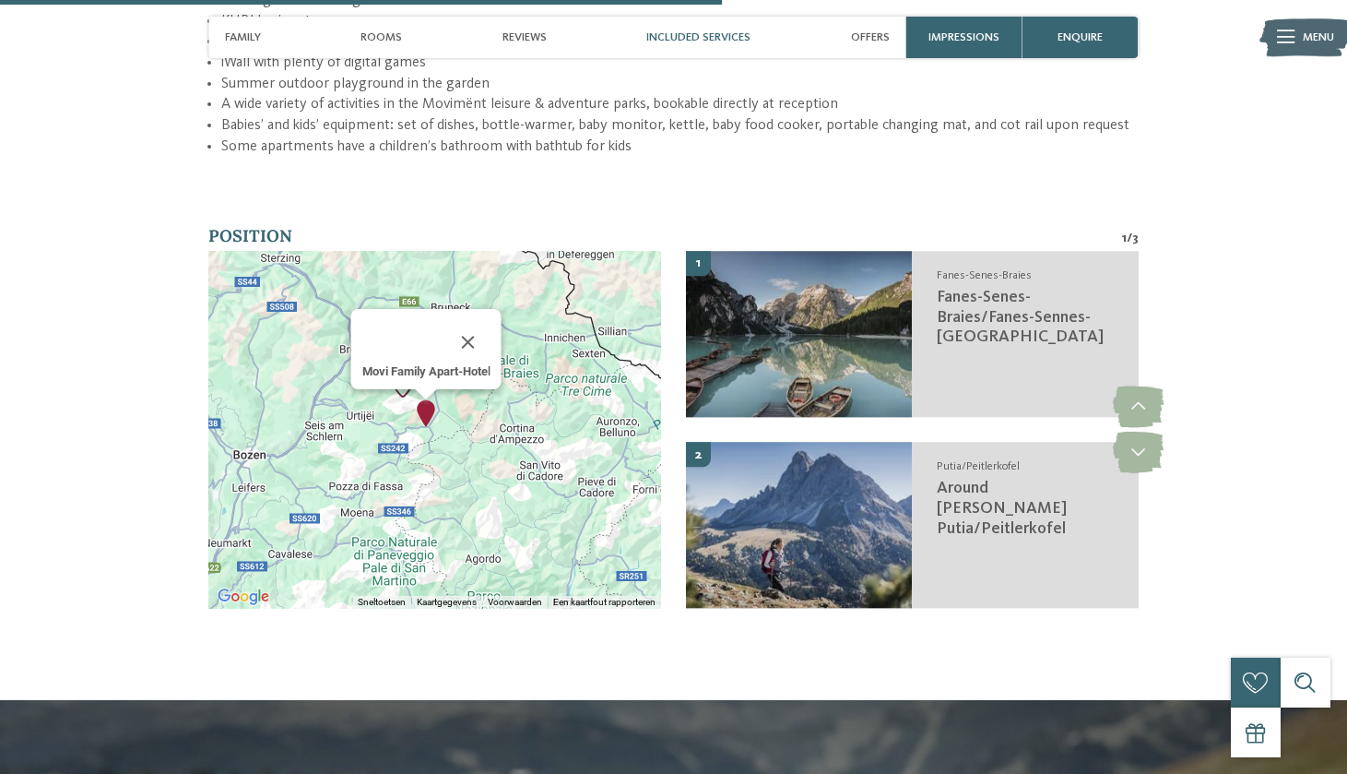
click at [391, 345] on div "Movi Family Apart-Hotel" at bounding box center [434, 429] width 453 height 357
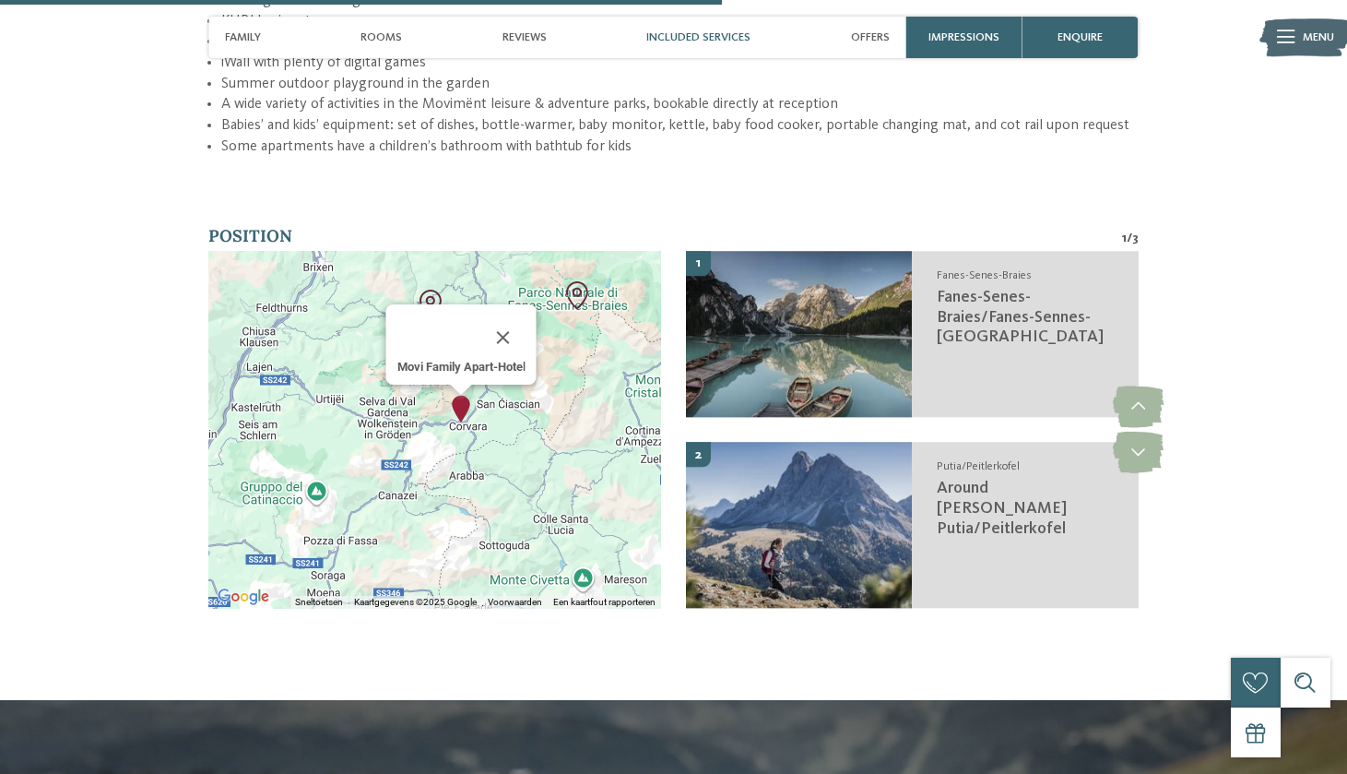
click at [390, 345] on div "Movi Family Apart-Hotel" at bounding box center [434, 429] width 453 height 357
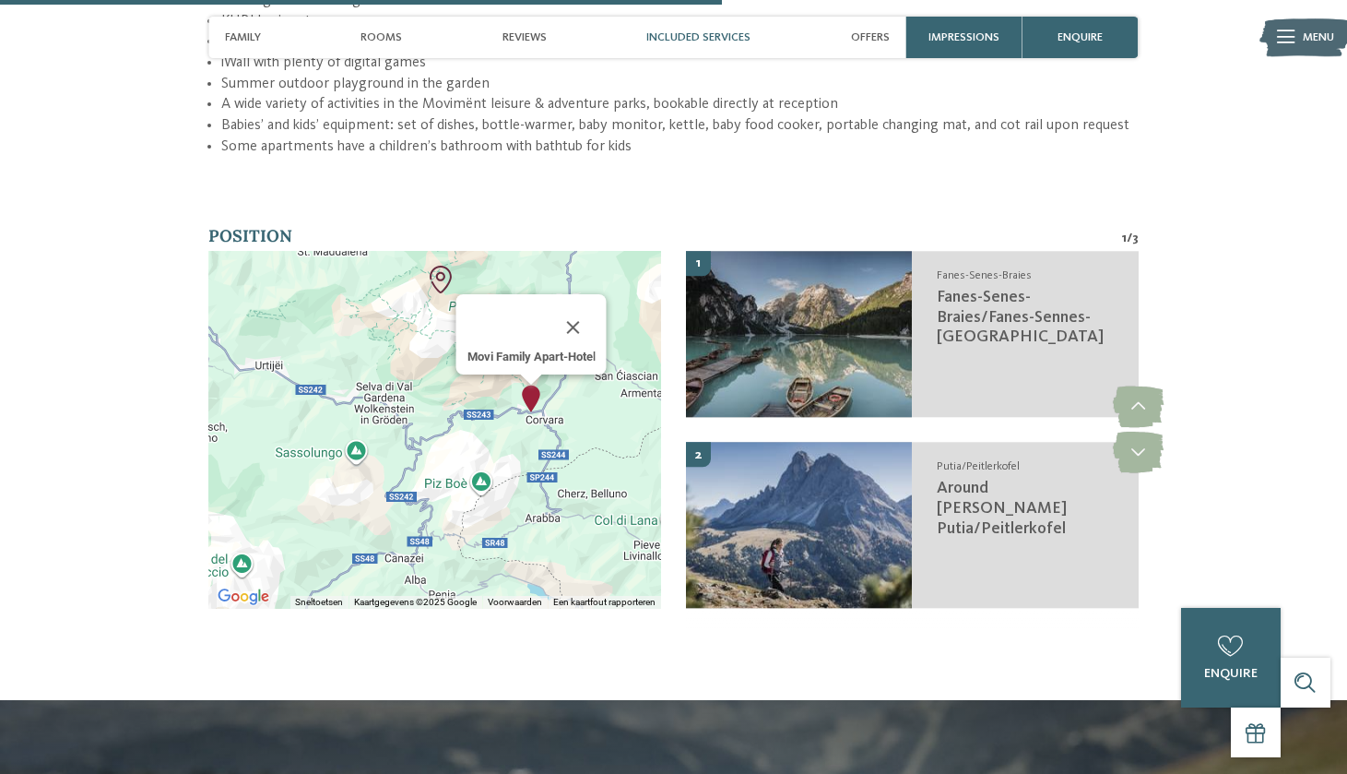
click at [268, 309] on div "Movi Family Apart-Hotel" at bounding box center [434, 429] width 453 height 357
click at [338, 302] on div "Movi Family Apart-Hotel" at bounding box center [434, 429] width 453 height 357
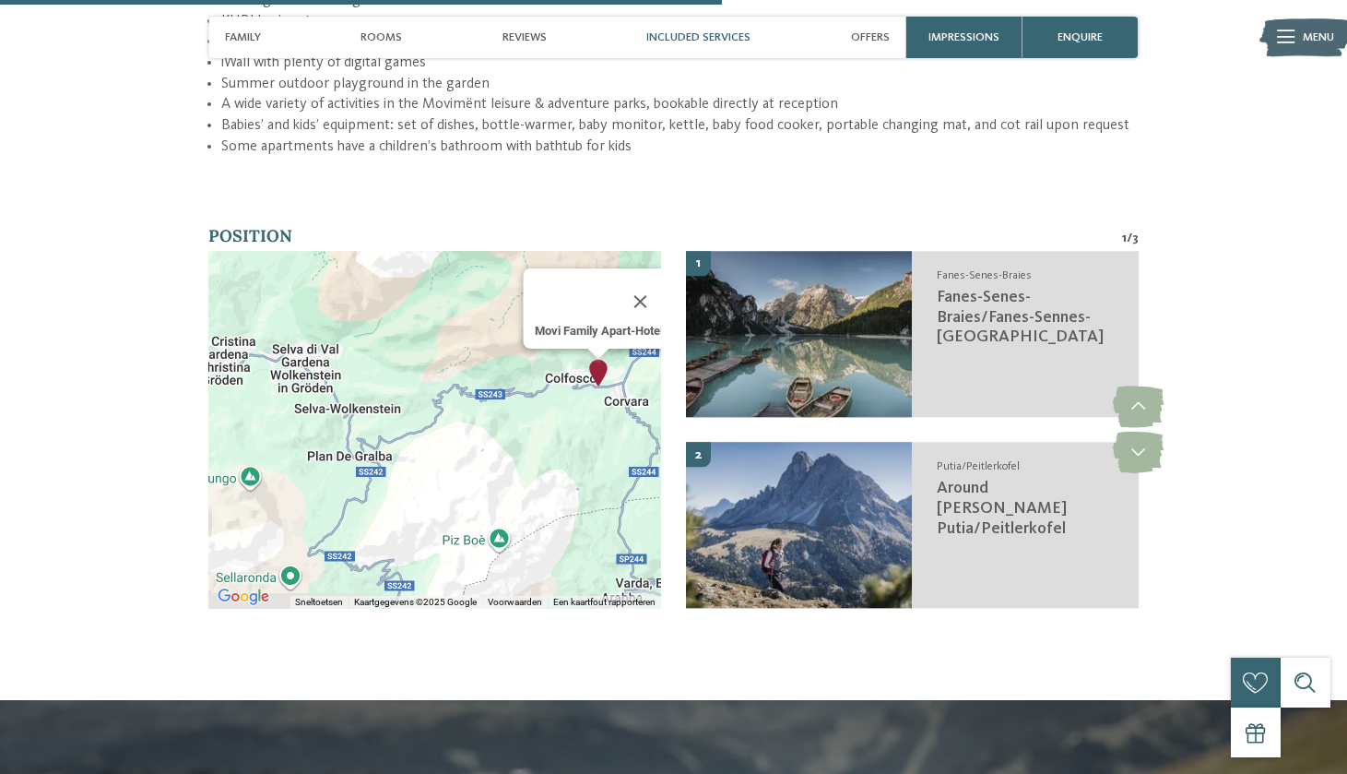
drag, startPoint x: 420, startPoint y: 349, endPoint x: 323, endPoint y: 313, distance: 104.1
click at [323, 313] on div "Movi Family Apart-Hotel" at bounding box center [434, 429] width 453 height 357
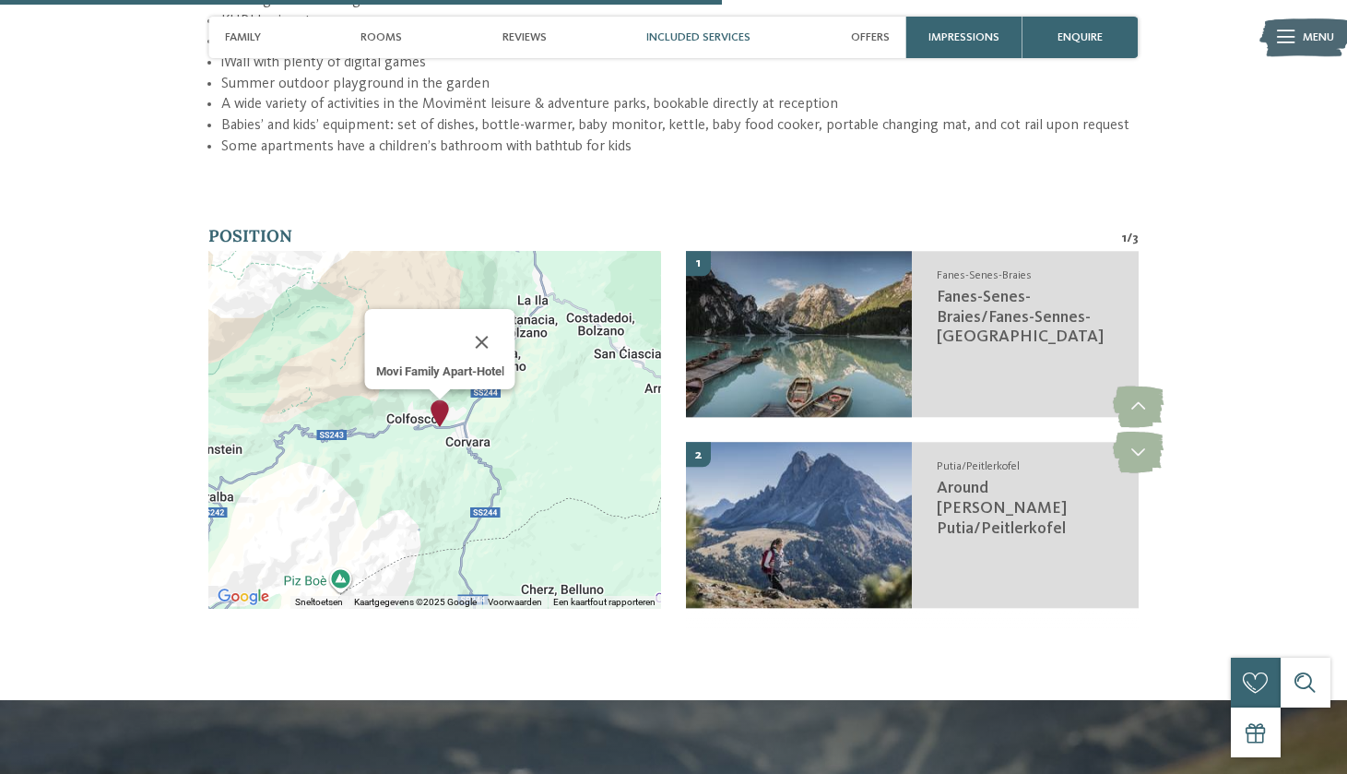
drag, startPoint x: 580, startPoint y: 303, endPoint x: 420, endPoint y: 346, distance: 166.0
click at [419, 346] on div "Movi Family Apart-Hotel" at bounding box center [434, 429] width 453 height 357
click at [450, 361] on div "Movi Family Apart-Hotel" at bounding box center [434, 429] width 453 height 357
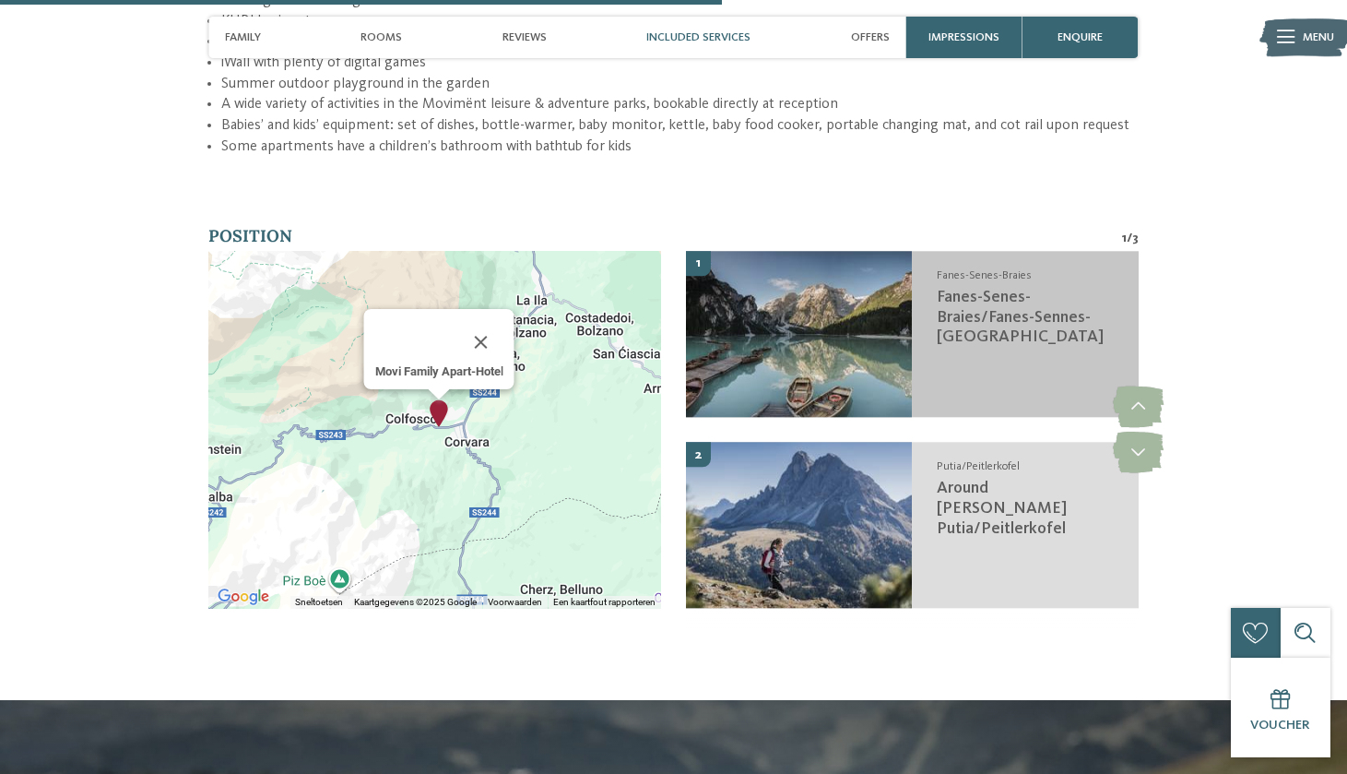
click at [953, 289] on span "Fanes-Senes-Braies/Fanes-Sennes-[GEOGRAPHIC_DATA]" at bounding box center [1020, 317] width 167 height 56
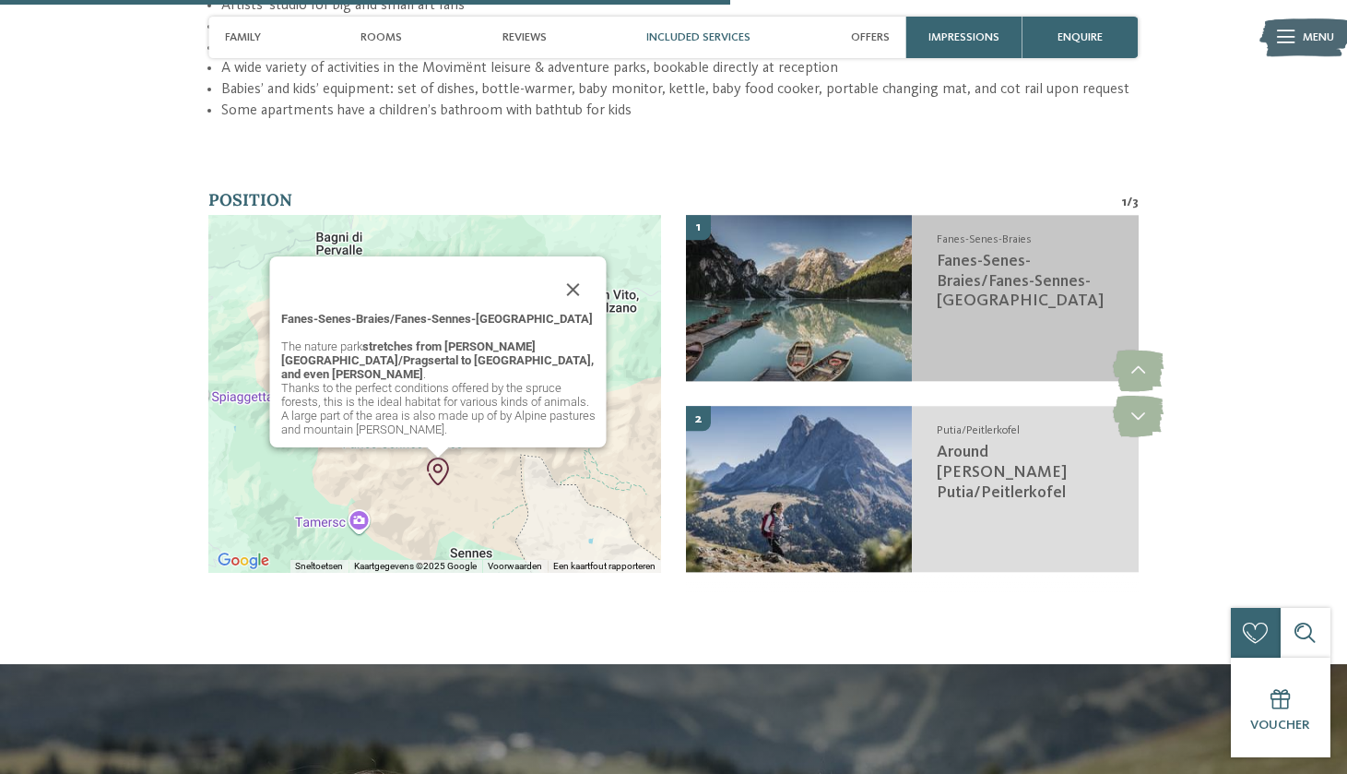
scroll to position [3143, 0]
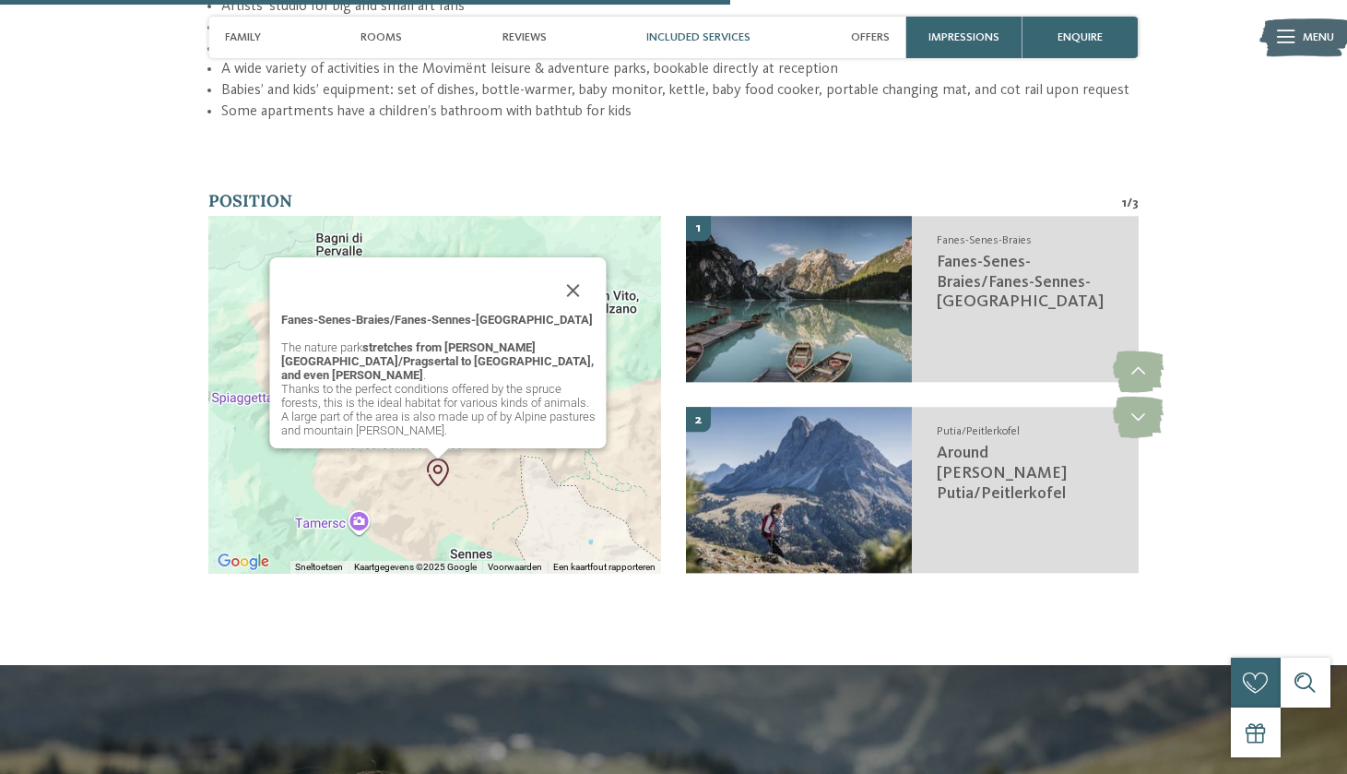
click at [432, 382] on p "Thanks to the perfect conditions offered by the spruce forests, this is the ide…" at bounding box center [437, 409] width 314 height 55
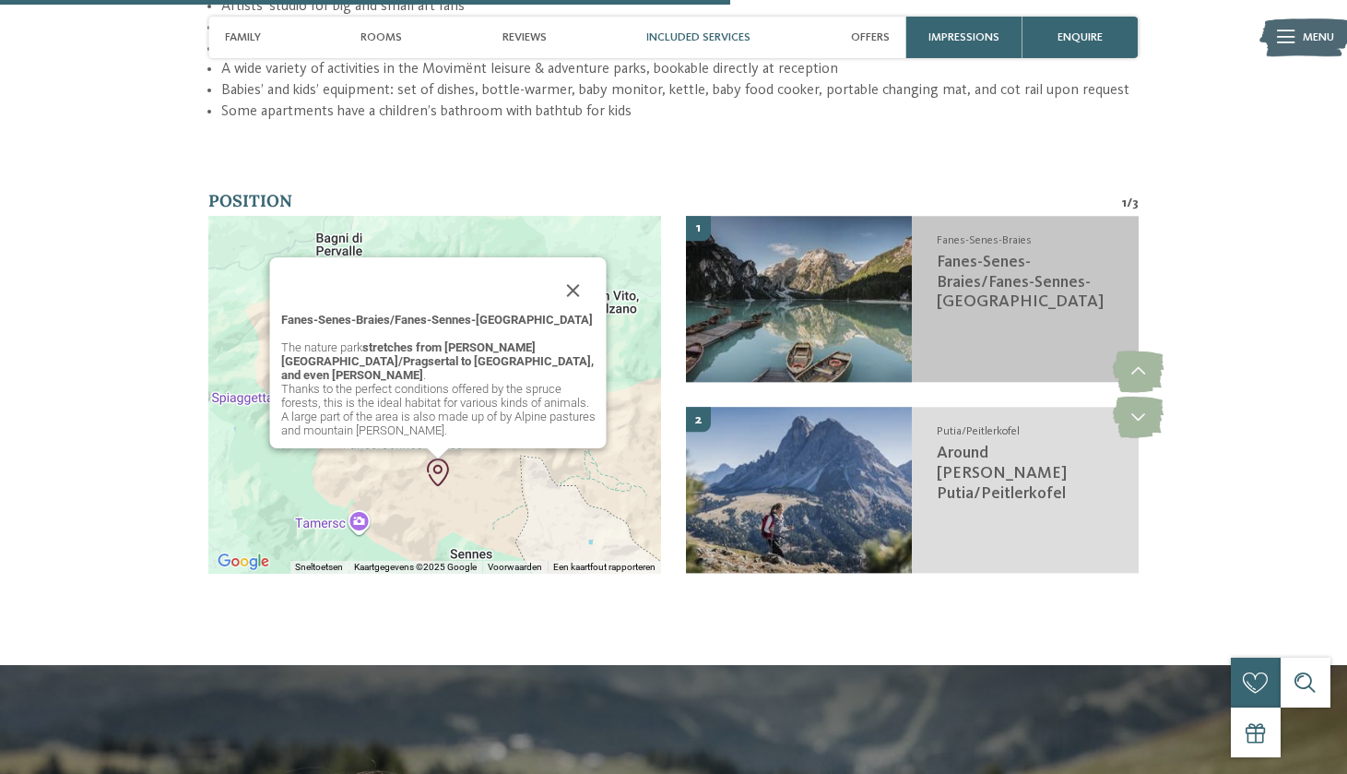
click at [984, 254] on span "Fanes-Senes-Braies/Fanes-Sennes-[GEOGRAPHIC_DATA]" at bounding box center [1020, 282] width 167 height 56
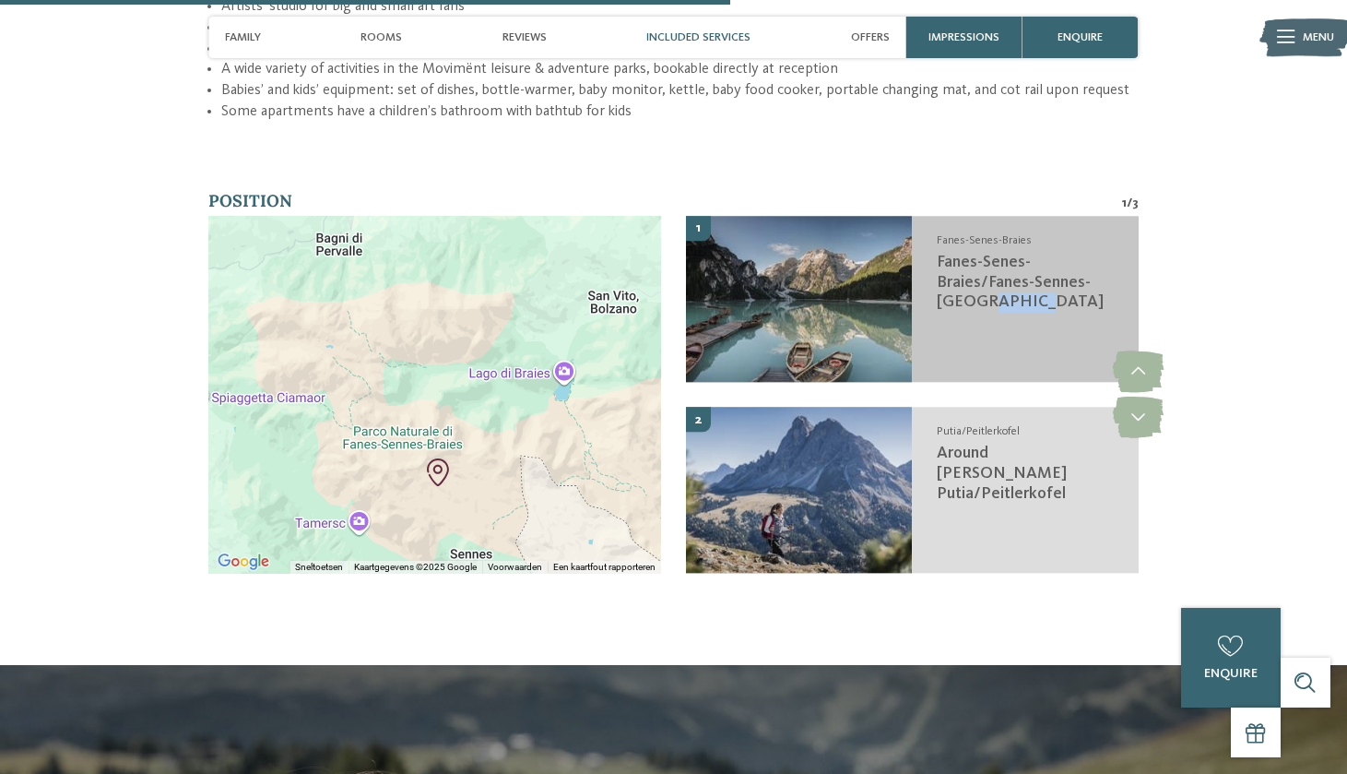
click at [984, 254] on span "Fanes-Senes-Braies/Fanes-Sennes-[GEOGRAPHIC_DATA]" at bounding box center [1020, 282] width 167 height 56
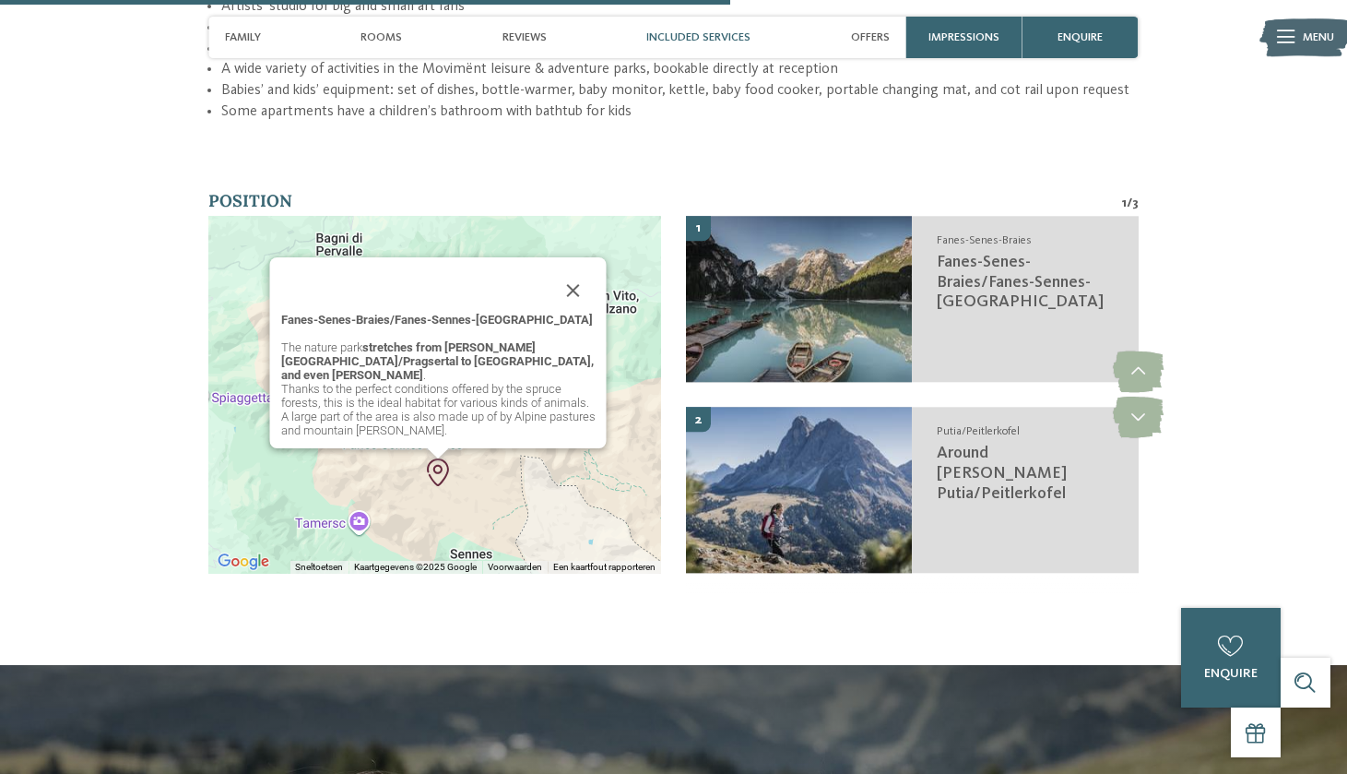
click at [440, 340] on strong "stretches from [PERSON_NAME][GEOGRAPHIC_DATA]/Pragsertal to [GEOGRAPHIC_DATA], …" at bounding box center [436, 360] width 313 height 41
